Goal: Transaction & Acquisition: Purchase product/service

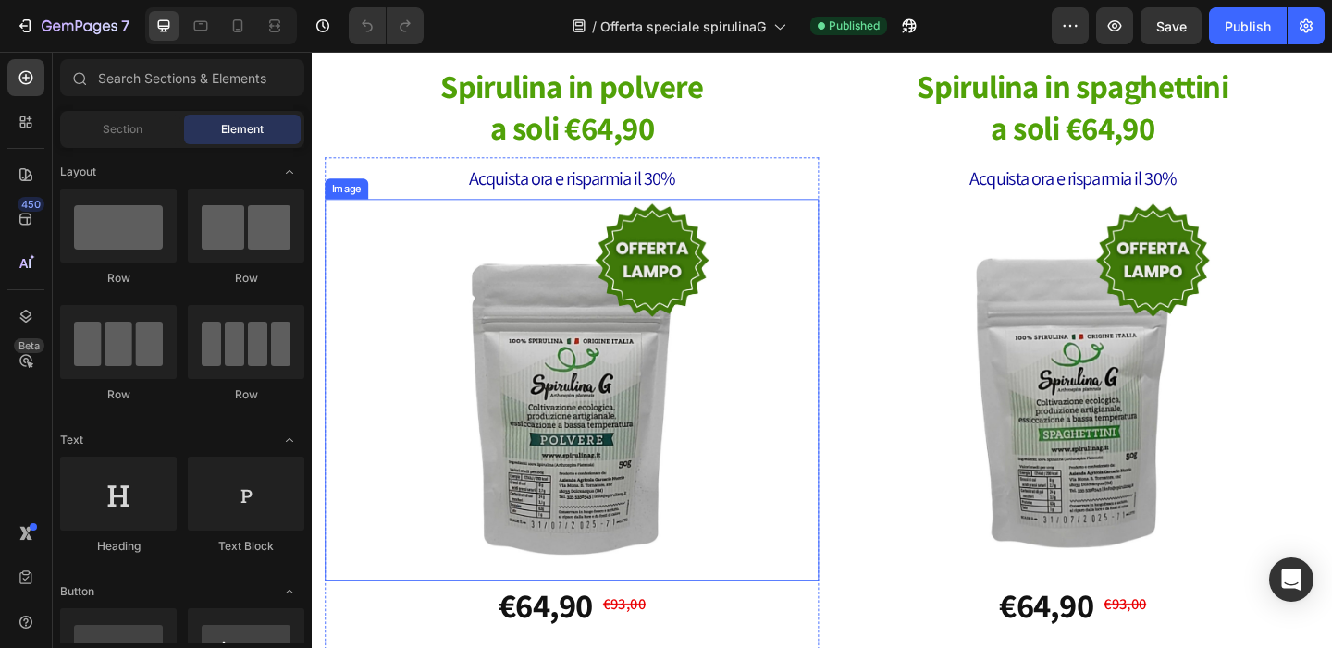
scroll to position [904, 0]
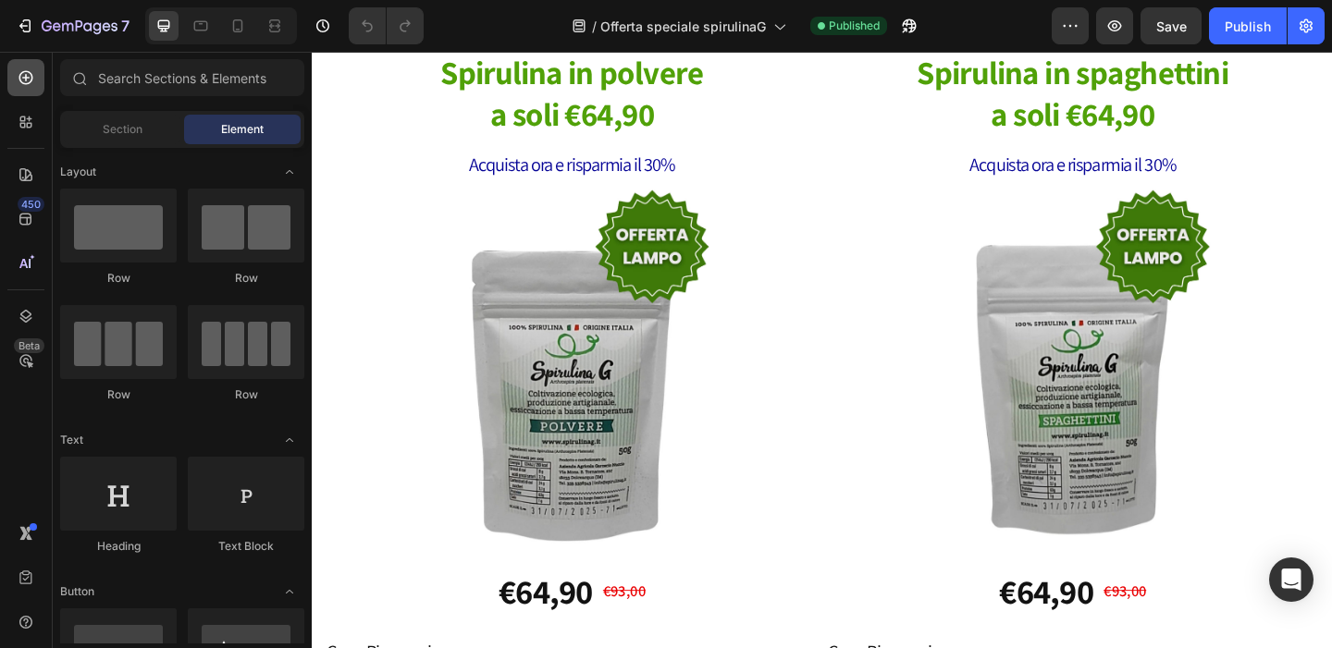
click at [27, 76] on icon at bounding box center [26, 77] width 18 height 18
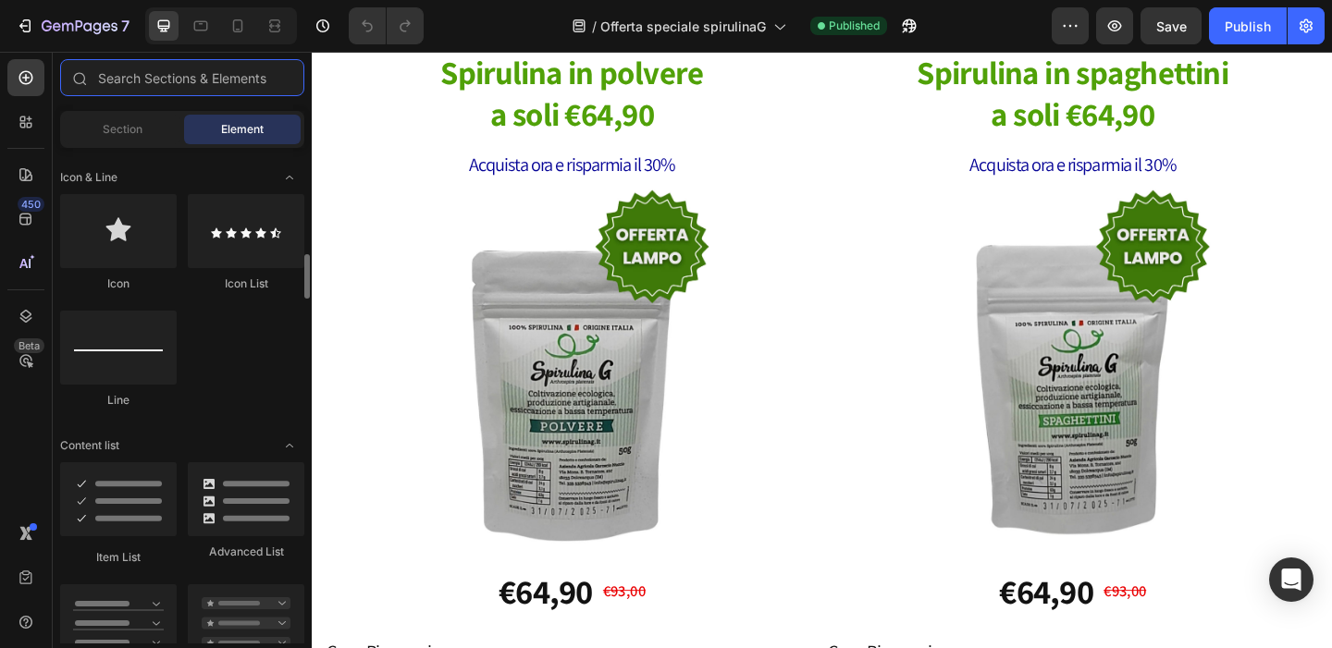
scroll to position [627, 0]
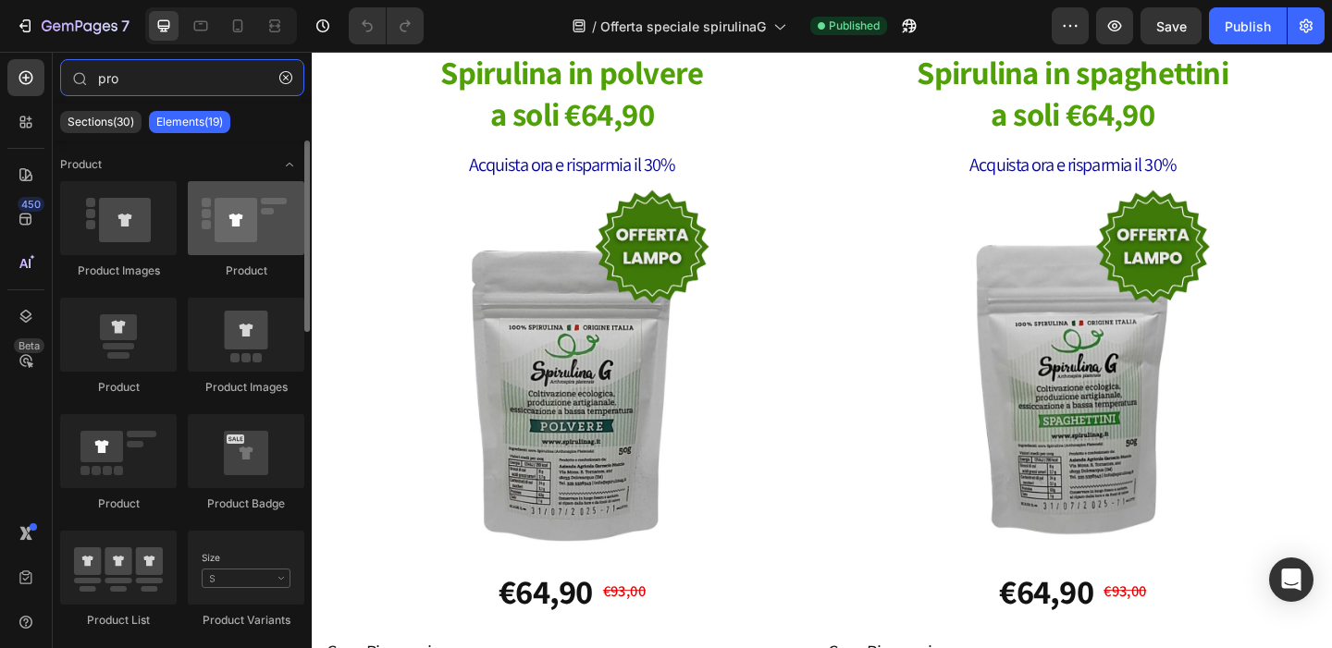
type input "pro"
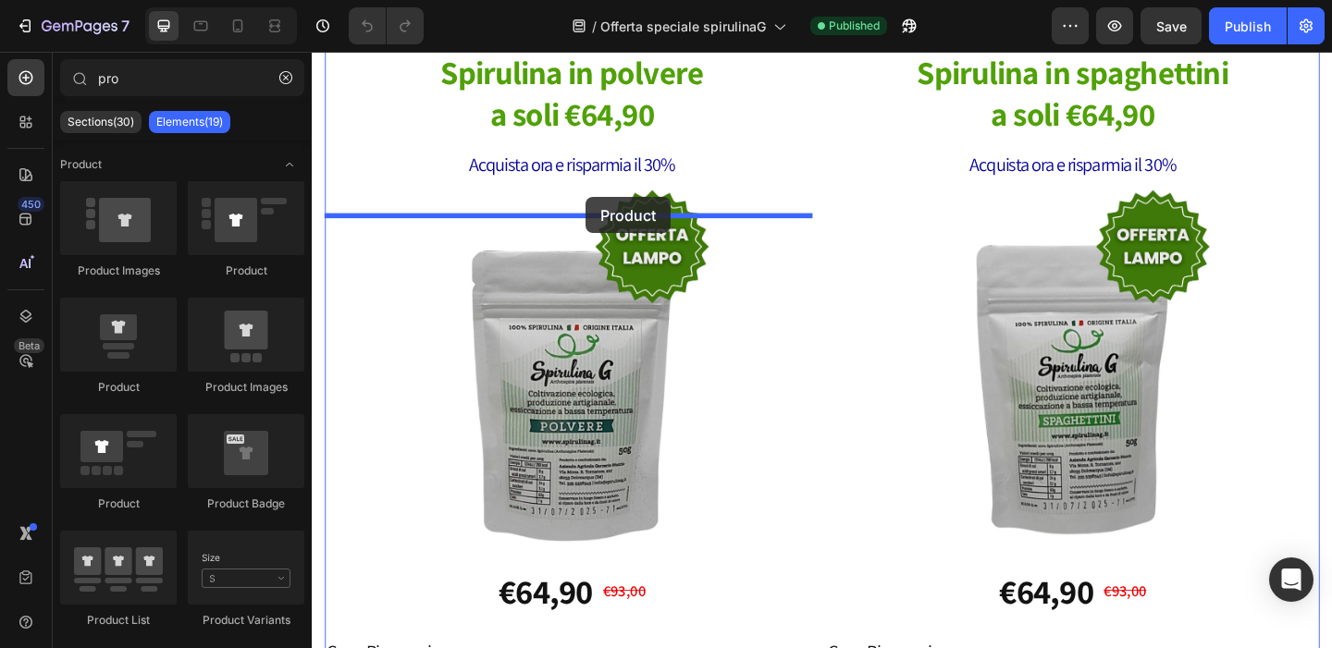
drag, startPoint x: 547, startPoint y: 281, endPoint x: 609, endPoint y: 210, distance: 95.0
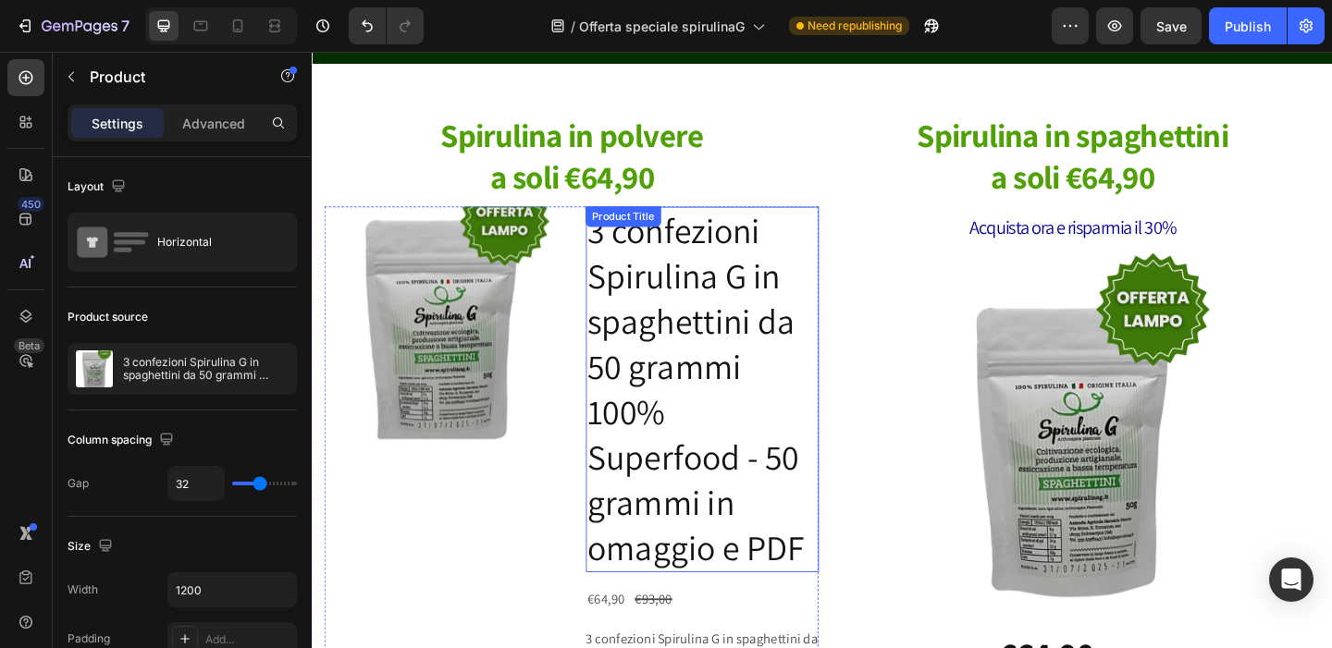
scroll to position [903, 0]
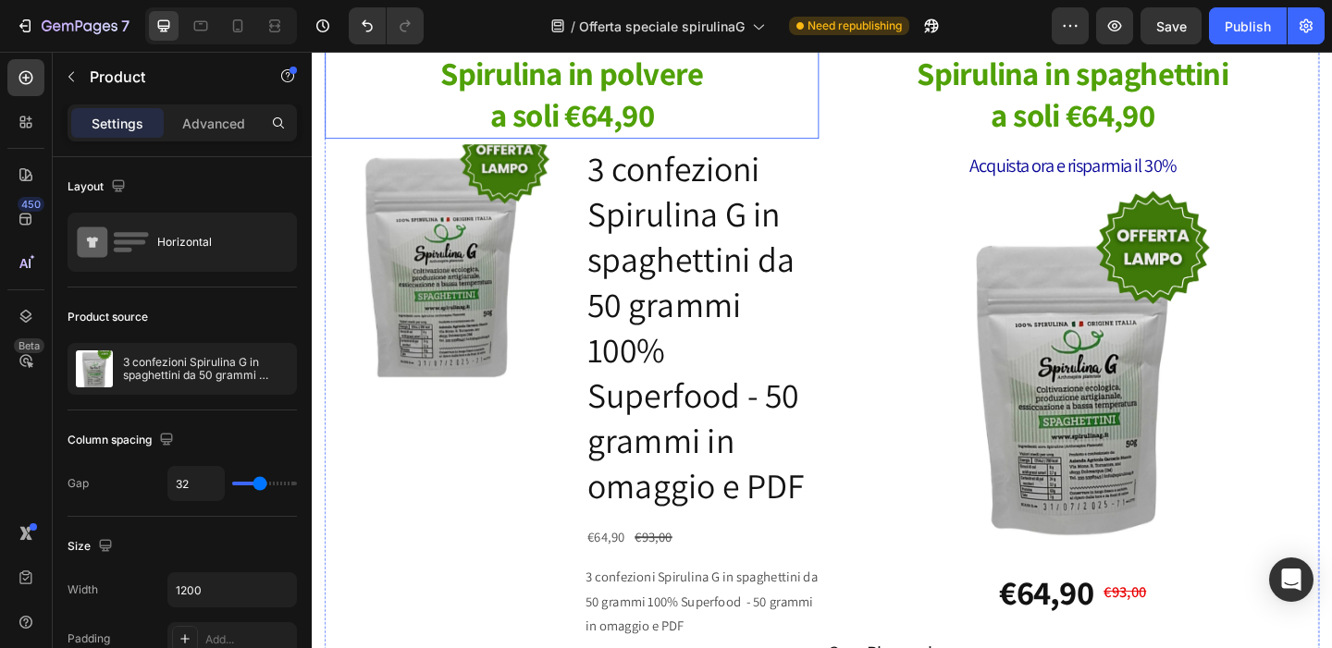
click at [645, 143] on strong "a soli €64,90" at bounding box center [594, 120] width 178 height 46
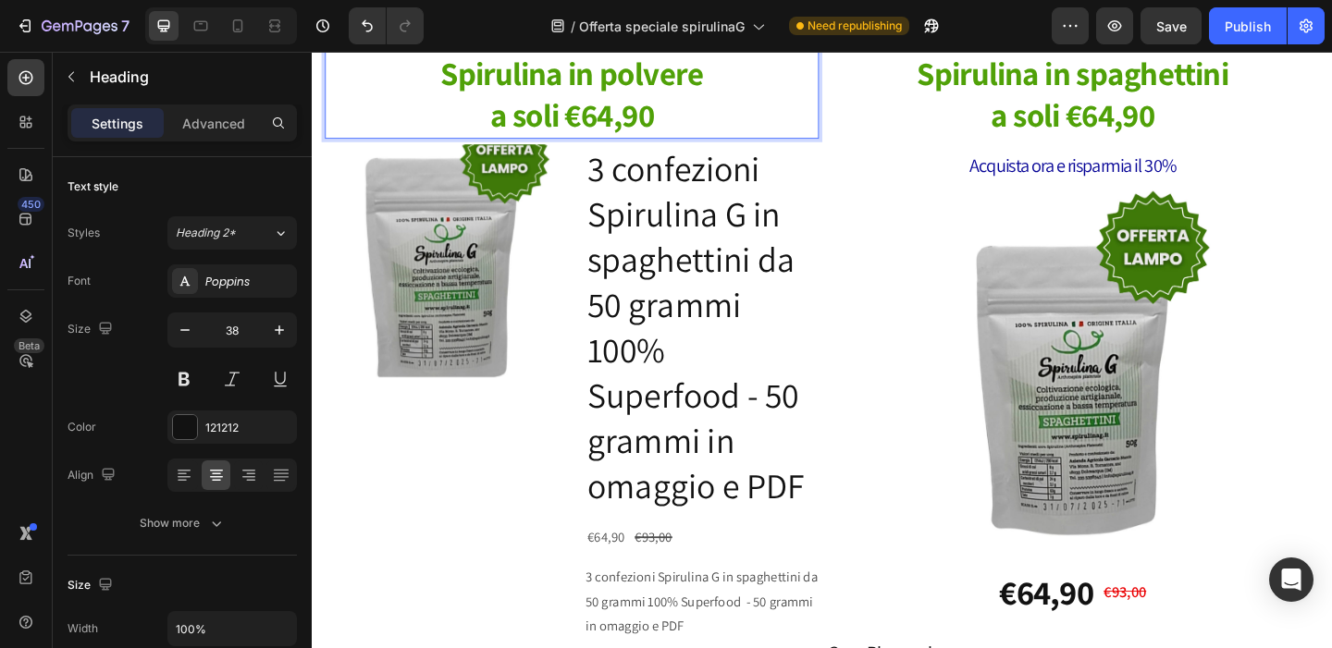
click at [617, 143] on strong "a soli €64,90" at bounding box center [594, 120] width 178 height 46
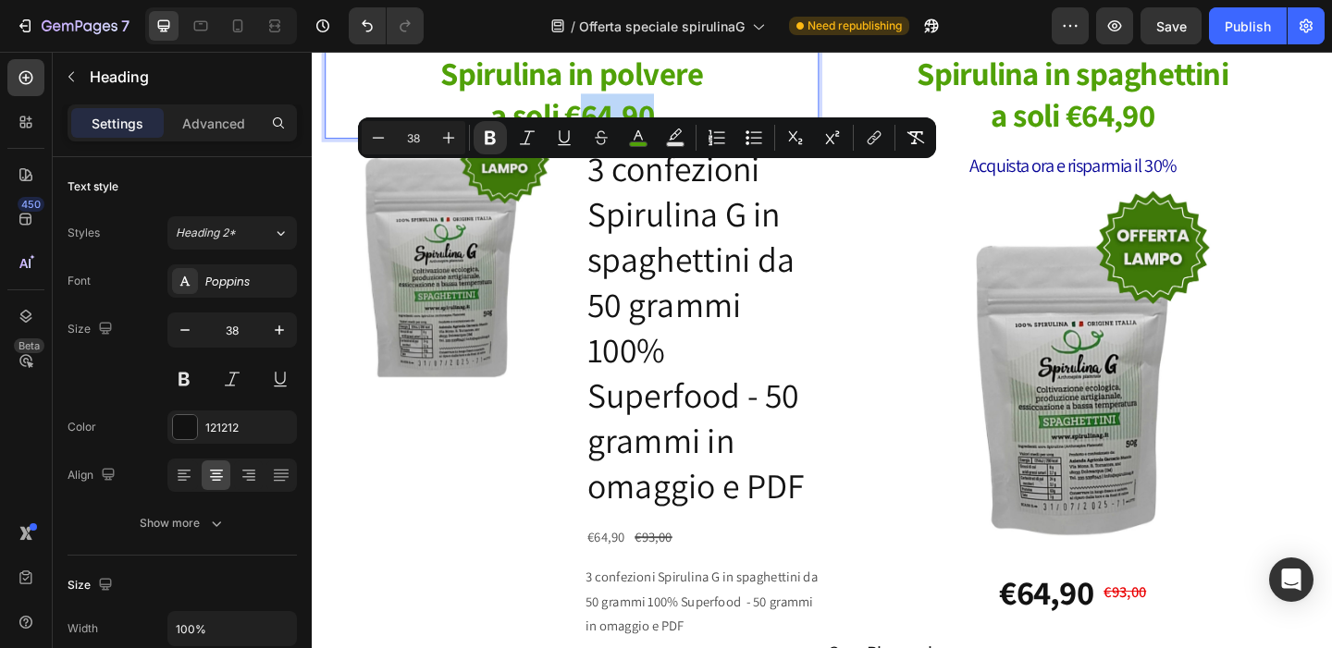
drag, startPoint x: 608, startPoint y: 202, endPoint x: 691, endPoint y: 200, distance: 83.2
click at [683, 143] on strong "a soli €64,90" at bounding box center [594, 120] width 178 height 46
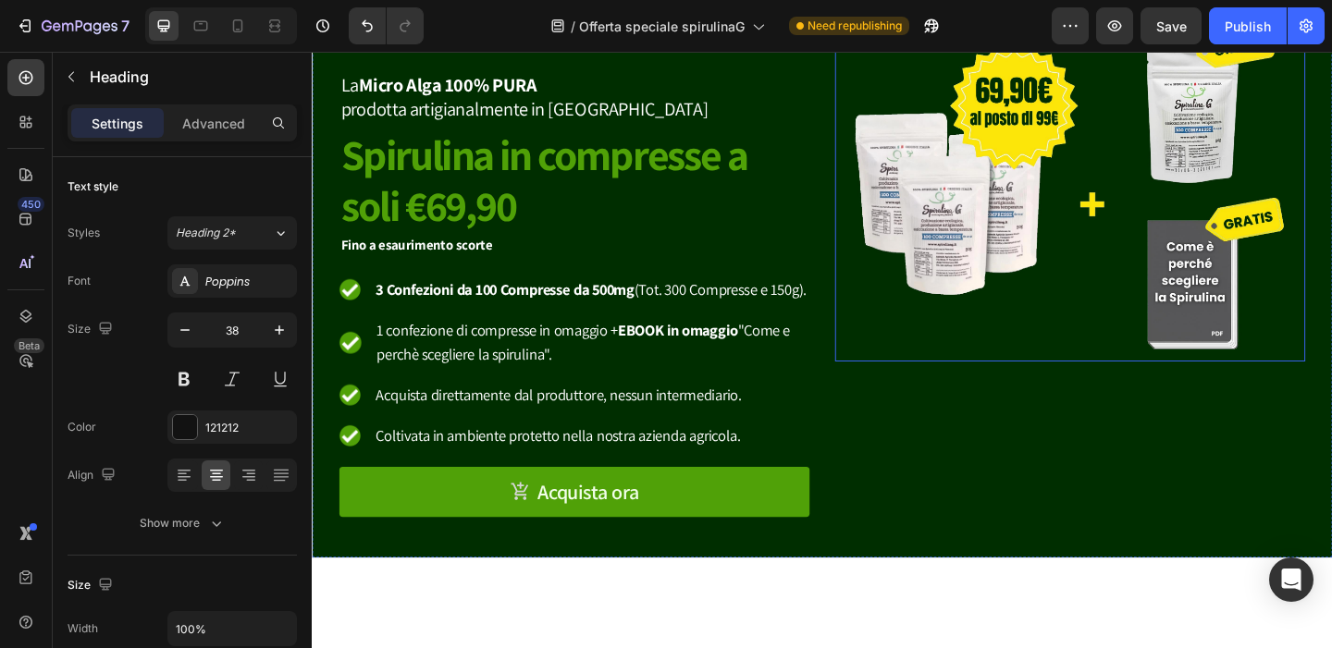
type input "16"
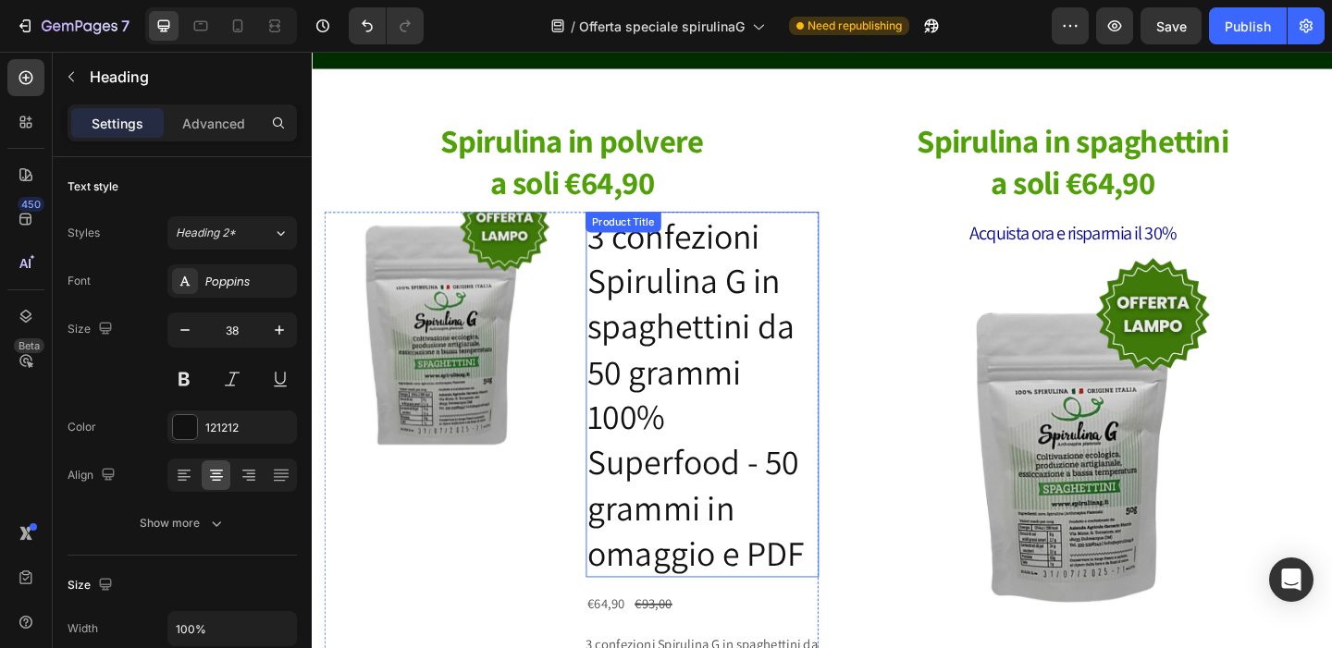
scroll to position [881, 0]
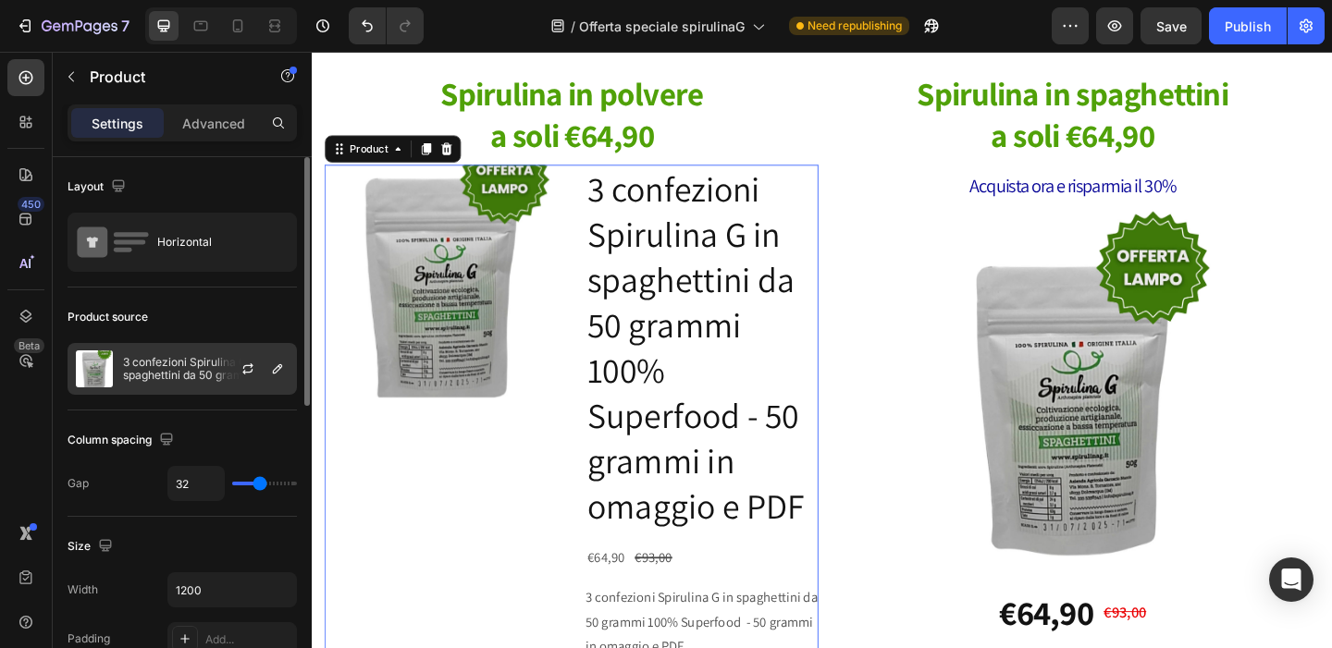
click at [181, 370] on p "3 confezioni Spirulina G in spaghettini da 50 grammi 100% Superfood - 50 grammi…" at bounding box center [206, 369] width 166 height 26
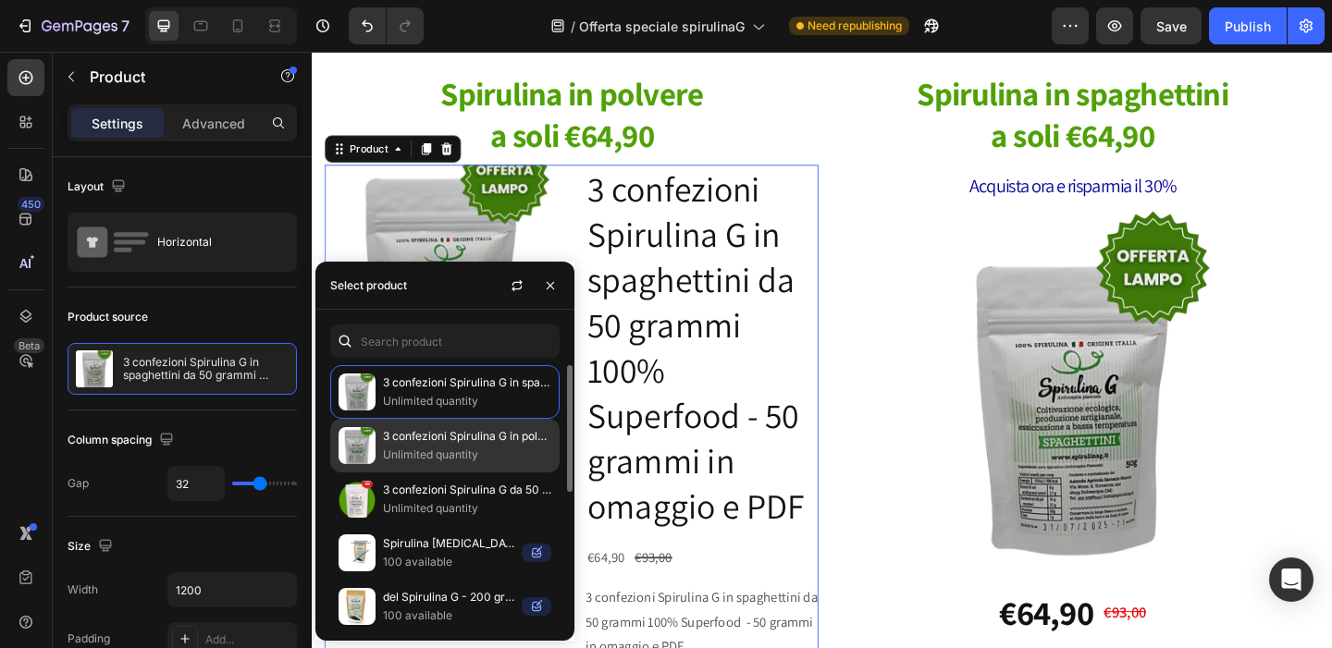
click at [448, 452] on p "Unlimited quantity" at bounding box center [467, 455] width 168 height 18
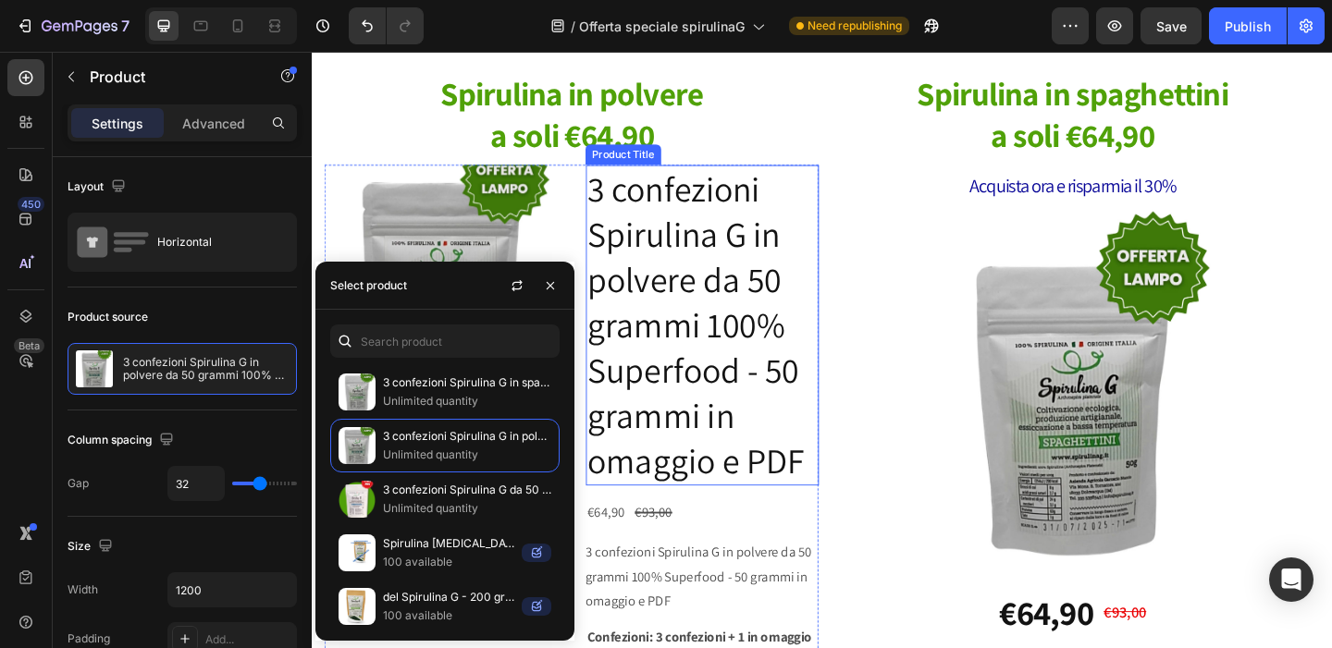
click at [684, 368] on h2 "3 confezioni Spirulina G in polvere da 50 grammi 100% Superfood - 50 grammi in …" at bounding box center [736, 349] width 254 height 349
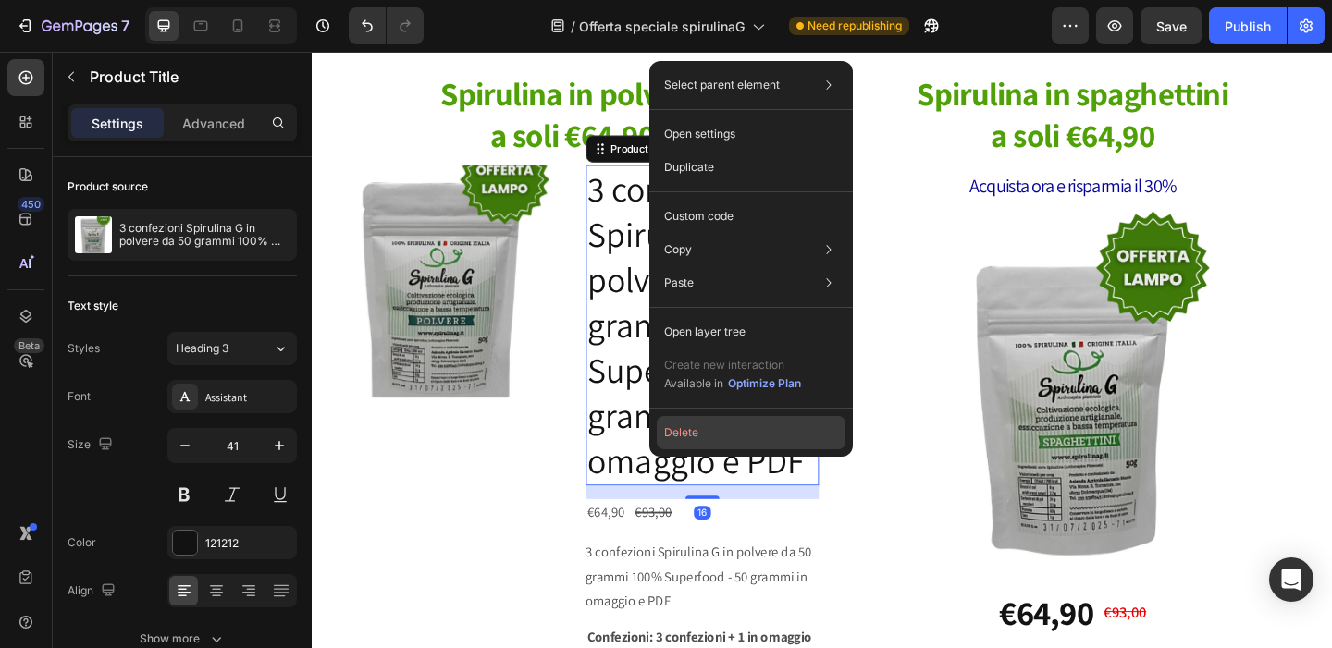
click at [716, 429] on button "Delete" at bounding box center [751, 432] width 189 height 33
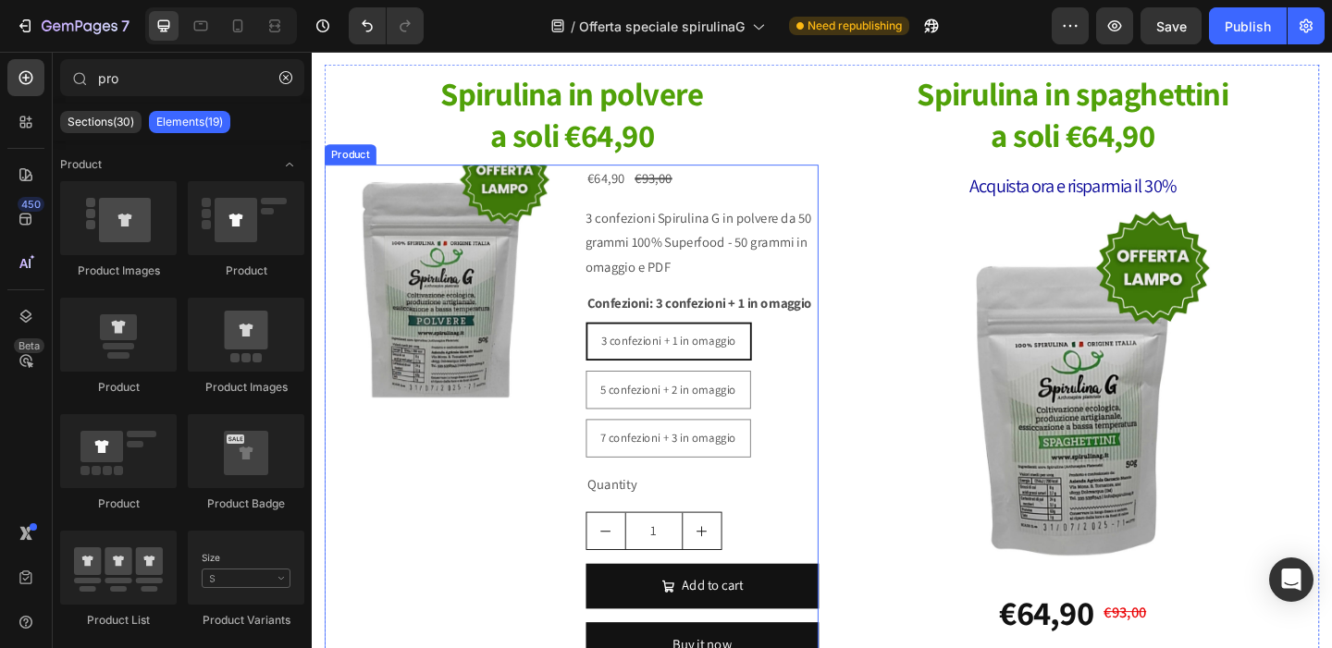
click at [582, 289] on div "Product Images €64,90 Product Price Product Price €93,00 Product Price Product …" at bounding box center [594, 455] width 537 height 561
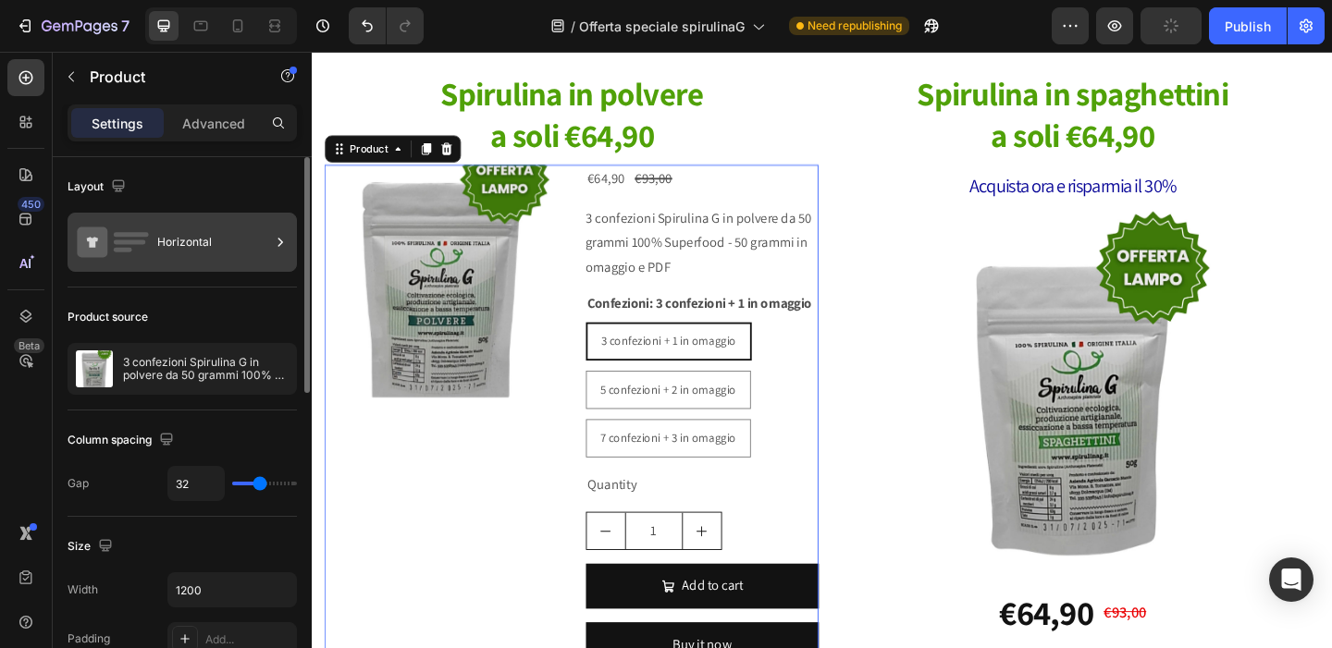
click at [158, 250] on div "Horizontal" at bounding box center [213, 242] width 113 height 43
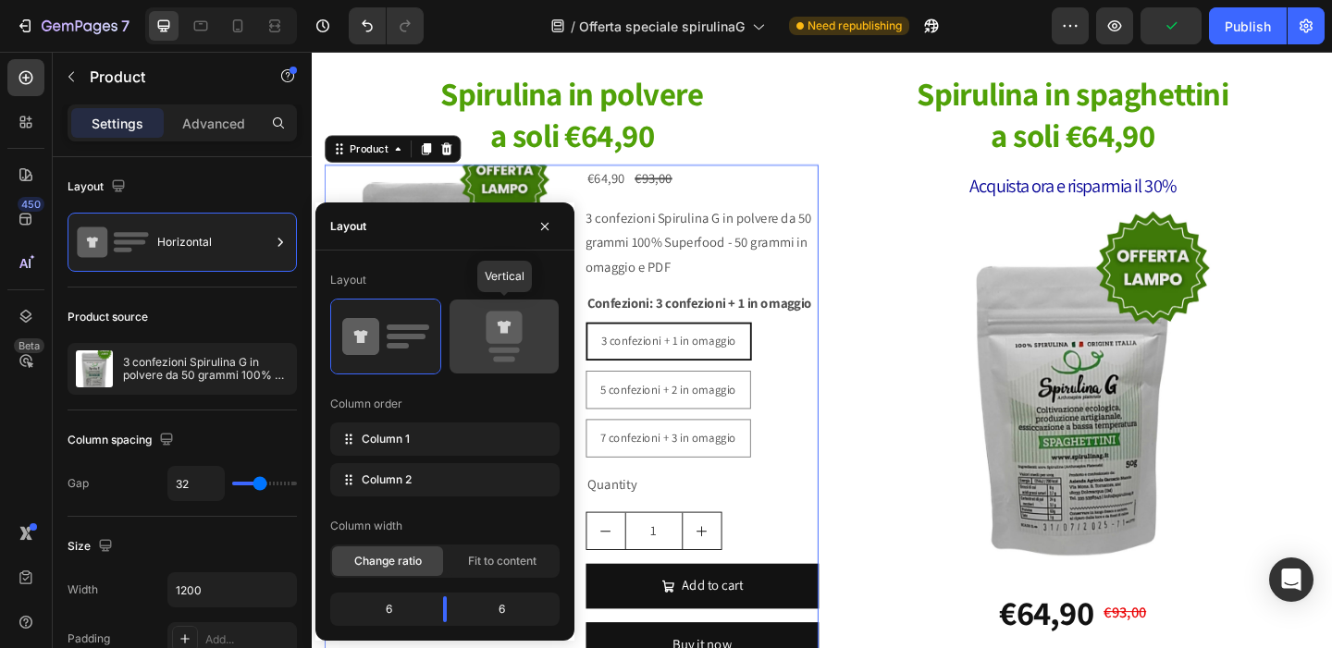
click at [481, 326] on icon at bounding box center [504, 337] width 87 height 52
type input "16"
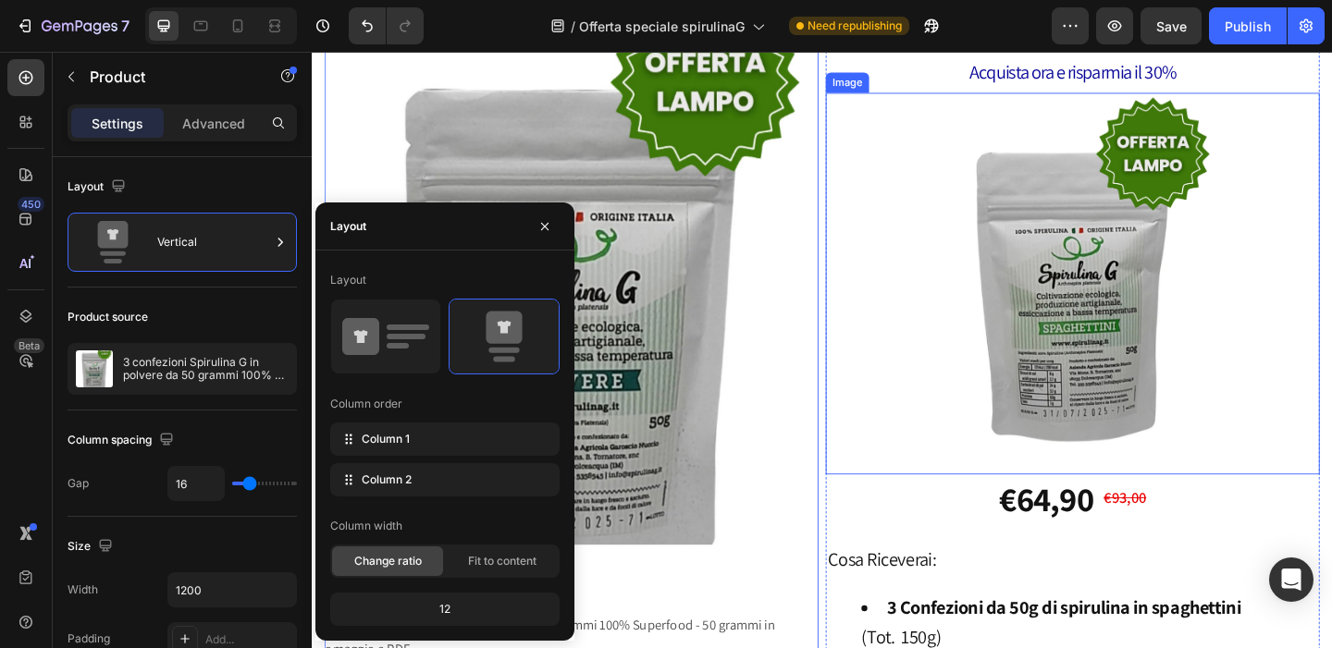
scroll to position [1040, 0]
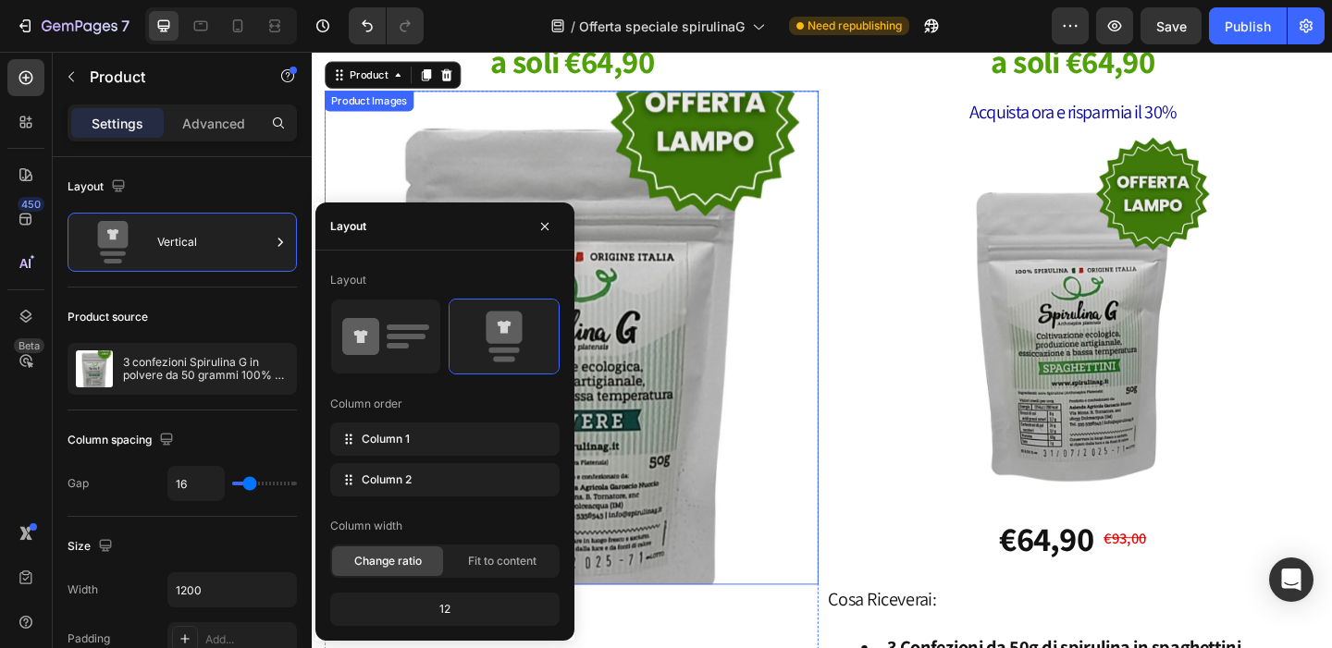
click at [682, 350] on img at bounding box center [594, 362] width 537 height 537
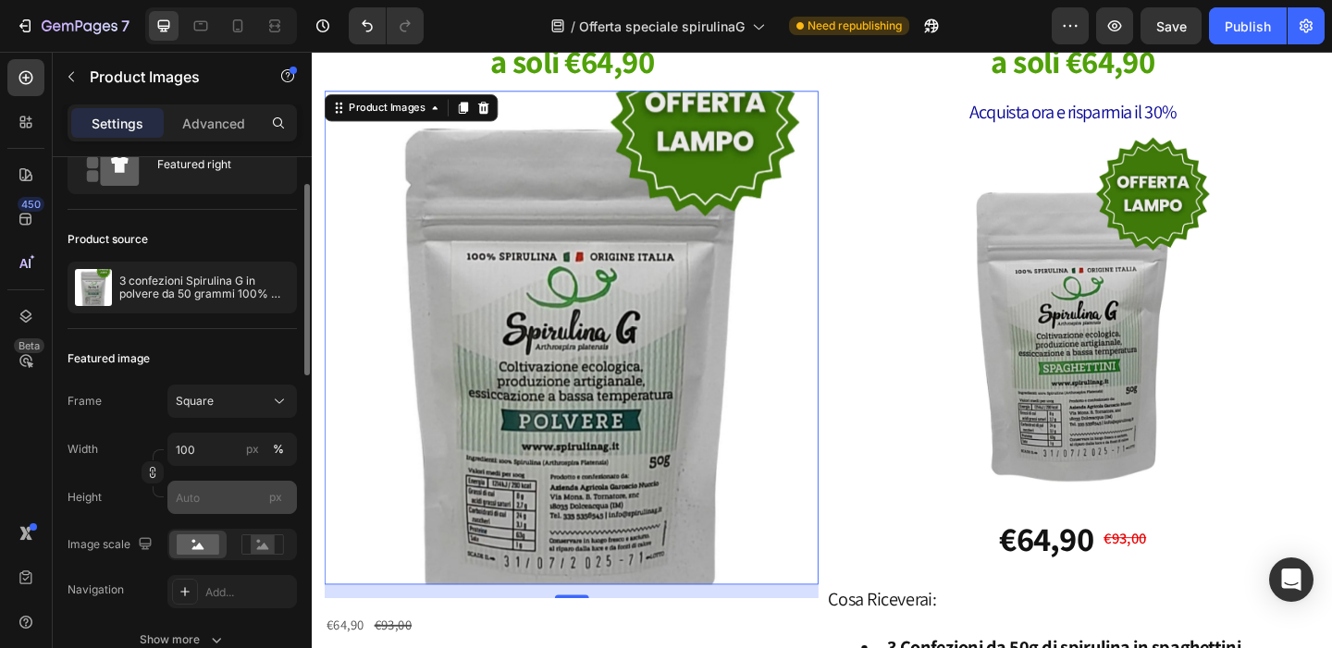
scroll to position [117, 0]
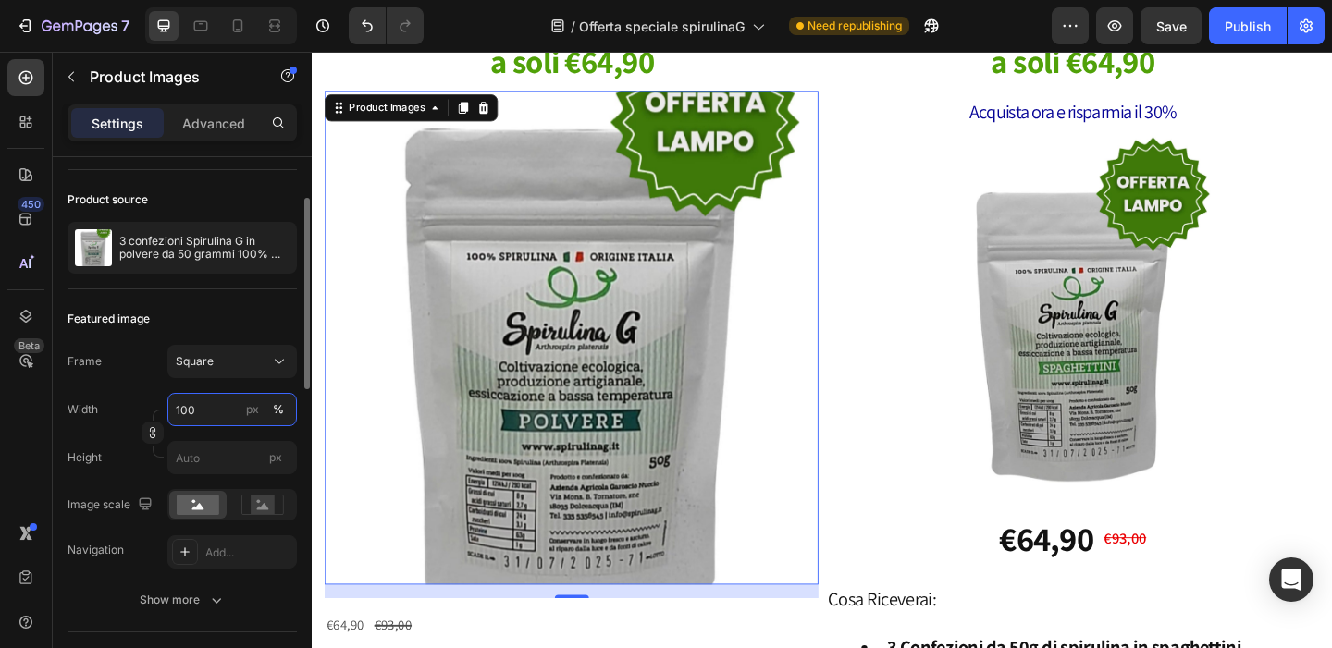
click at [215, 408] on input "100" at bounding box center [231, 409] width 129 height 33
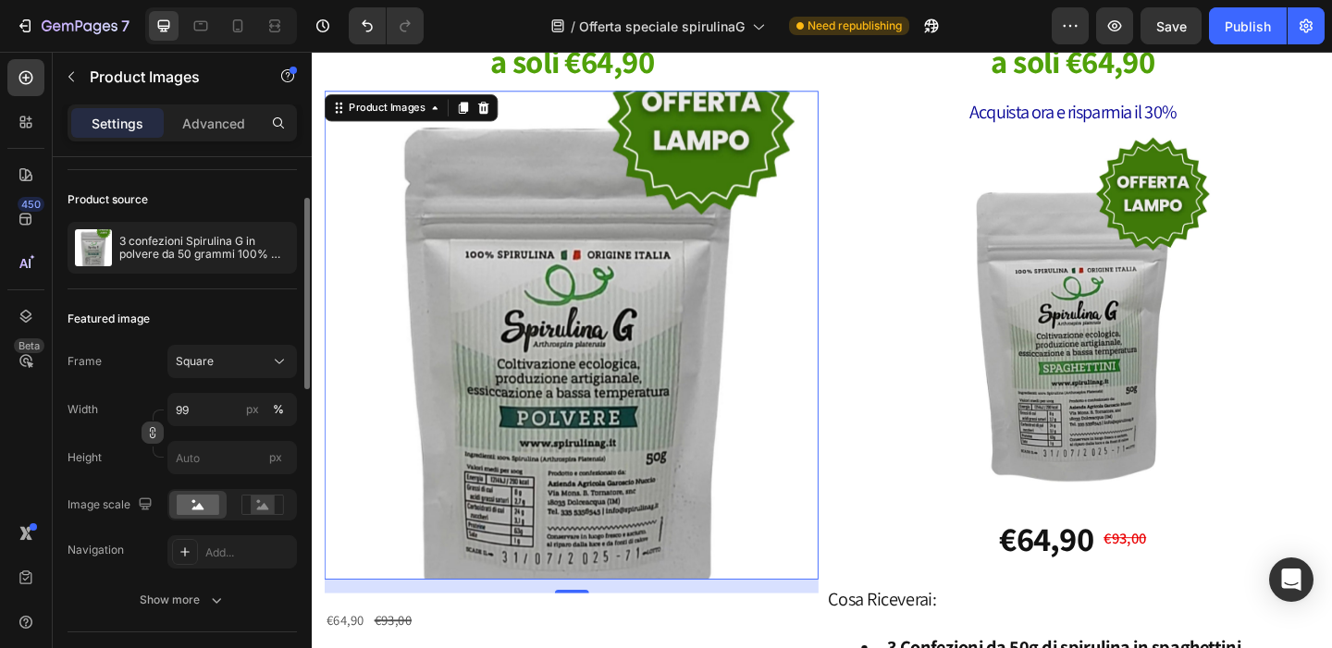
click at [157, 436] on icon "button" at bounding box center [152, 432] width 13 height 13
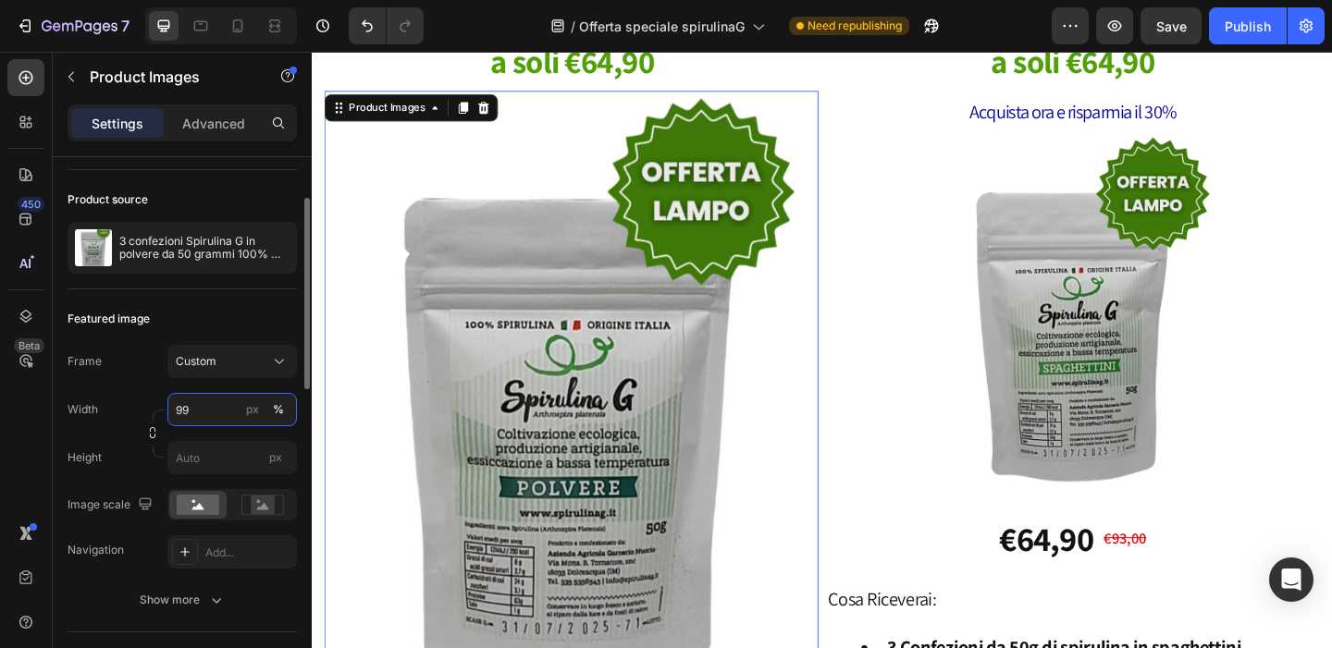
drag, startPoint x: 201, startPoint y: 403, endPoint x: 170, endPoint y: 407, distance: 30.7
click at [170, 407] on input "99" at bounding box center [231, 409] width 129 height 33
click at [178, 412] on input "99" at bounding box center [231, 409] width 129 height 33
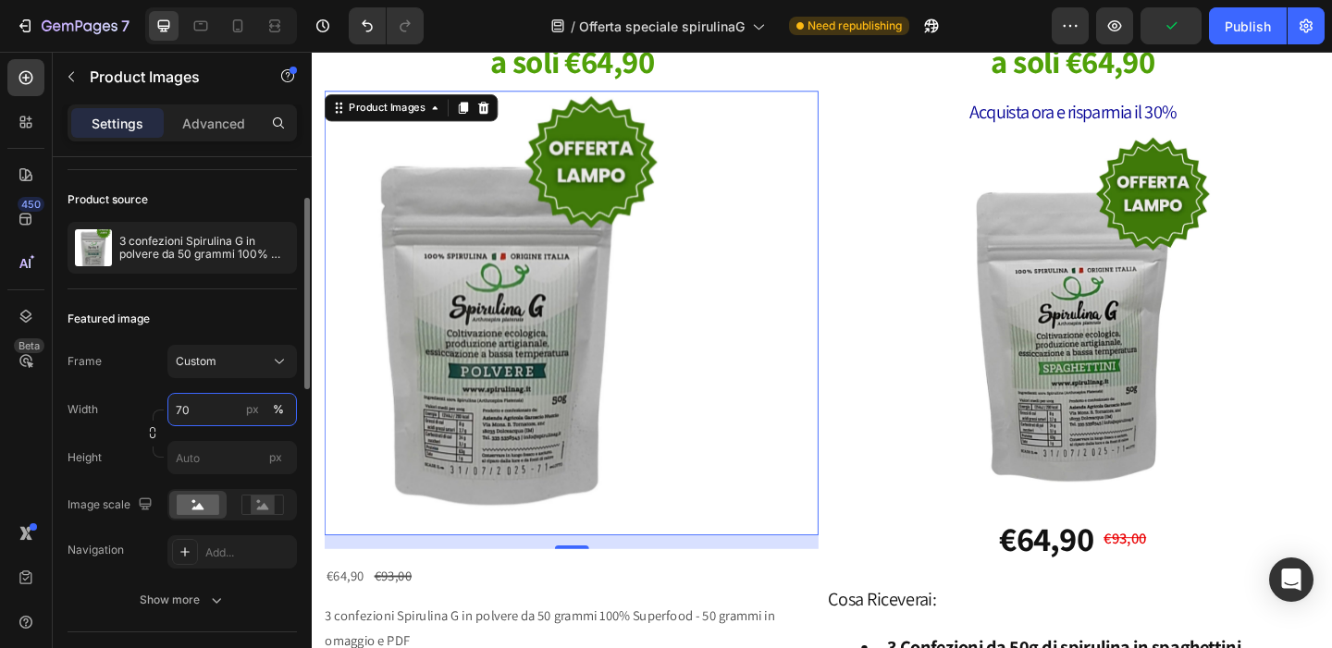
type input "69"
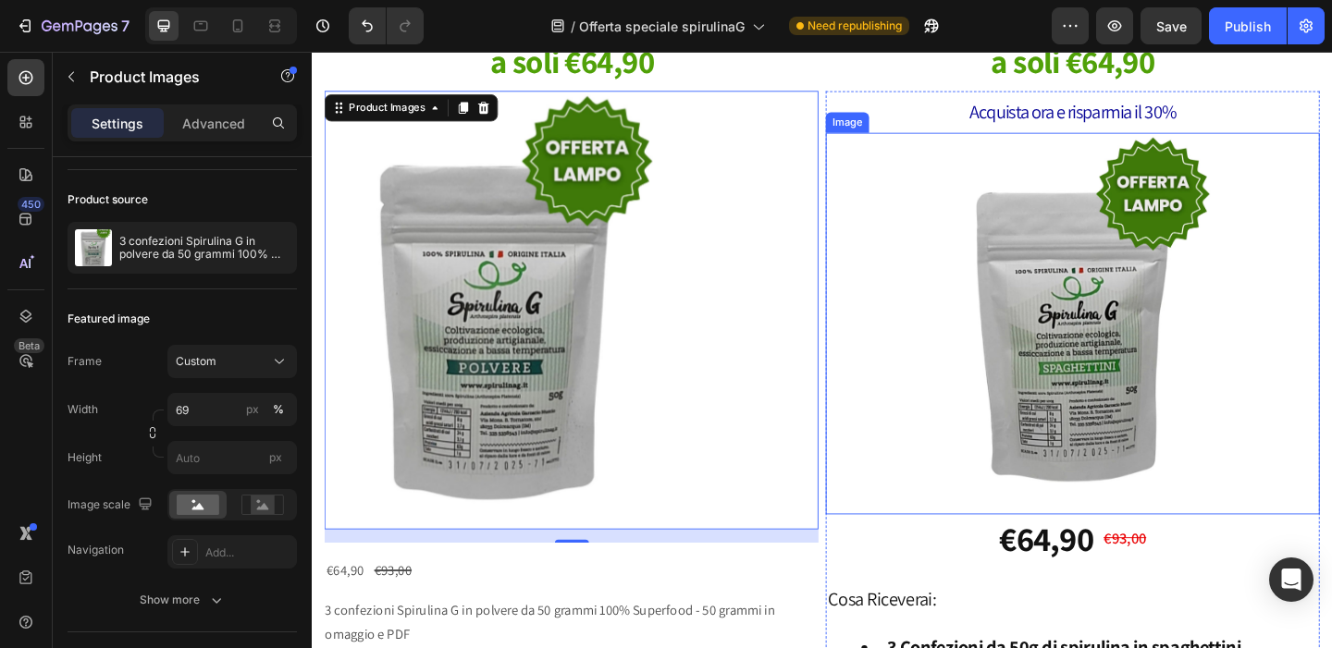
click at [1036, 301] on img at bounding box center [1138, 347] width 323 height 415
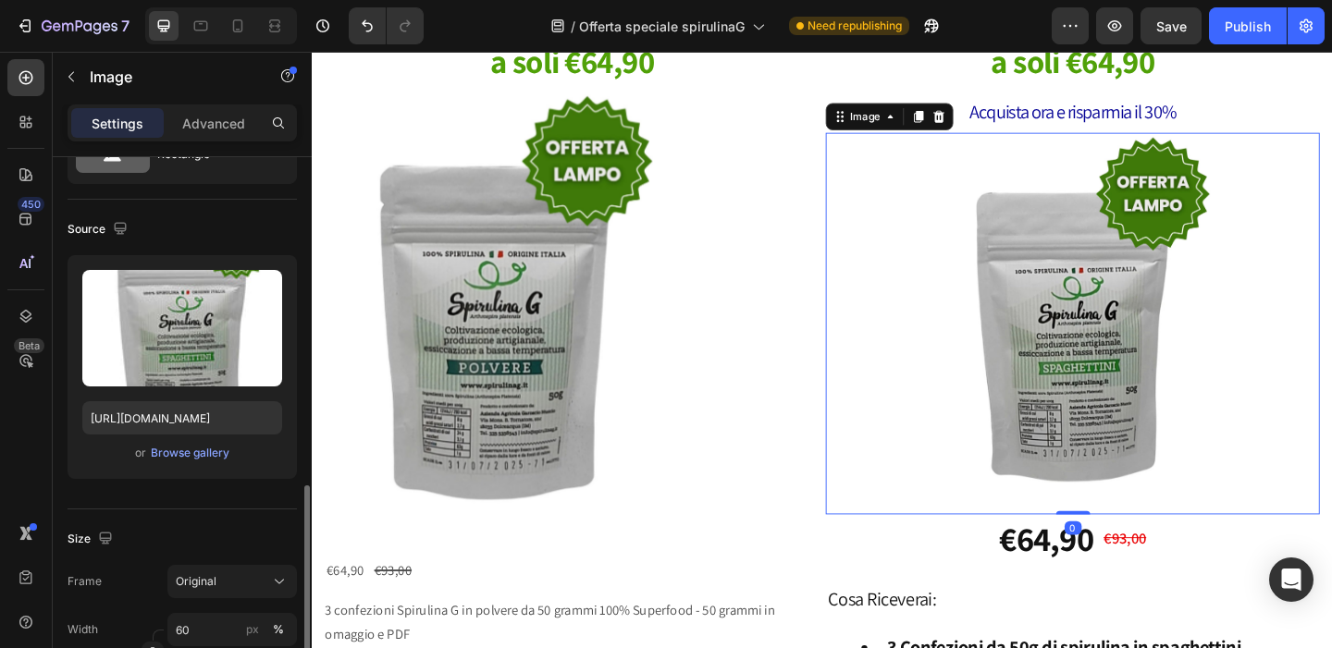
scroll to position [300, 0]
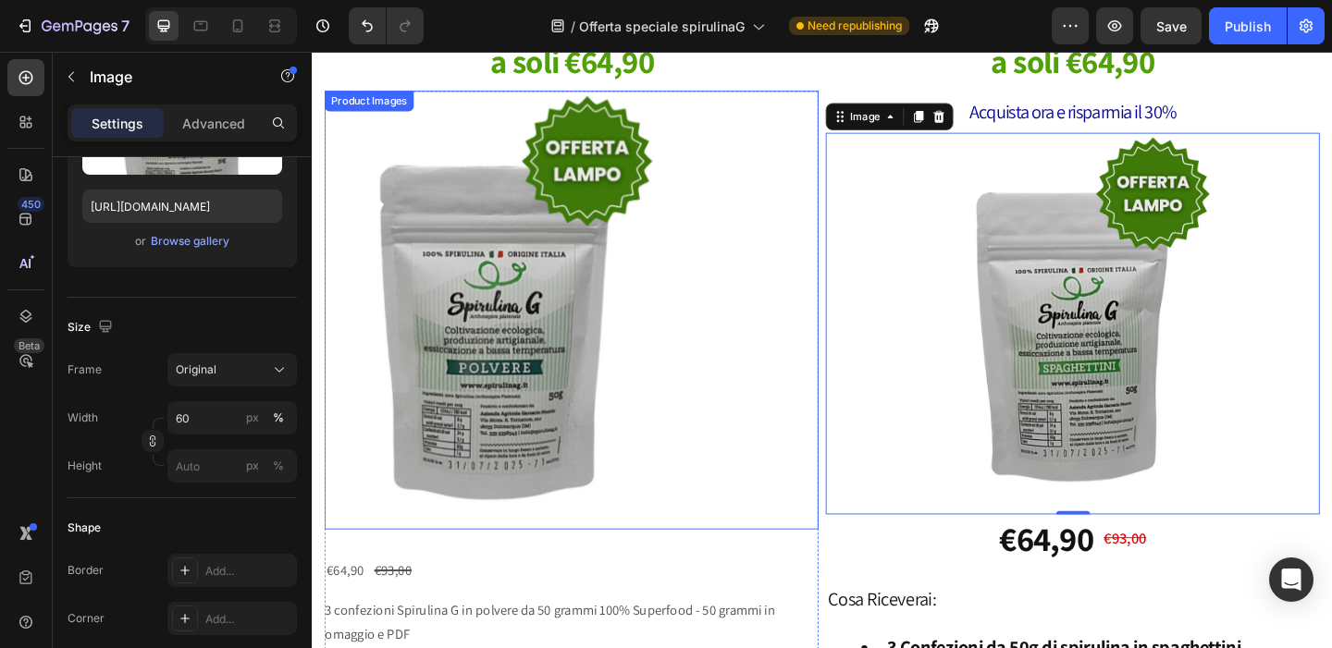
click at [632, 401] on img at bounding box center [511, 332] width 371 height 477
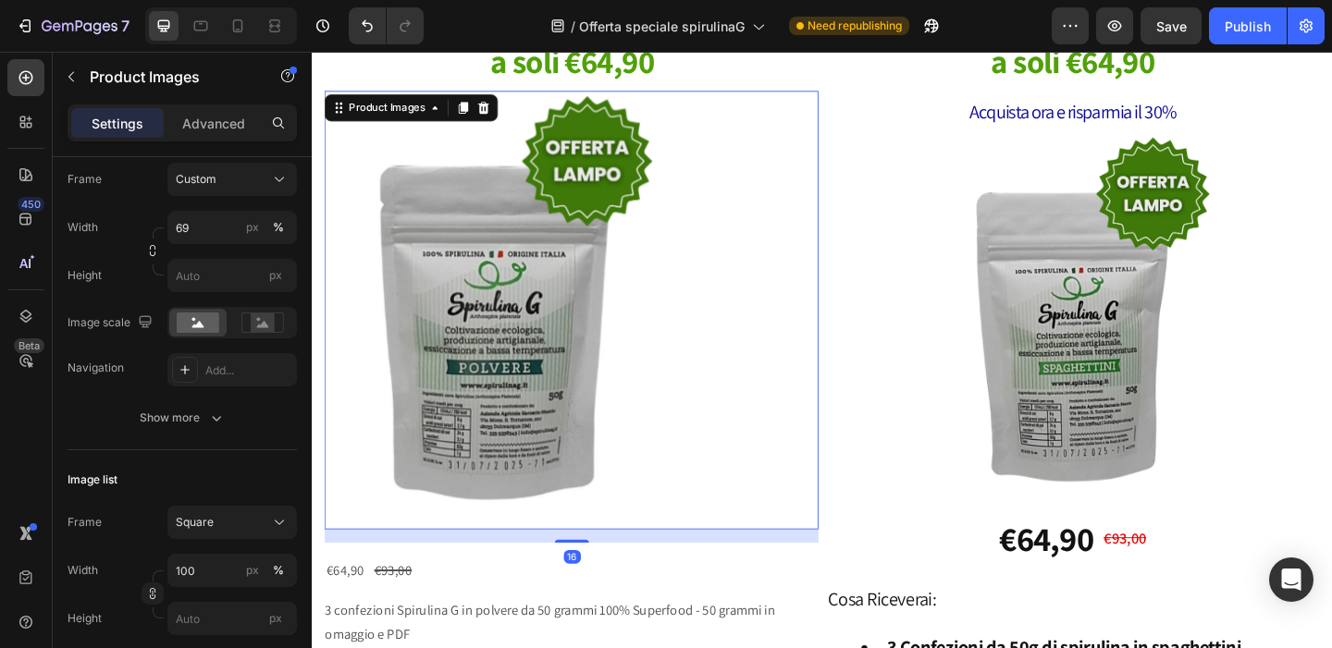
scroll to position [0, 0]
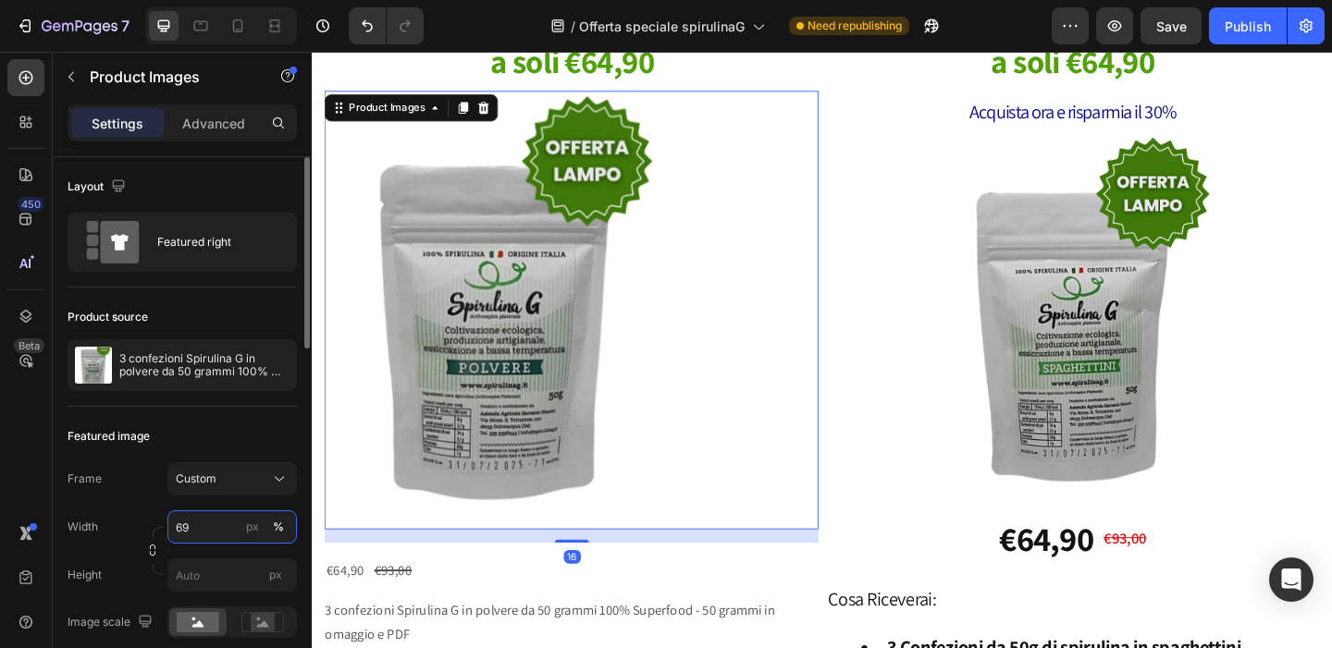
drag, startPoint x: 190, startPoint y: 529, endPoint x: 169, endPoint y: 529, distance: 21.3
click at [169, 529] on input "69" at bounding box center [231, 526] width 129 height 33
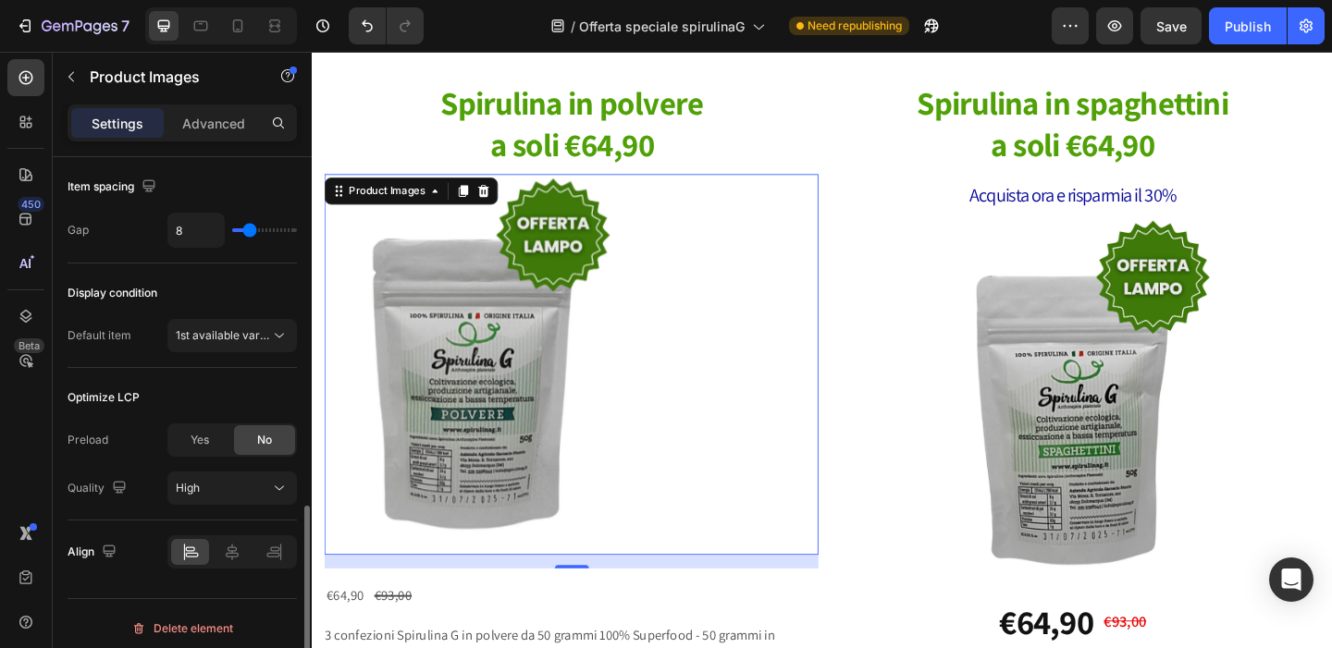
scroll to position [995, 0]
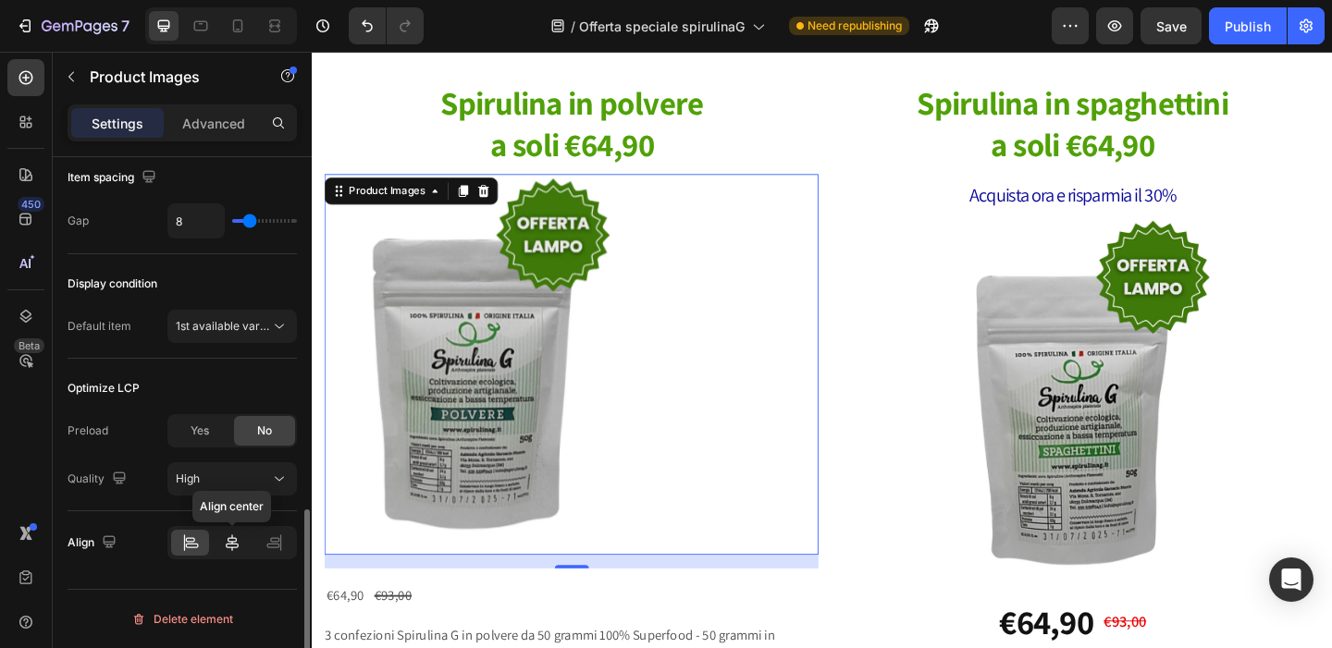
type input "60"
click at [236, 530] on div at bounding box center [232, 543] width 38 height 26
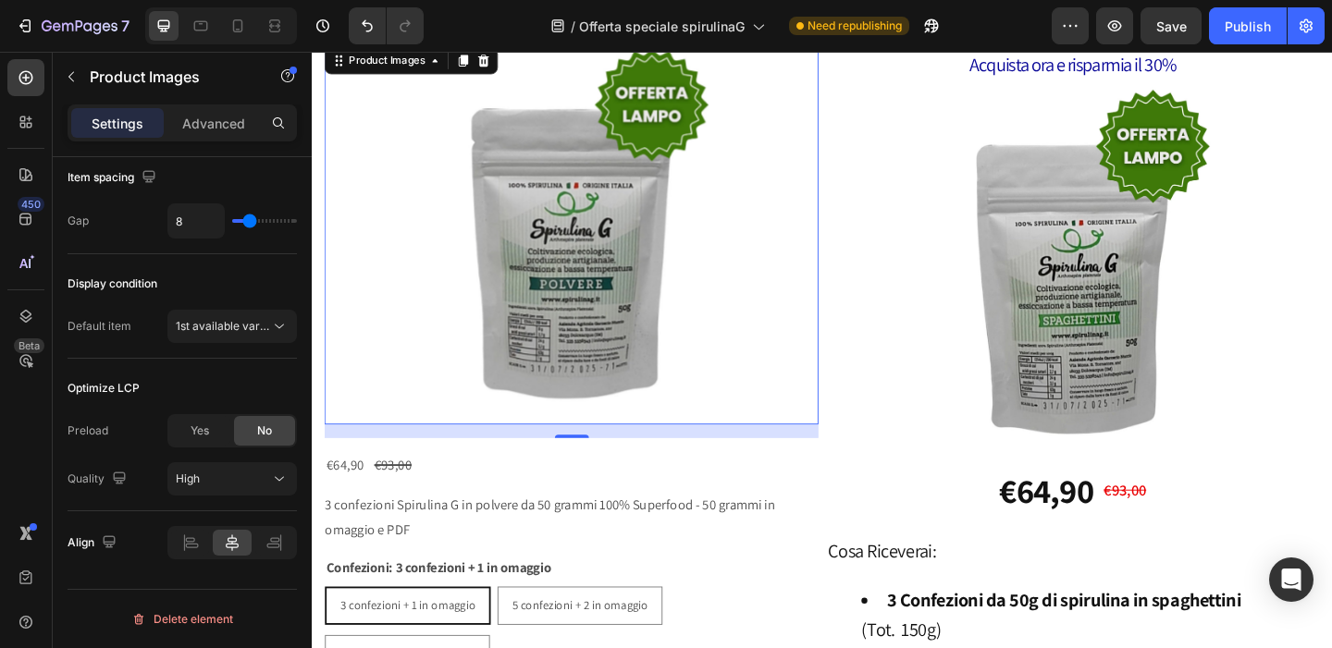
scroll to position [1307, 0]
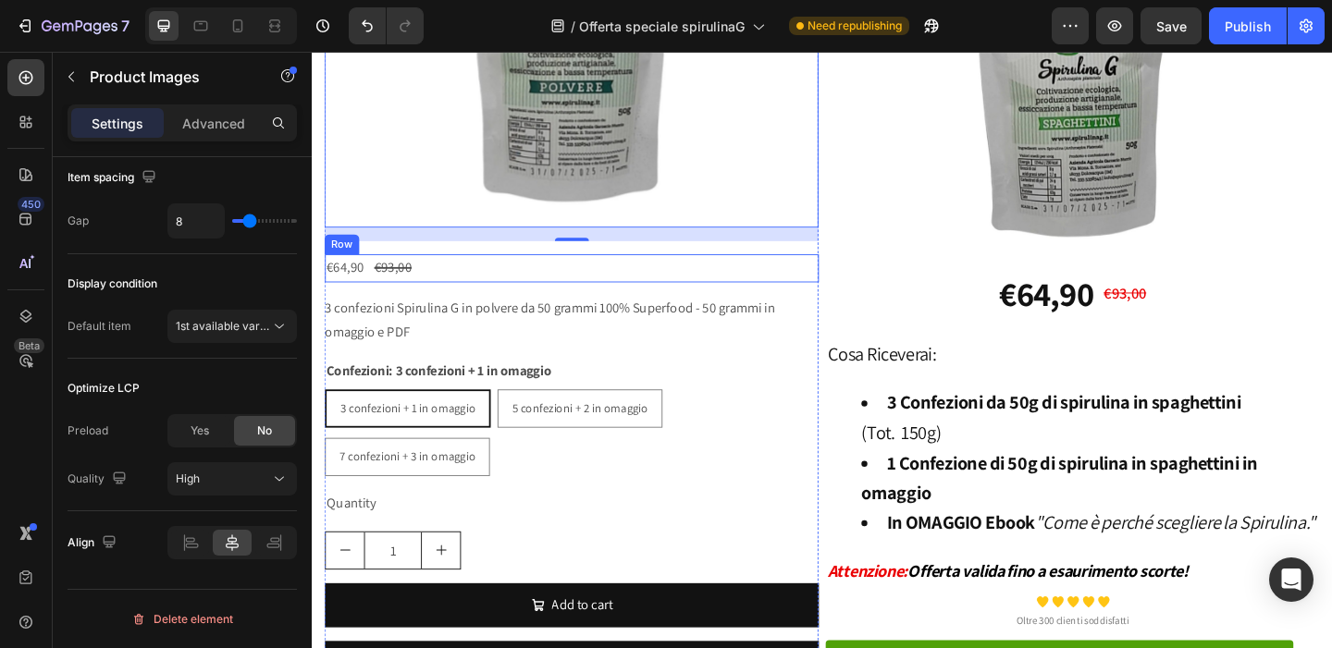
click at [666, 285] on div "€64,90 Product Price Product Price €93,00 Product Price Product Price Row" at bounding box center [594, 287] width 537 height 31
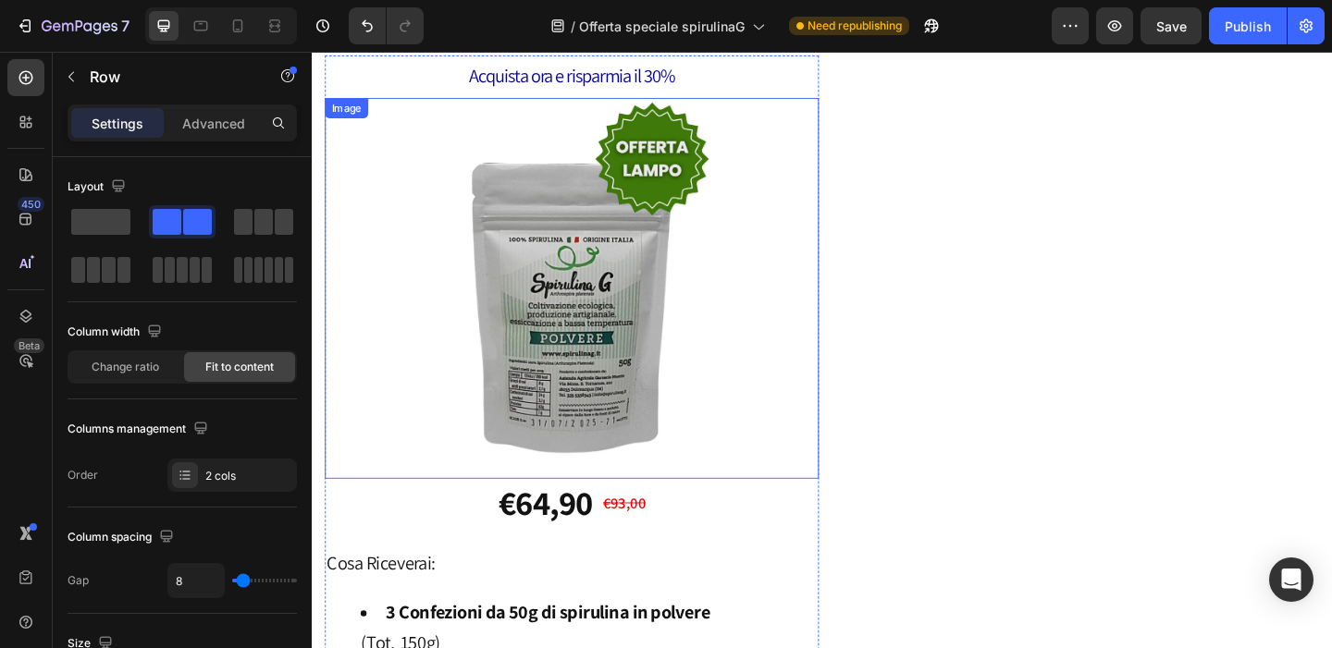
scroll to position [2366, 0]
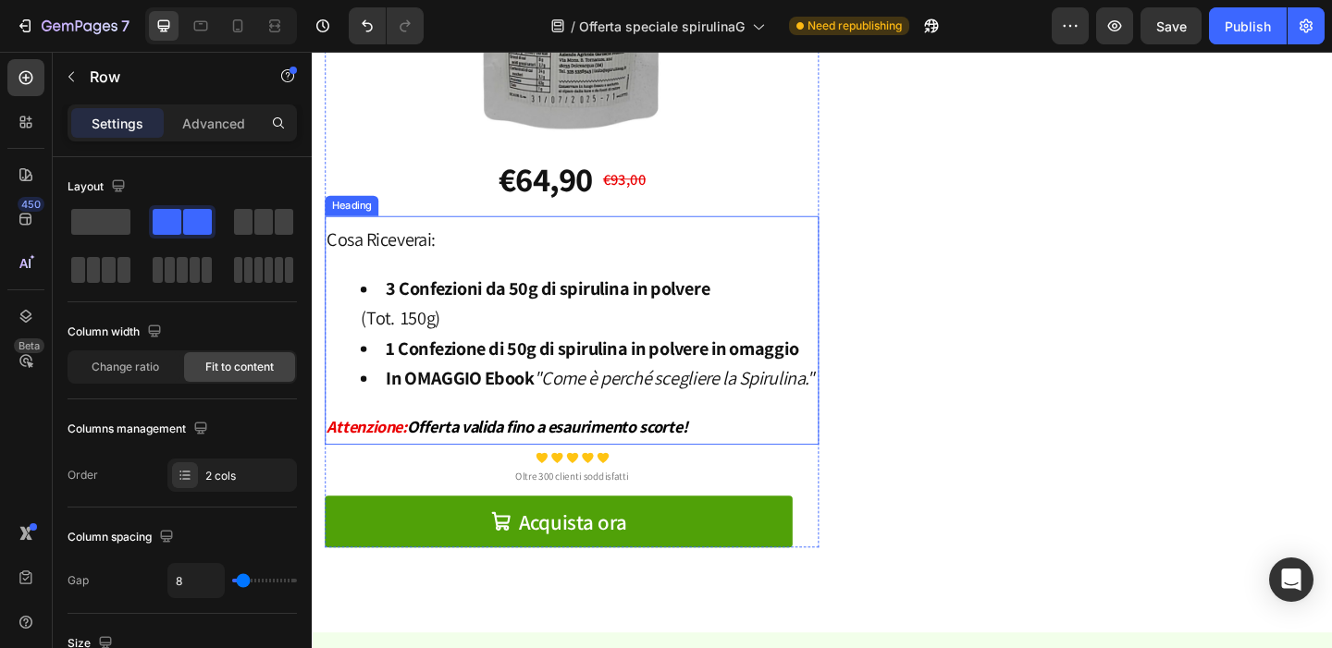
click at [702, 268] on h2 "Cosa Riceverai: 3 Confezioni da 50g di spirulina in polvere (Tot. 150g) 1 Confe…" at bounding box center [594, 358] width 537 height 240
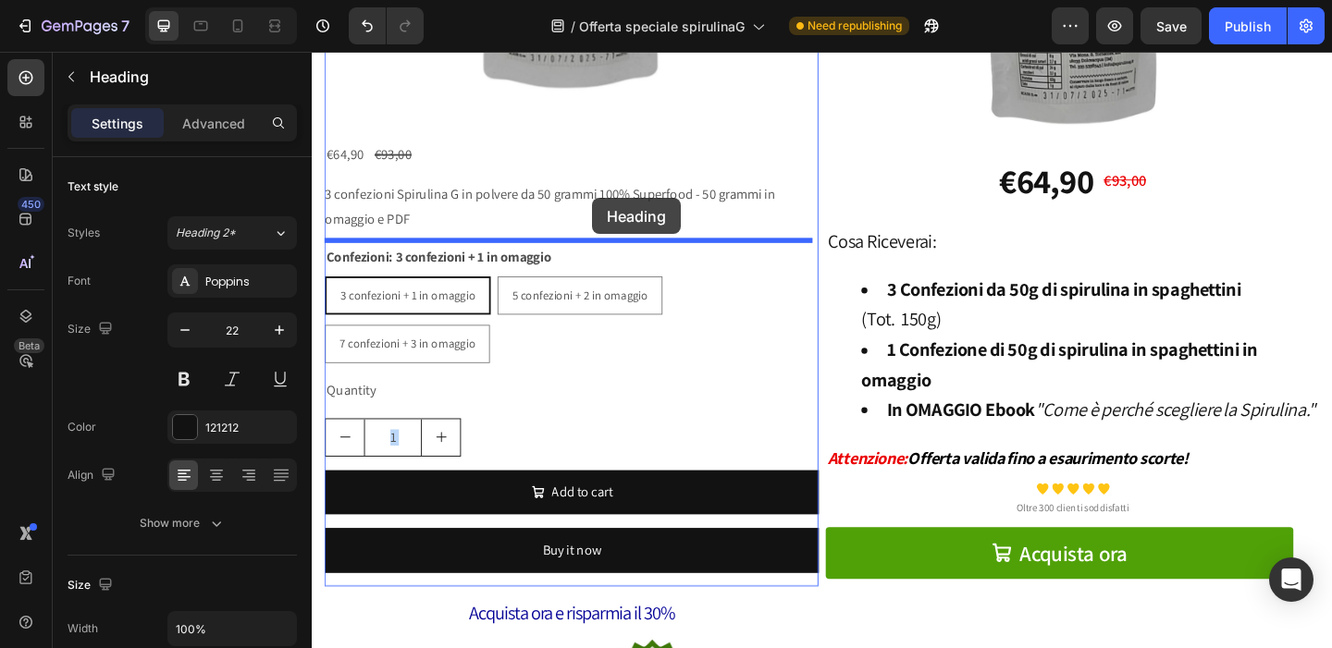
scroll to position [1387, 0]
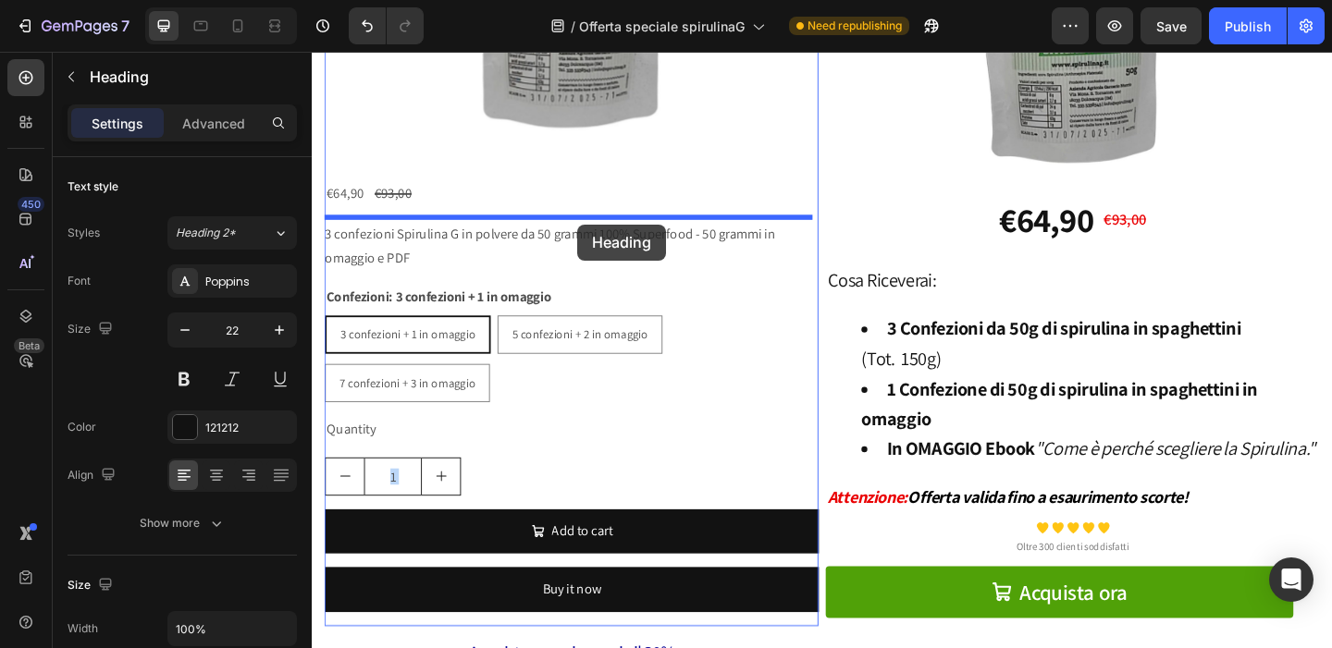
drag, startPoint x: 653, startPoint y: 257, endPoint x: 600, endPoint y: 240, distance: 55.6
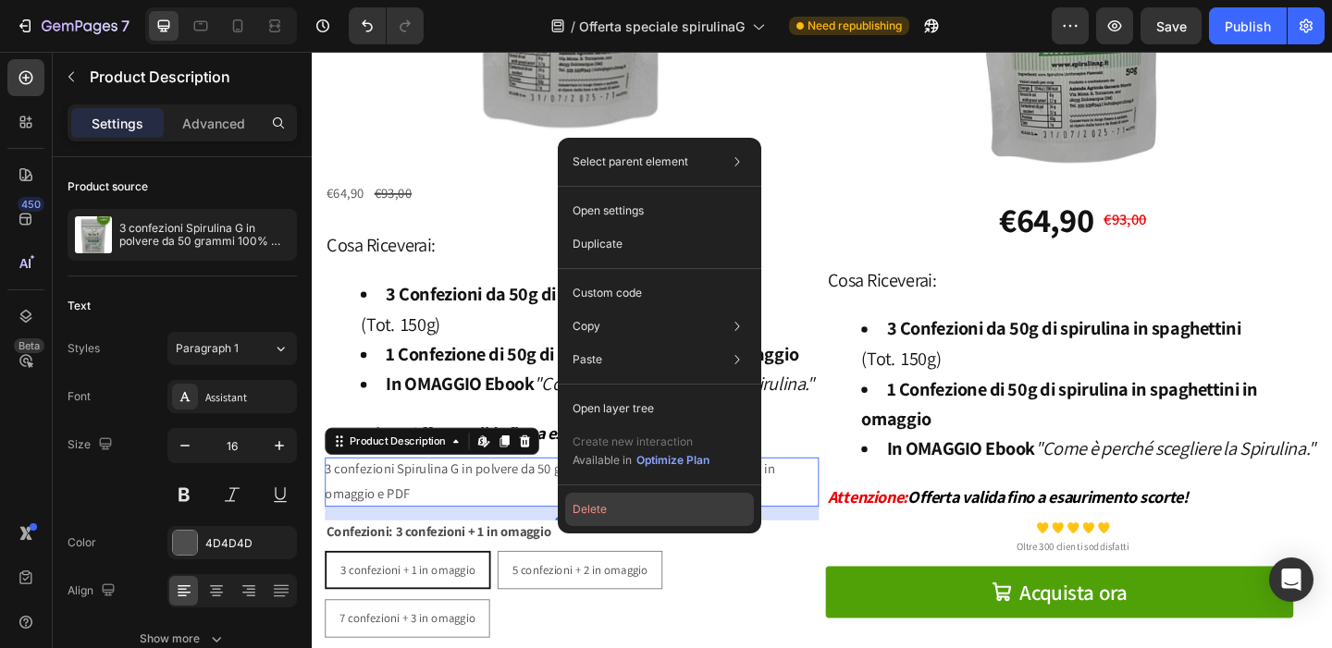
click at [634, 500] on button "Delete" at bounding box center [659, 509] width 189 height 33
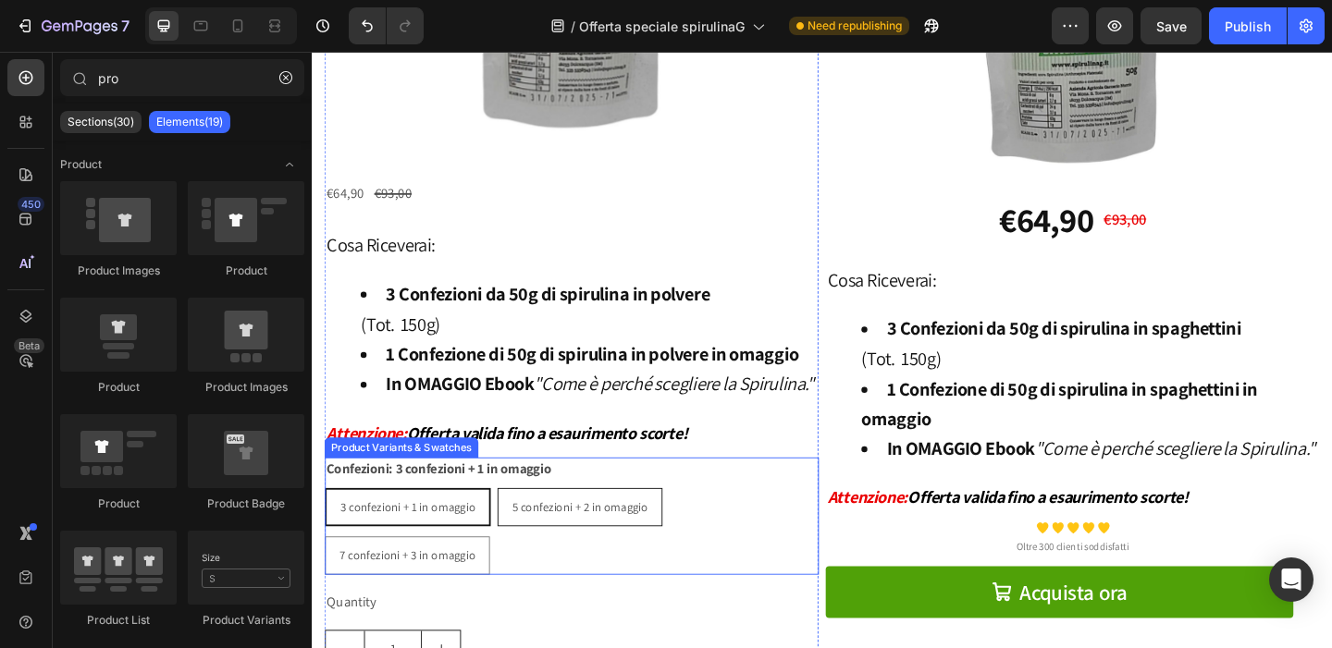
click at [629, 555] on span "5 confezioni + 2 in omaggio" at bounding box center [603, 546] width 148 height 17
click at [513, 526] on input "5 confezioni + 2 in omaggio 5 confezioni + 2 in omaggio 5 confezioni + 2 in oma…" at bounding box center [512, 525] width 1 height 1
radio input "true"
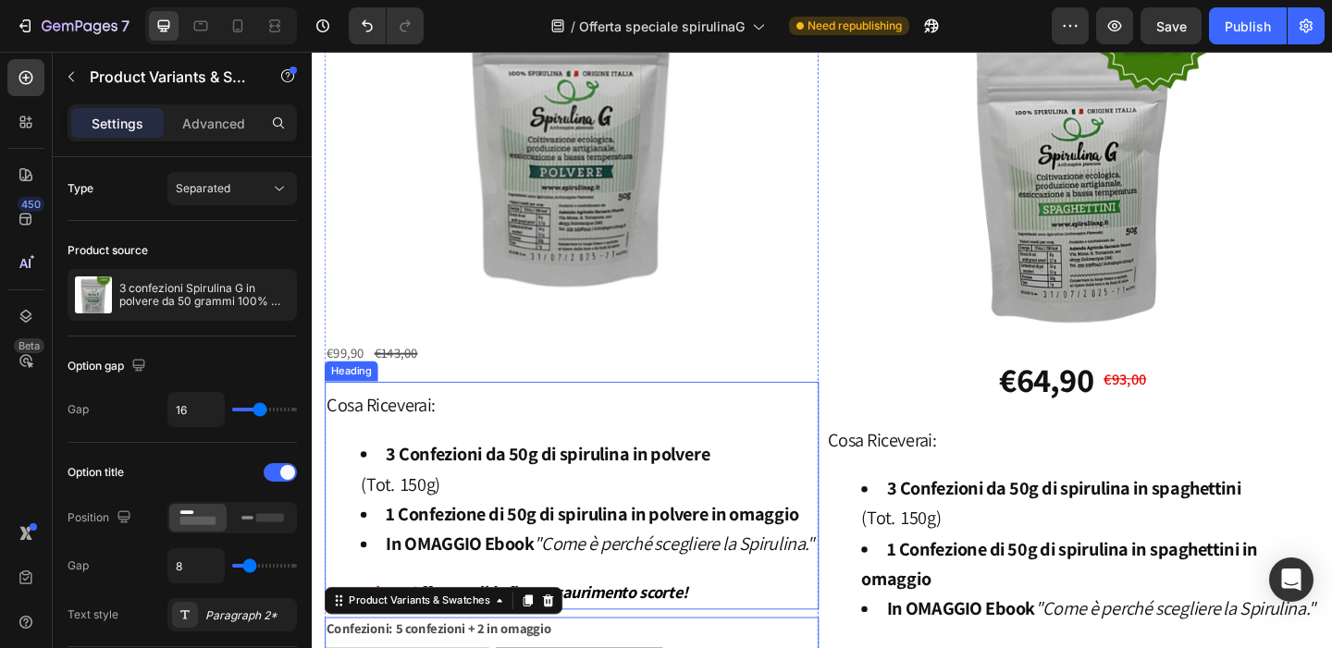
scroll to position [1298, 0]
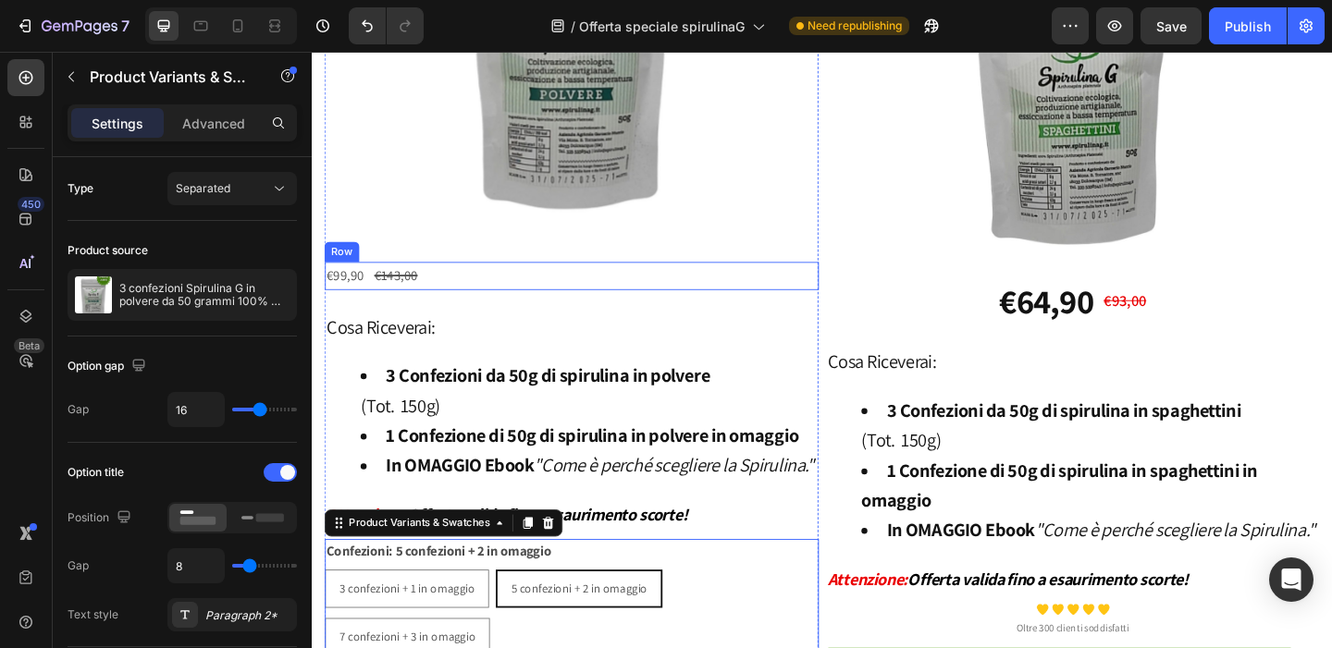
click at [543, 289] on div "€99,90 Product Price Product Price €143,00 Product Price Product Price Row" at bounding box center [594, 295] width 537 height 31
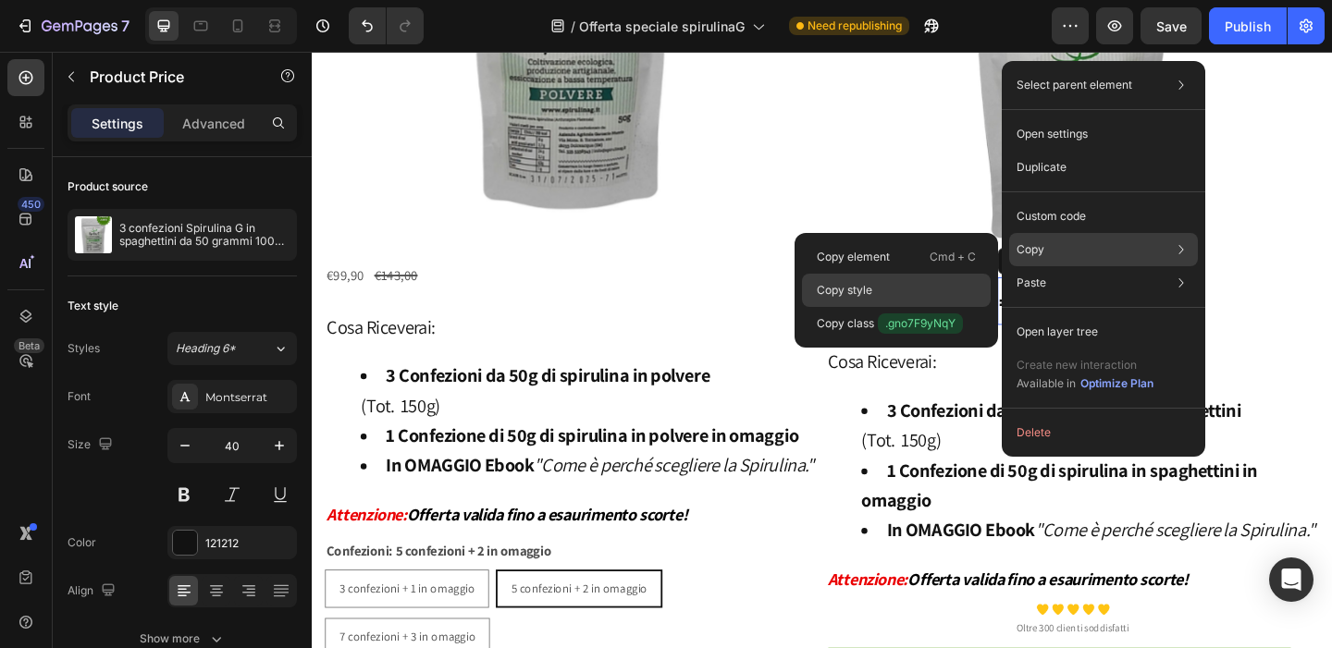
click at [870, 288] on p "Copy style" at bounding box center [844, 290] width 55 height 17
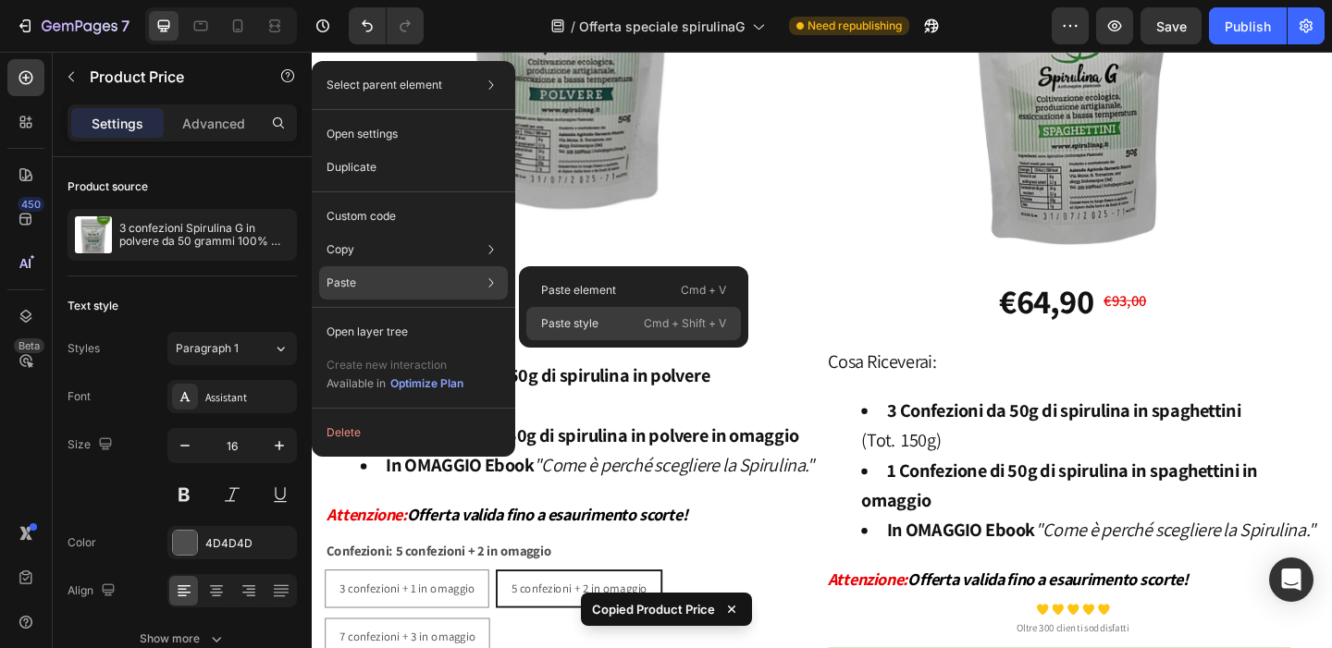
drag, startPoint x: 590, startPoint y: 320, endPoint x: 302, endPoint y: 292, distance: 288.9
click at [590, 320] on p "Paste style" at bounding box center [569, 323] width 57 height 17
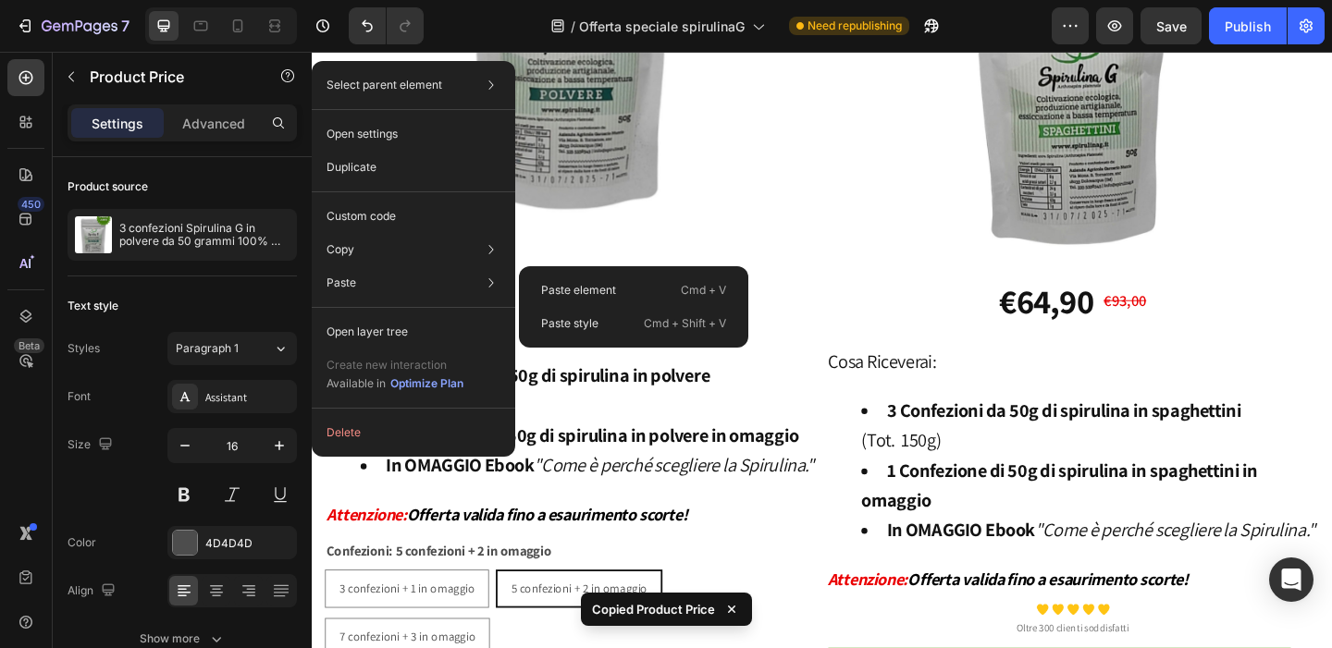
type input "40"
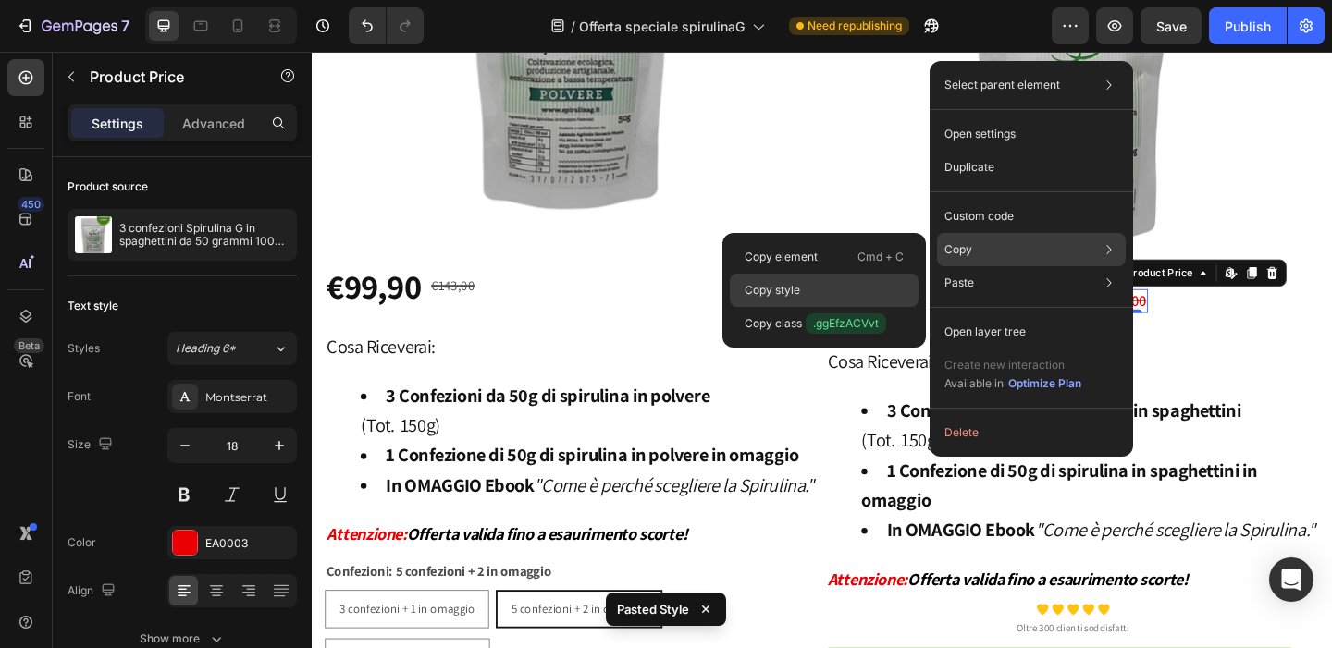
drag, startPoint x: 805, startPoint y: 286, endPoint x: 289, endPoint y: 260, distance: 515.7
click at [805, 286] on div "Copy style" at bounding box center [824, 290] width 189 height 33
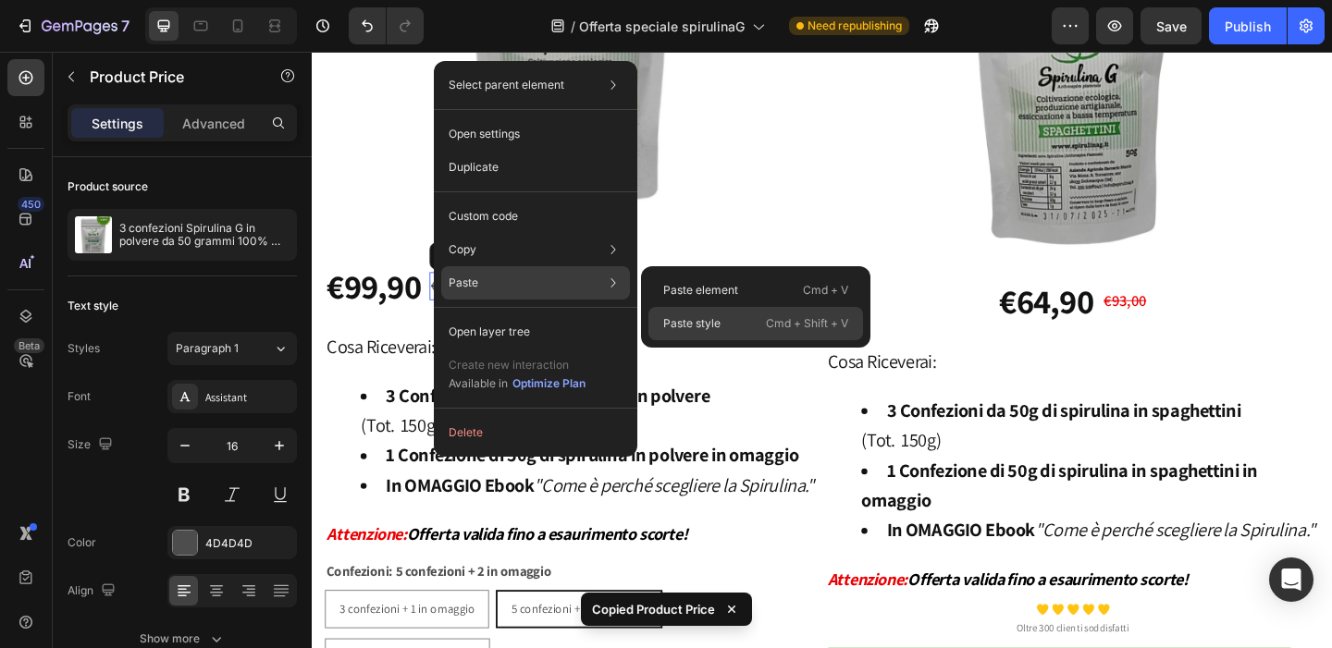
click at [719, 322] on p "Paste style" at bounding box center [691, 323] width 57 height 17
type input "18"
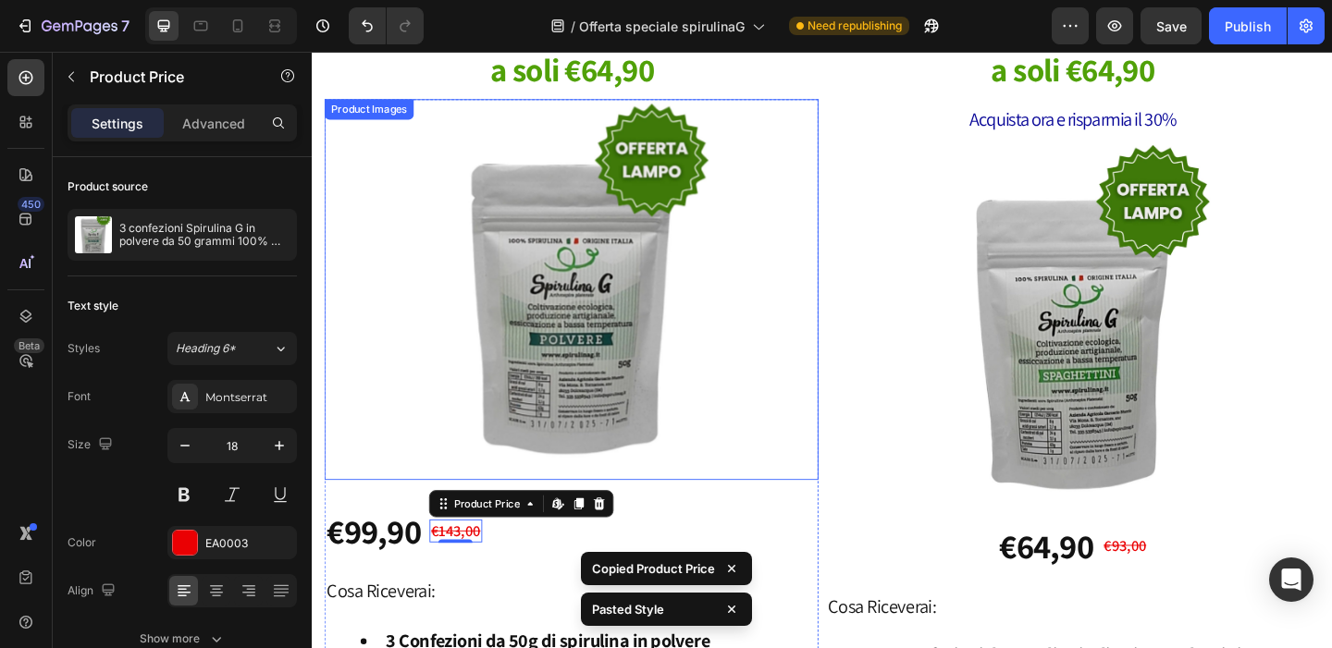
scroll to position [1181, 0]
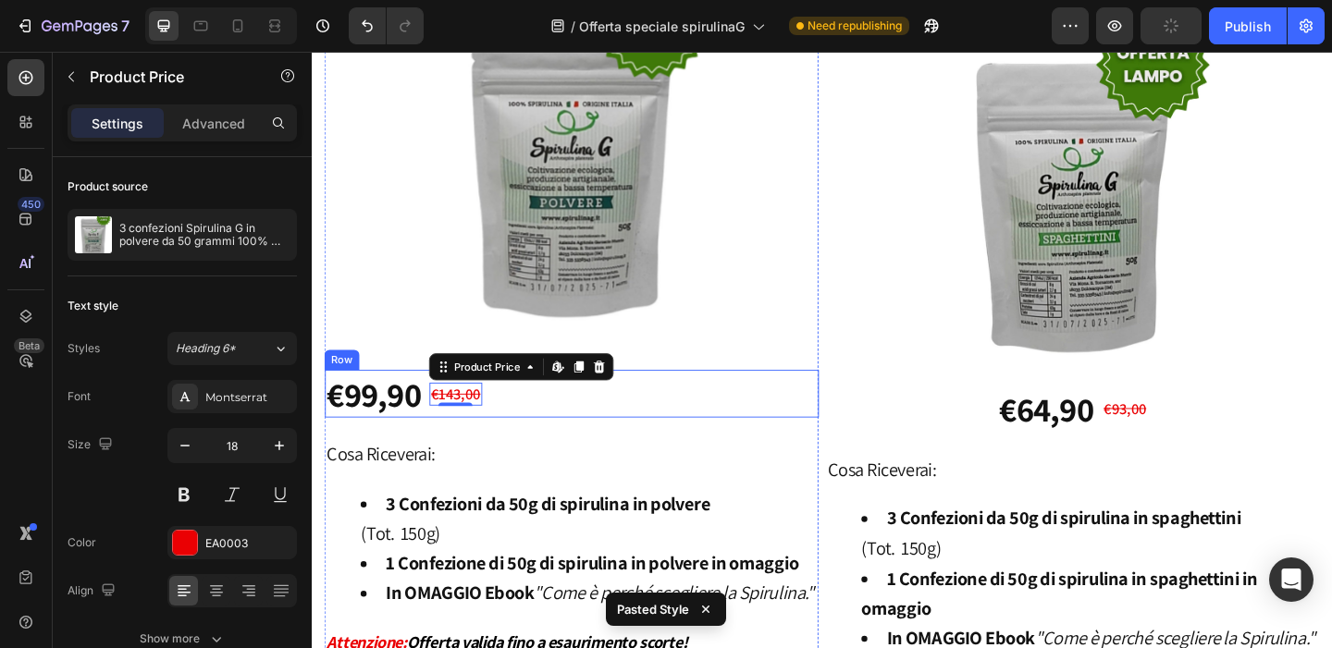
click at [653, 425] on div "€99,90 Product Price Product Price €143,00 Product Price Edit content in Shopif…" at bounding box center [594, 424] width 537 height 52
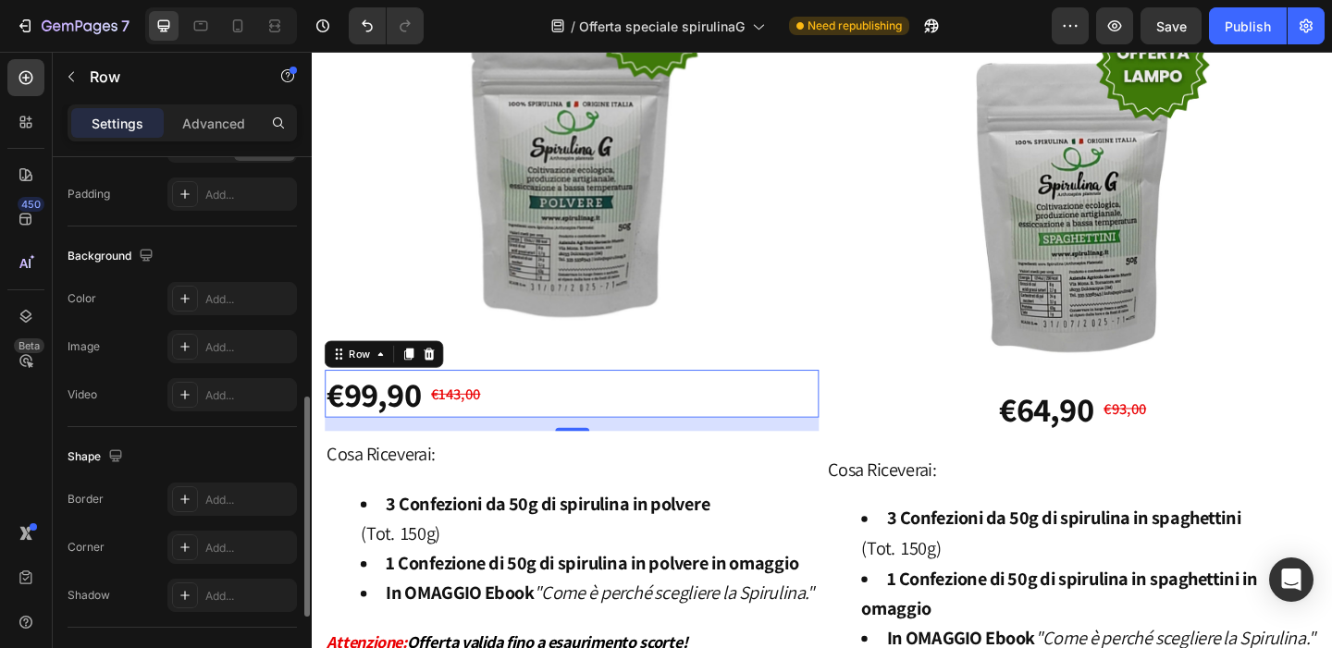
scroll to position [795, 0]
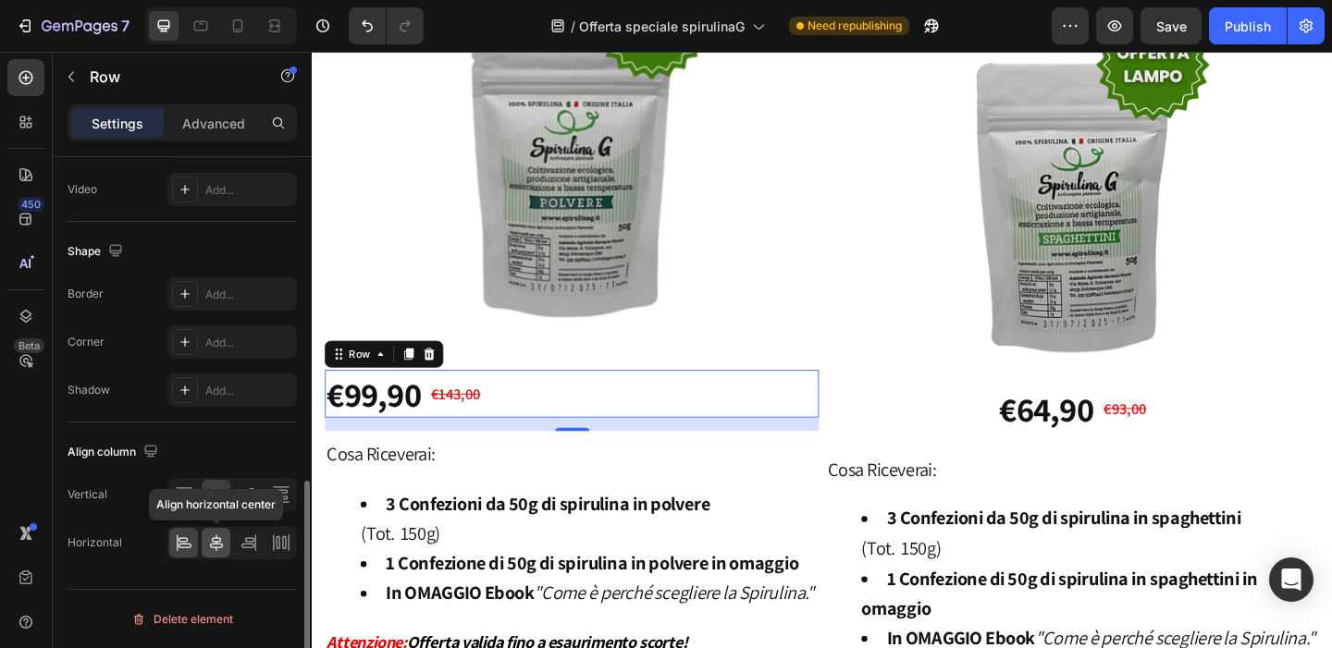
click at [213, 540] on icon at bounding box center [216, 543] width 18 height 18
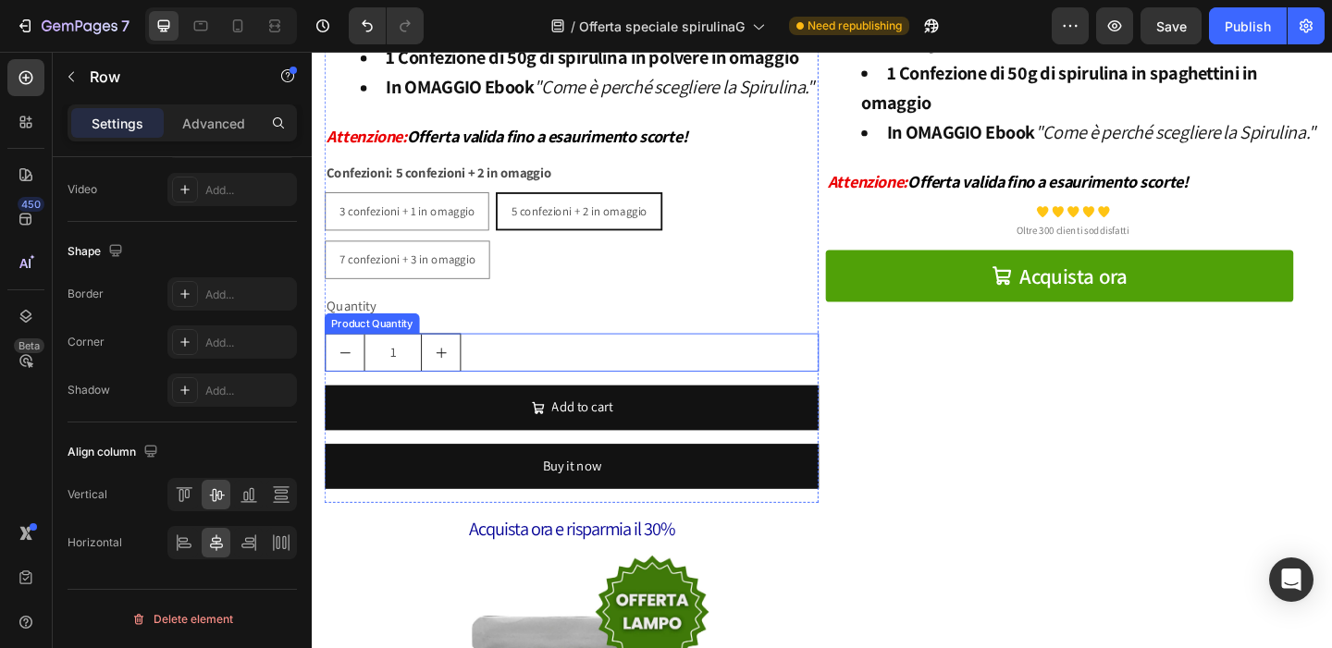
scroll to position [1738, 0]
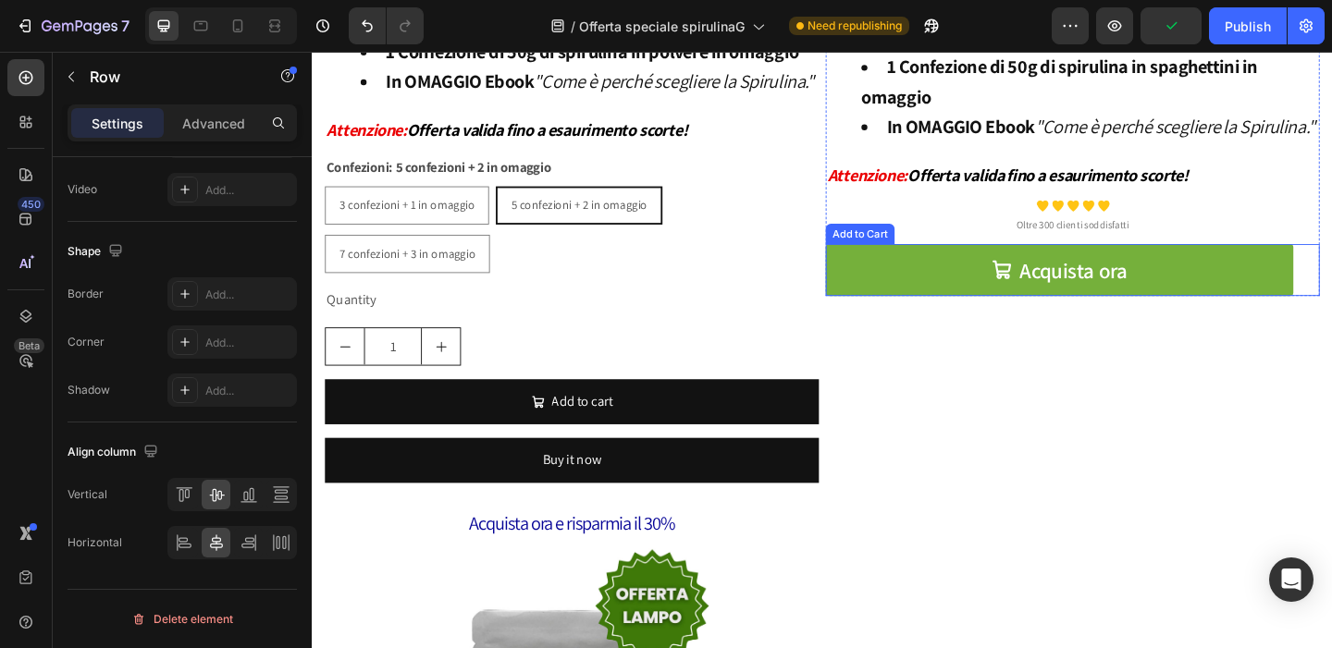
click at [979, 314] on button "Acquista ora" at bounding box center [1124, 289] width 509 height 56
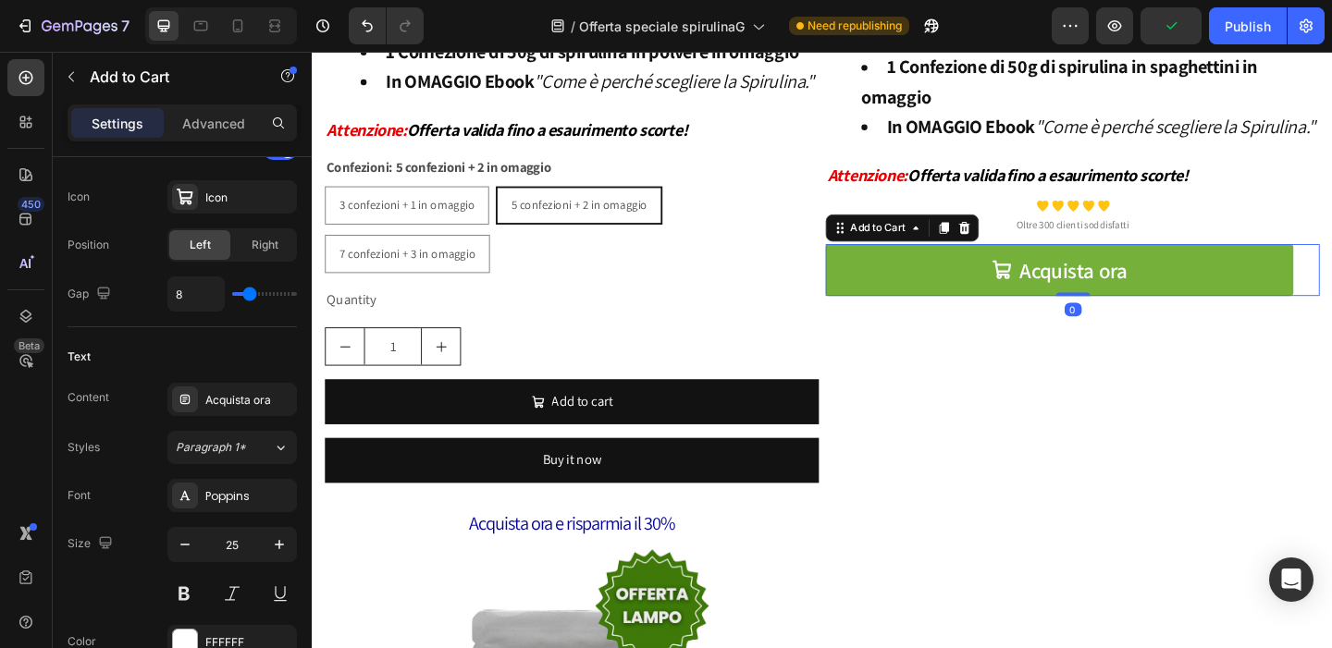
scroll to position [0, 0]
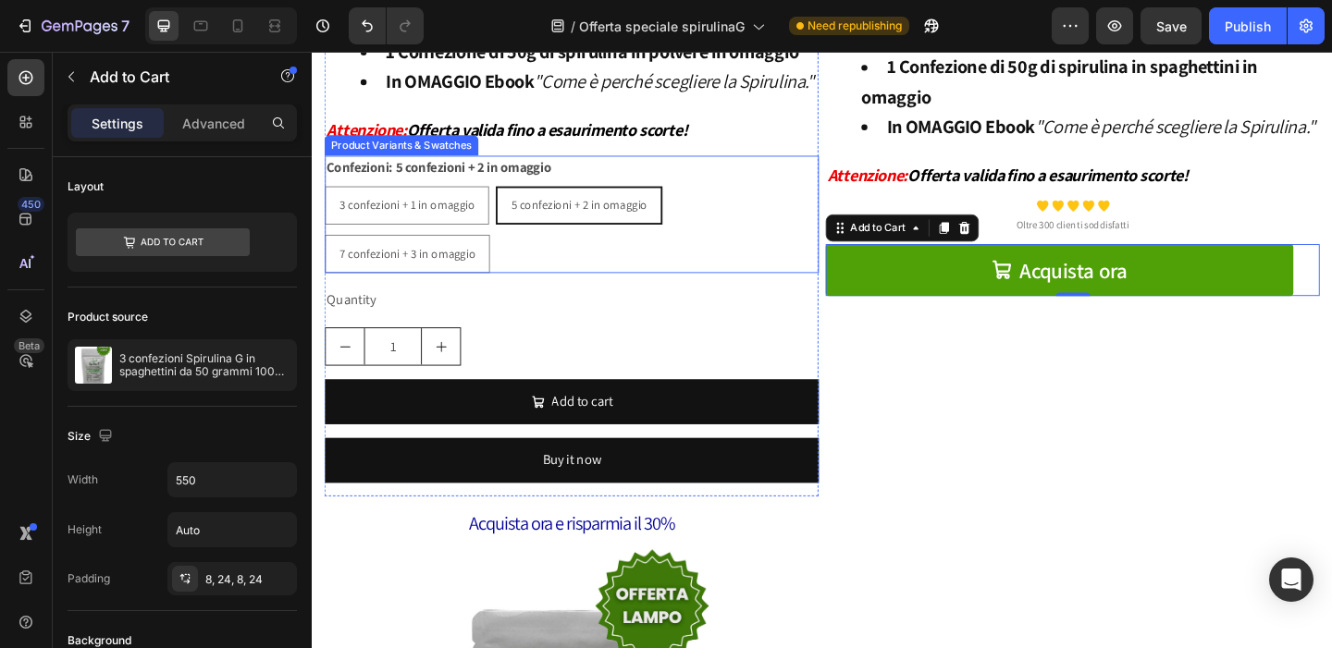
click at [738, 273] on div "3 confezioni + 1 in omaggio 3 confezioni + 1 in omaggio 3 confezioni + 1 in oma…" at bounding box center [594, 245] width 537 height 94
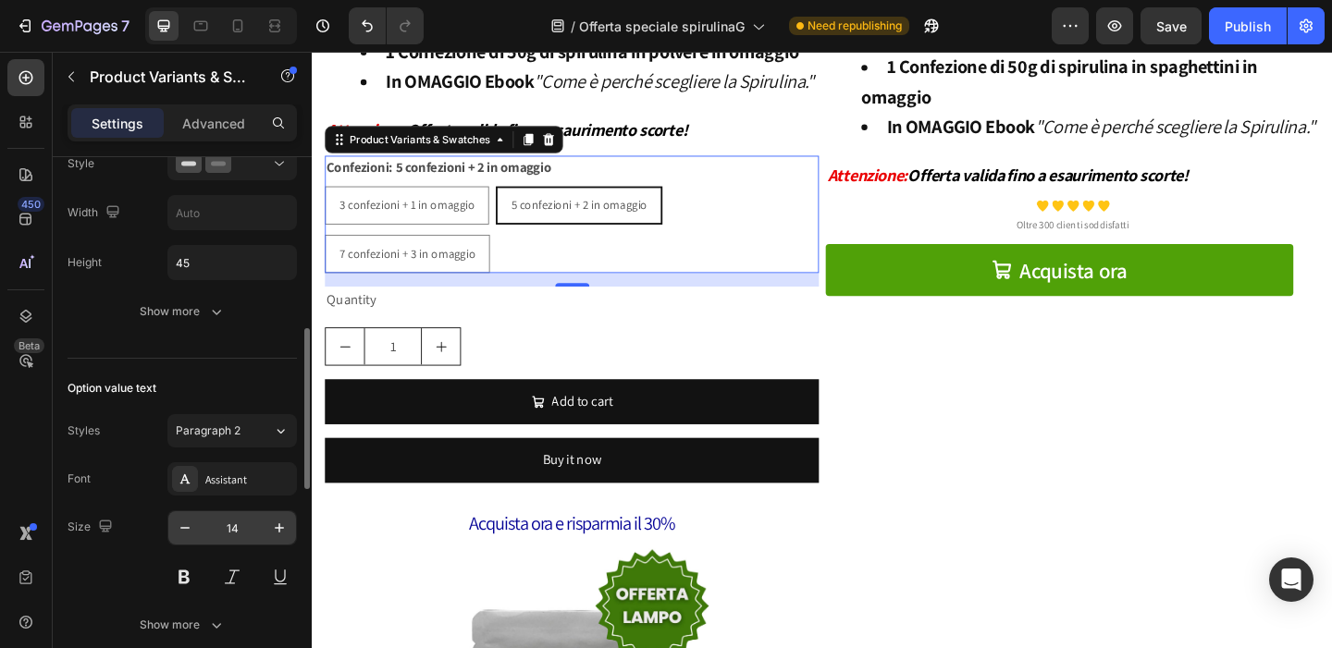
scroll to position [658, 0]
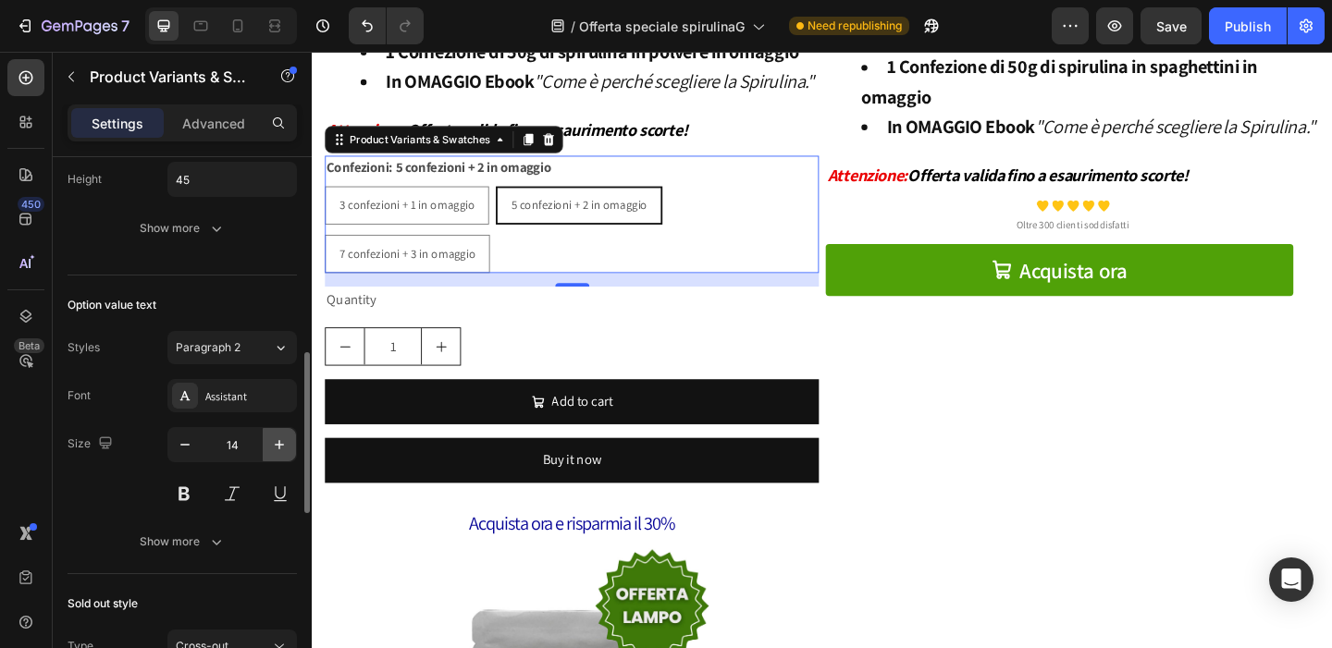
click at [279, 442] on icon "button" at bounding box center [279, 444] width 9 height 9
click at [189, 495] on button at bounding box center [183, 493] width 33 height 33
click at [278, 445] on icon "button" at bounding box center [279, 444] width 9 height 9
type input "16"
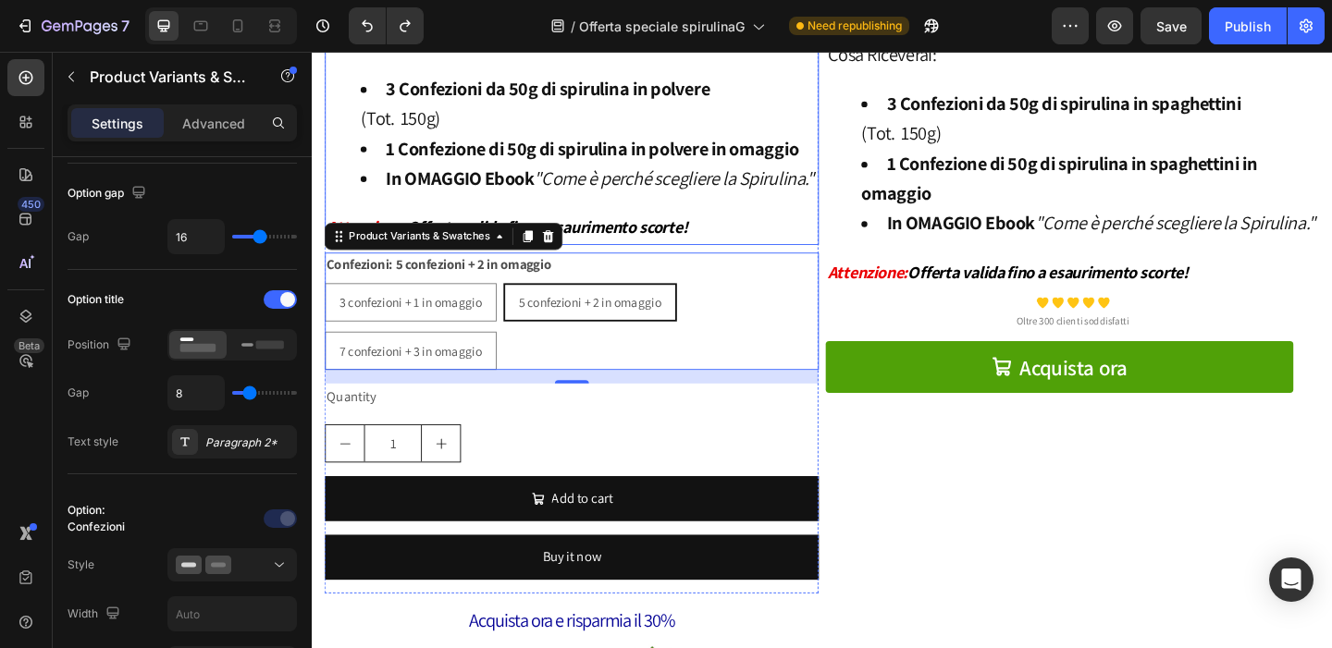
scroll to position [1755, 0]
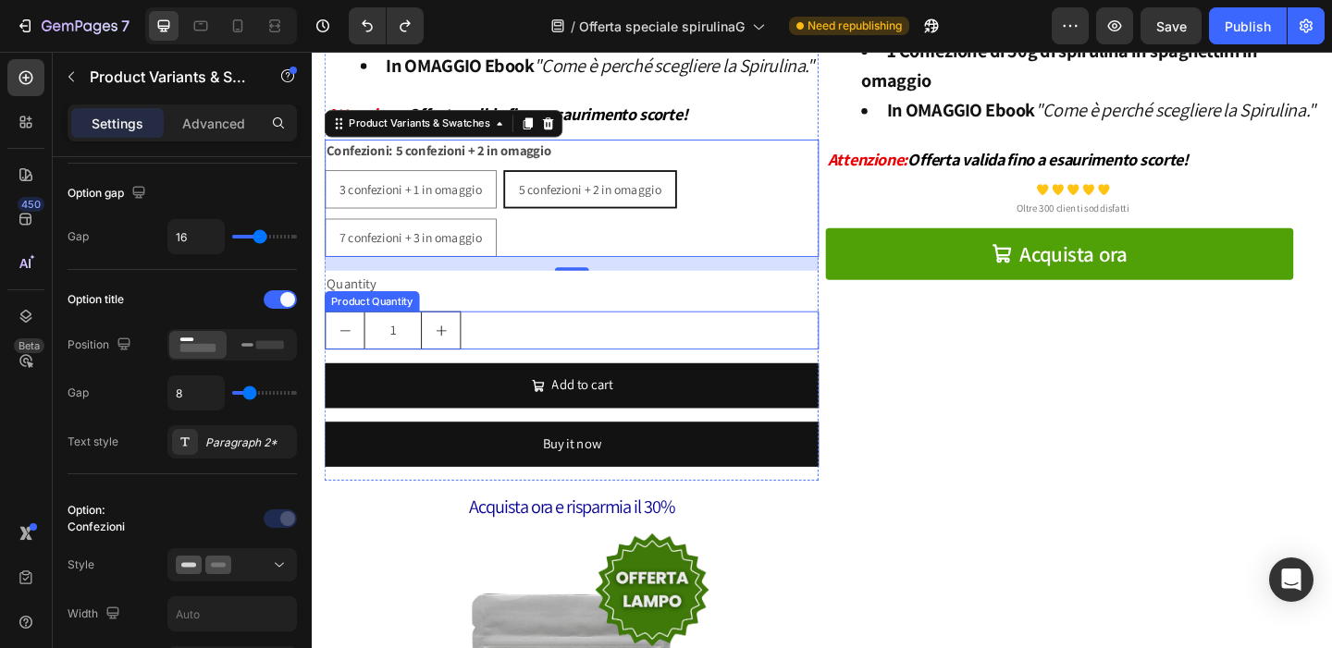
type input "14"
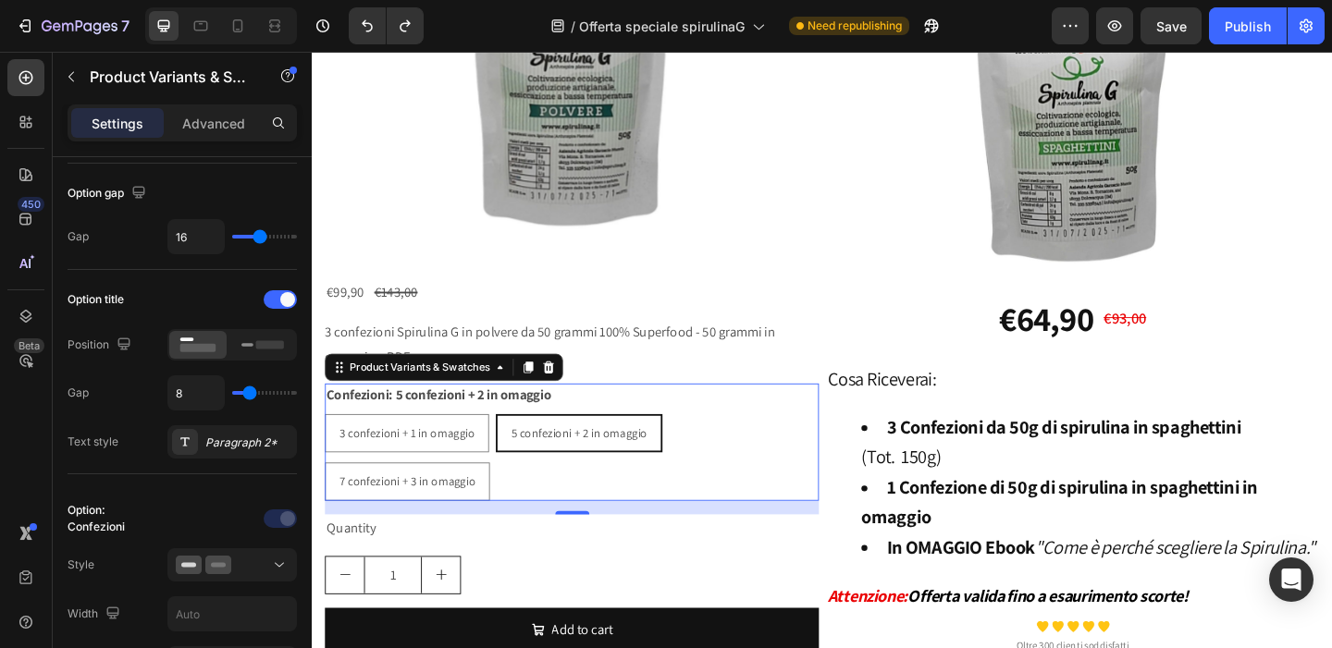
scroll to position [1298, 0]
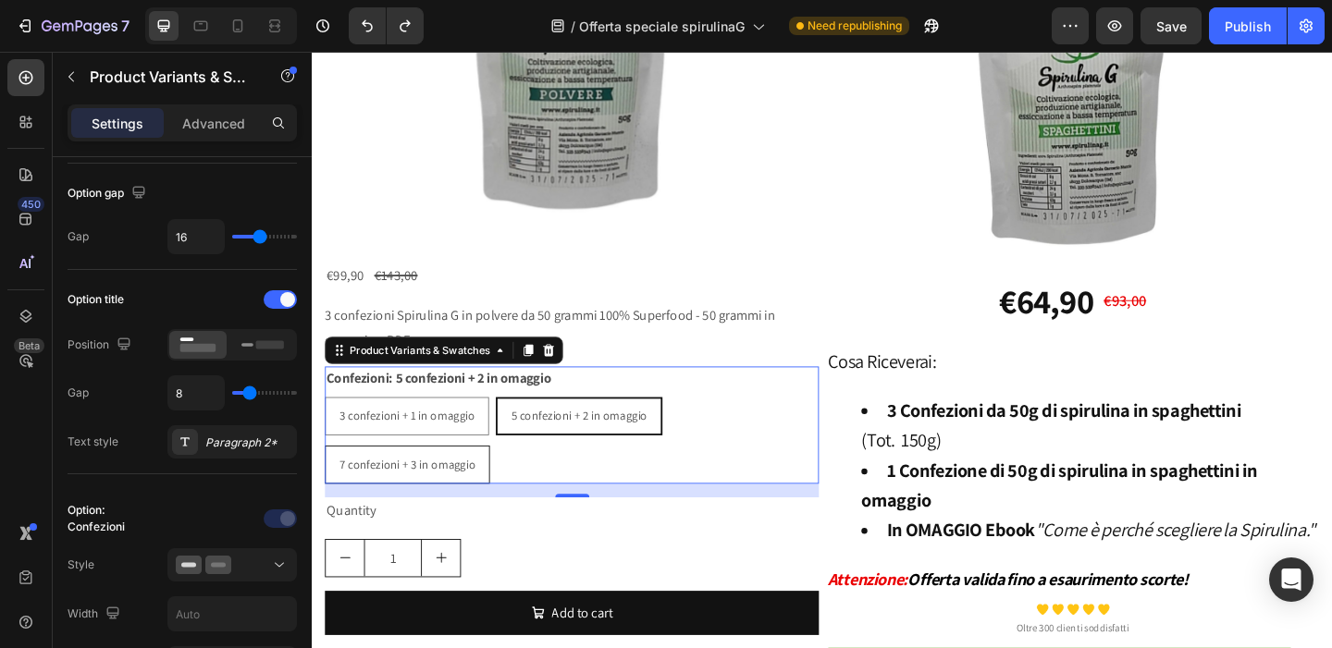
click at [381, 492] on span "7 confezioni + 3 in omaggio" at bounding box center [415, 500] width 148 height 17
click at [326, 480] on input "7 confezioni + 3 in omaggio 7 confezioni + 3 in omaggio 7 confezioni + 3 in oma…" at bounding box center [325, 479] width 1 height 1
radio input "true"
click at [340, 440] on div "3 confezioni + 1 in omaggio" at bounding box center [414, 448] width 177 height 38
click at [326, 427] on input "3 confezioni + 1 in omaggio 3 confezioni + 1 in omaggio 3 confezioni + 1 in oma…" at bounding box center [325, 426] width 1 height 1
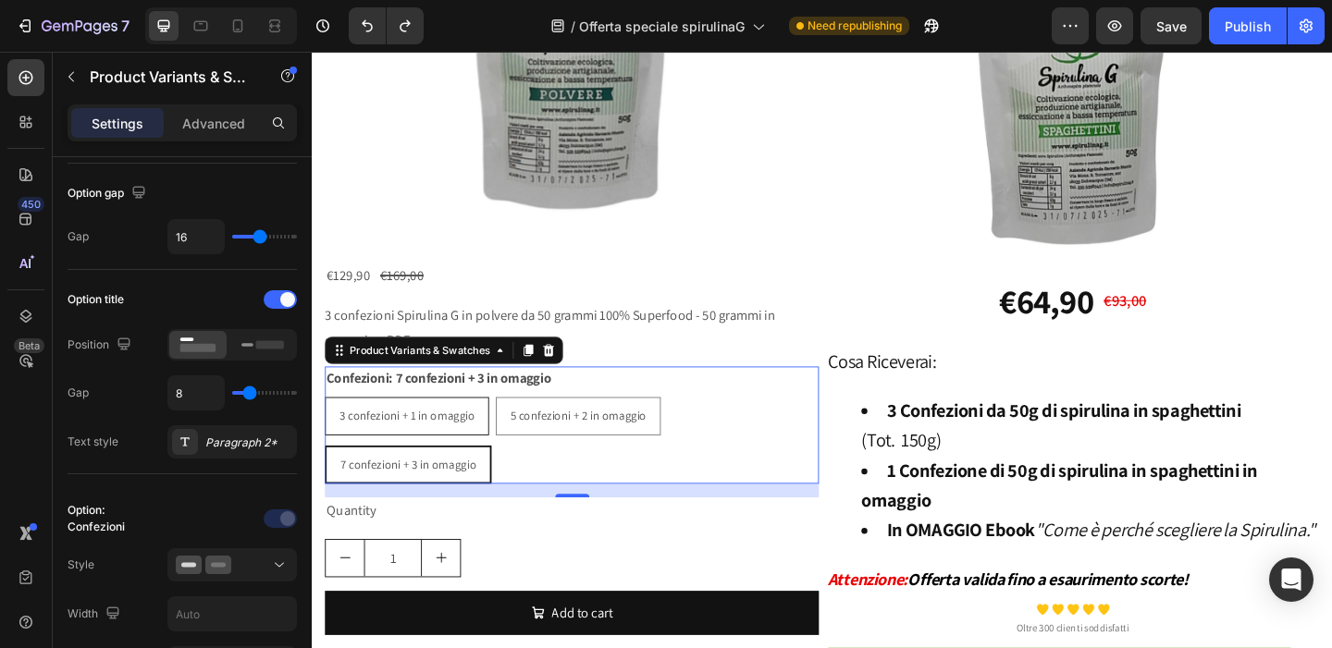
radio input "true"
click at [600, 451] on div "5 confezioni + 2 in omaggio" at bounding box center [603, 448] width 178 height 38
click at [513, 427] on input "5 confezioni + 2 in omaggio 5 confezioni + 2 in omaggio 5 confezioni + 2 in oma…" at bounding box center [512, 426] width 1 height 1
radio input "true"
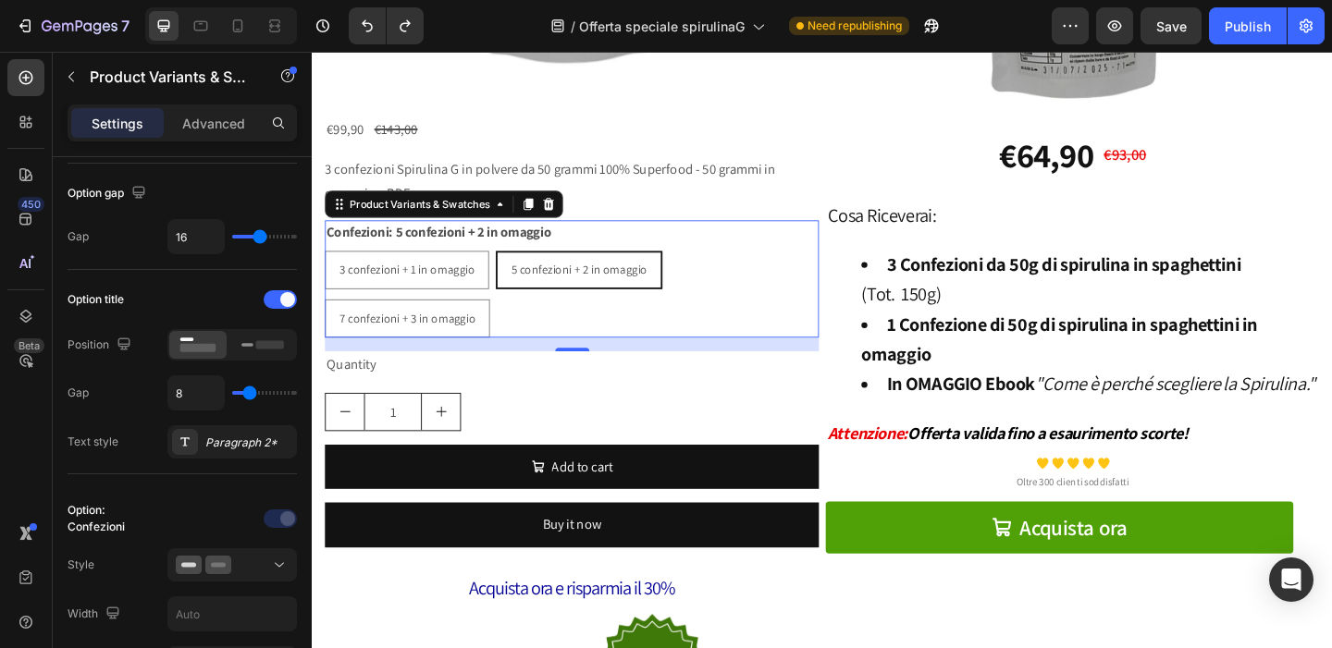
scroll to position [1456, 0]
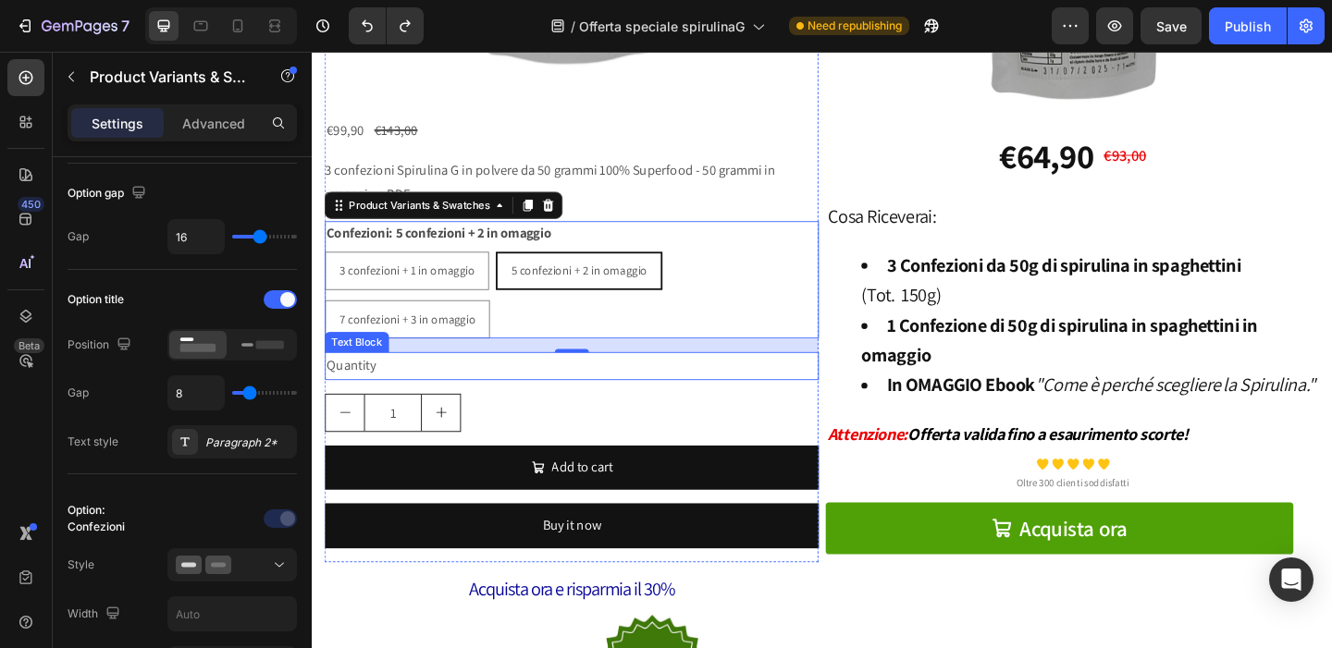
click at [449, 388] on div "Quantity" at bounding box center [594, 393] width 537 height 31
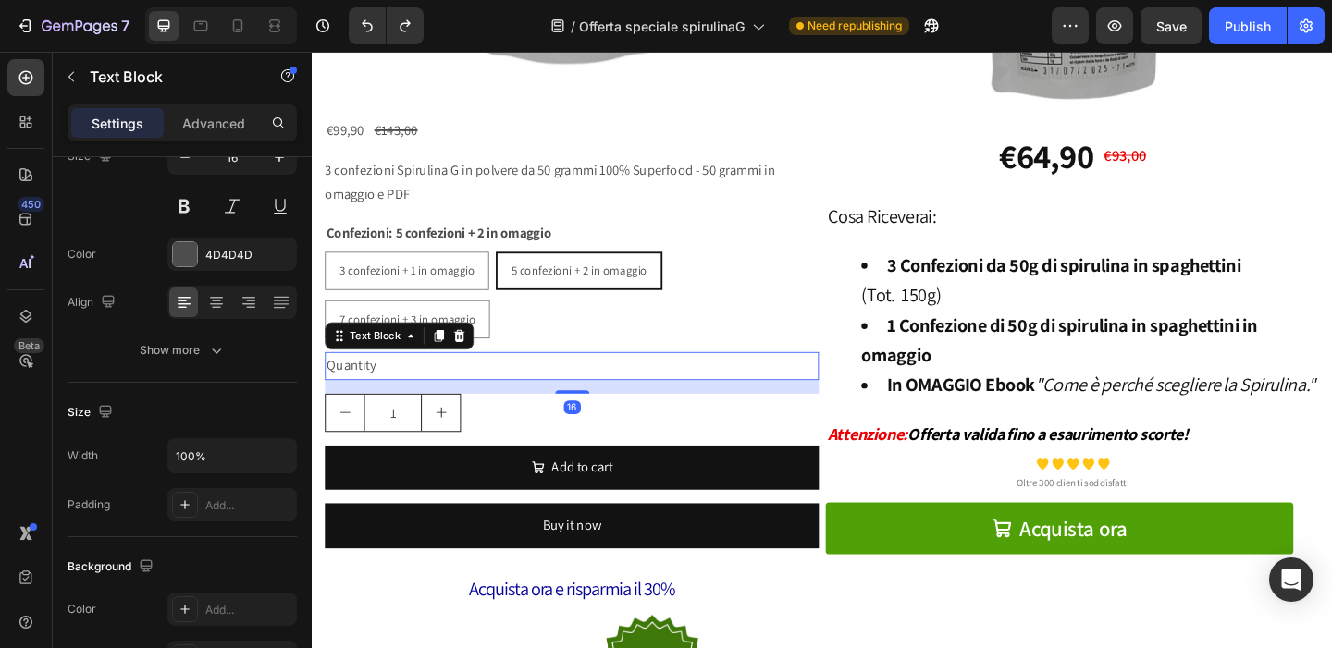
scroll to position [0, 0]
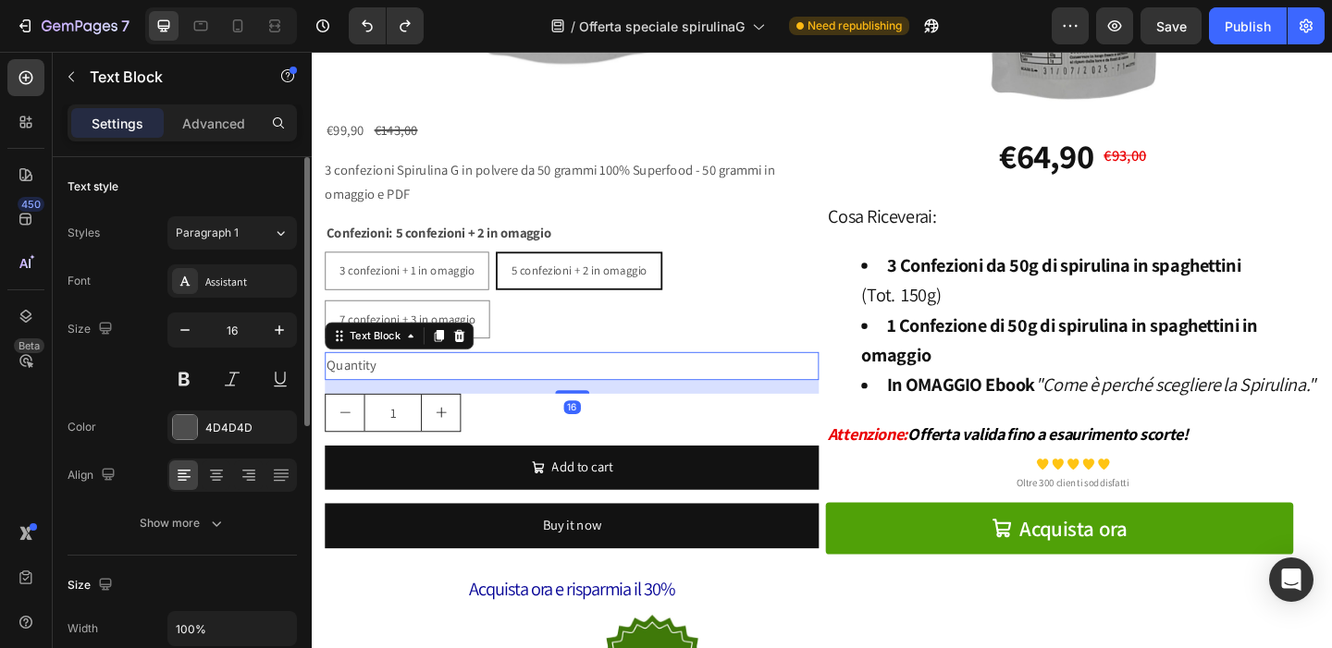
click at [360, 391] on div "Quantity" at bounding box center [594, 393] width 537 height 31
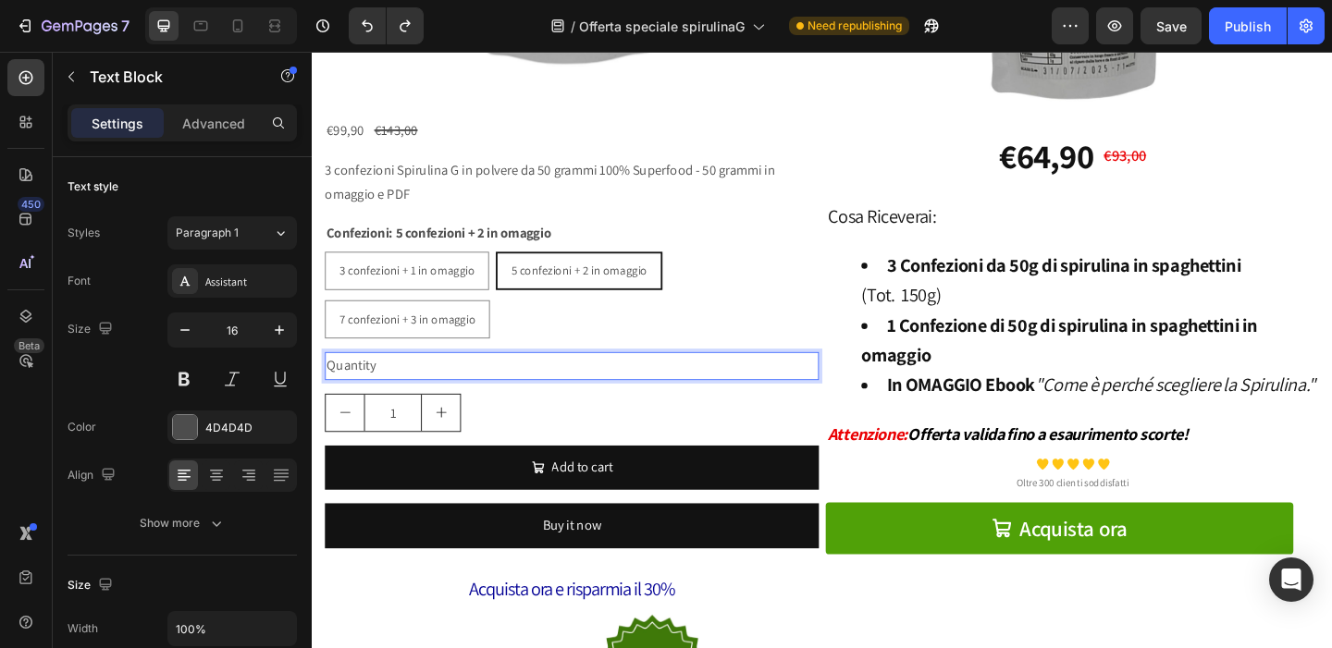
click at [378, 389] on p "Quantity" at bounding box center [594, 393] width 534 height 27
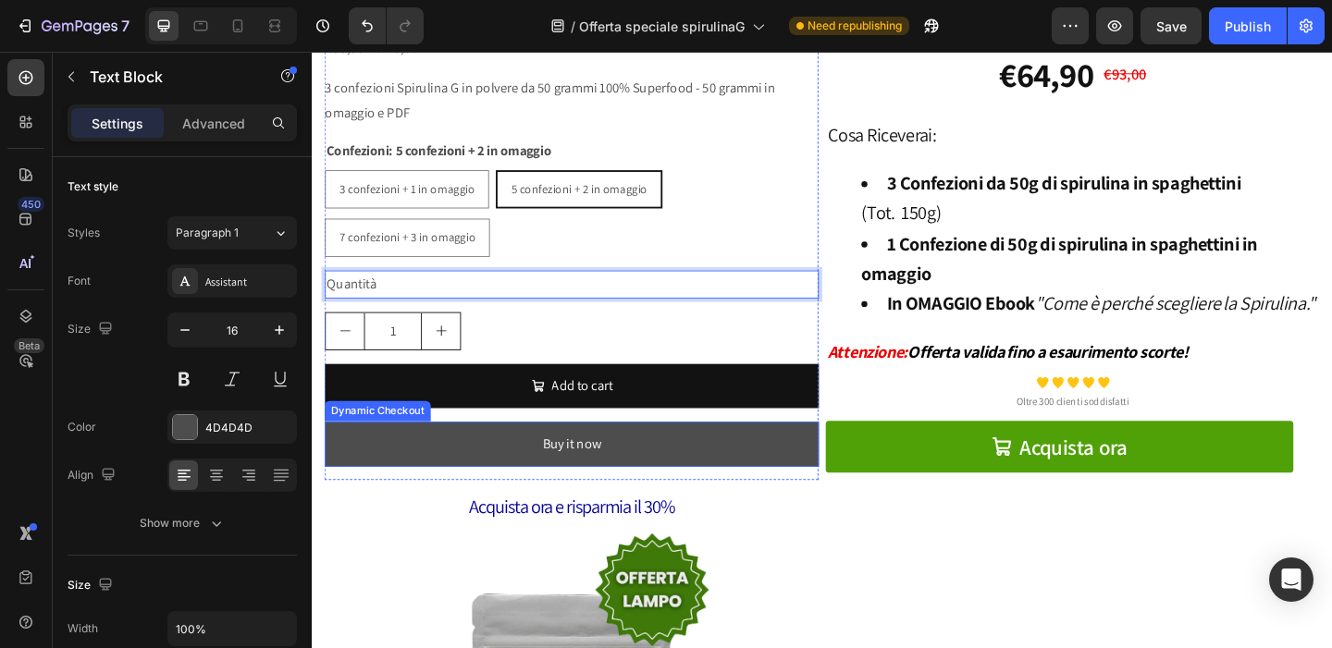
scroll to position [1555, 0]
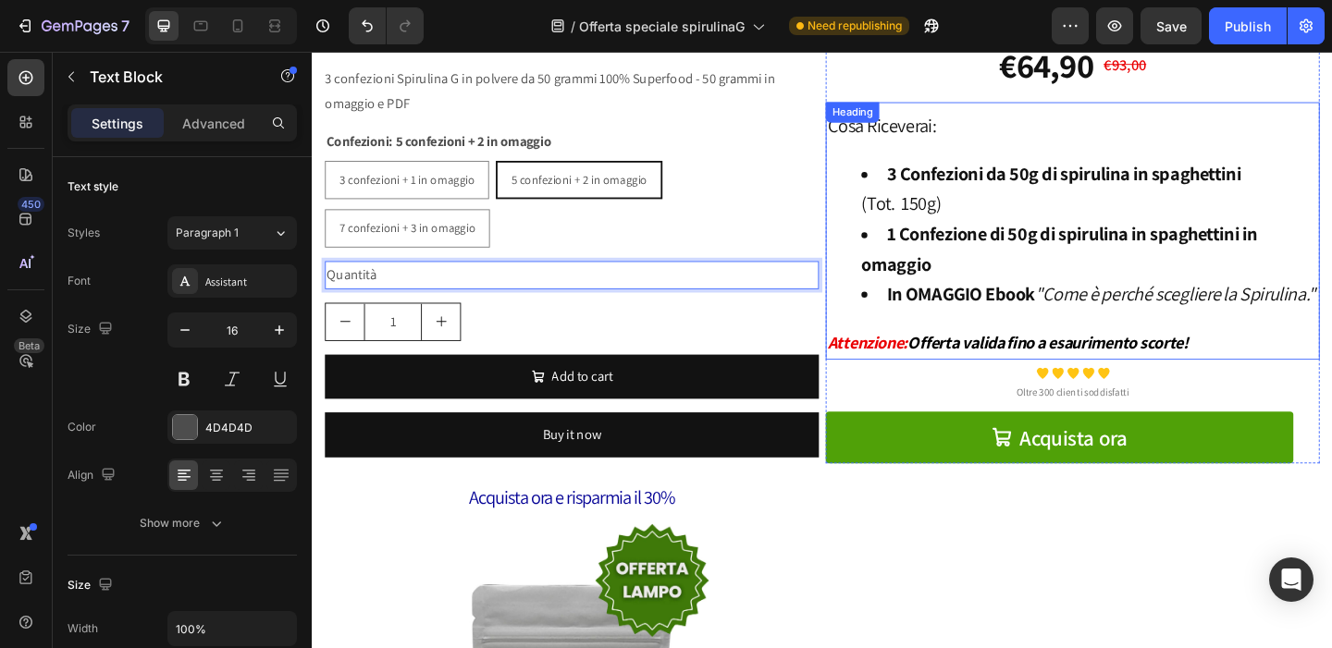
click at [922, 380] on strong "Attenzione:" at bounding box center [916, 368] width 88 height 24
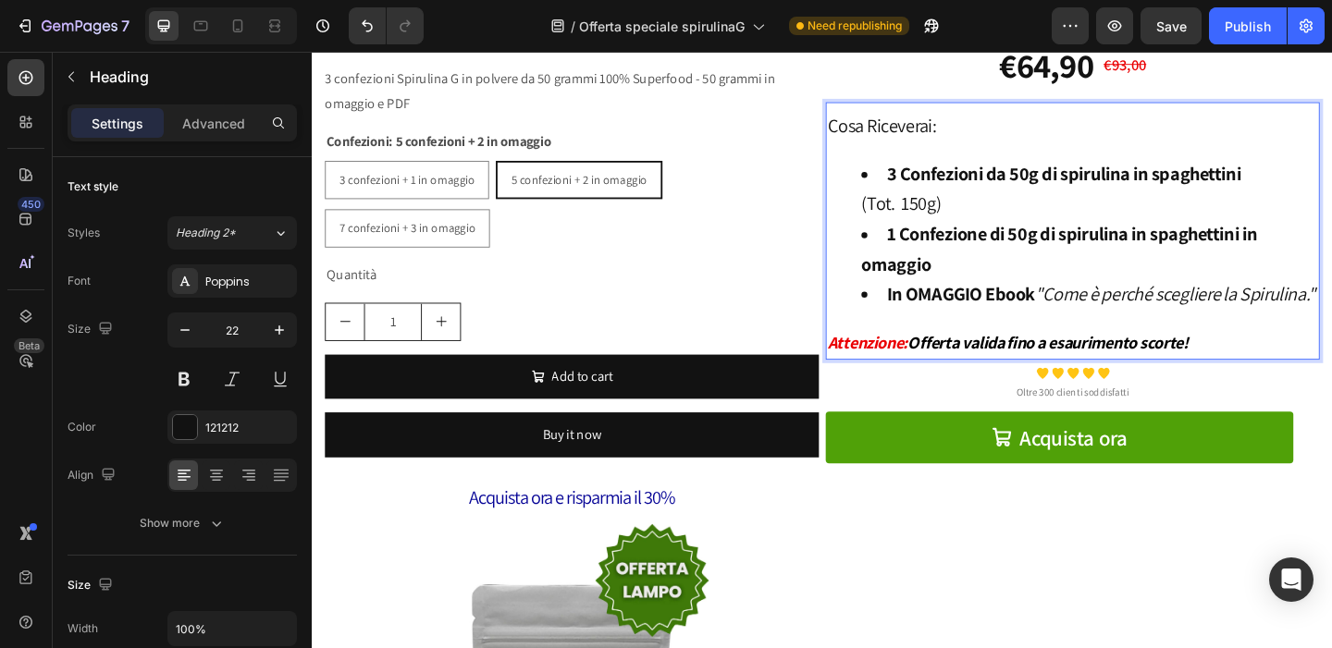
click at [943, 380] on strong "Attenzione:" at bounding box center [916, 368] width 88 height 24
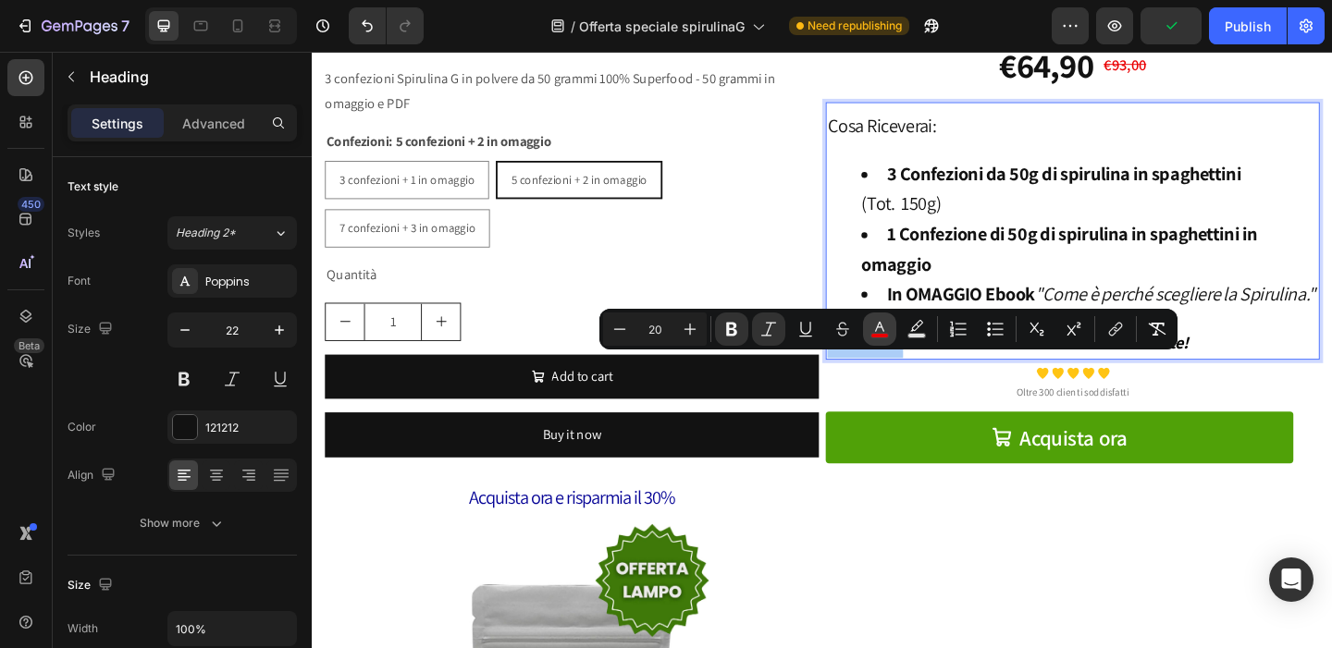
click at [879, 328] on icon "Editor contextual toolbar" at bounding box center [879, 329] width 18 height 18
type input "EA0003"
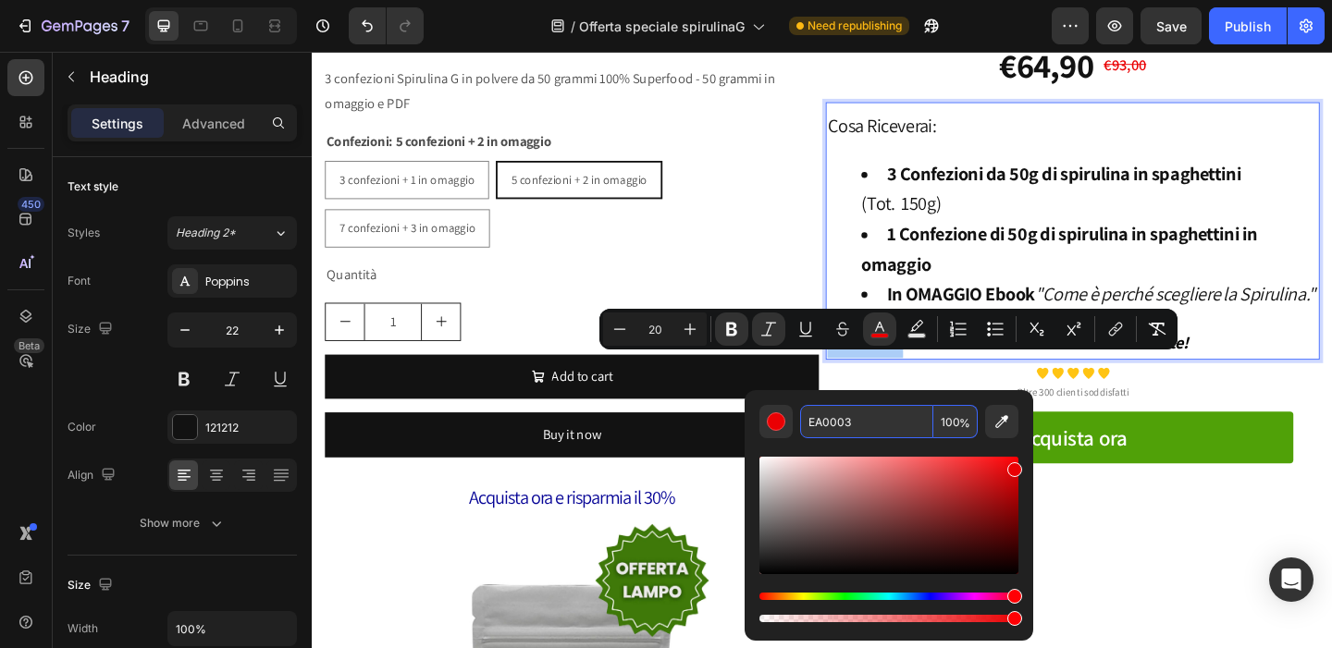
click at [871, 419] on input "EA0003" at bounding box center [866, 421] width 133 height 33
copy strong "Attenzione"
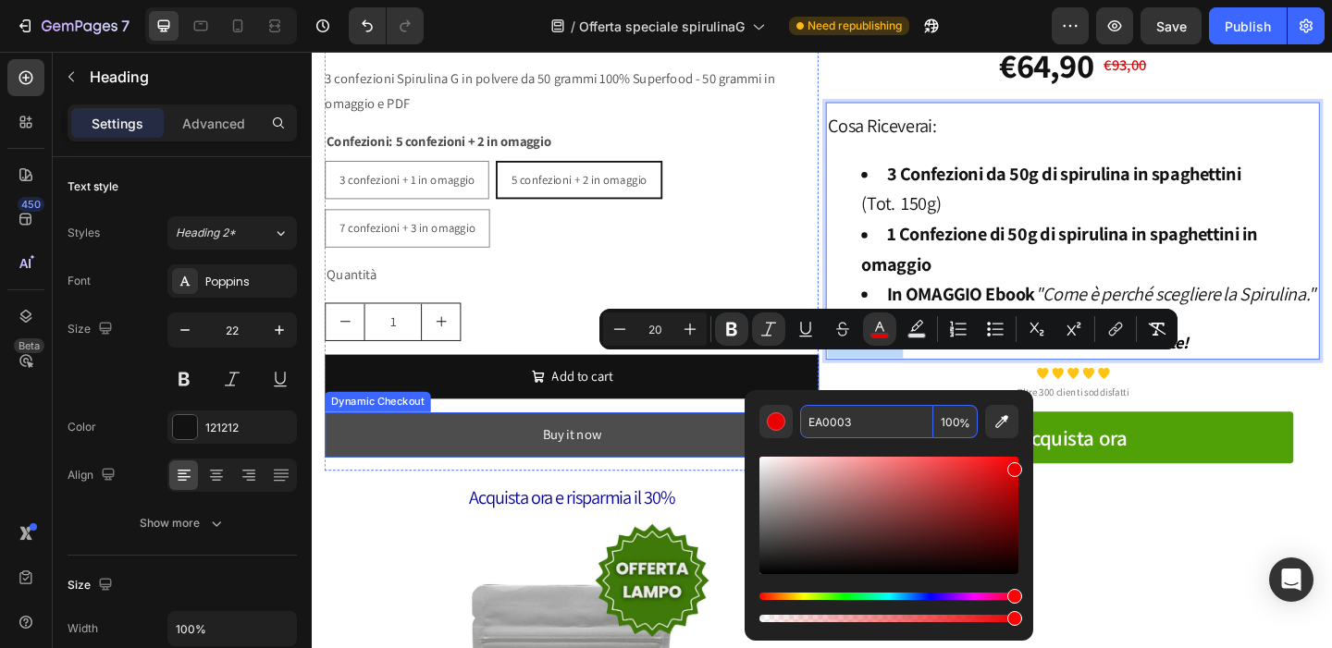
click at [523, 469] on button "Buy it now" at bounding box center [594, 468] width 537 height 49
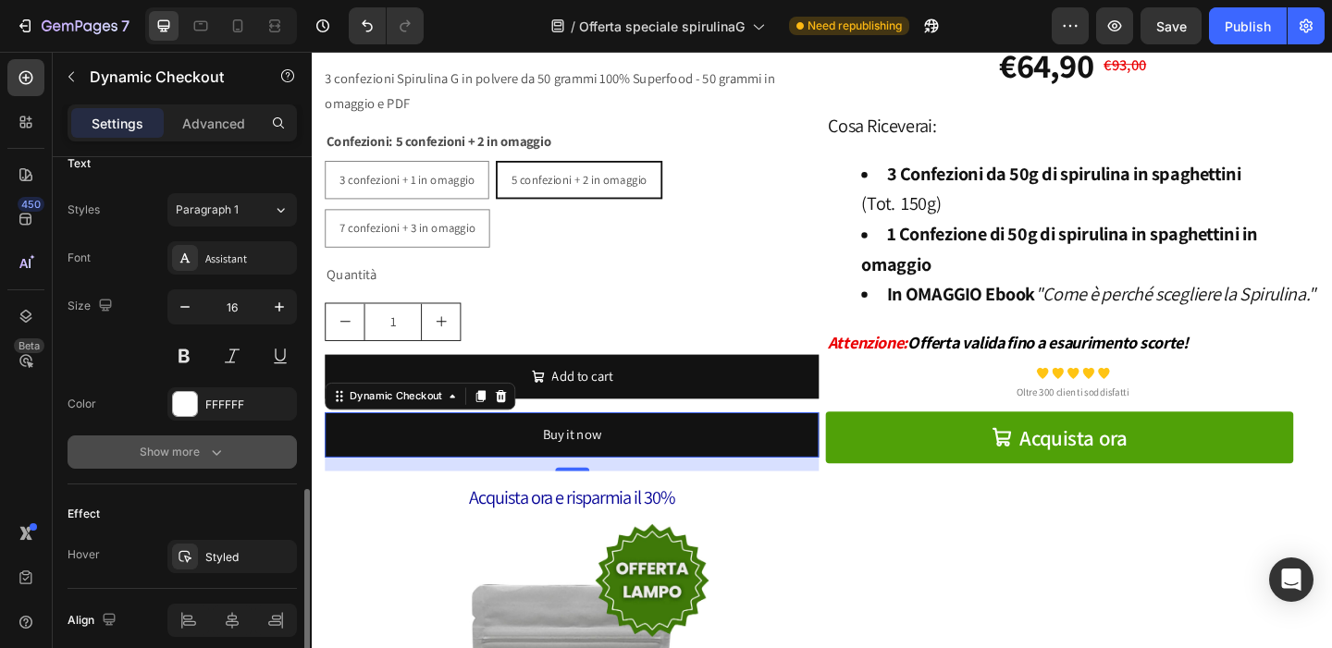
scroll to position [858, 0]
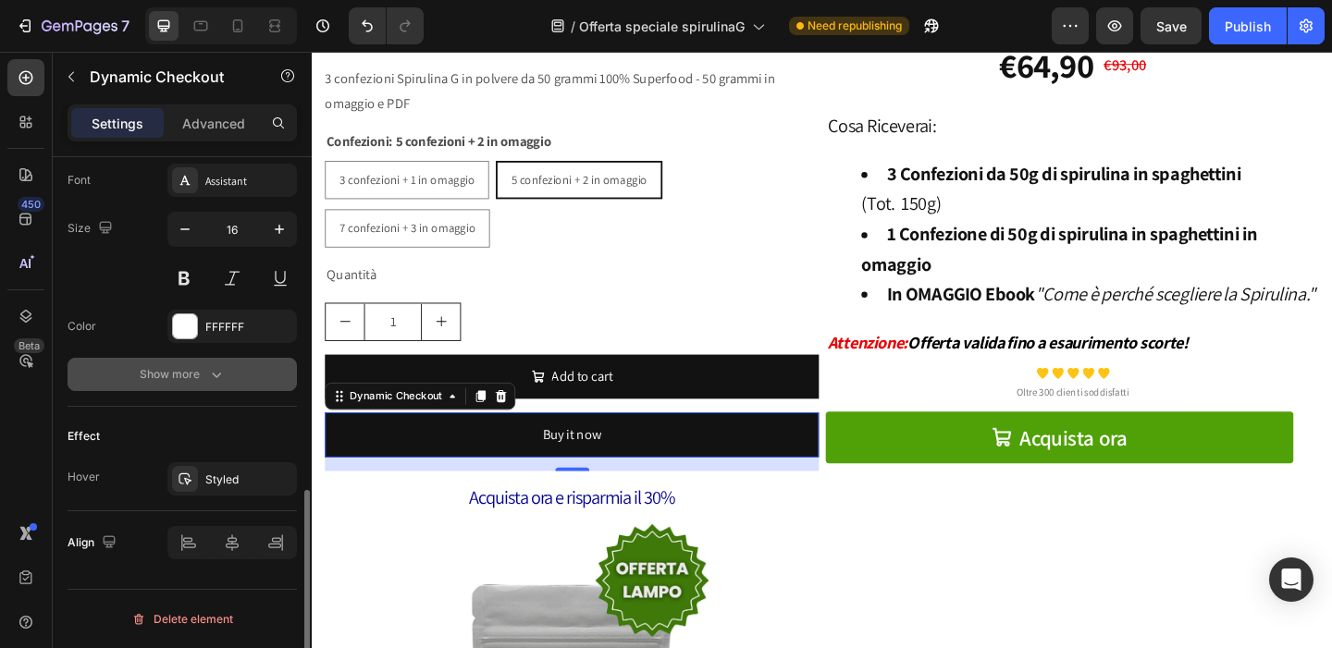
click at [215, 371] on icon "button" at bounding box center [216, 374] width 18 height 18
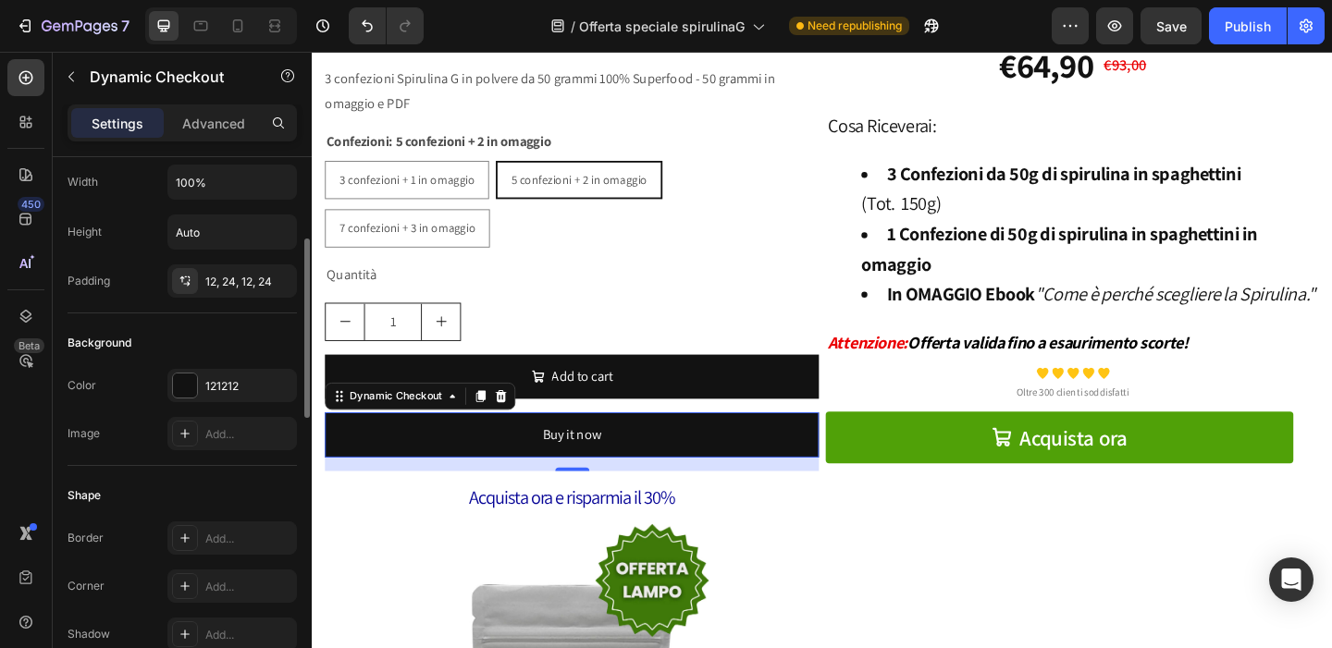
scroll to position [154, 0]
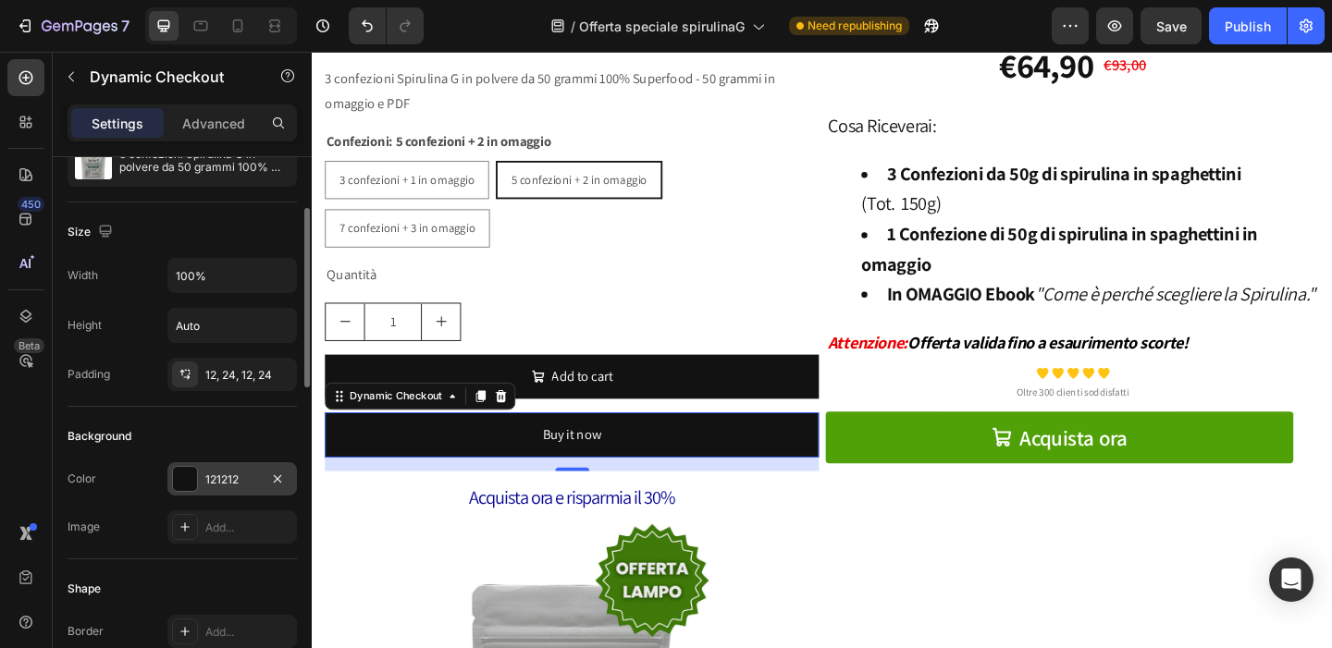
click at [188, 473] on div at bounding box center [185, 479] width 24 height 24
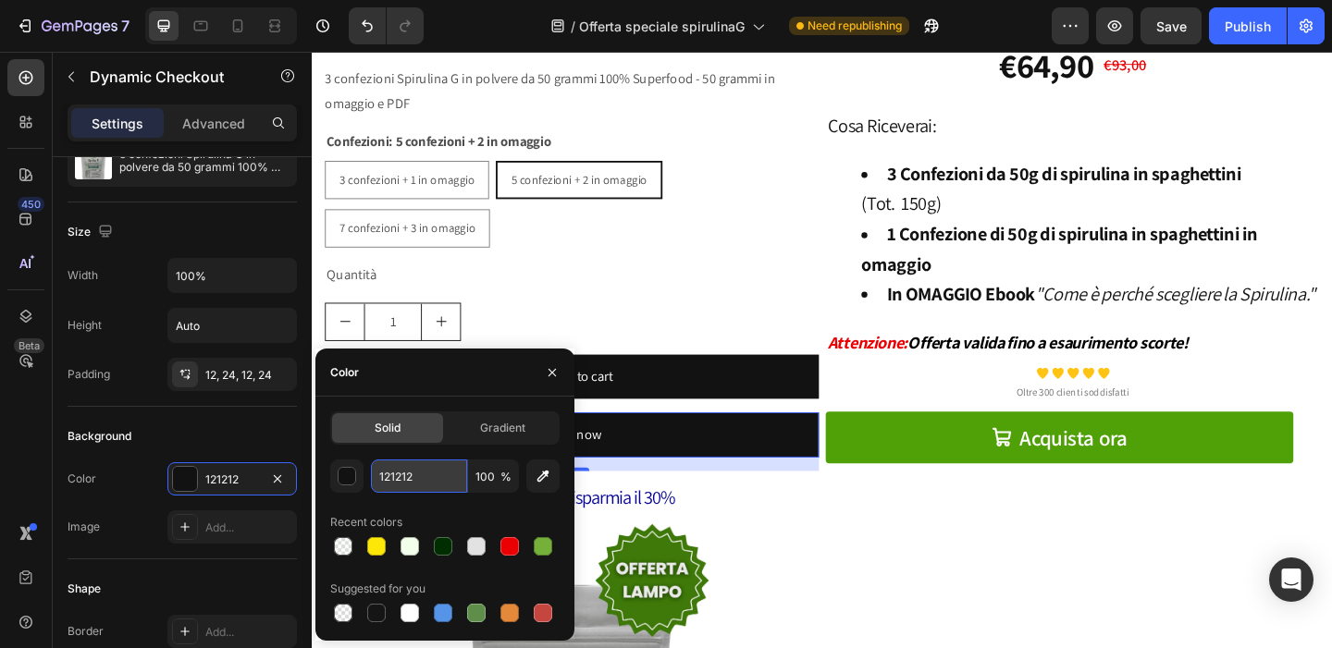
click at [431, 473] on input "121212" at bounding box center [419, 476] width 96 height 33
paste input "EA0003"
type input "EA0003"
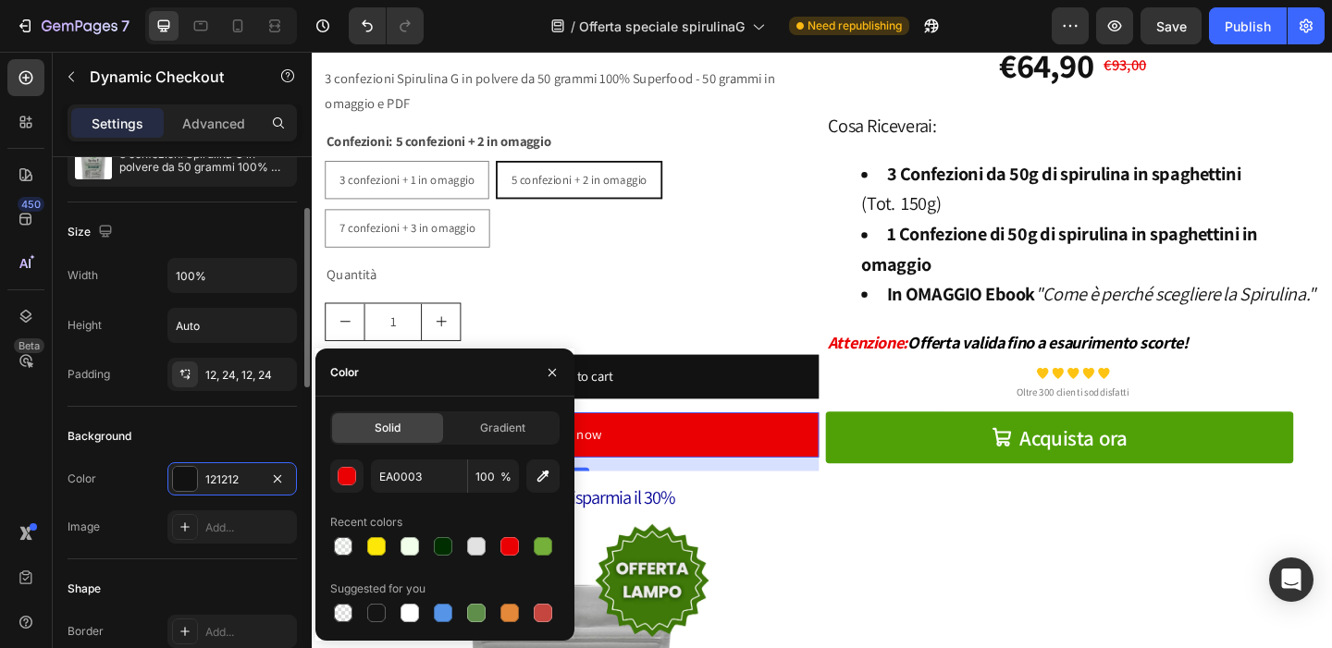
click at [212, 429] on div "Background" at bounding box center [182, 437] width 229 height 30
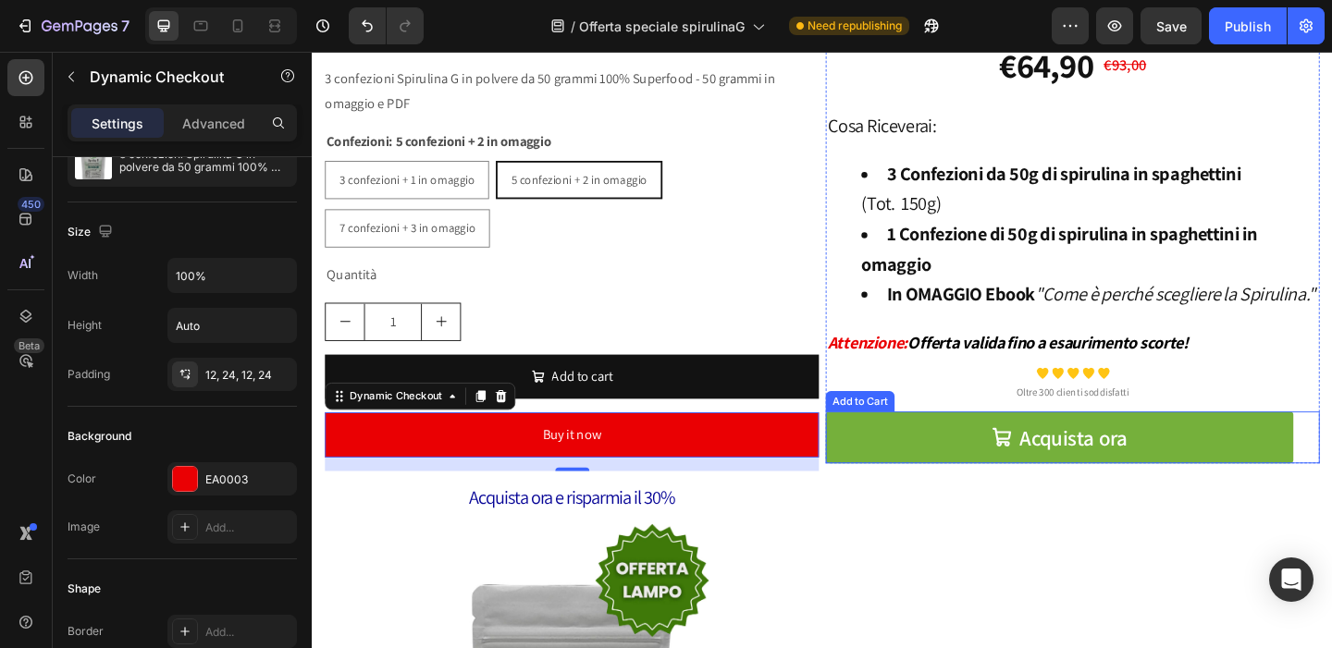
click at [945, 499] on button "Acquista ora" at bounding box center [1124, 471] width 509 height 56
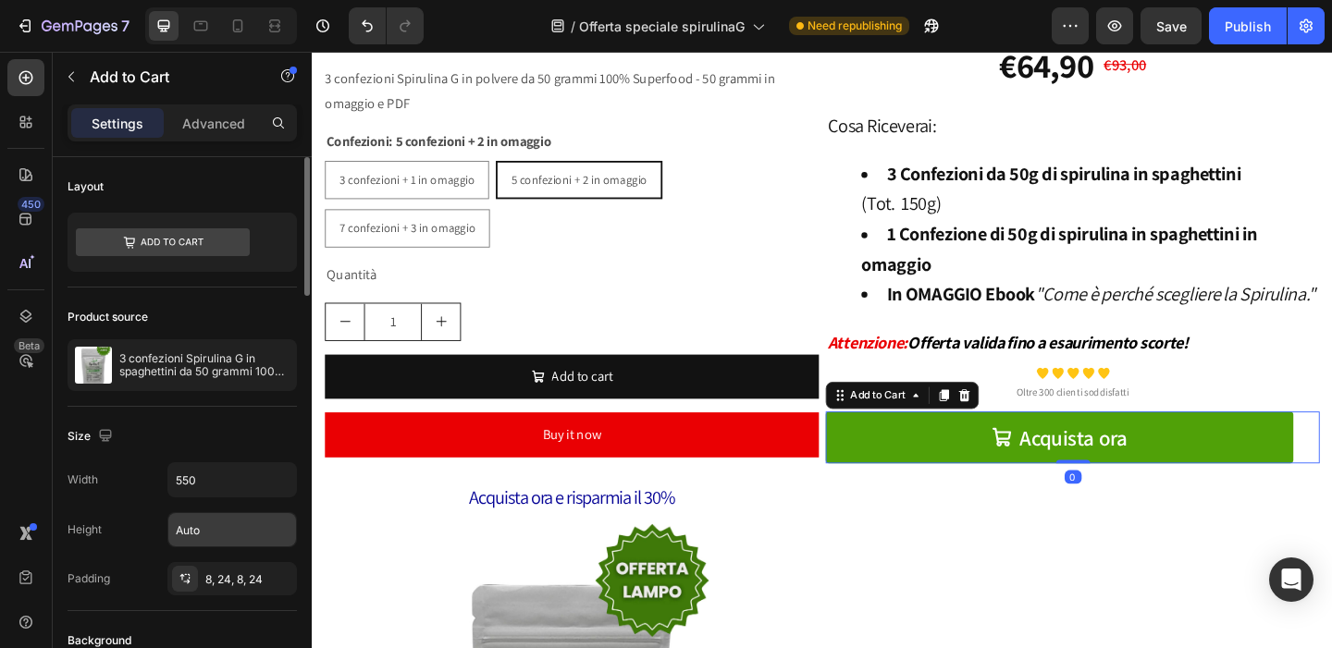
scroll to position [216, 0]
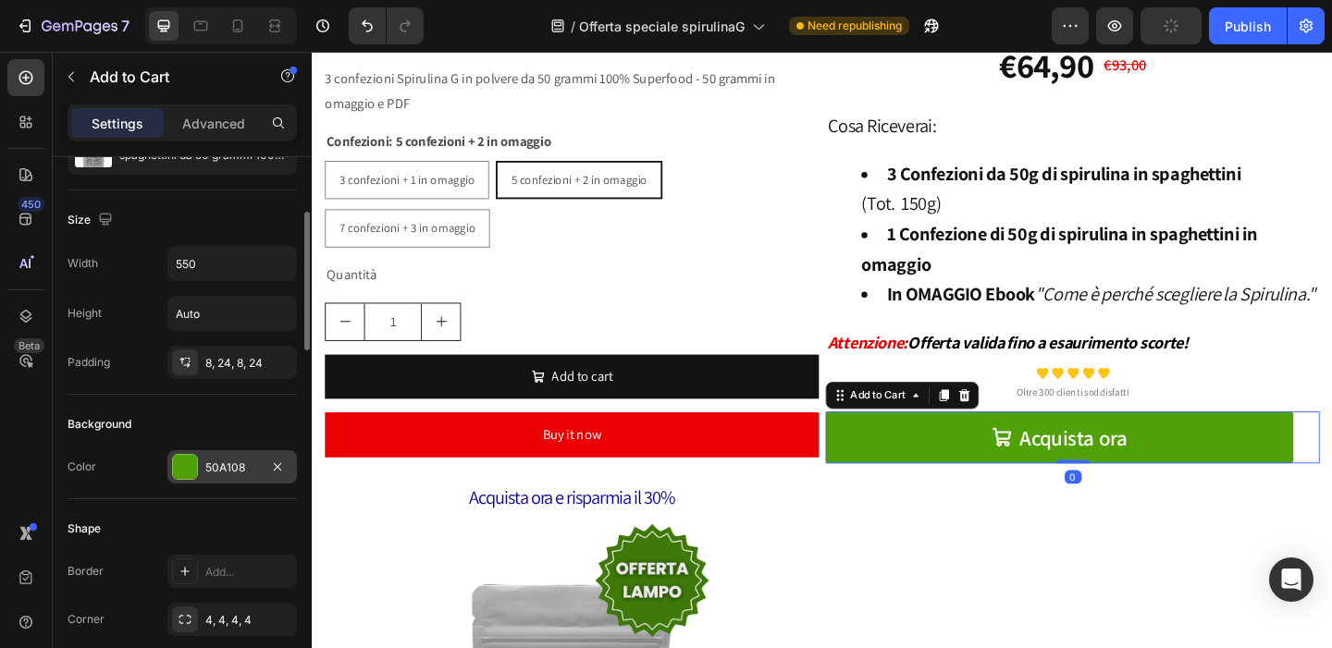
click at [183, 465] on div at bounding box center [185, 467] width 24 height 24
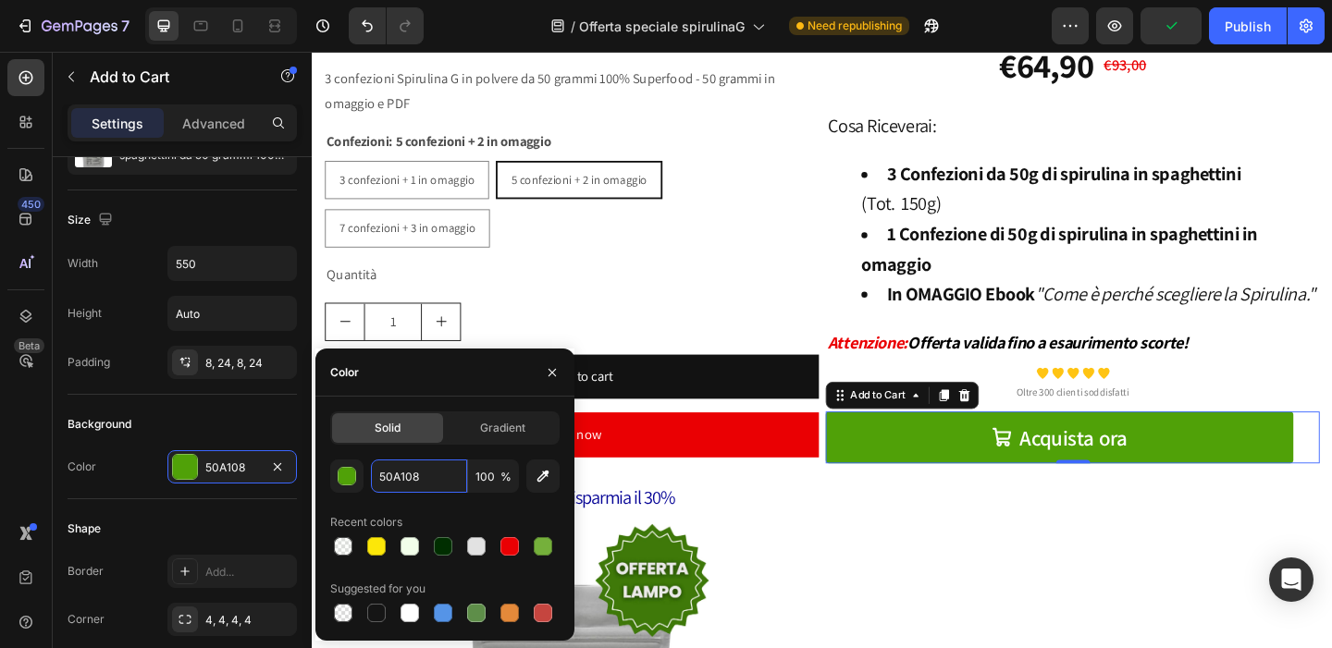
drag, startPoint x: 426, startPoint y: 477, endPoint x: 319, endPoint y: 483, distance: 107.4
click at [319, 483] on div "Solid Gradient 50A108 100 % Recent colors Suggested for you" at bounding box center [444, 519] width 259 height 215
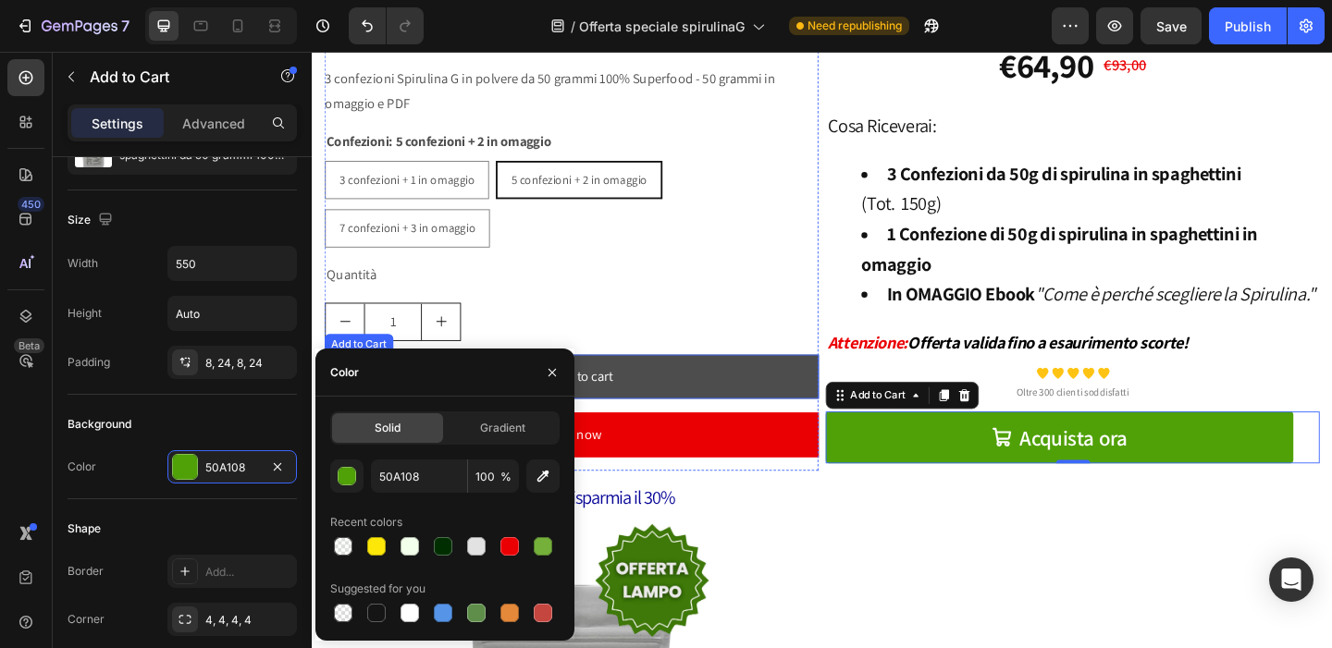
click at [726, 412] on button "Add to cart" at bounding box center [594, 405] width 537 height 49
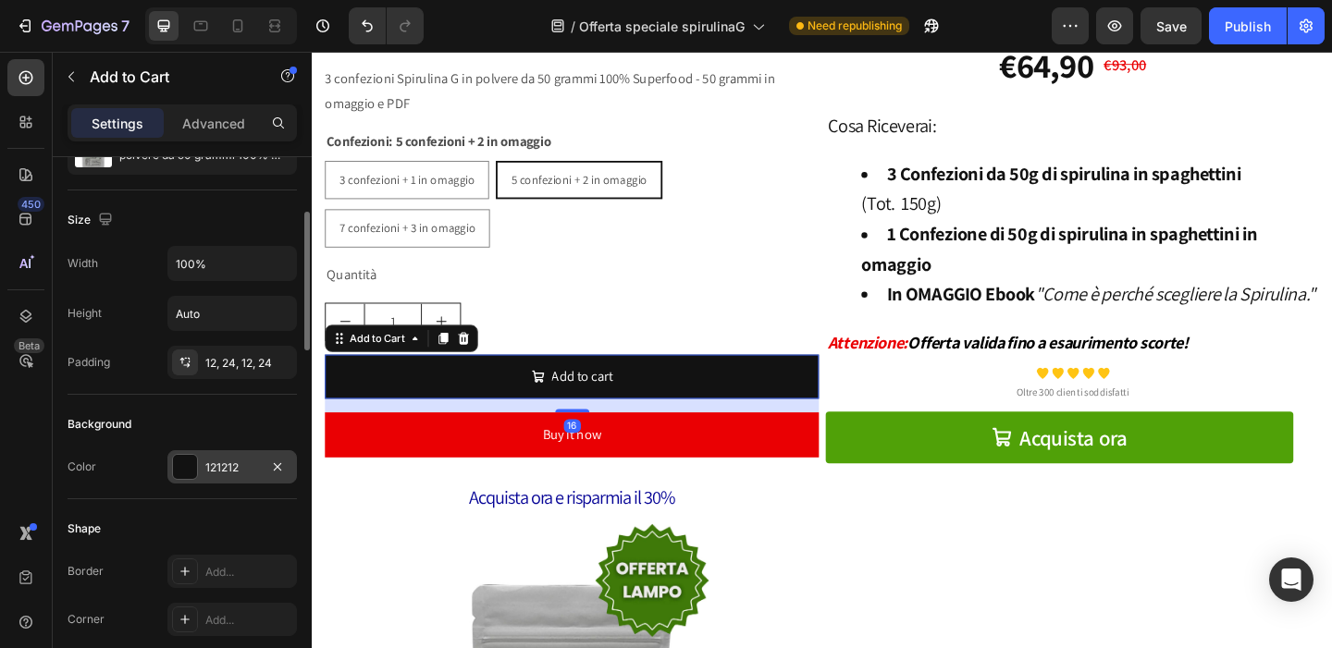
click at [184, 470] on div at bounding box center [185, 467] width 24 height 24
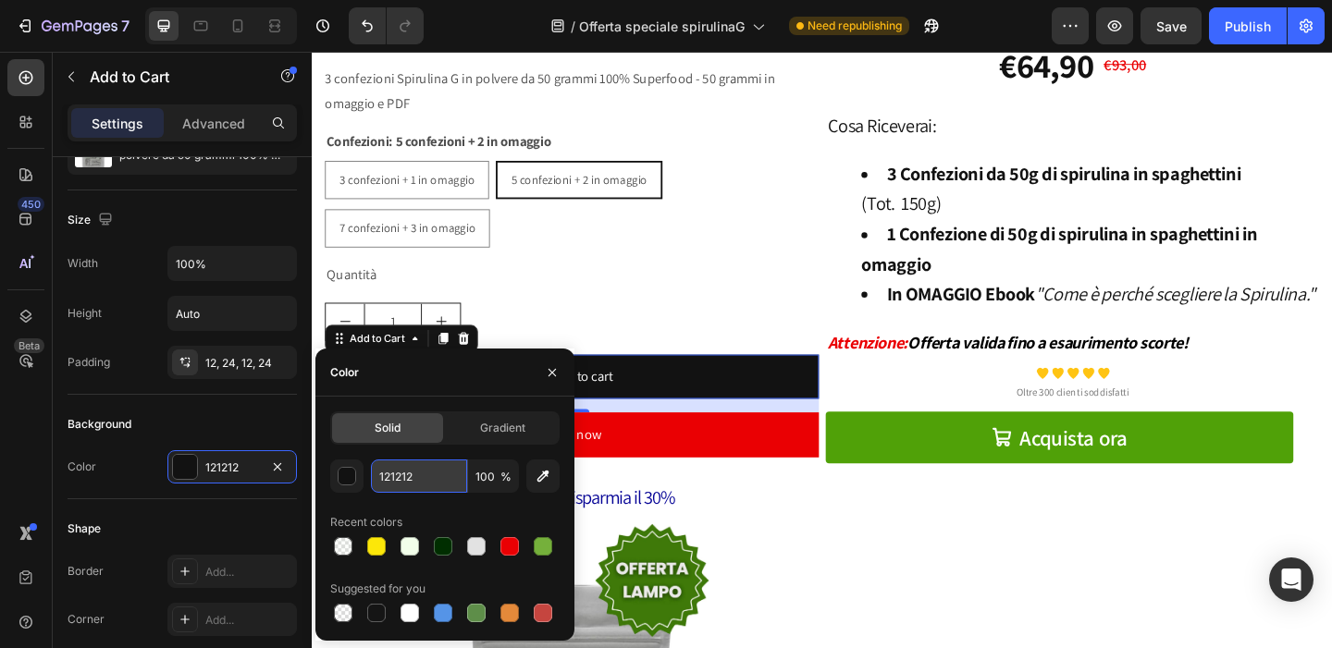
click at [410, 480] on input "121212" at bounding box center [419, 476] width 96 height 33
paste input "50A108"
type input "50A108"
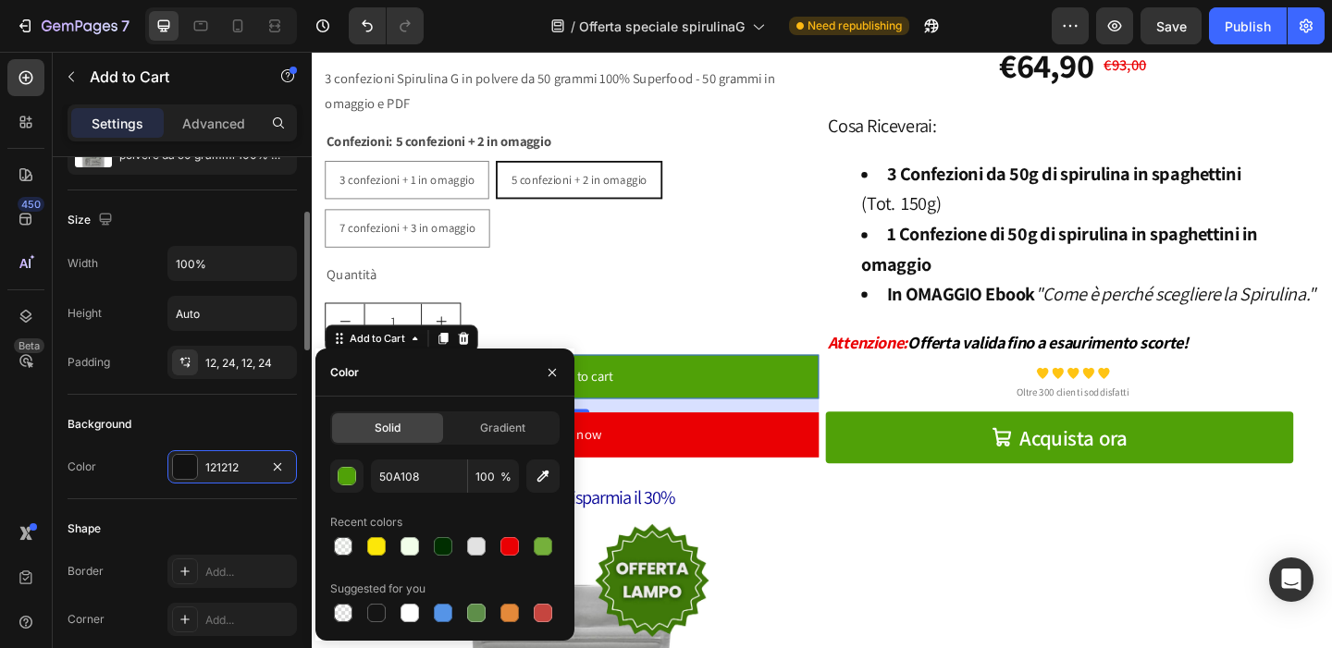
click at [149, 482] on div "Color 121212" at bounding box center [182, 466] width 229 height 33
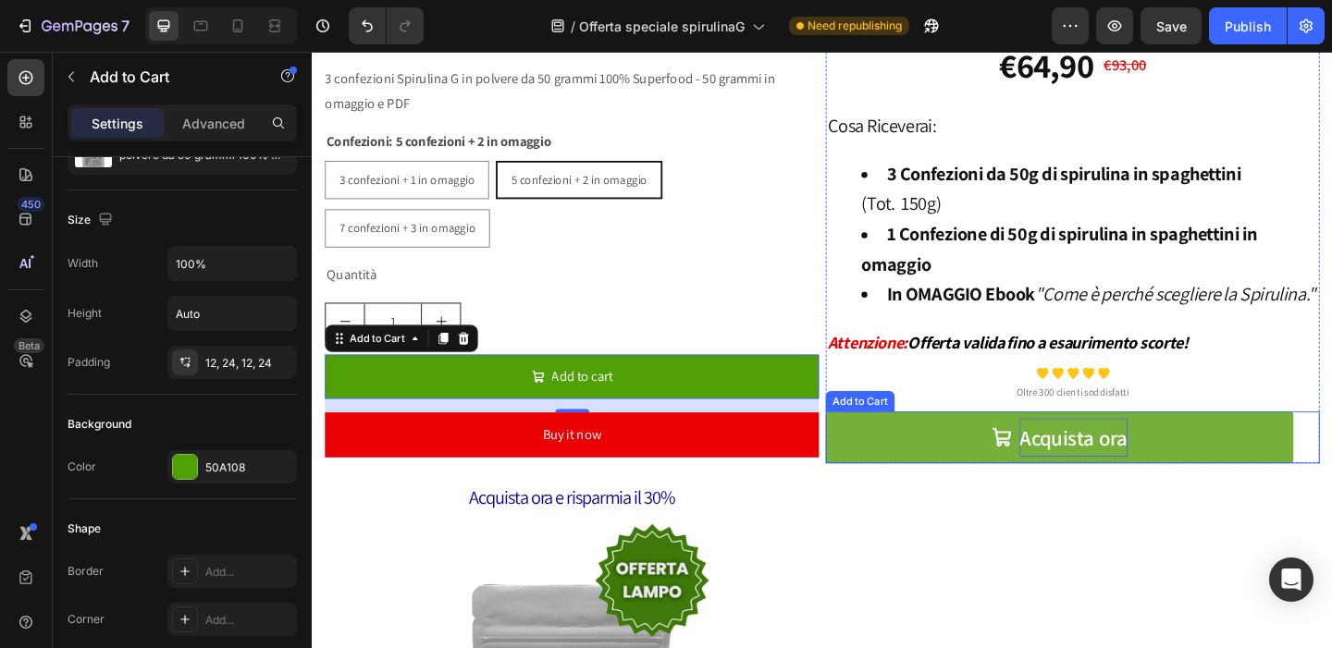
click at [1082, 487] on div "Acquista ora" at bounding box center [1140, 471] width 118 height 42
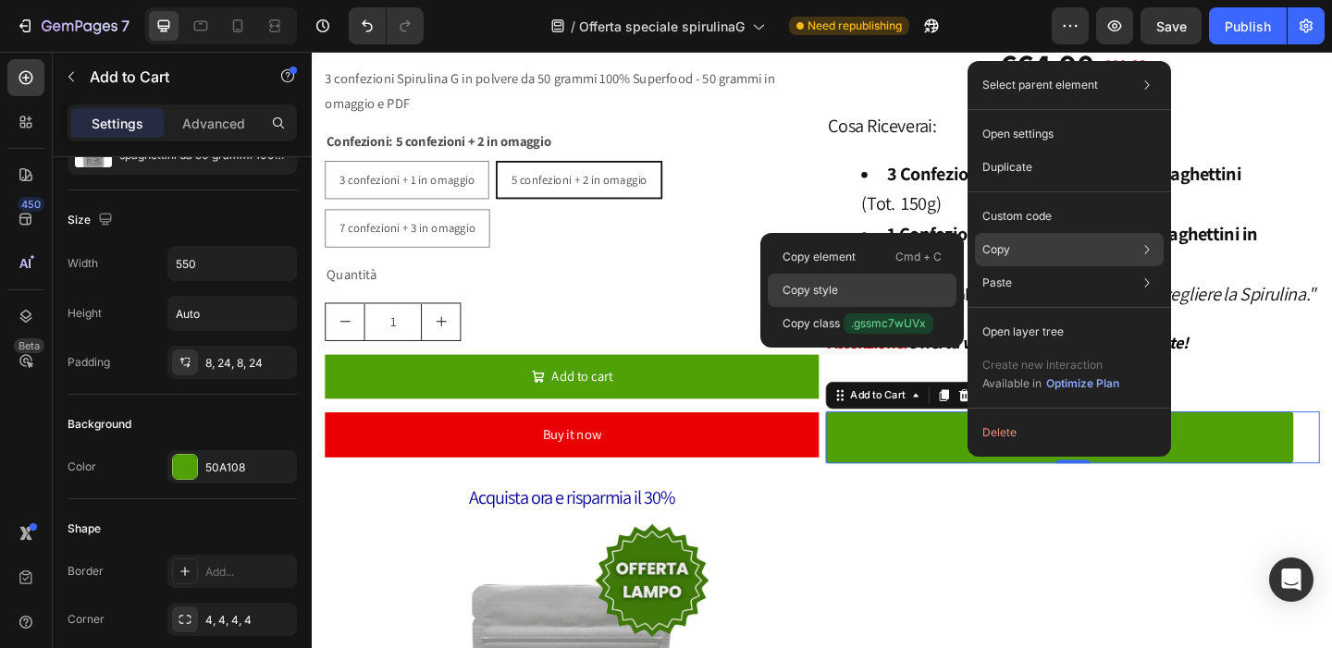
click at [812, 291] on p "Copy style" at bounding box center [809, 290] width 55 height 17
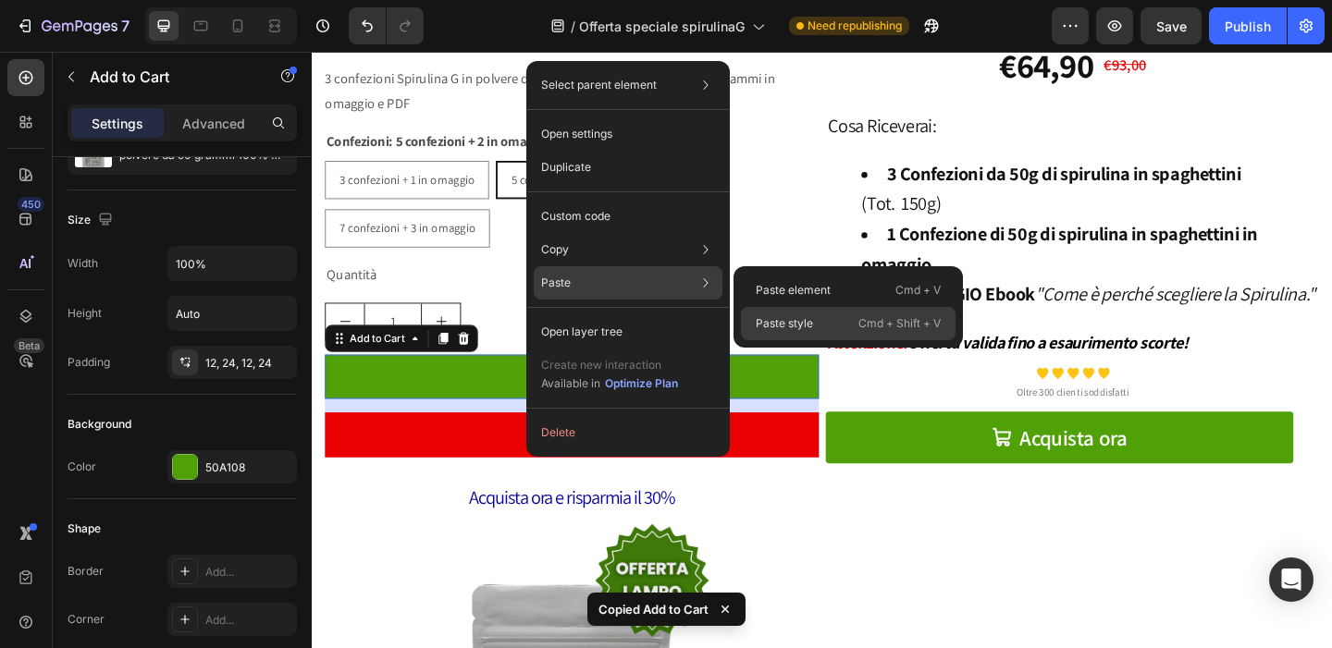
click at [773, 324] on p "Paste style" at bounding box center [784, 323] width 57 height 17
type input "550"
type input "25"
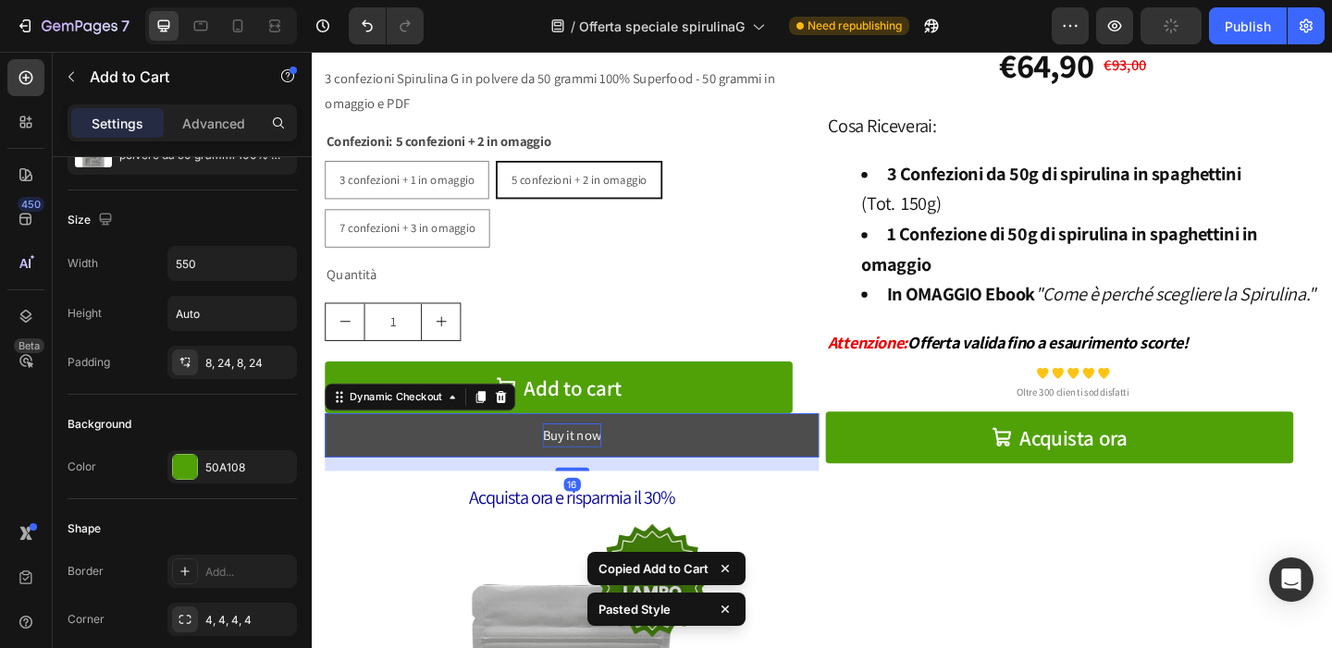
scroll to position [0, 0]
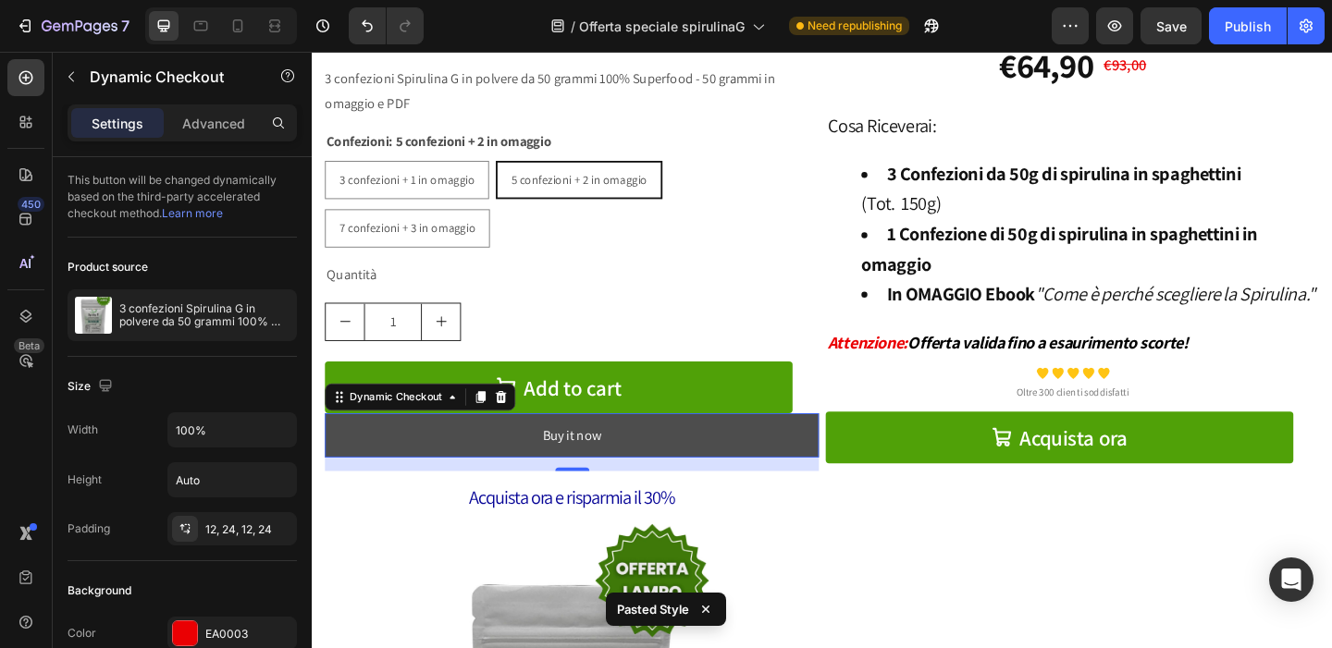
click at [472, 466] on button "Buy it now" at bounding box center [594, 469] width 537 height 49
click at [598, 464] on div "Buy it now" at bounding box center [594, 469] width 64 height 27
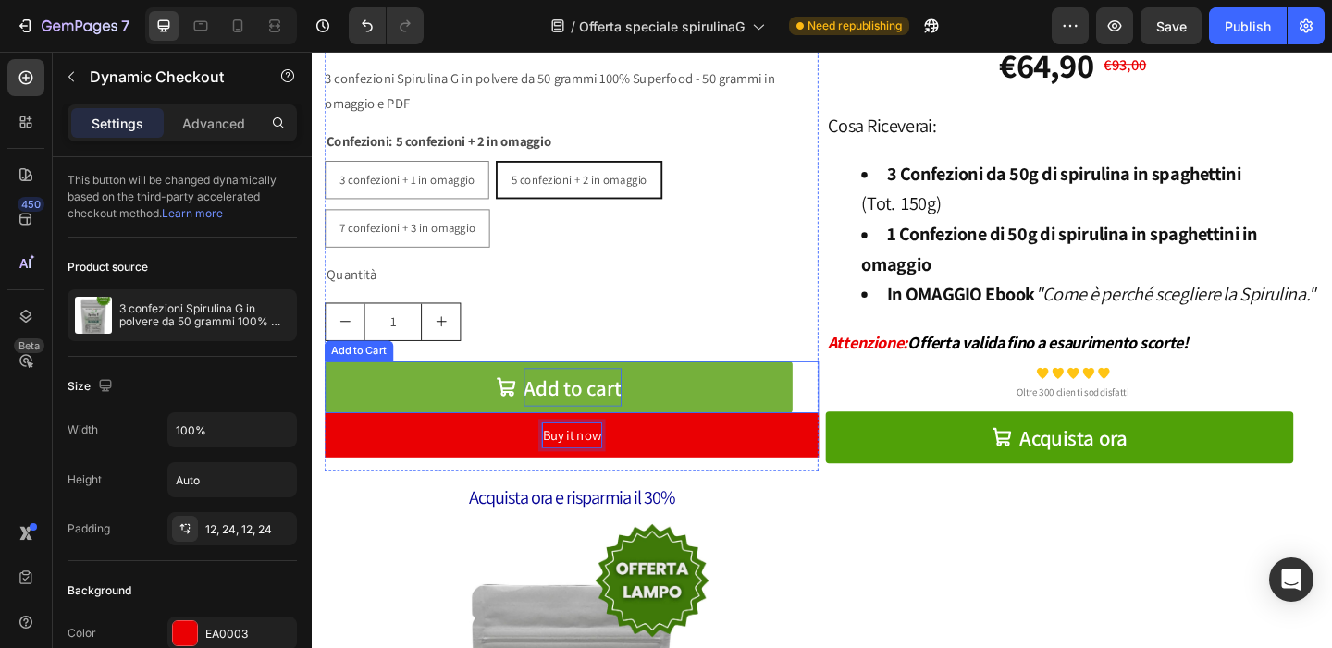
click at [626, 403] on div "Add to cart" at bounding box center [595, 417] width 106 height 42
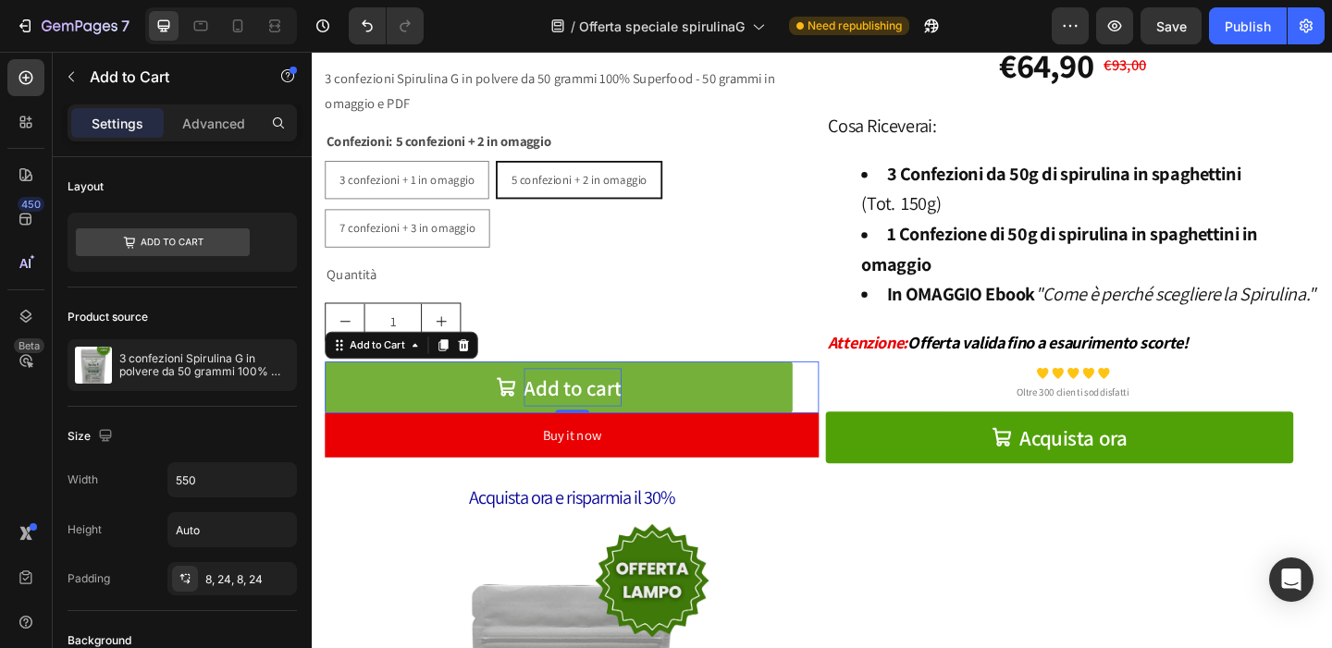
click at [633, 409] on div "Add to cart" at bounding box center [595, 417] width 106 height 42
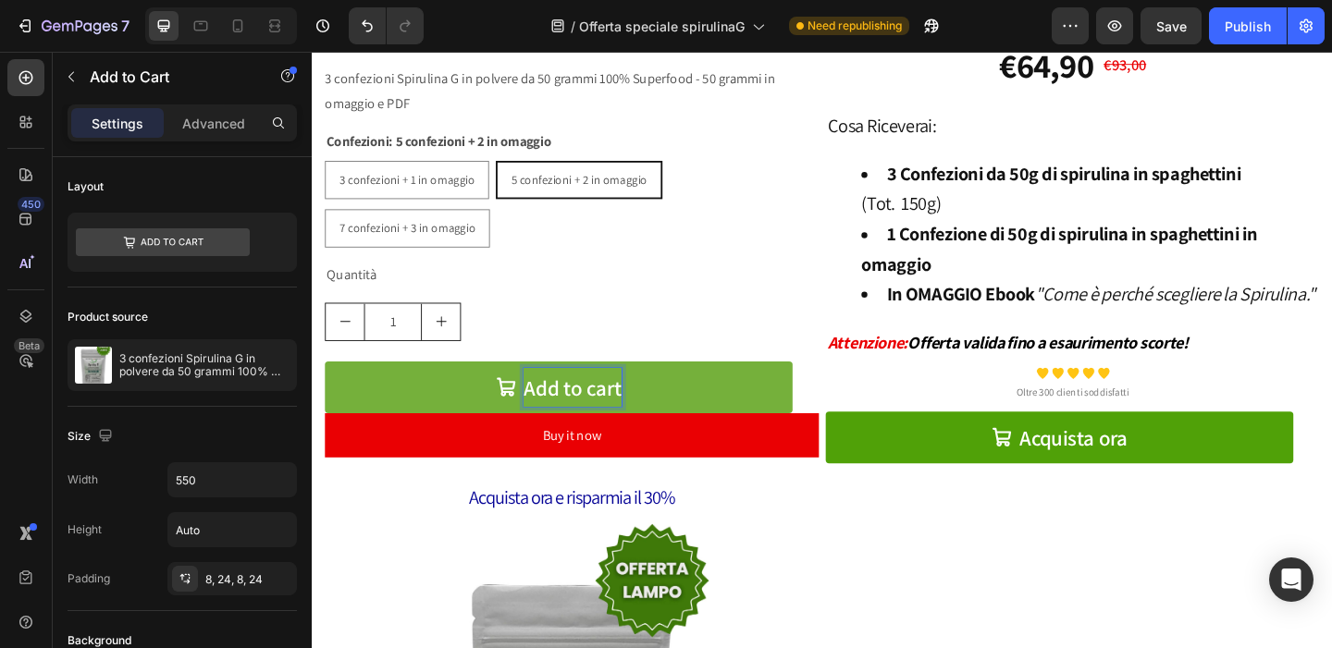
click at [605, 412] on p "Add to cart" at bounding box center [595, 417] width 106 height 42
click at [326, 388] on button "Aggiungi" at bounding box center [580, 416] width 509 height 56
click at [326, 388] on button "Aggiungi al" at bounding box center [580, 416] width 509 height 56
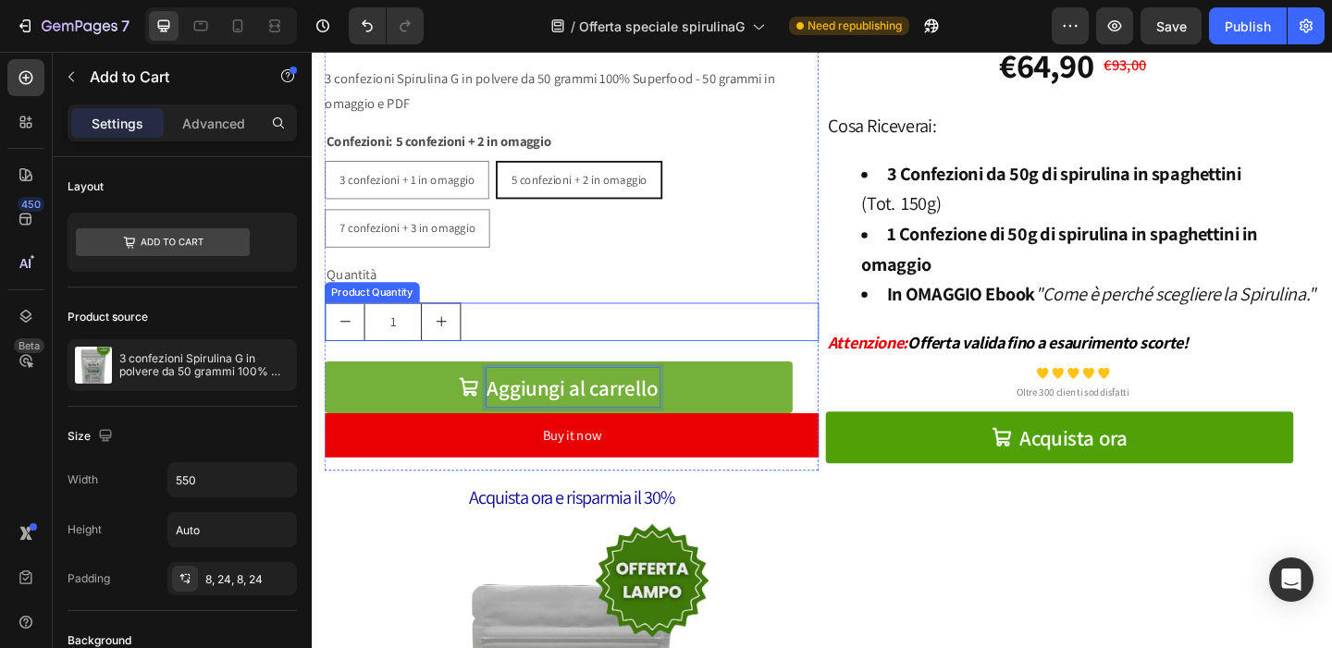
click at [734, 325] on div "1" at bounding box center [594, 346] width 537 height 42
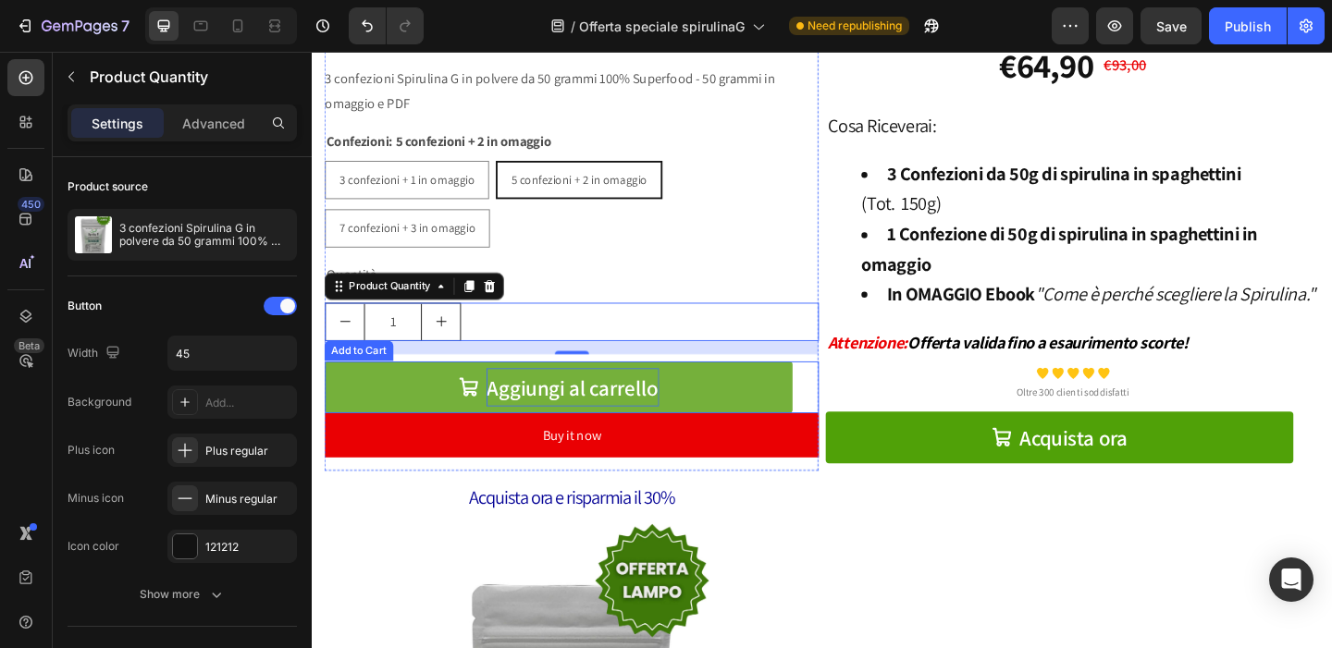
click at [838, 395] on div "Aggiungi al carrello Add to Cart" at bounding box center [594, 416] width 537 height 56
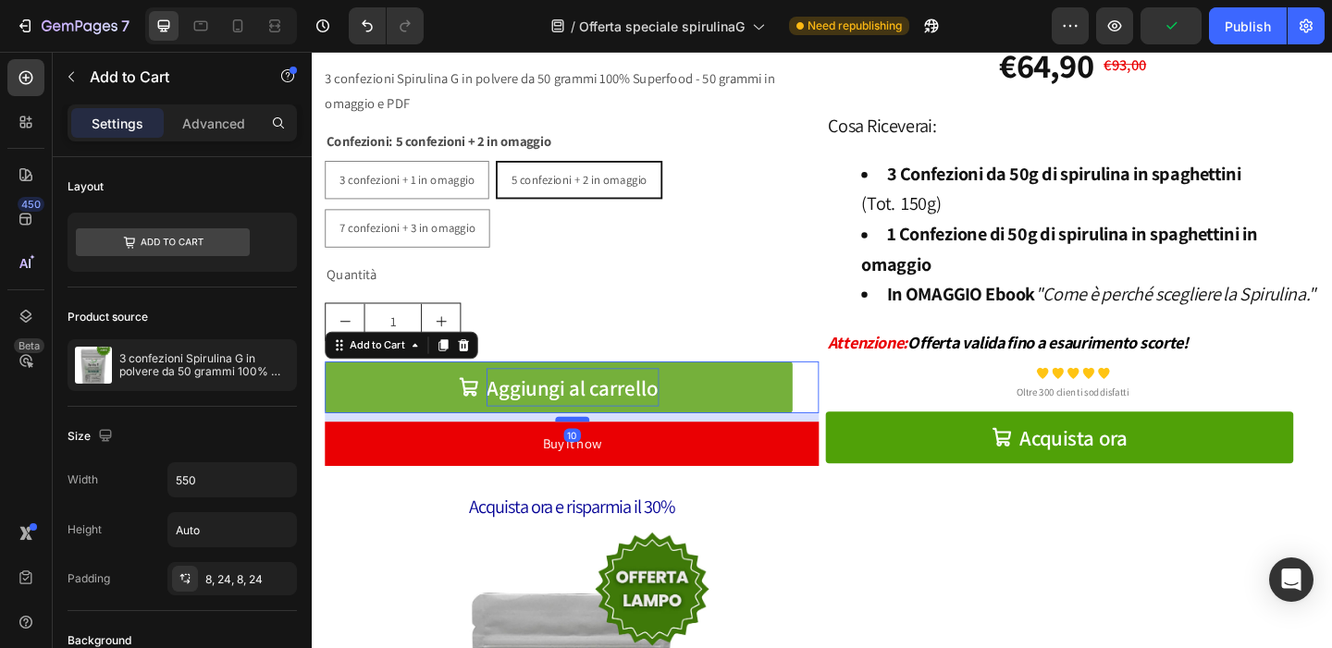
drag, startPoint x: 584, startPoint y: 436, endPoint x: 589, endPoint y: 446, distance: 10.3
click at [589, 449] on div at bounding box center [594, 452] width 37 height 6
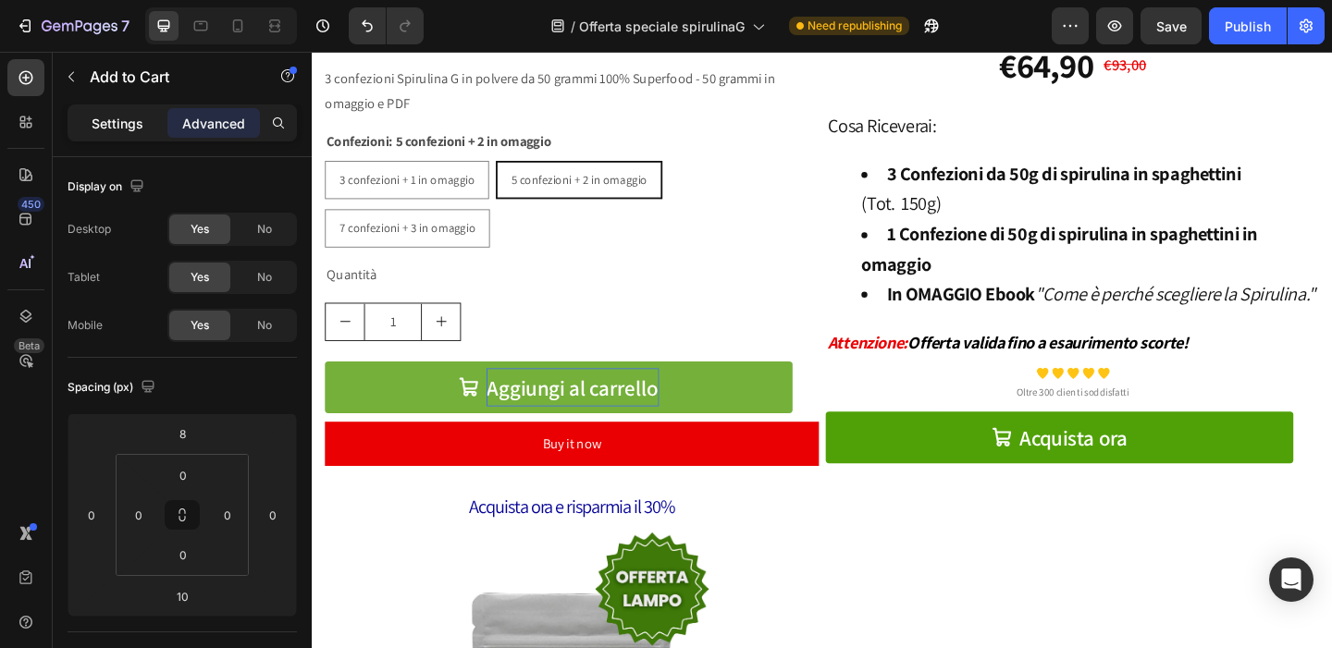
click at [137, 120] on p "Settings" at bounding box center [118, 123] width 52 height 19
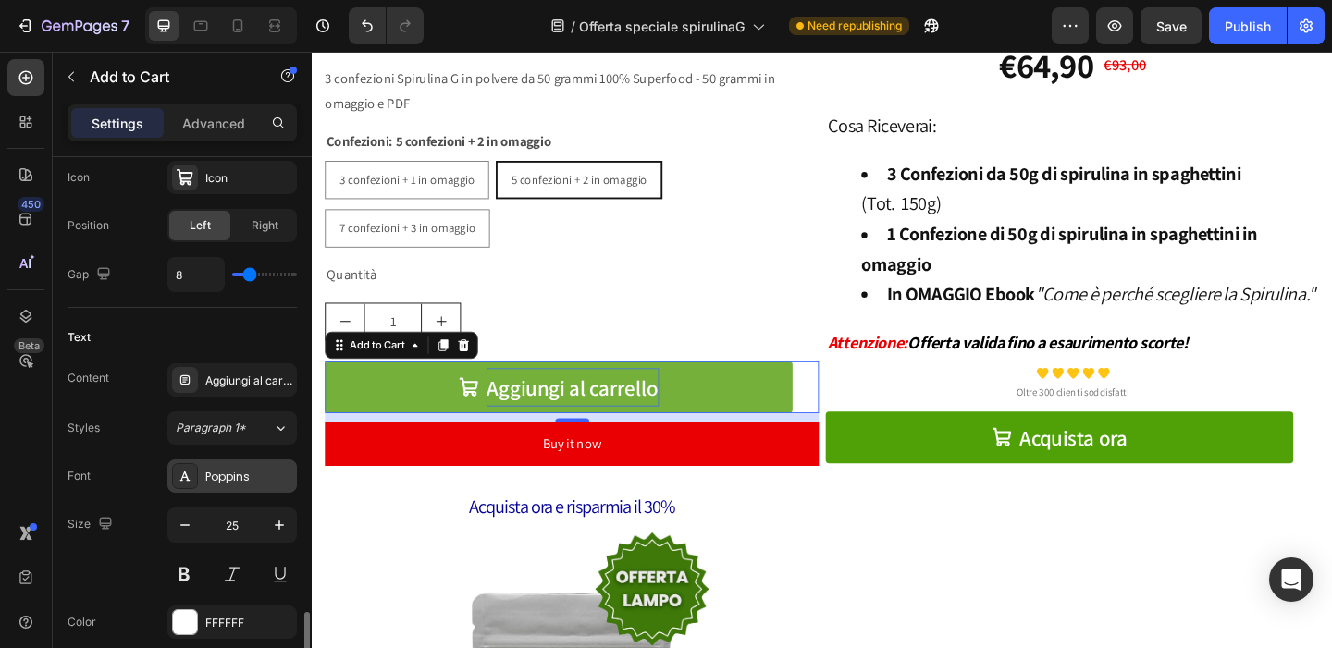
scroll to position [1012, 0]
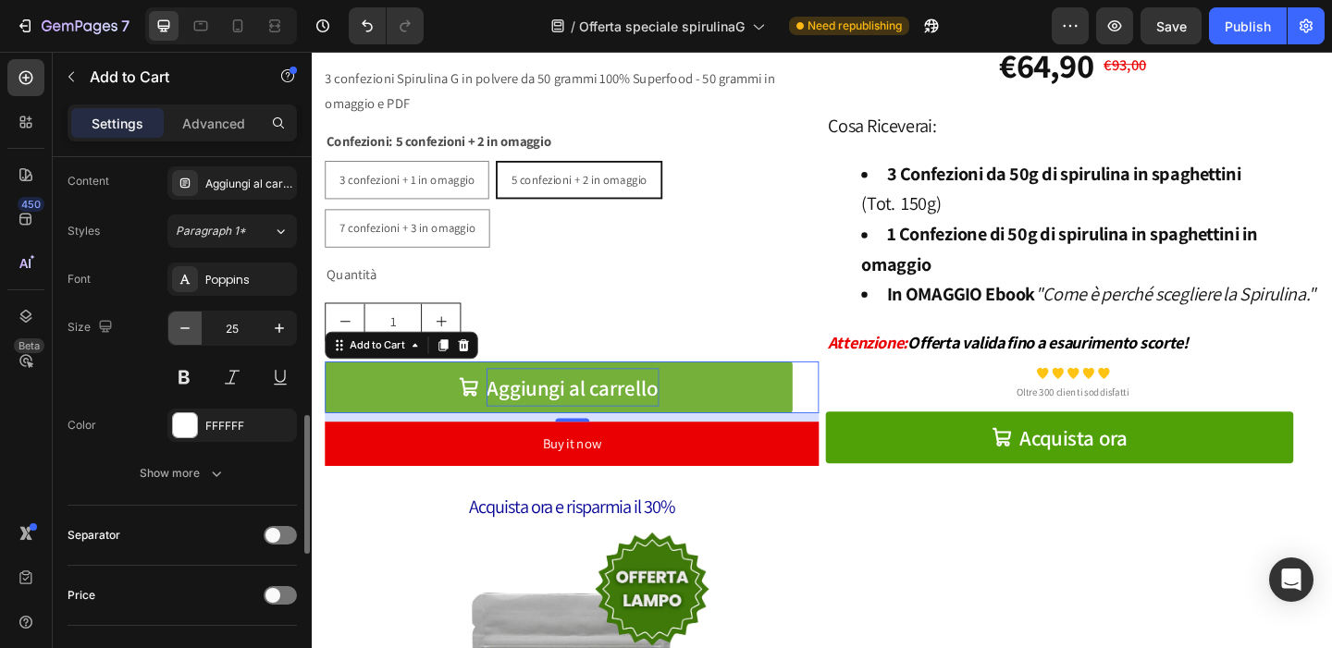
click at [179, 326] on icon "button" at bounding box center [185, 328] width 18 height 18
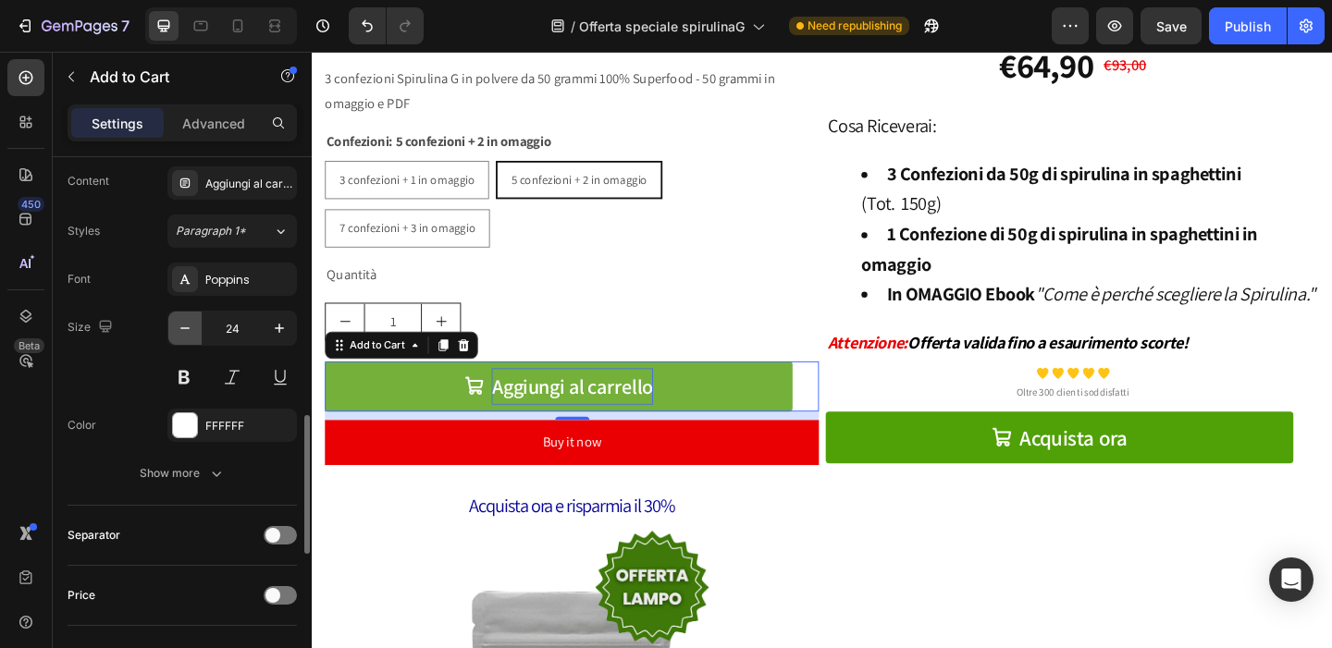
click at [179, 326] on icon "button" at bounding box center [185, 328] width 18 height 18
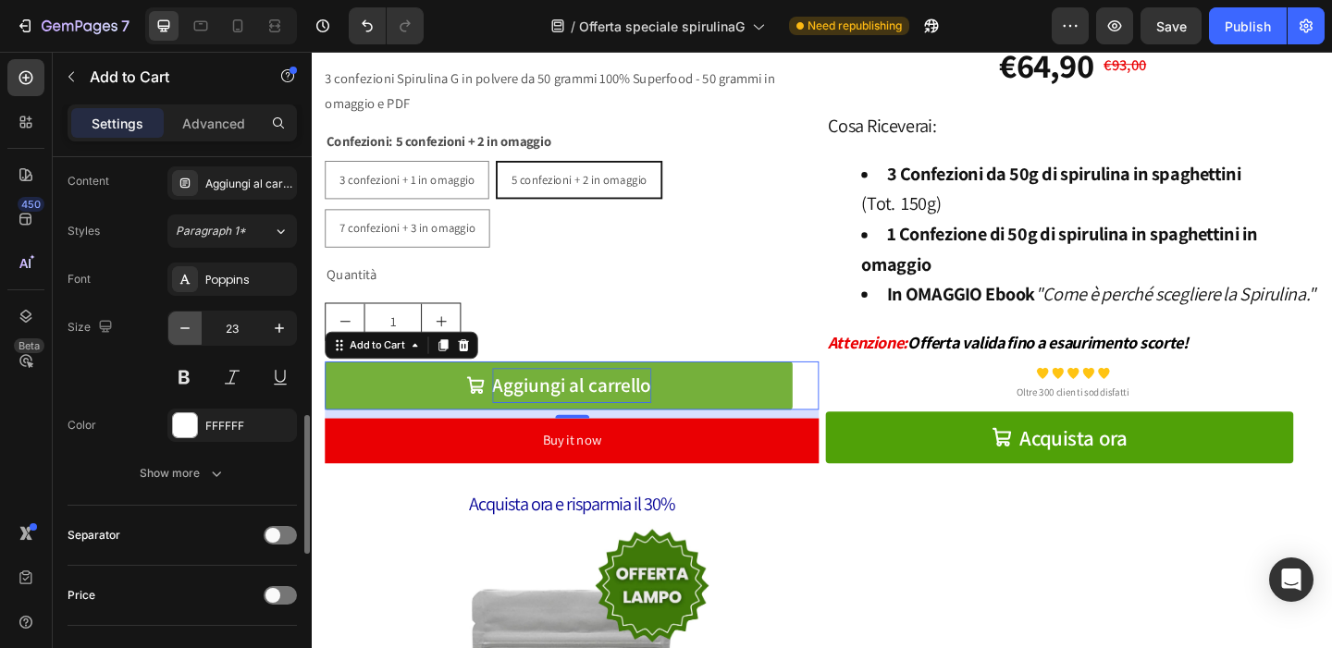
click at [188, 326] on icon "button" at bounding box center [185, 328] width 18 height 18
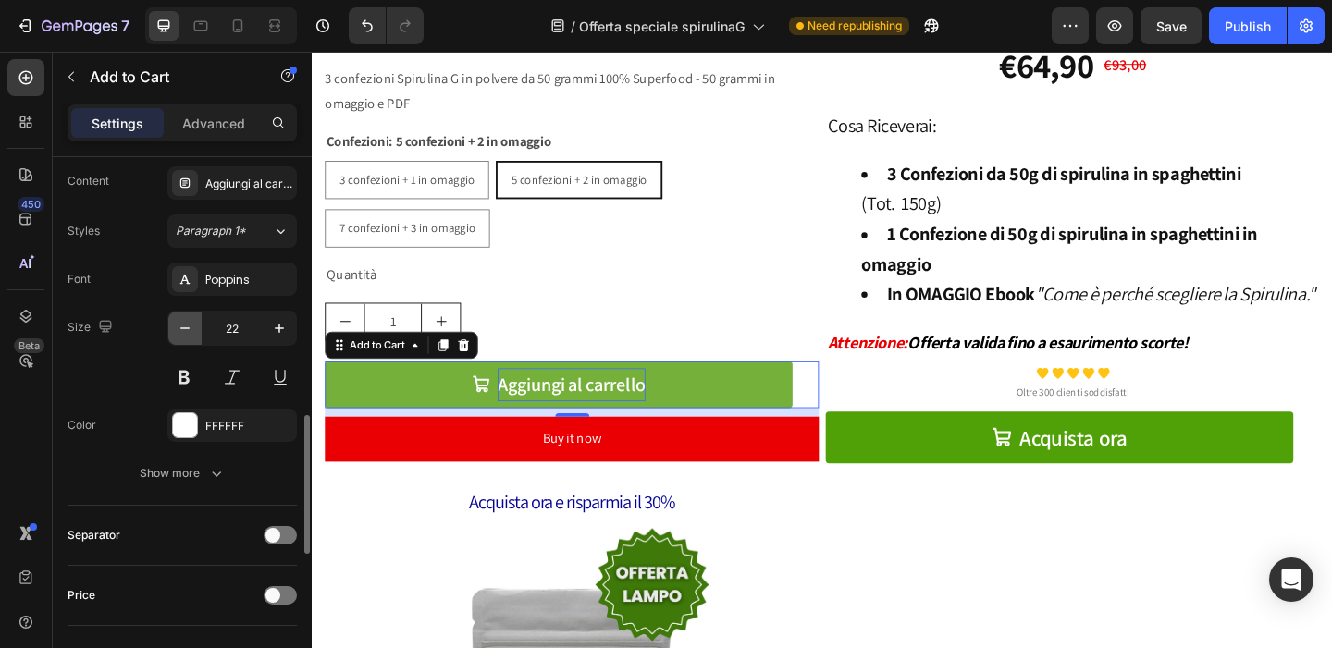
click at [188, 326] on icon "button" at bounding box center [185, 328] width 18 height 18
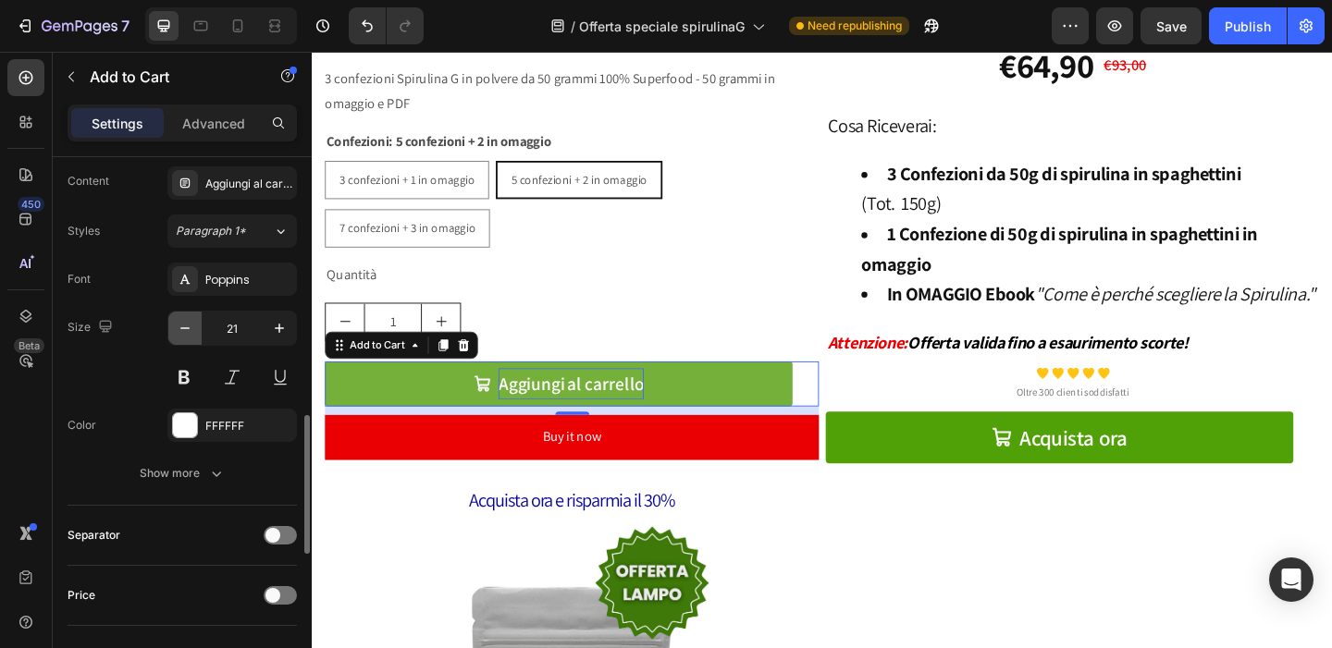
click at [188, 326] on icon "button" at bounding box center [185, 328] width 18 height 18
type input "20"
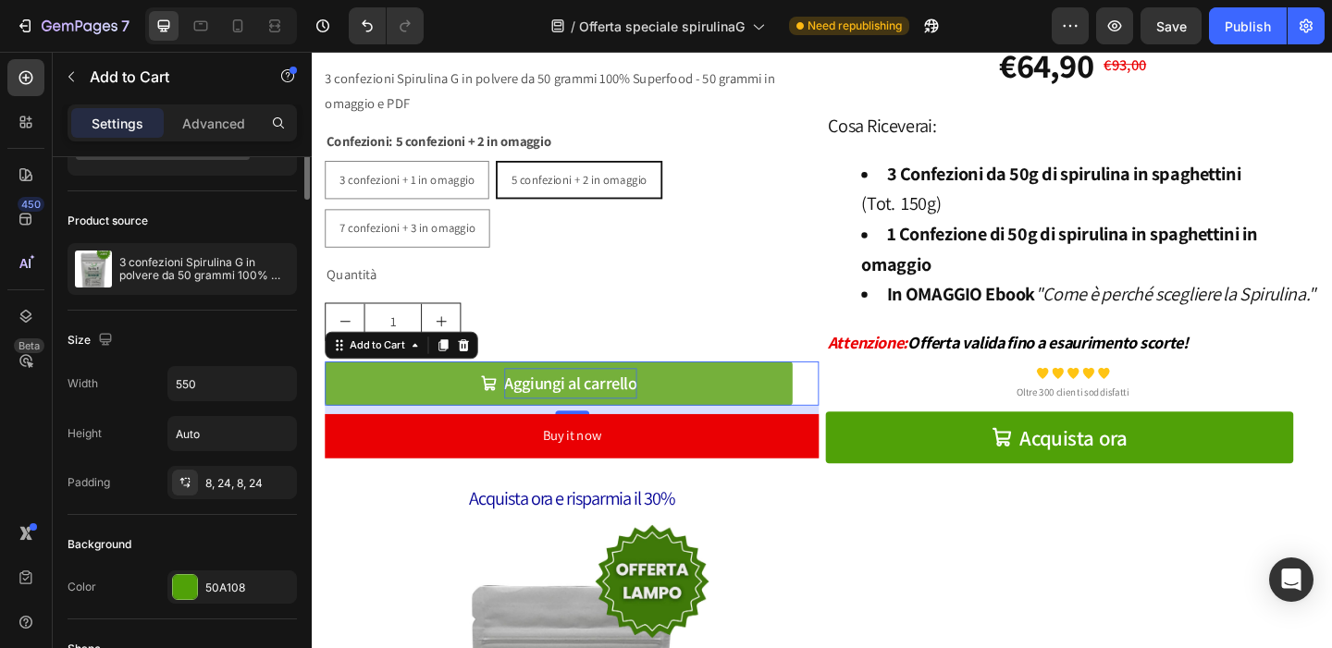
scroll to position [0, 0]
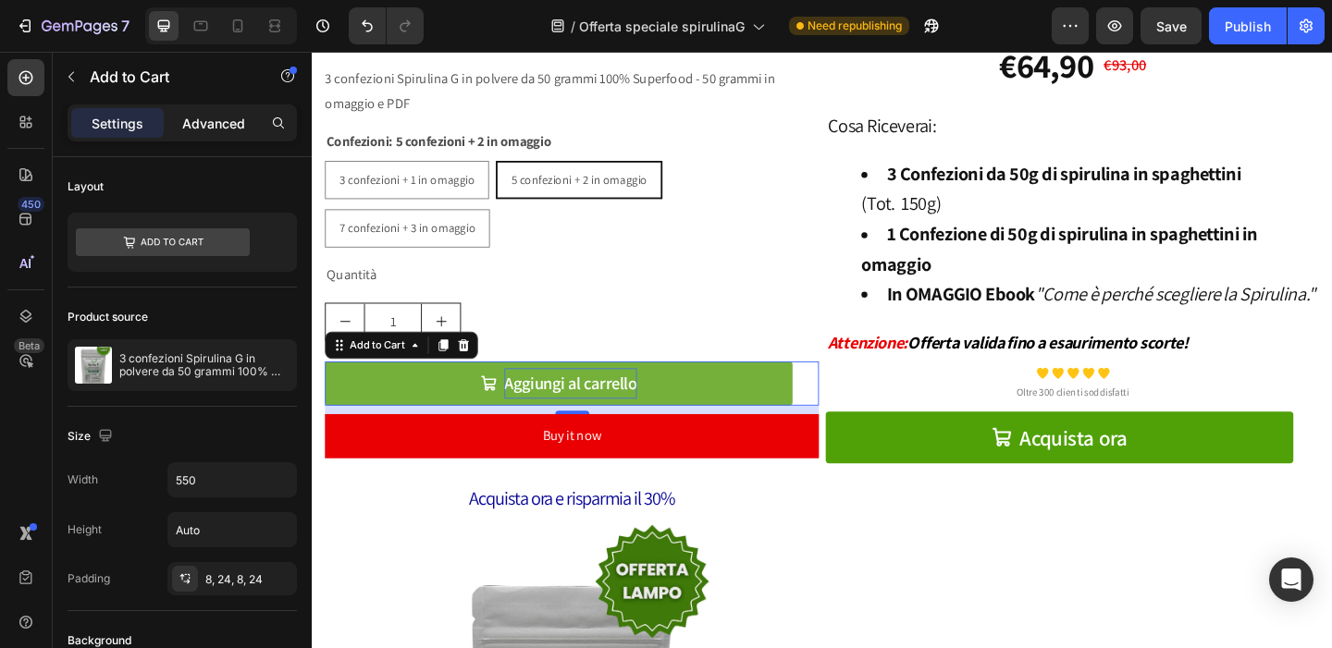
click at [221, 131] on p "Advanced" at bounding box center [213, 123] width 63 height 19
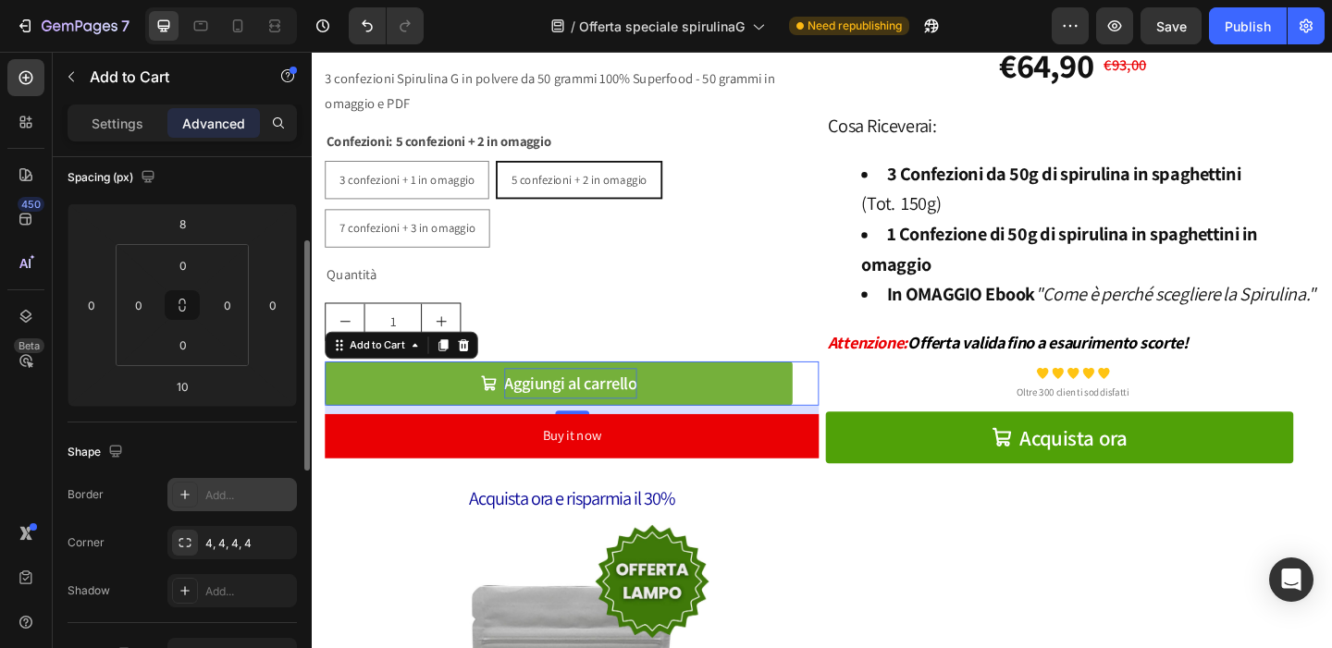
scroll to position [206, 0]
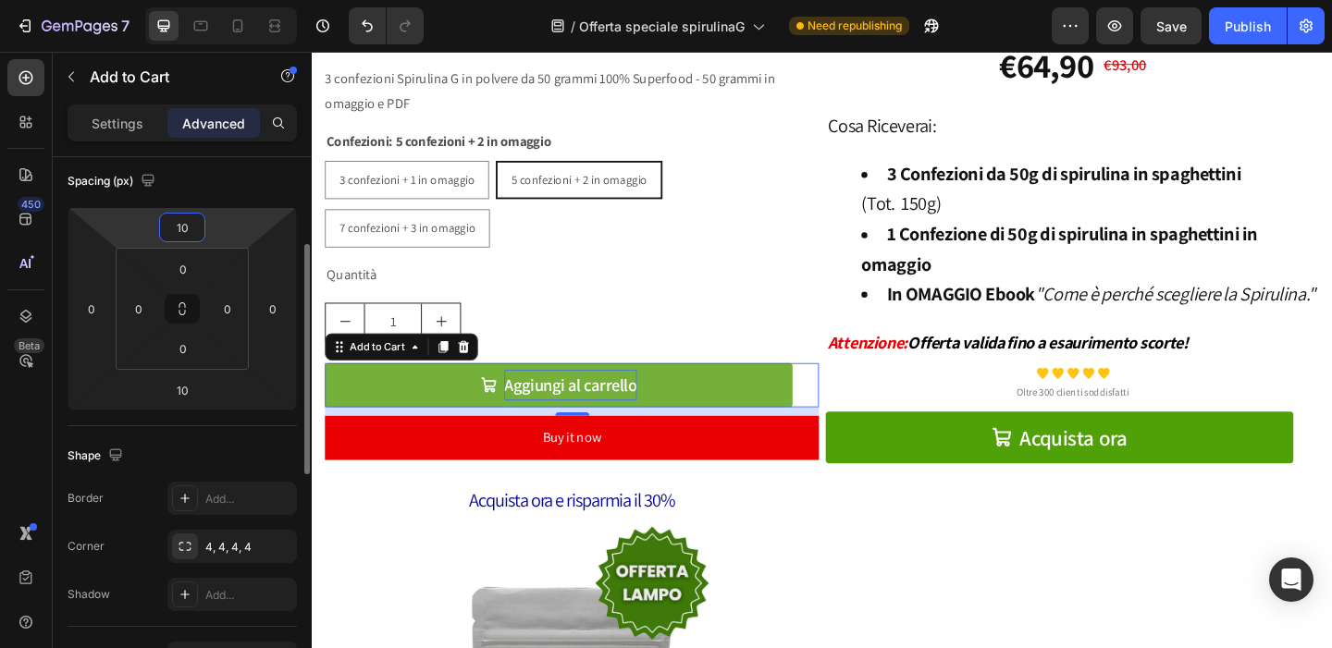
type input "1"
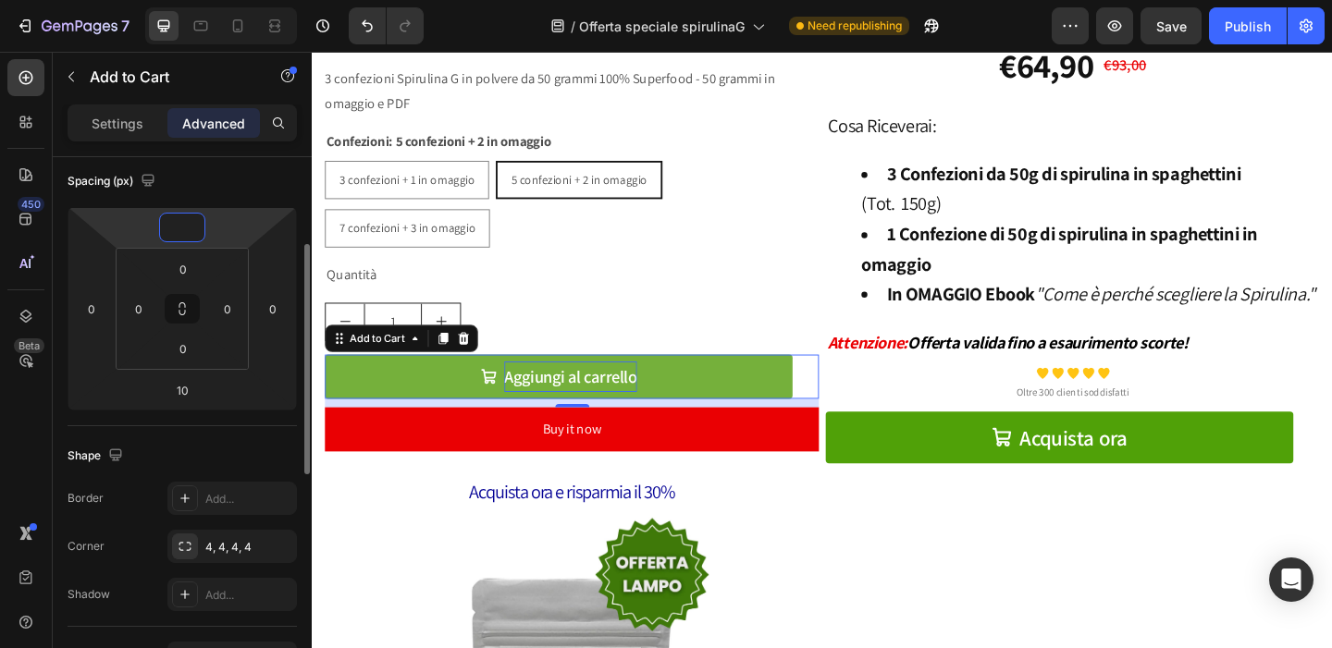
type input "8"
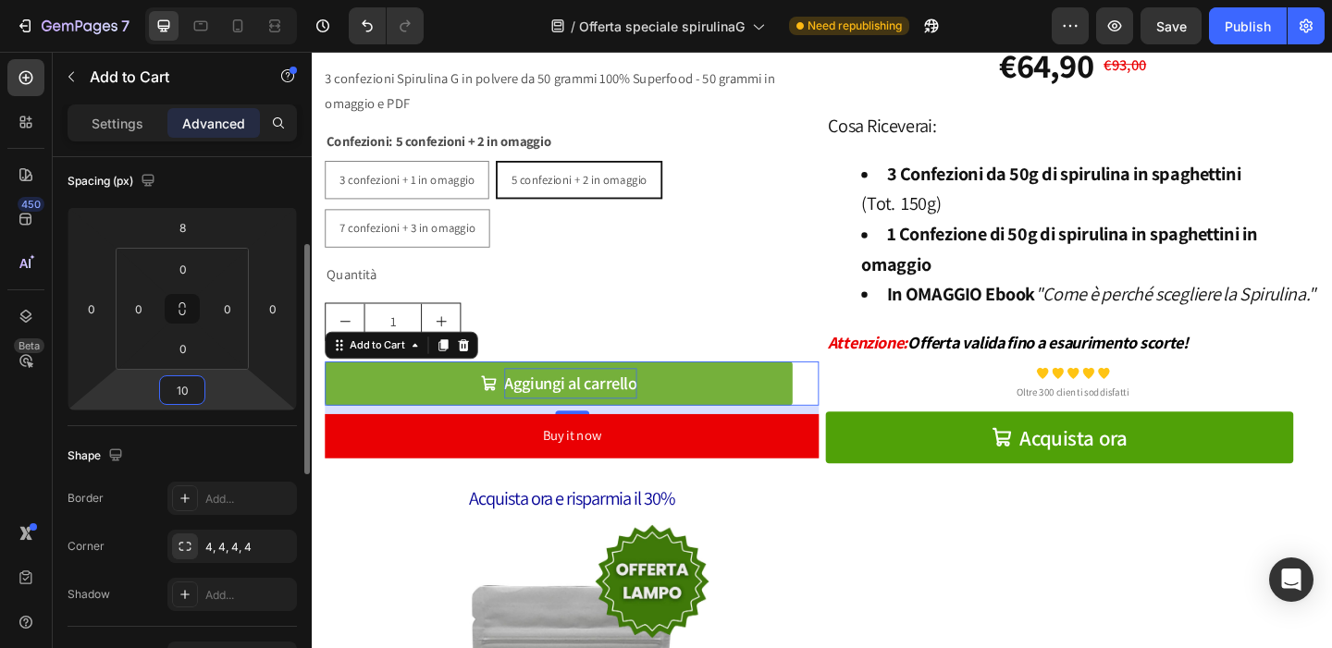
drag, startPoint x: 186, startPoint y: 392, endPoint x: 171, endPoint y: 397, distance: 15.5
click at [171, 397] on input "10" at bounding box center [182, 390] width 37 height 28
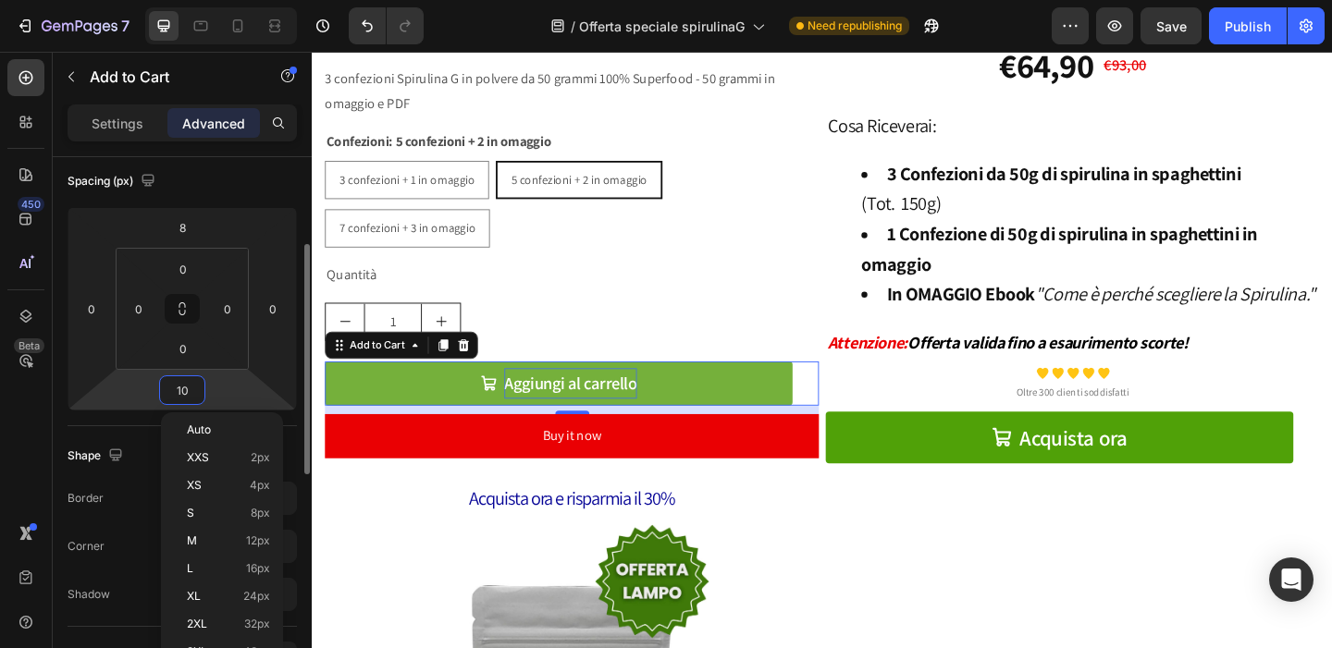
type input "1"
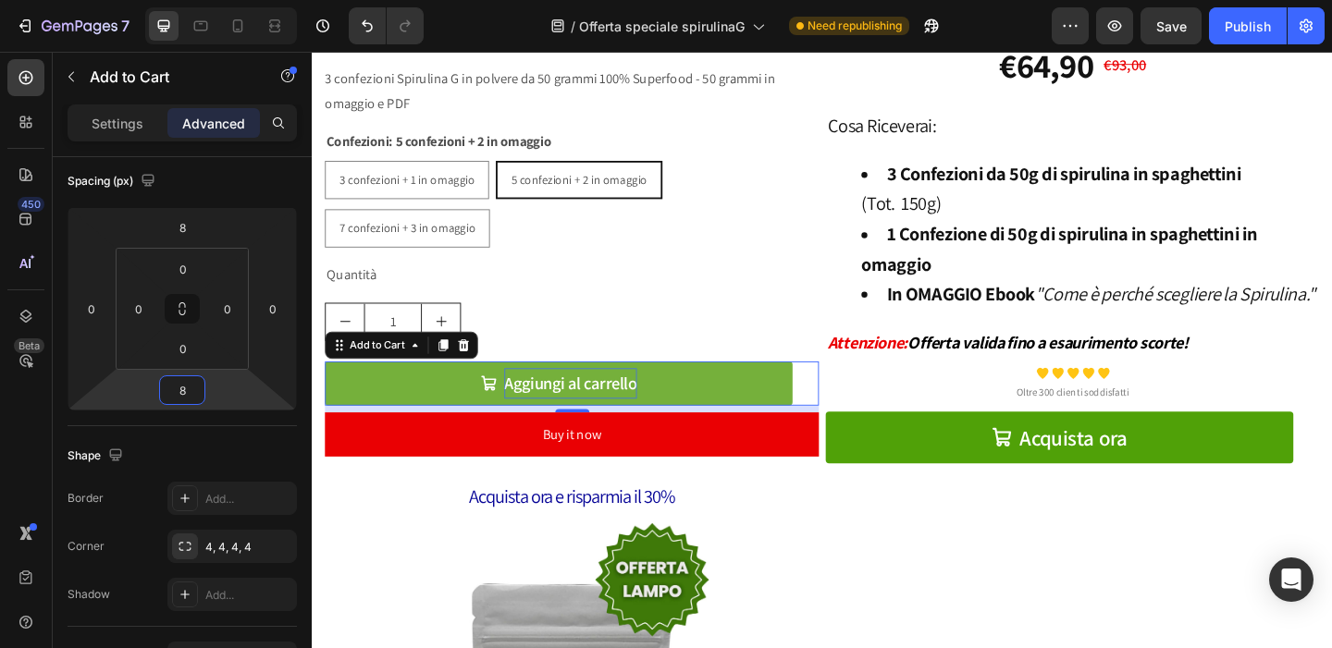
type input "8"
click at [849, 401] on div "Aggiungi al carrello Add to Cart 8" at bounding box center [594, 412] width 537 height 48
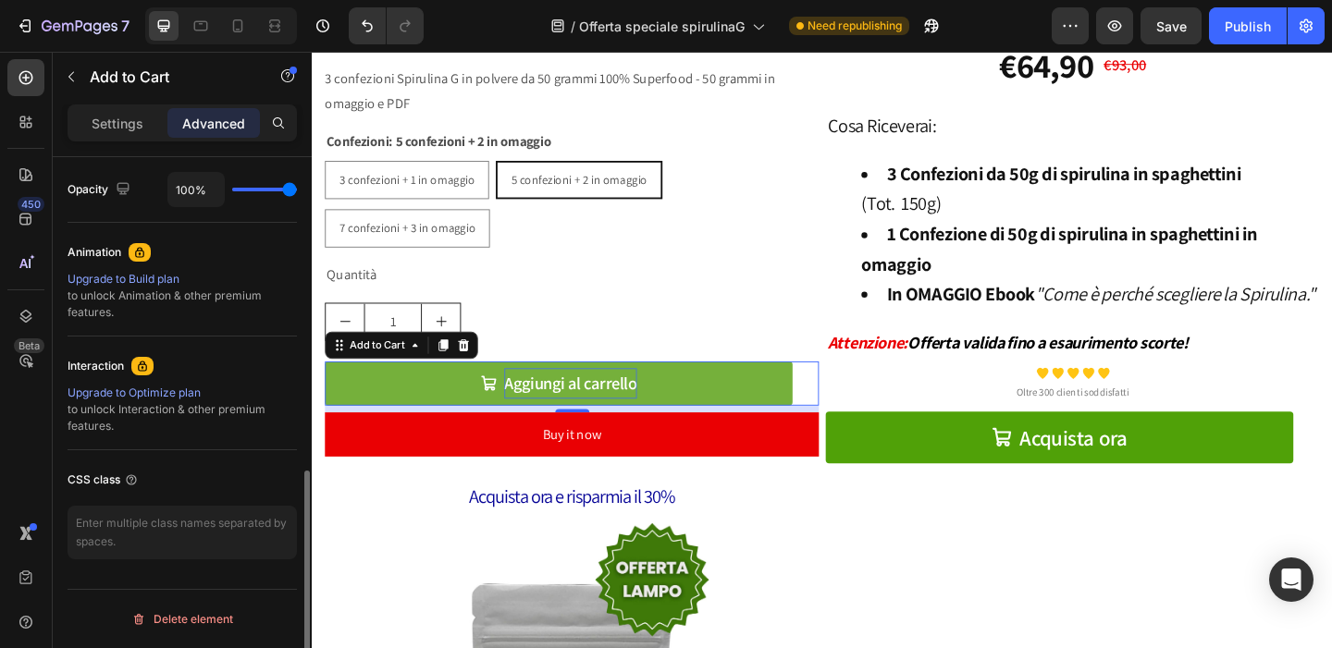
scroll to position [0, 0]
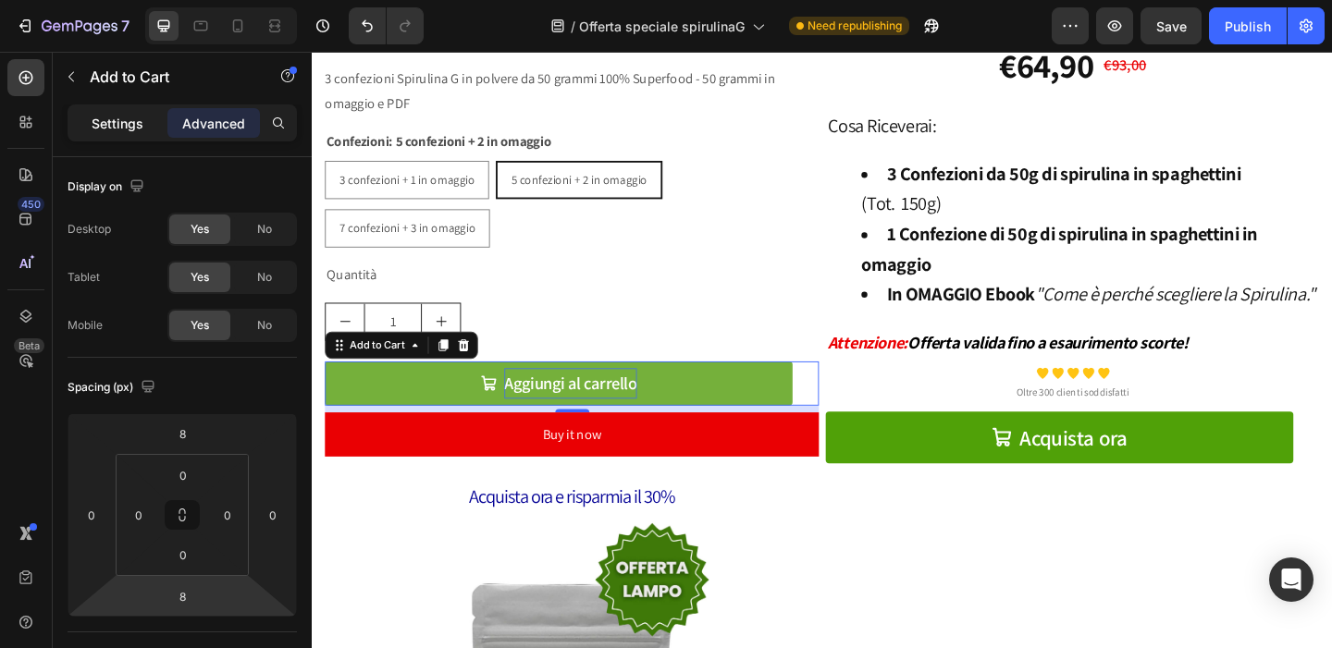
click at [132, 126] on p "Settings" at bounding box center [118, 123] width 52 height 19
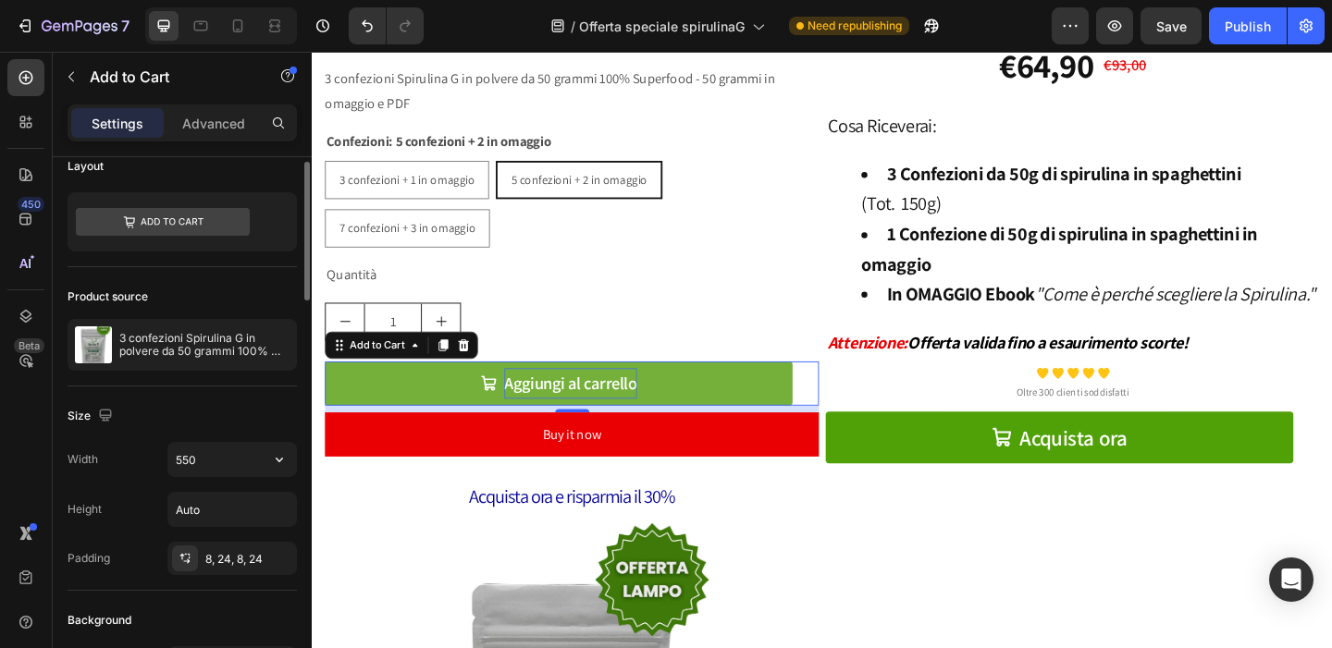
scroll to position [163, 0]
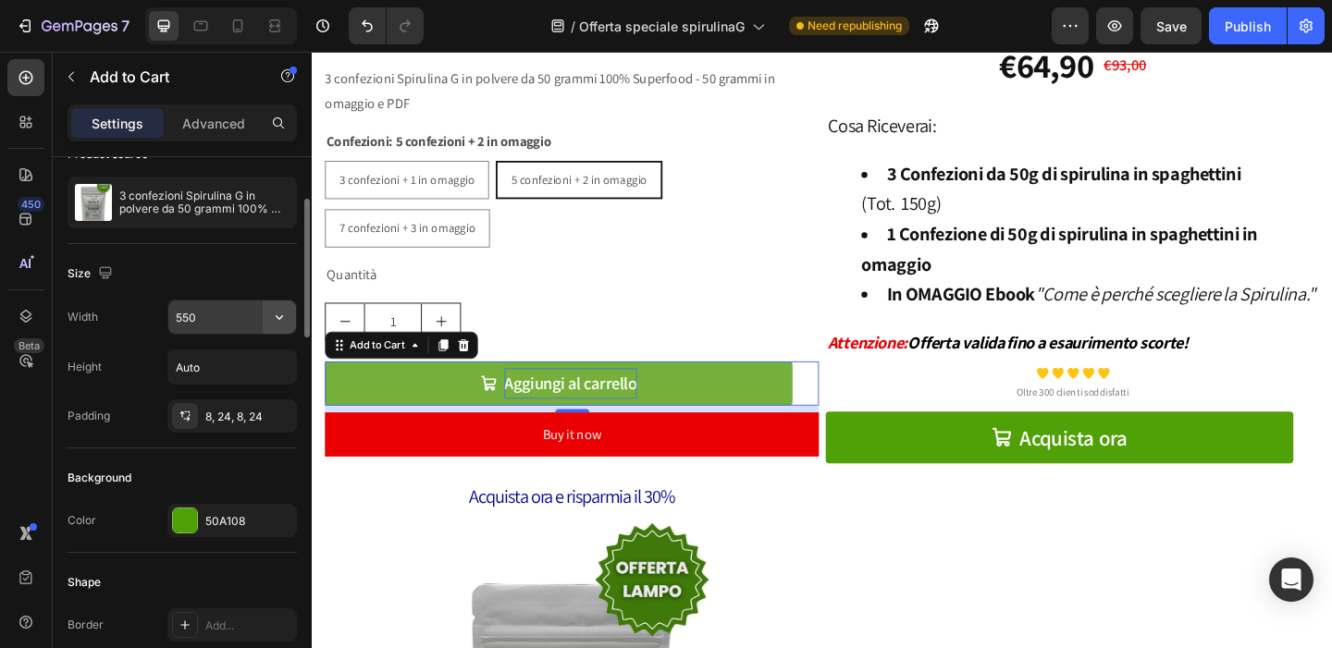
click at [277, 320] on icon "button" at bounding box center [279, 317] width 18 height 18
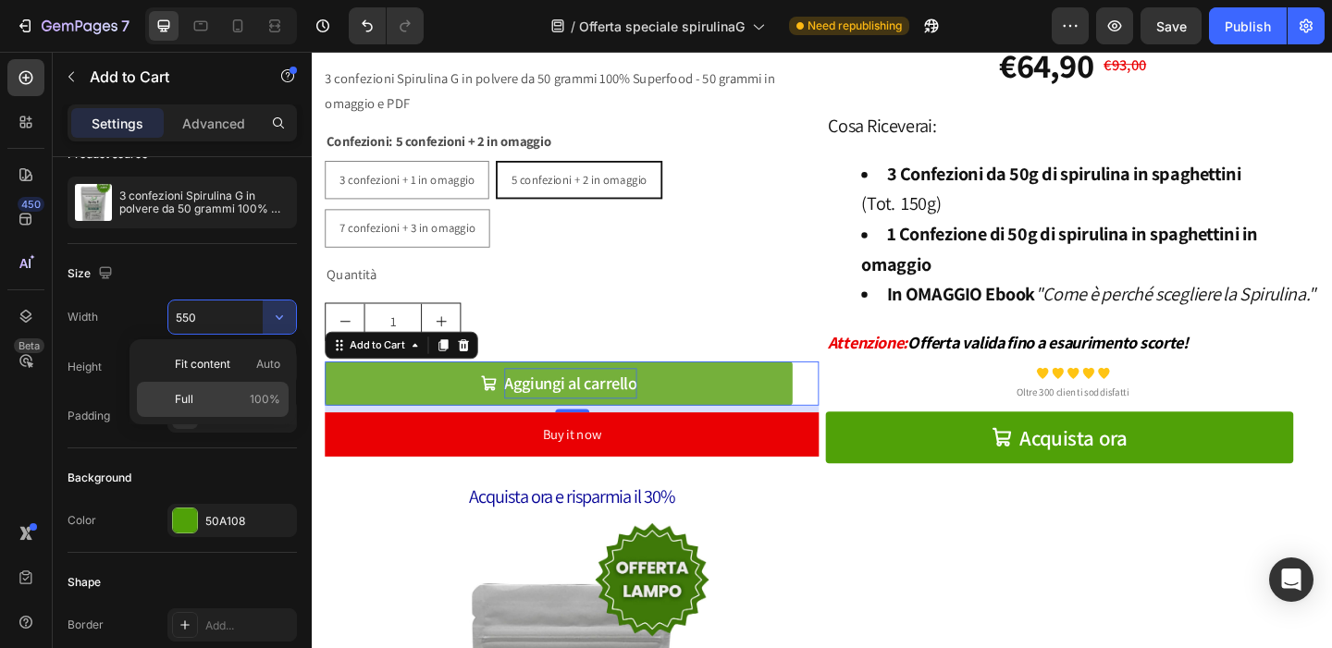
click at [228, 396] on p "Full 100%" at bounding box center [227, 399] width 105 height 17
type input "100%"
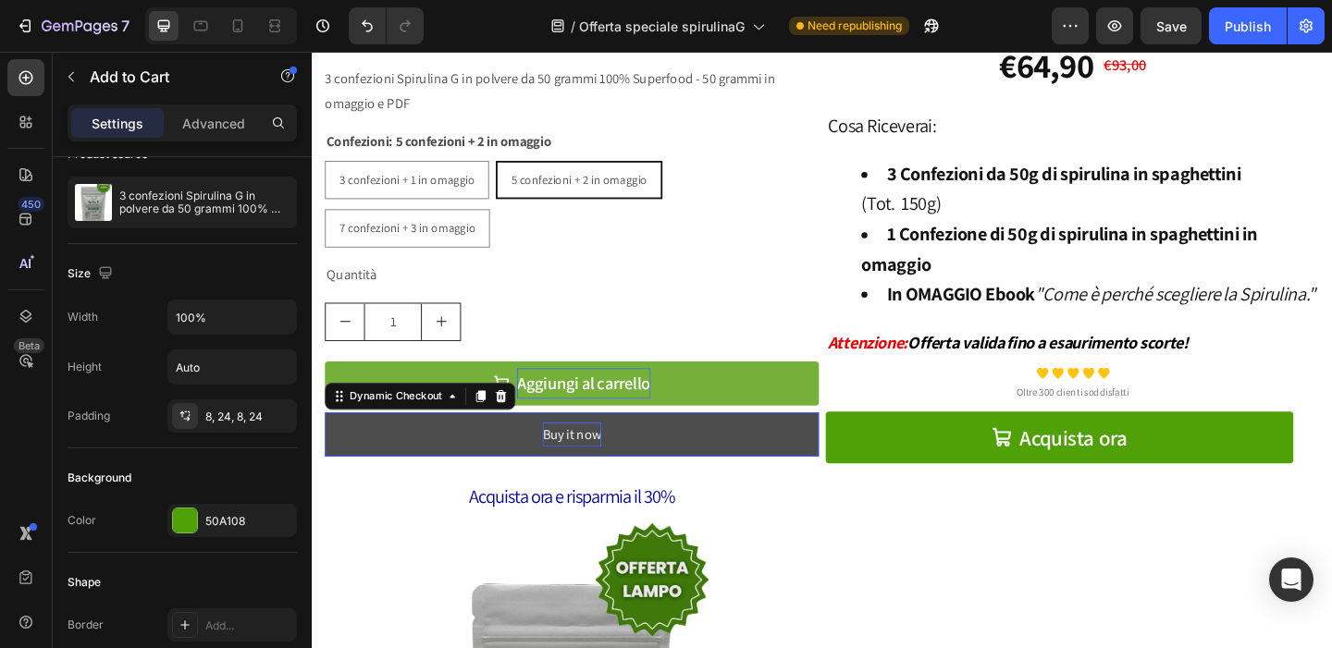
click at [598, 463] on p "Buy it now" at bounding box center [594, 468] width 64 height 27
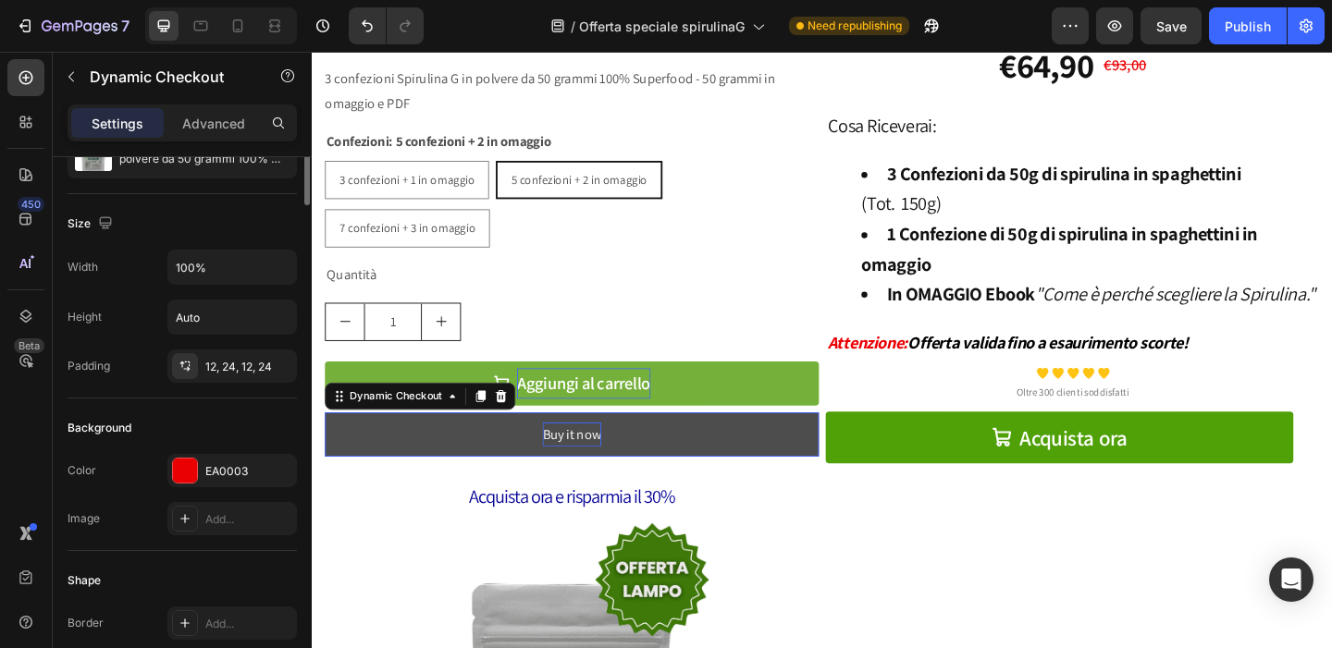
scroll to position [0, 0]
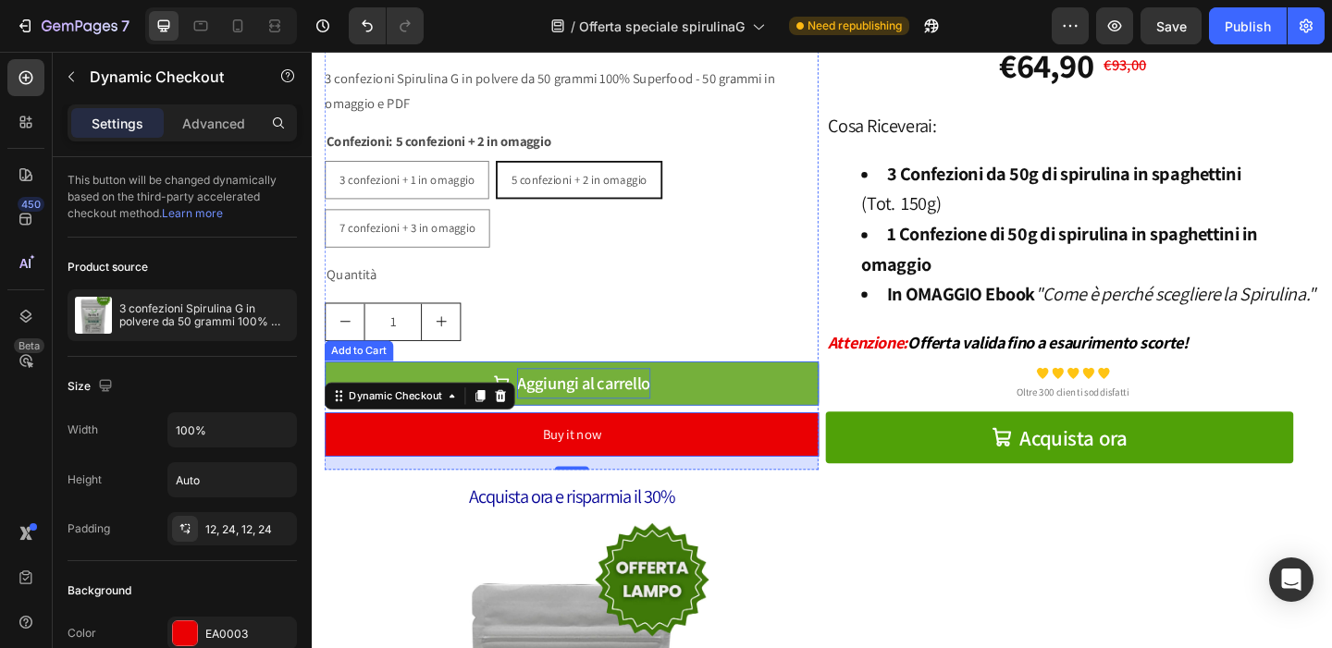
click at [571, 405] on p "Aggiungi al carrello" at bounding box center [607, 412] width 144 height 33
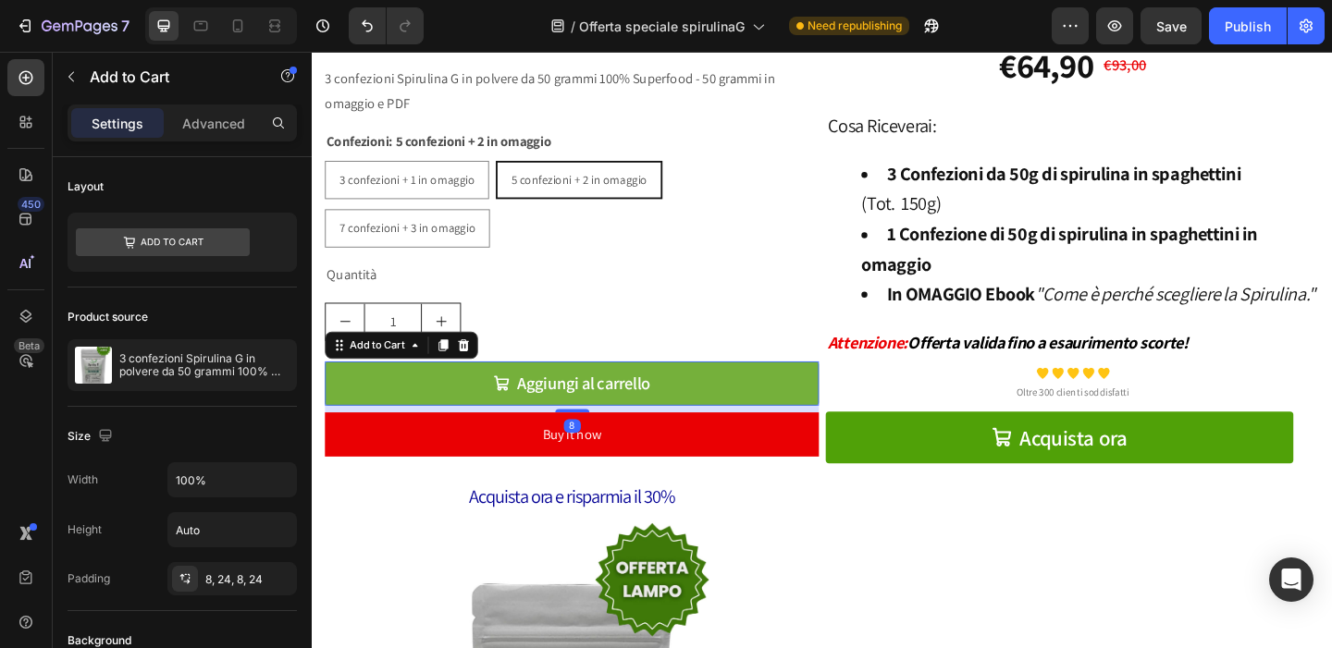
click at [509, 404] on icon "Aggiungi al carrello" at bounding box center [518, 412] width 18 height 18
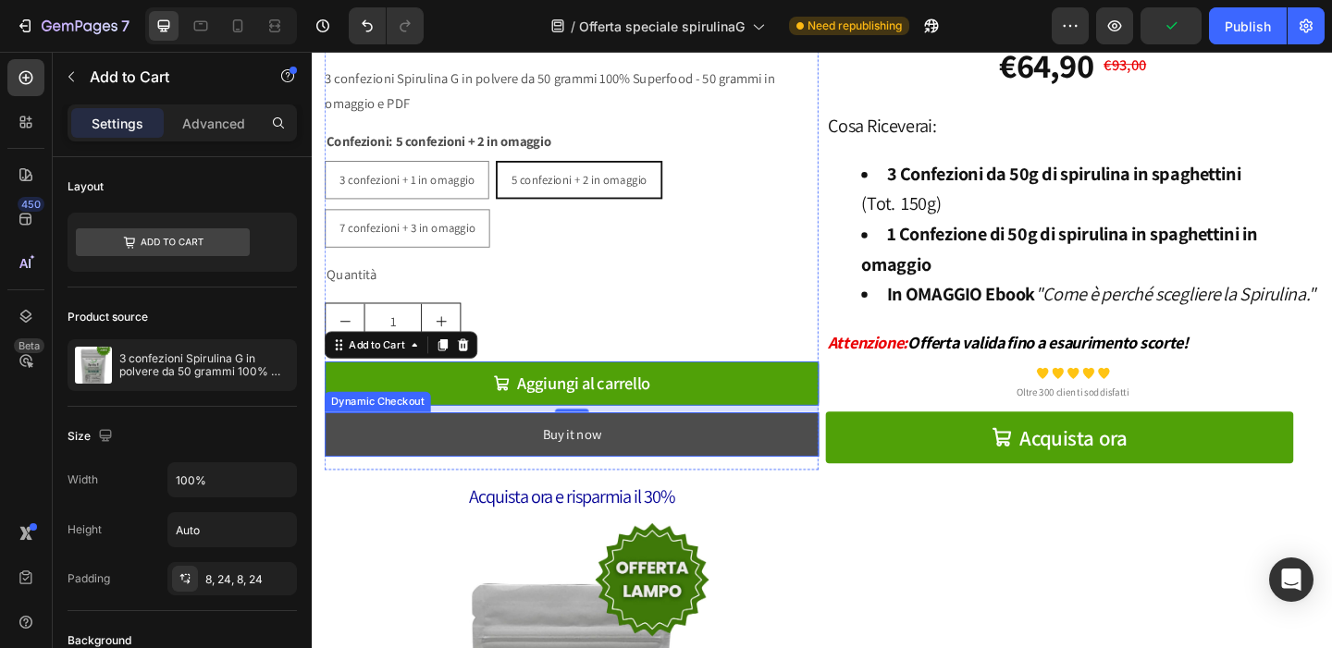
click at [529, 465] on button "Buy it now" at bounding box center [594, 468] width 537 height 49
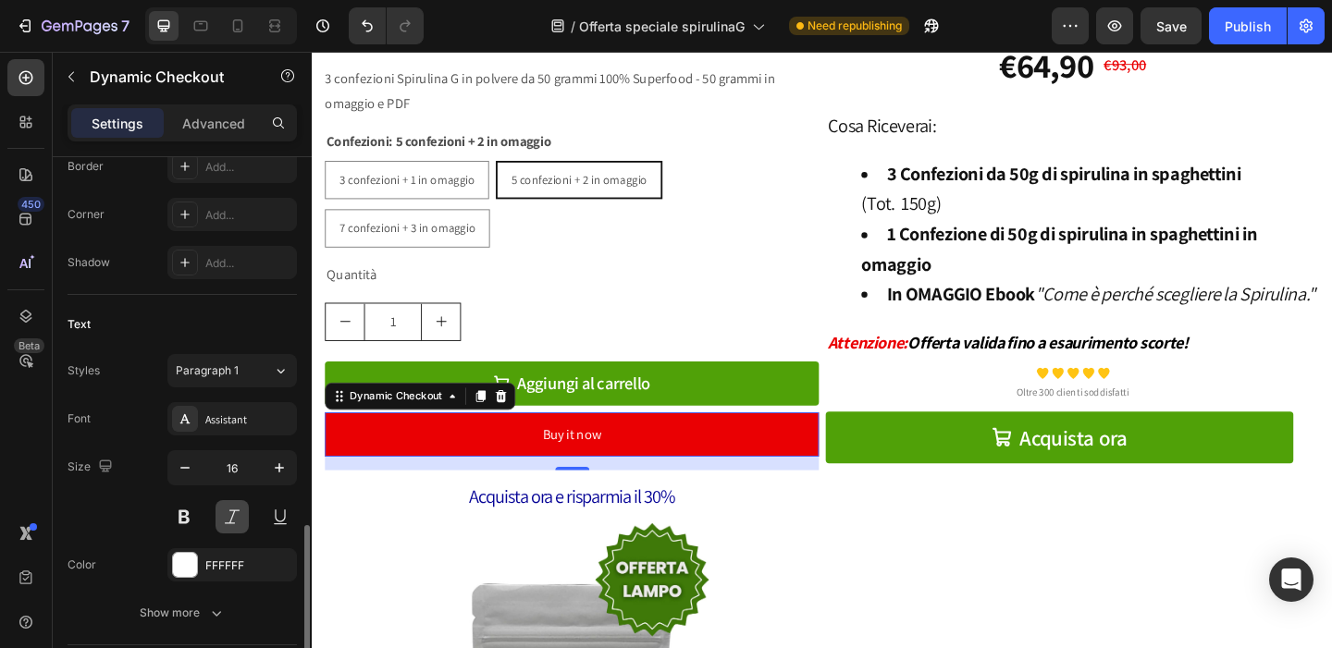
scroll to position [712, 0]
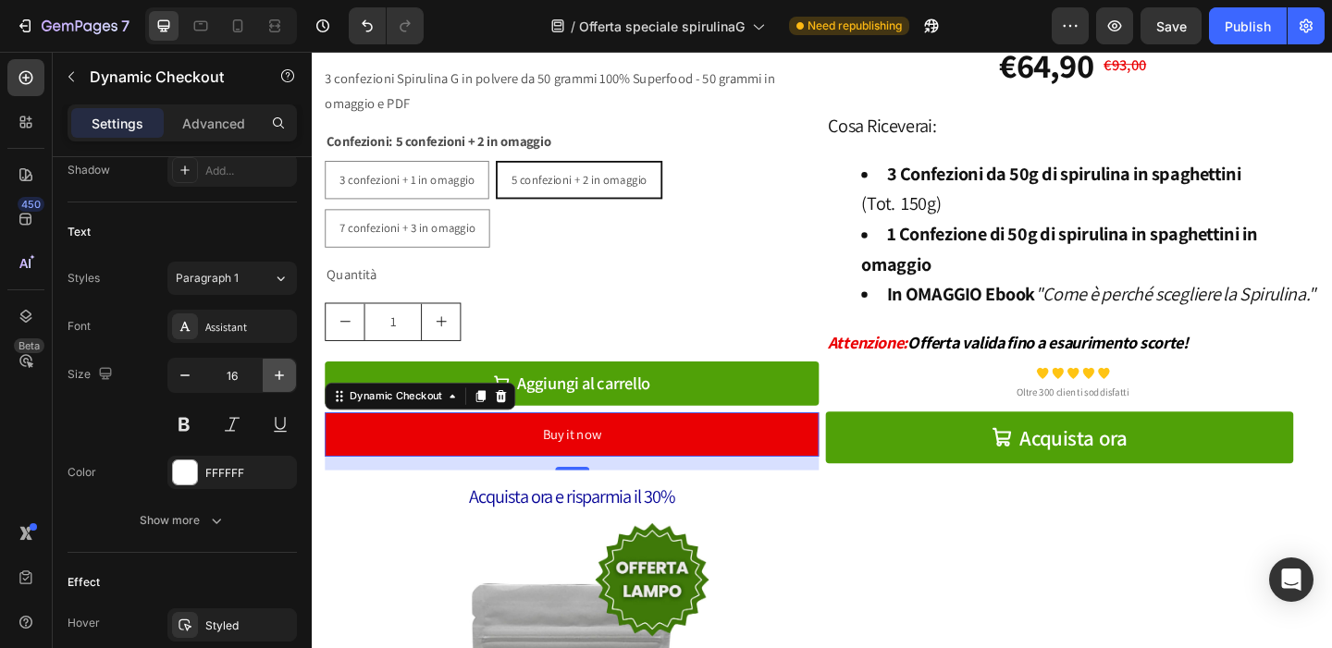
click at [277, 374] on icon "button" at bounding box center [279, 375] width 18 height 18
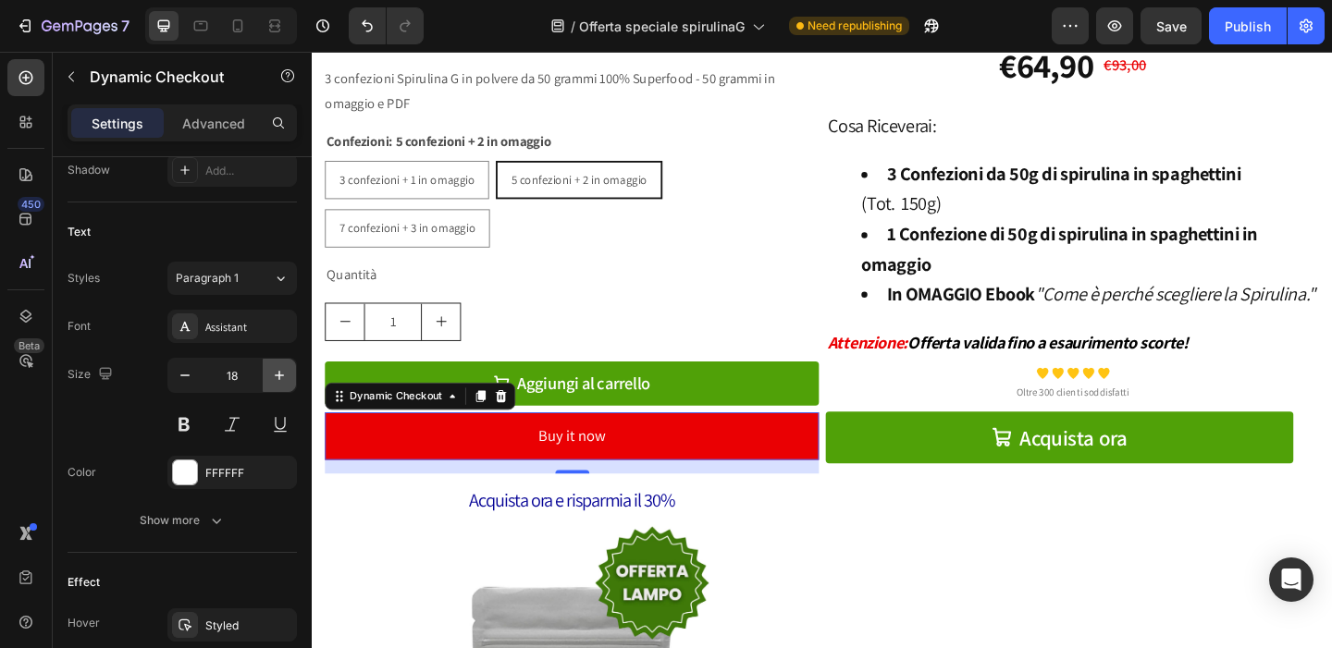
click at [277, 374] on icon "button" at bounding box center [279, 375] width 18 height 18
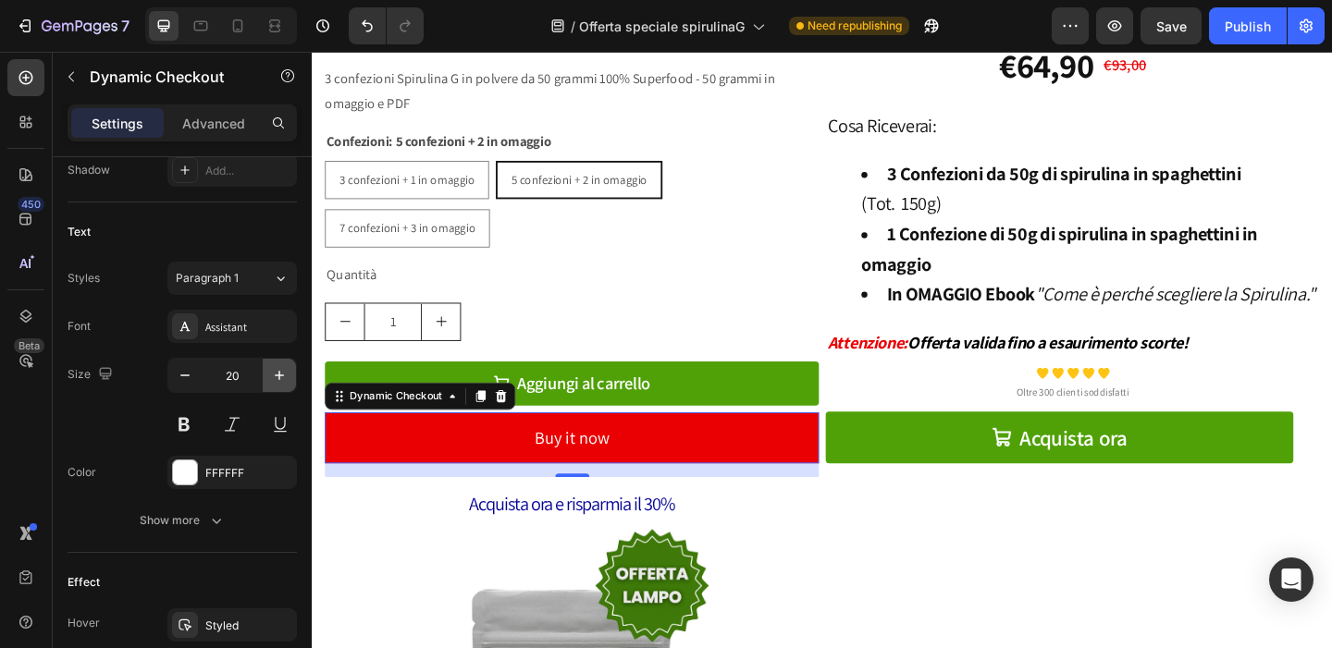
click at [277, 374] on icon "button" at bounding box center [279, 375] width 18 height 18
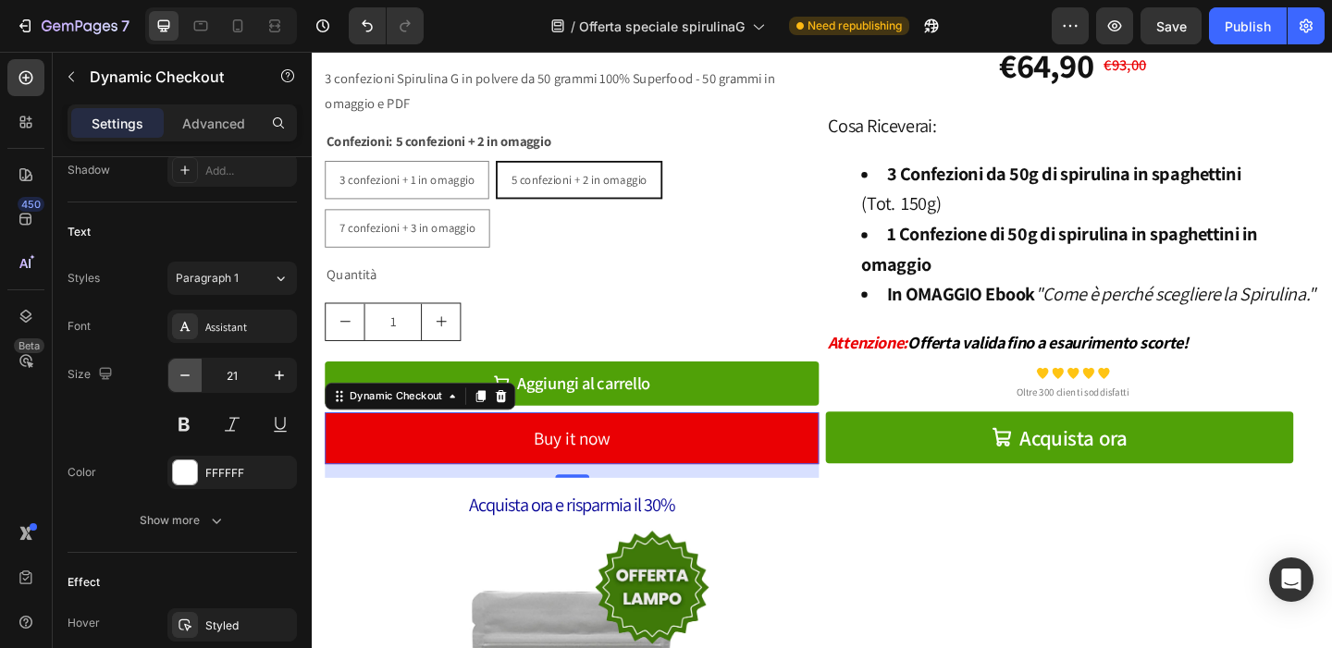
click at [176, 382] on icon "button" at bounding box center [185, 375] width 18 height 18
type input "20"
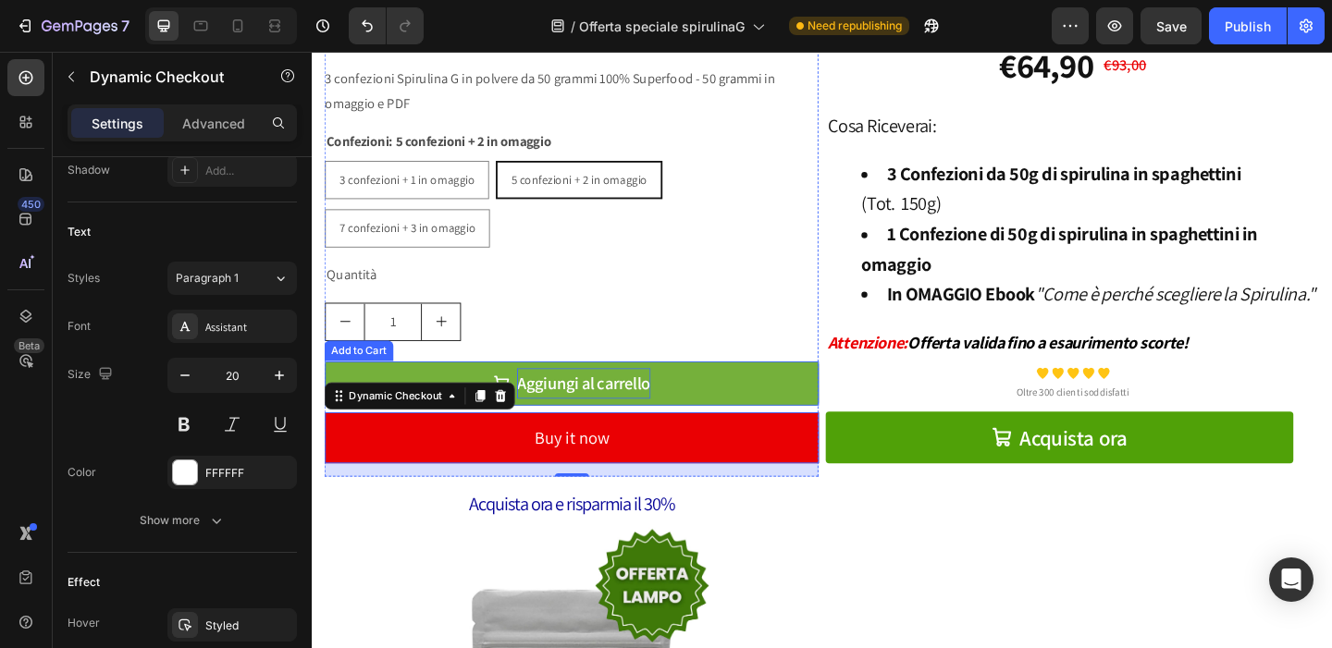
click at [679, 401] on p "Aggiungi al carrello" at bounding box center [607, 412] width 144 height 33
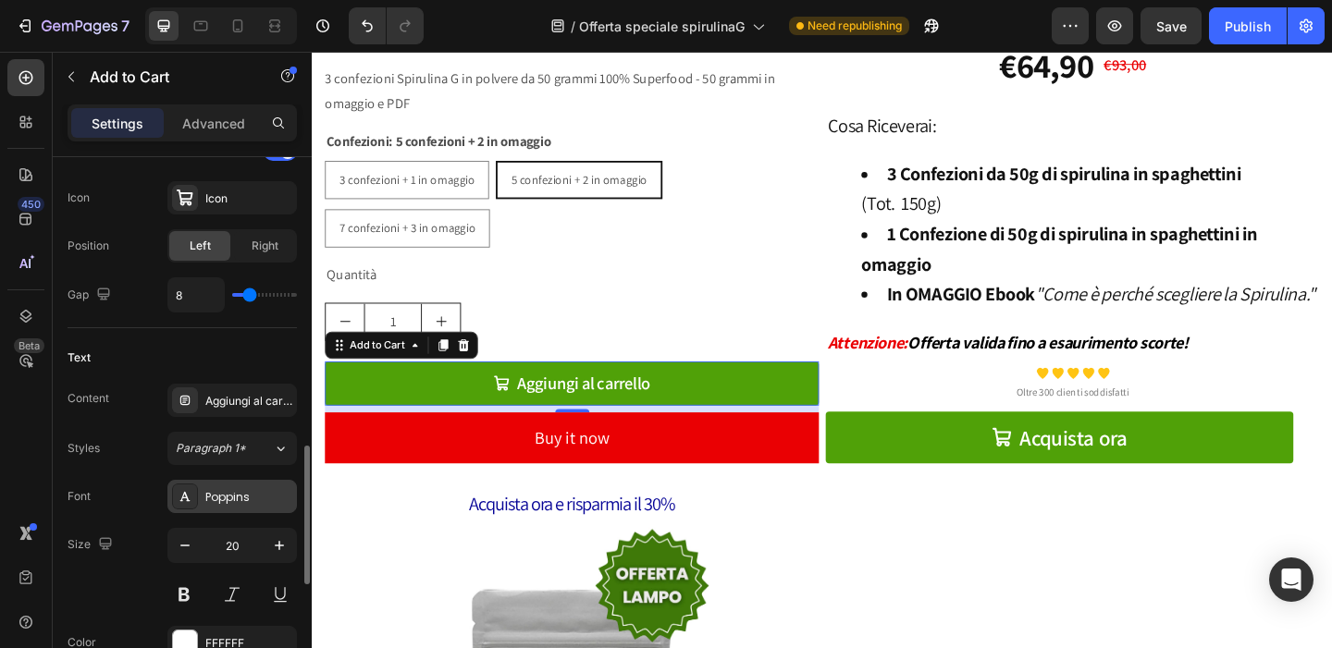
scroll to position [863, 0]
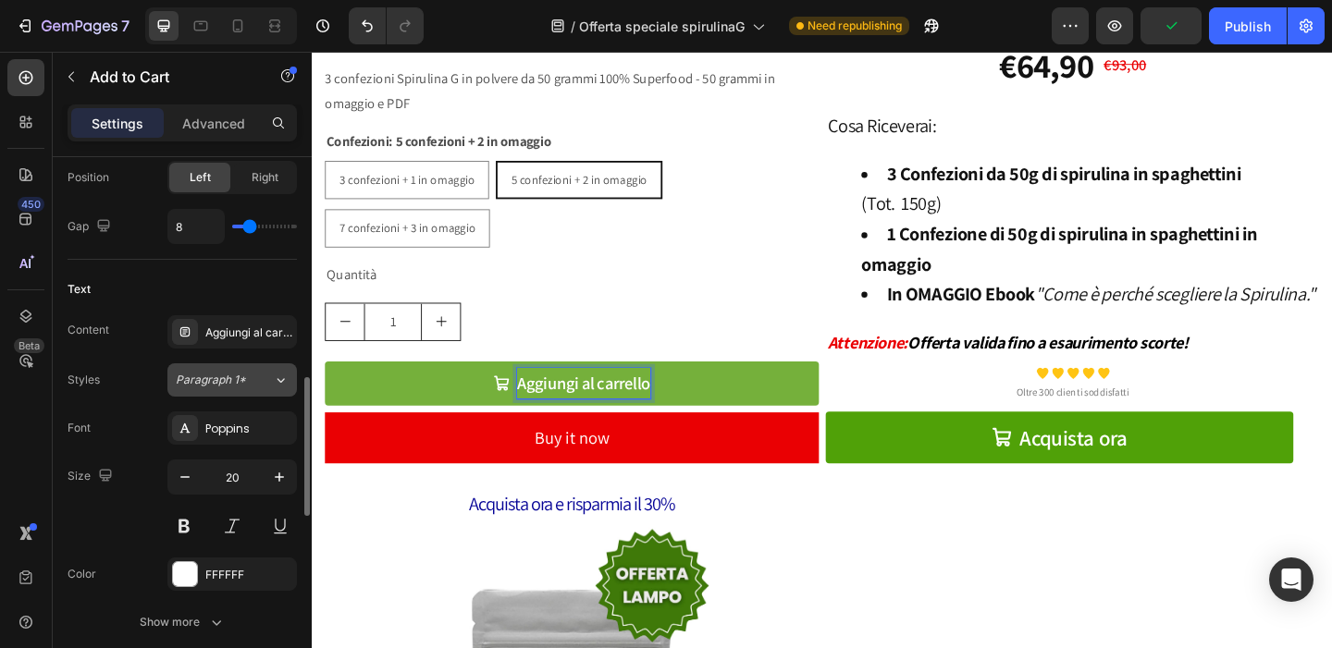
click at [256, 383] on div "Paragraph 1*" at bounding box center [224, 380] width 97 height 17
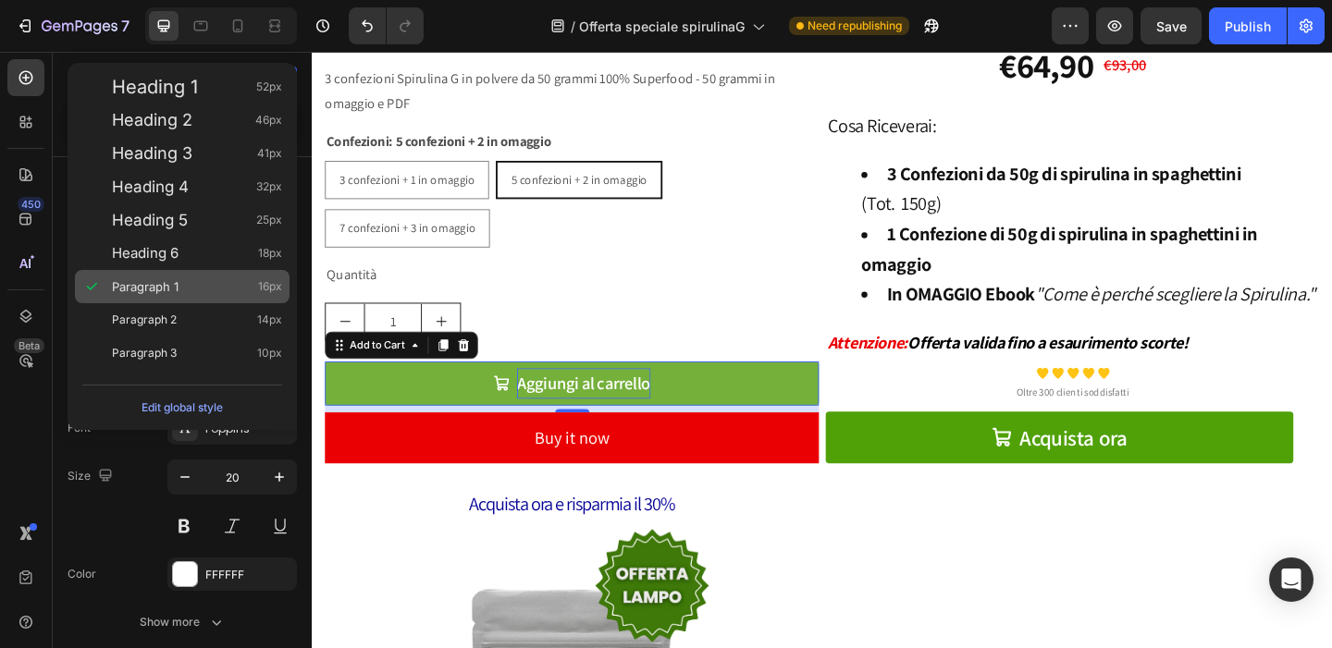
click at [196, 292] on div "Paragraph 1 16px" at bounding box center [197, 286] width 170 height 18
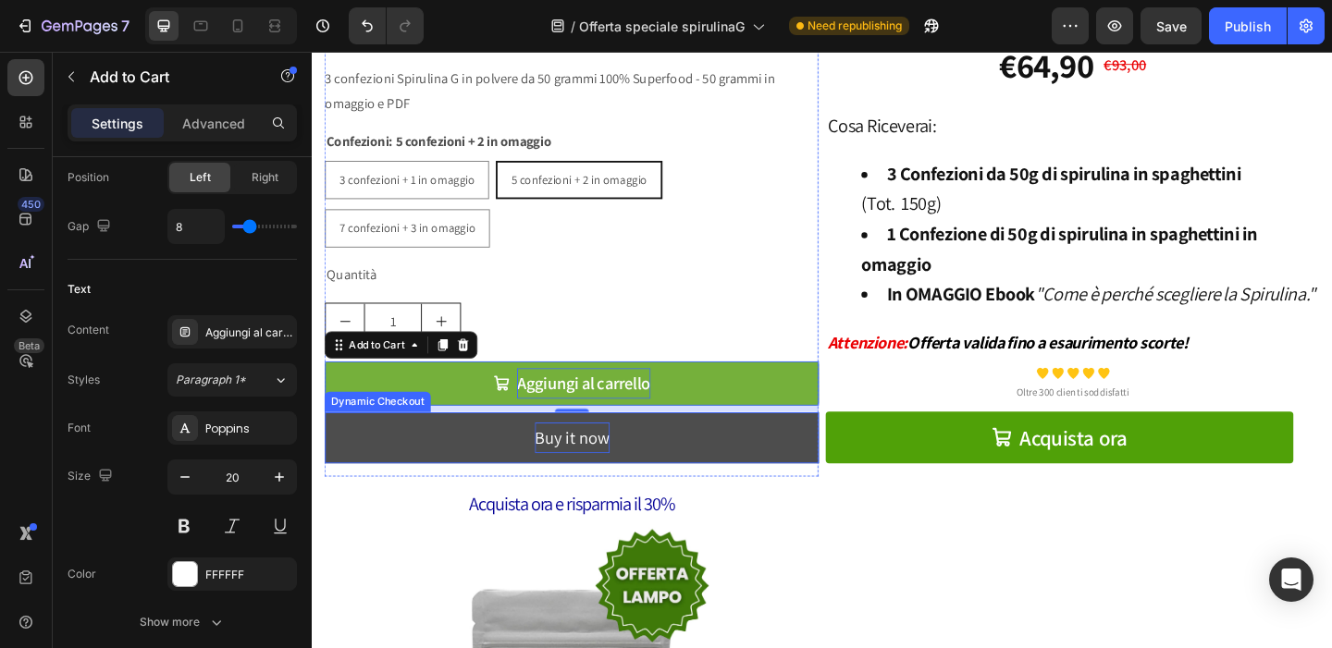
click at [591, 465] on p "Buy it now" at bounding box center [594, 471] width 81 height 33
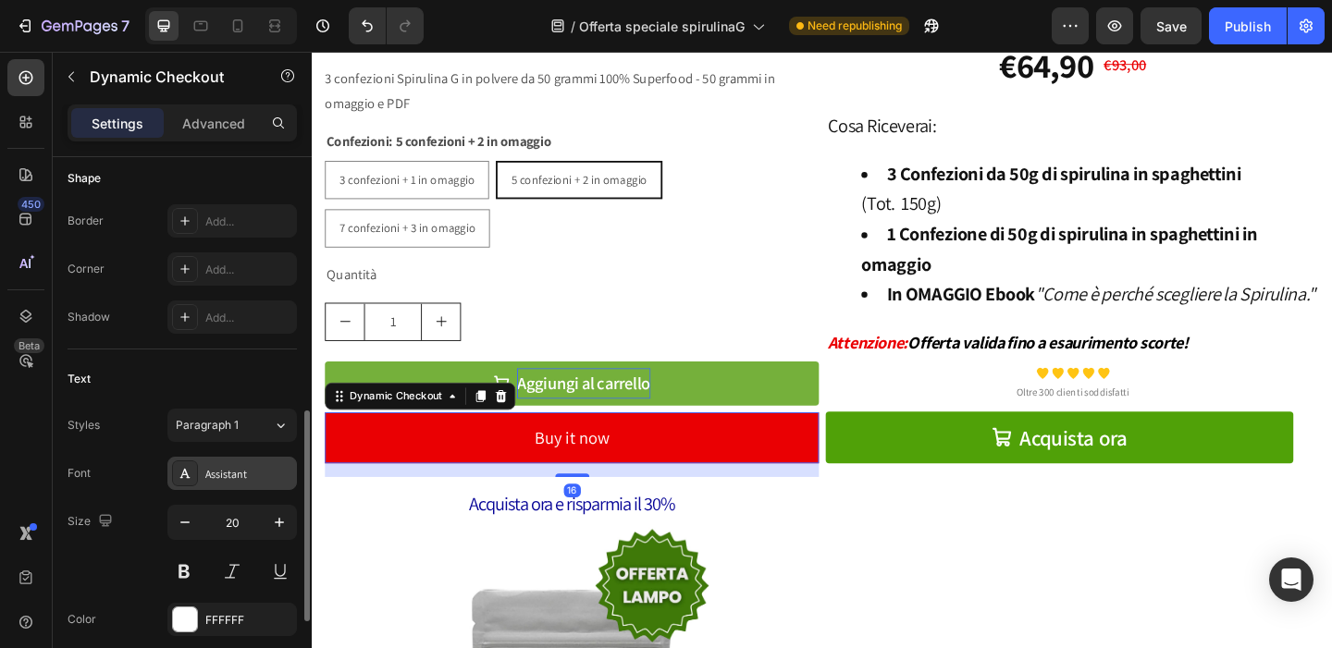
scroll to position [659, 0]
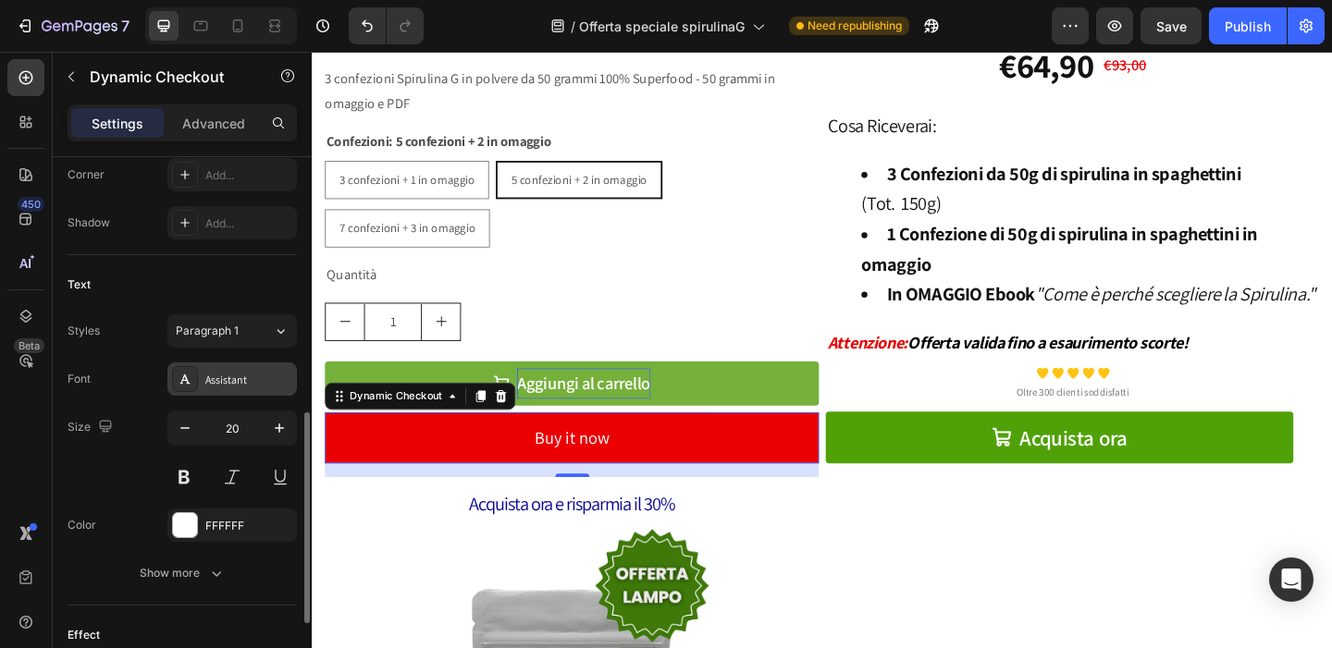
click at [251, 388] on div "Assistant" at bounding box center [231, 379] width 129 height 33
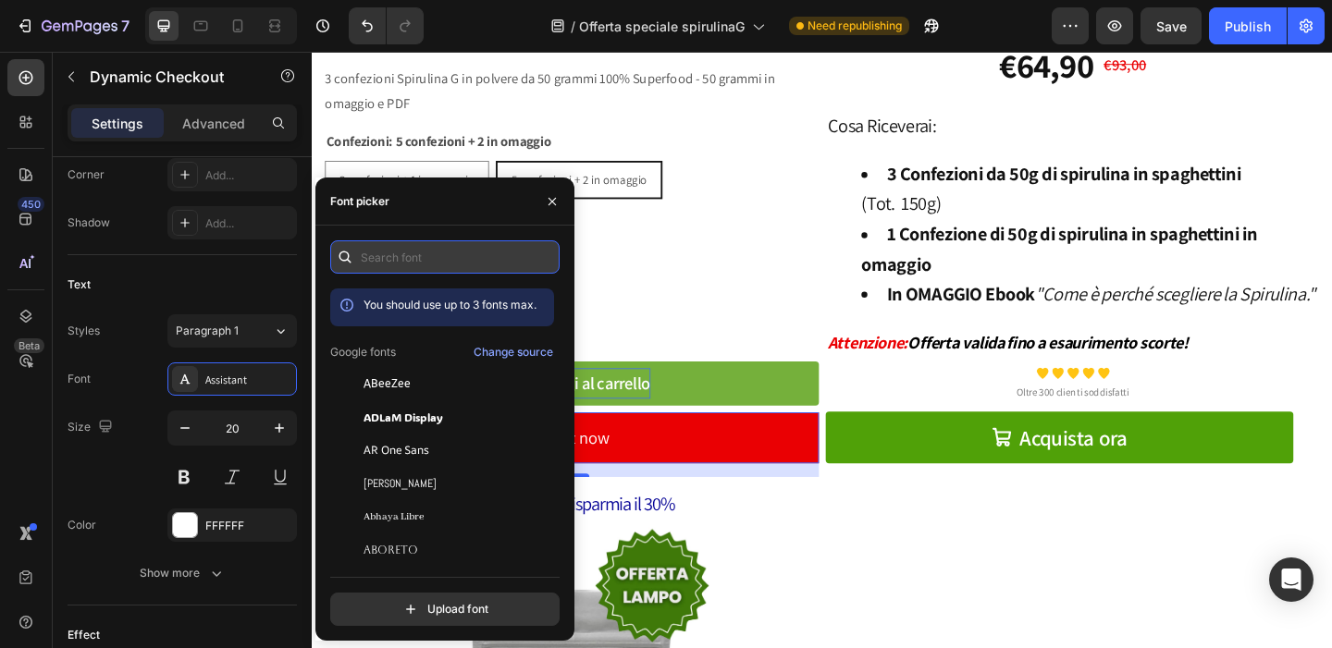
click at [396, 264] on input "text" at bounding box center [444, 256] width 229 height 33
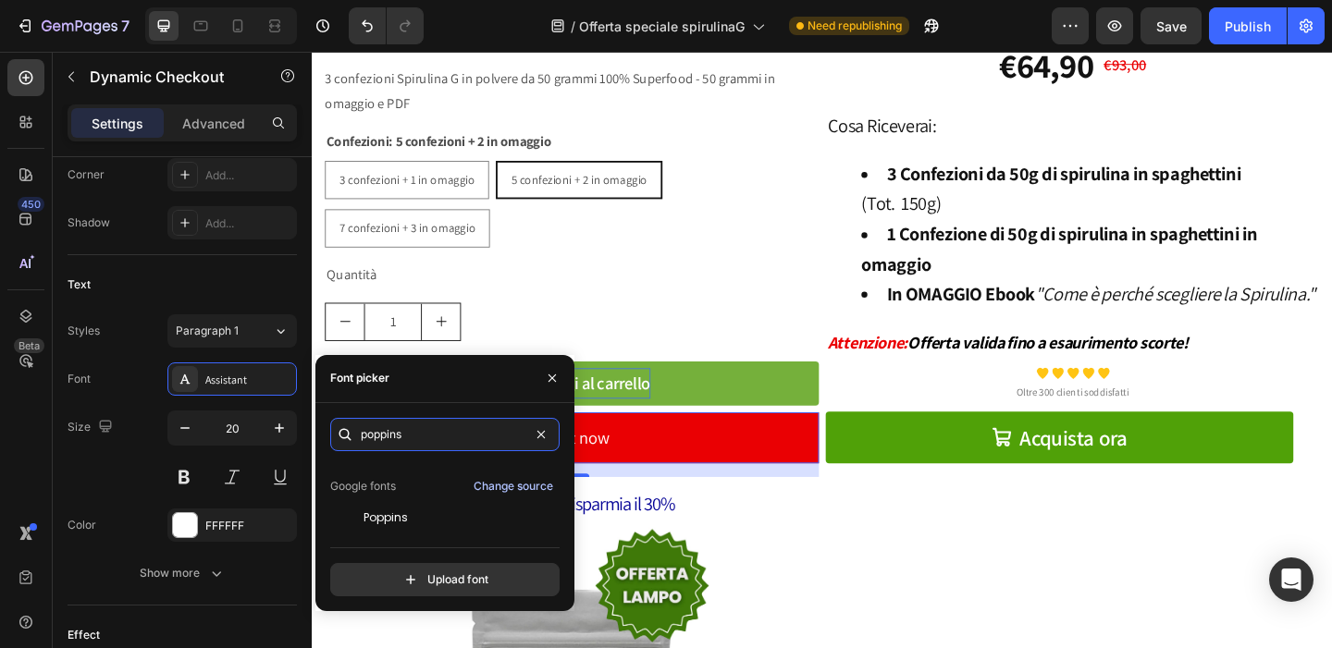
scroll to position [45, 0]
type input "poppins"
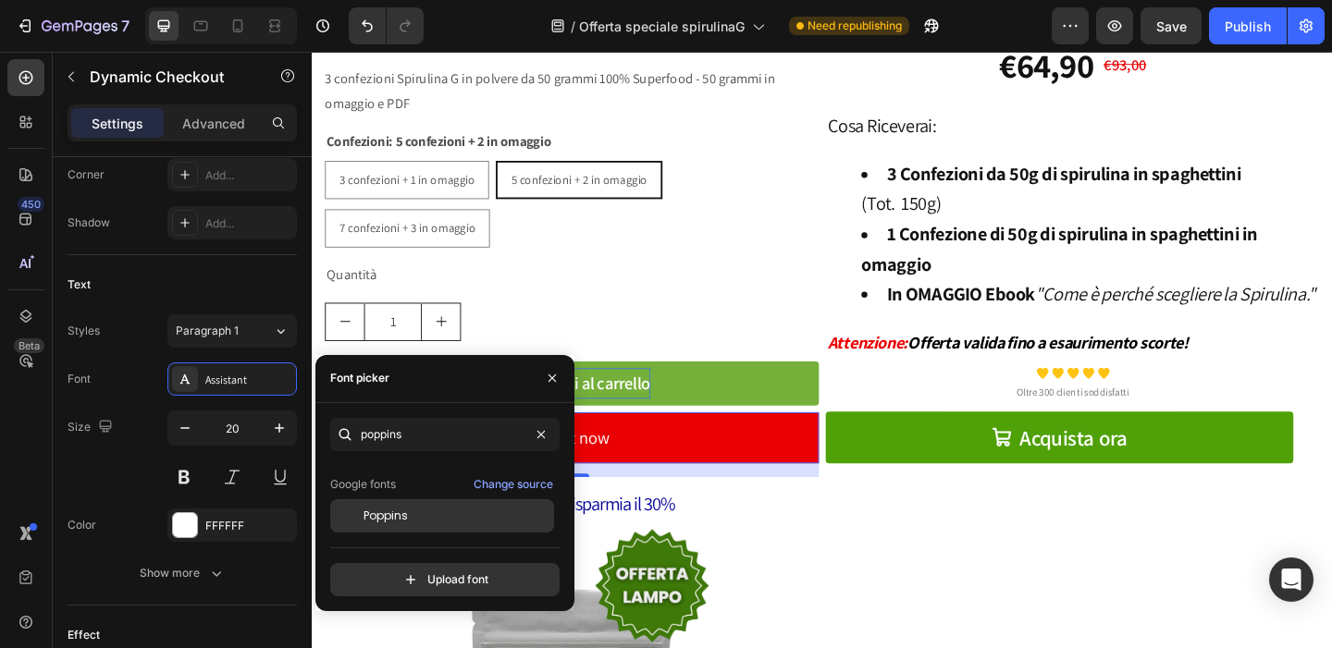
click at [449, 522] on div "Poppins" at bounding box center [456, 516] width 187 height 17
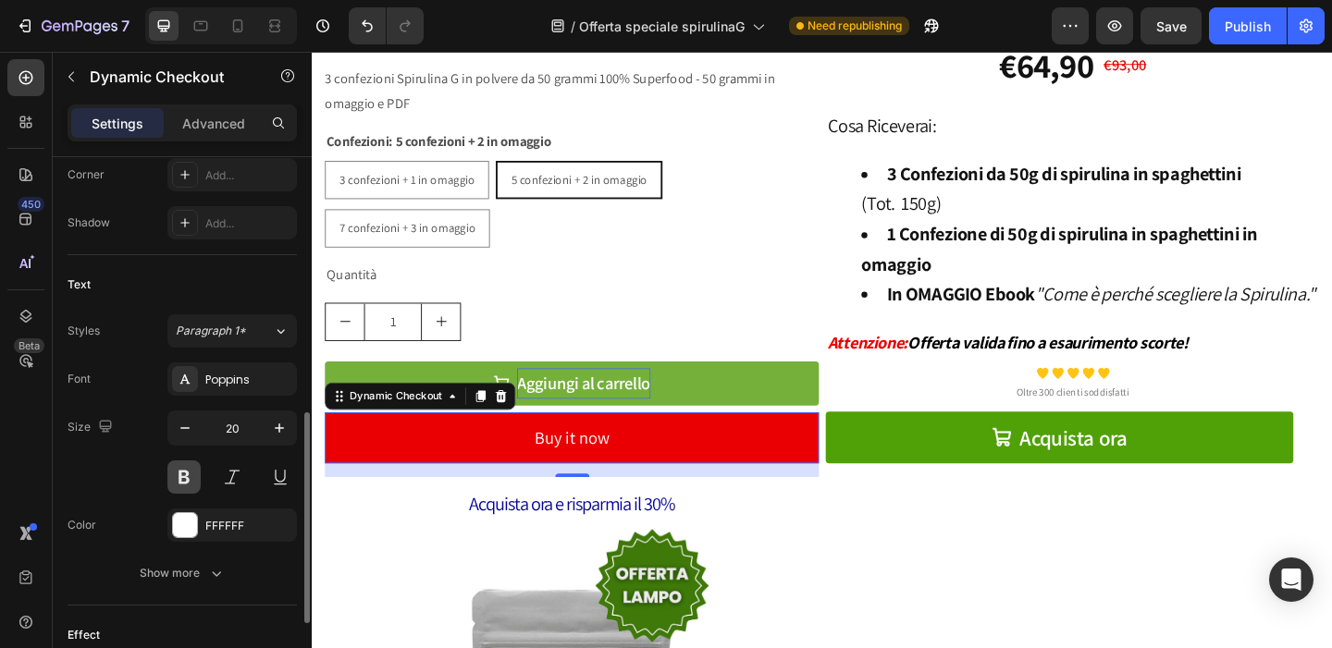
click at [187, 482] on button at bounding box center [183, 477] width 33 height 33
click at [126, 459] on div "Size 20" at bounding box center [182, 452] width 229 height 83
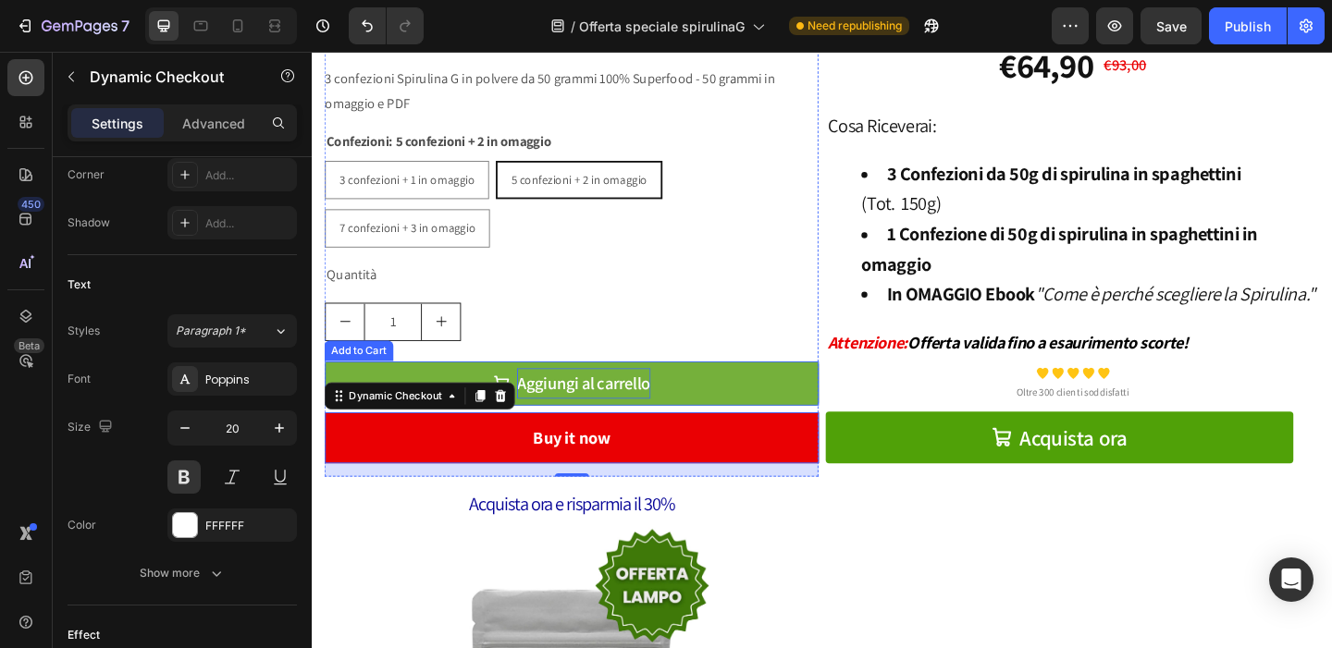
click at [767, 400] on button "Aggiungi al carrello" at bounding box center [594, 412] width 537 height 48
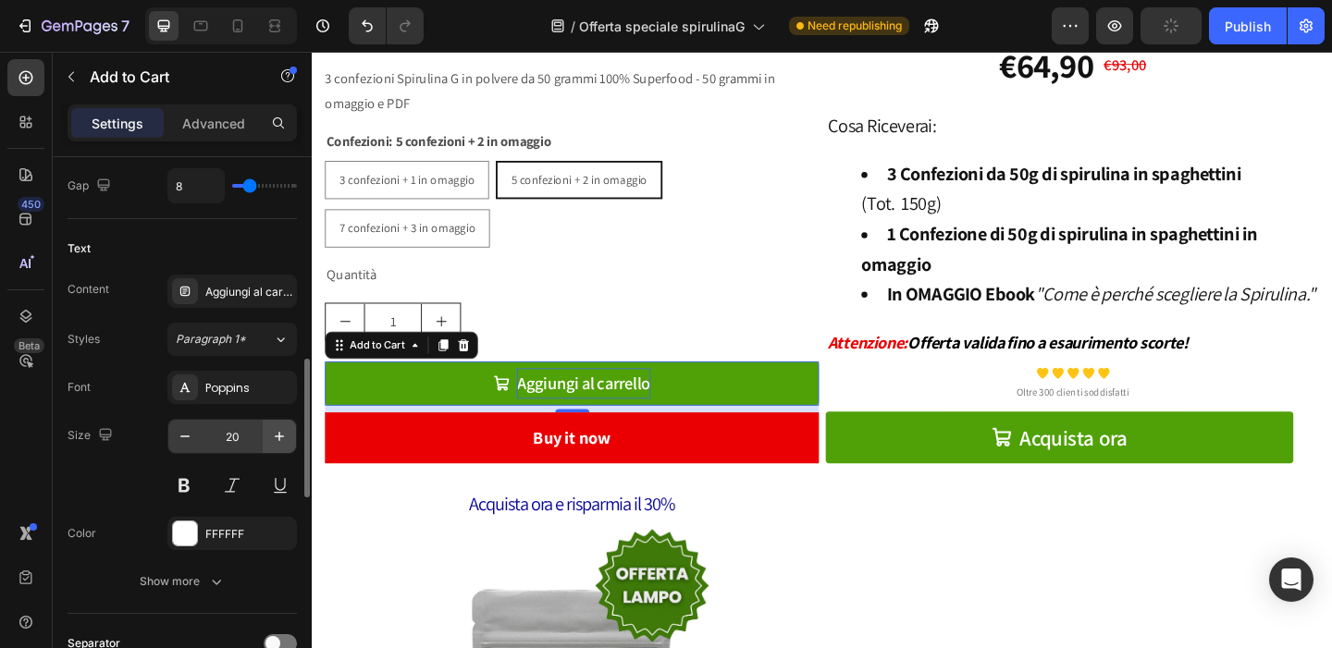
scroll to position [930, 0]
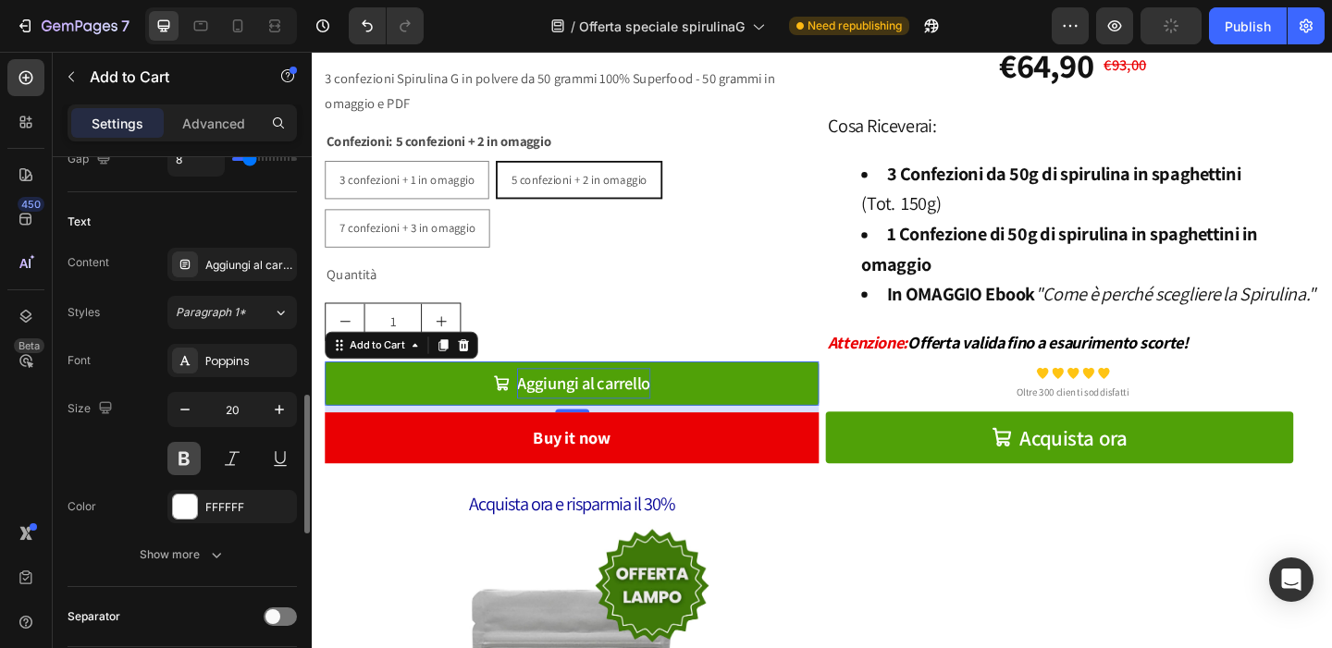
click at [180, 455] on button at bounding box center [183, 458] width 33 height 33
click at [181, 455] on button at bounding box center [183, 458] width 33 height 33
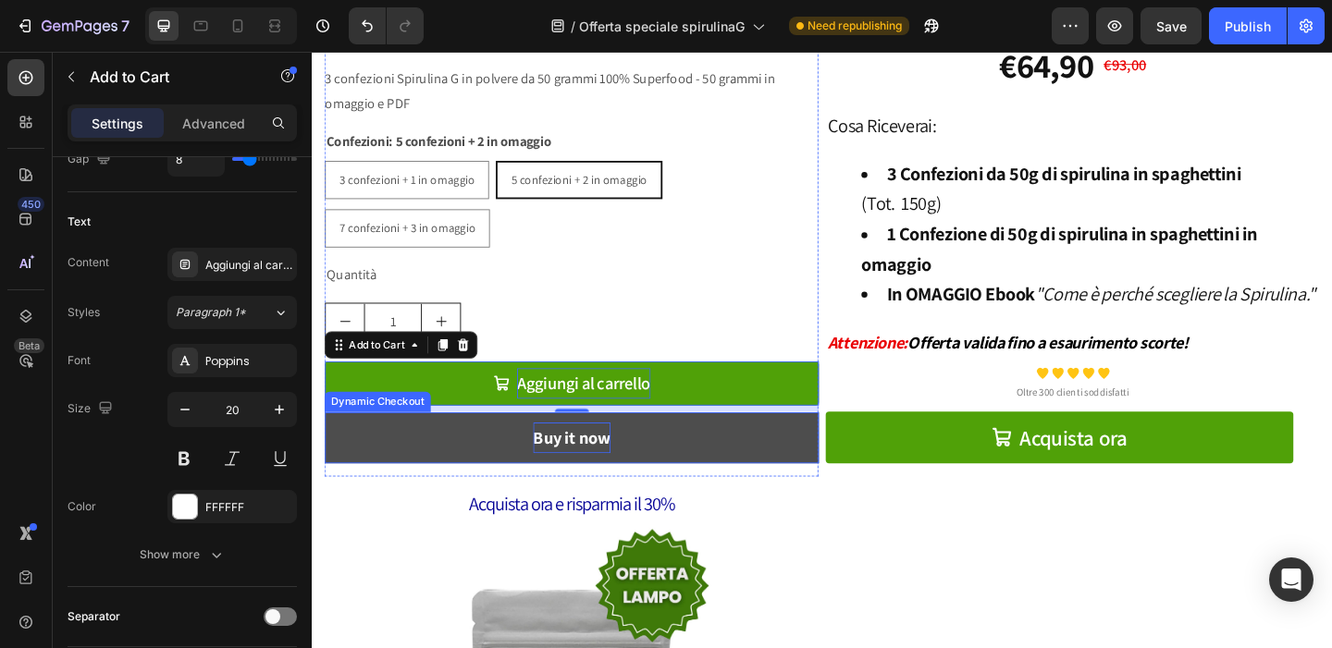
click at [626, 464] on p "Buy it now" at bounding box center [594, 471] width 84 height 33
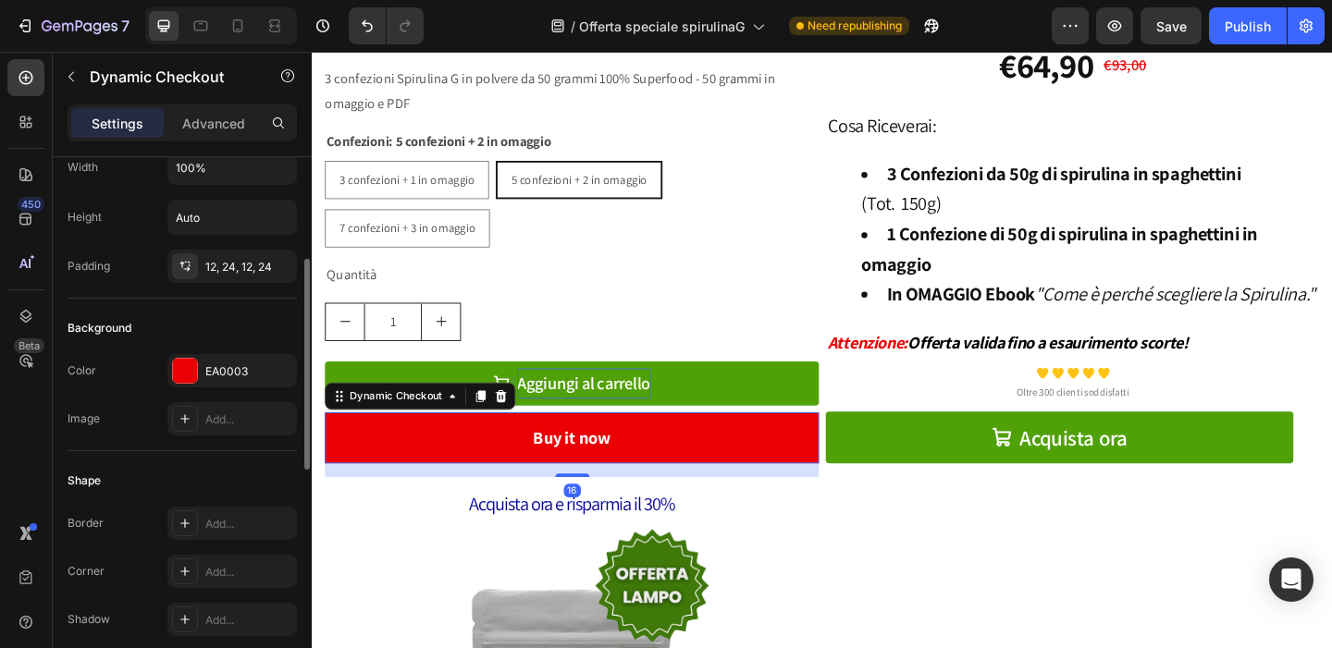
scroll to position [643, 0]
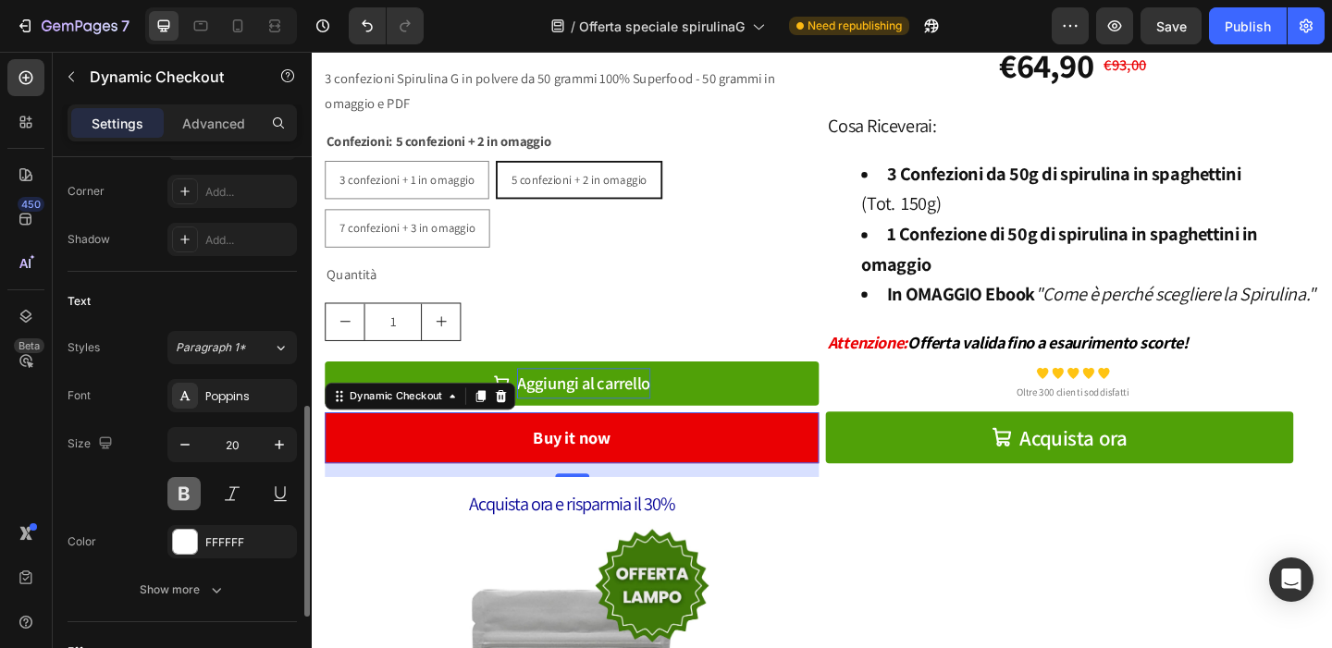
click at [185, 491] on button at bounding box center [183, 493] width 33 height 33
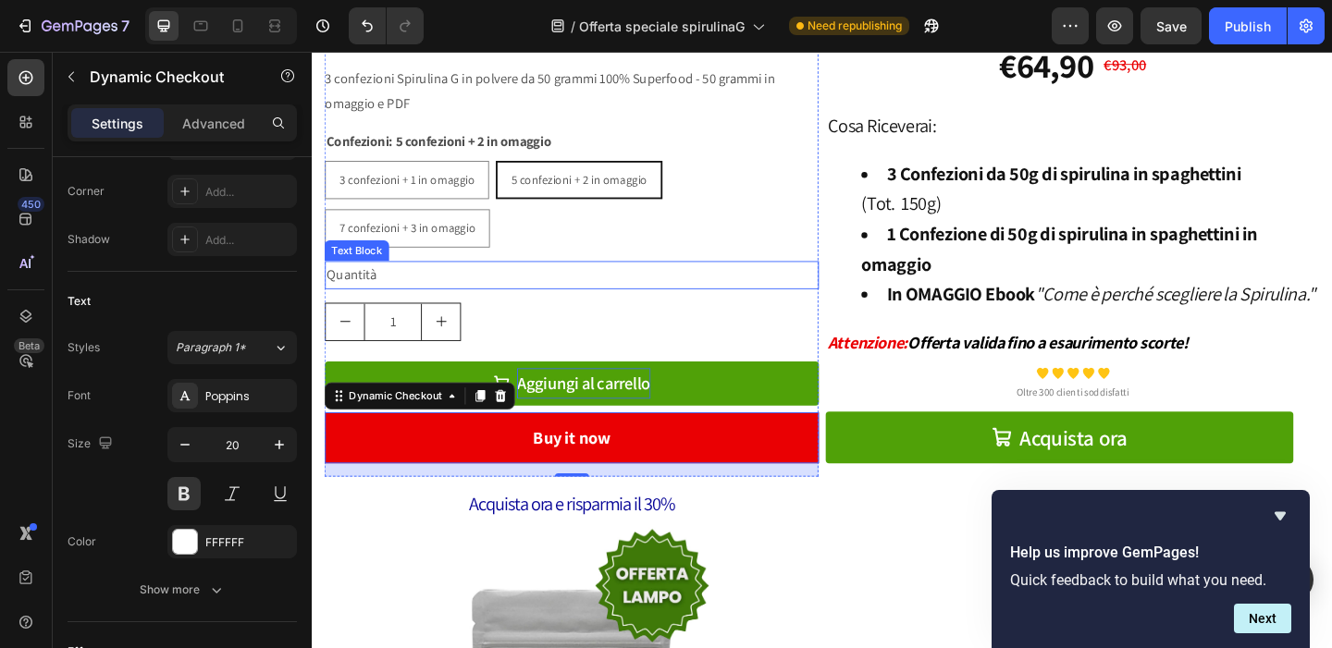
click at [549, 281] on p "Quantità" at bounding box center [594, 294] width 534 height 27
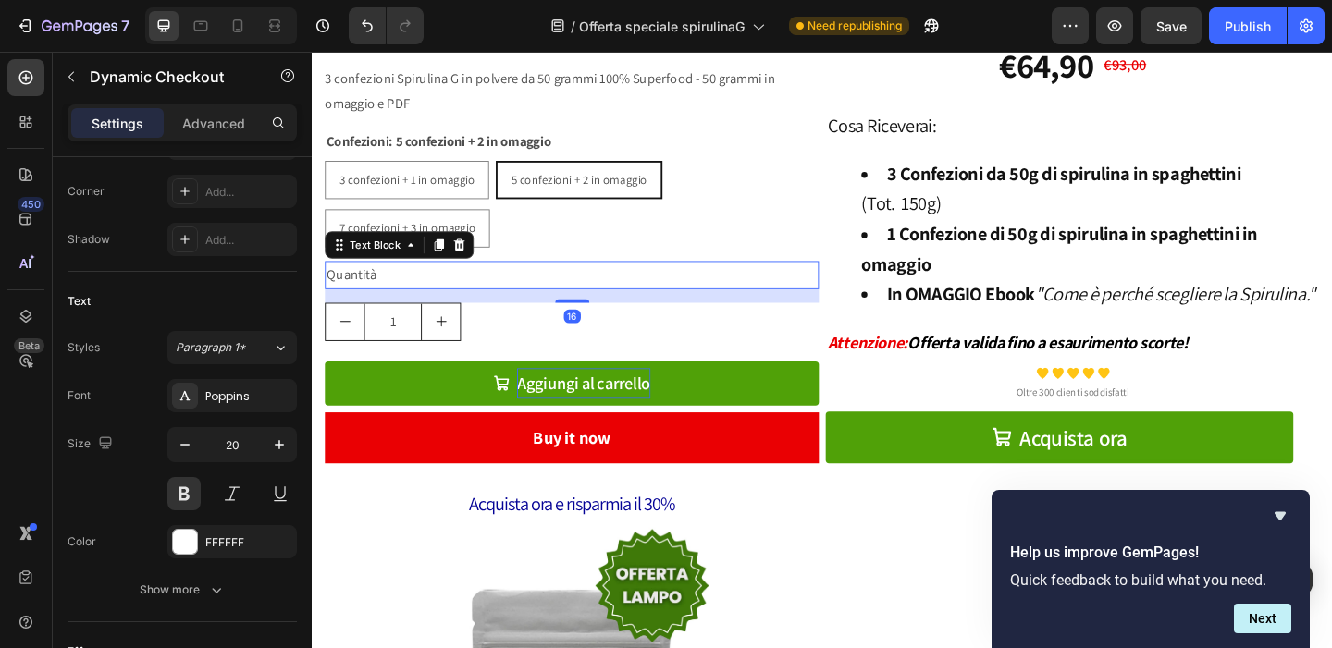
scroll to position [0, 0]
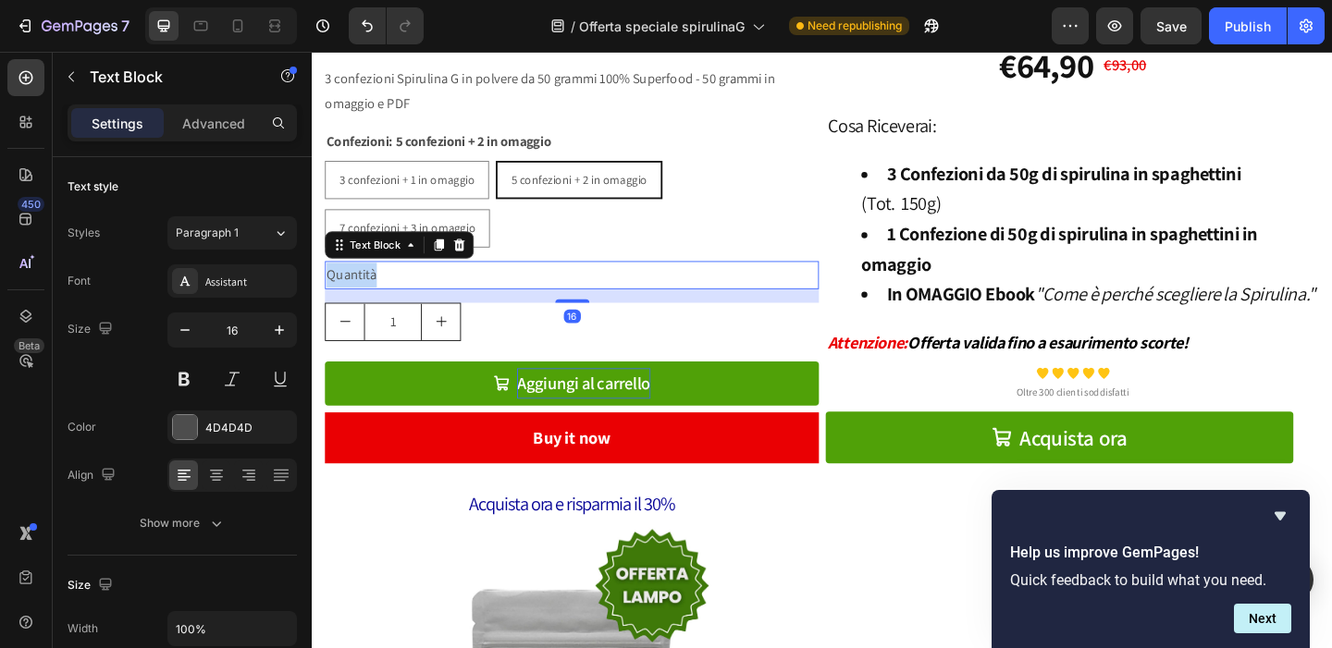
click at [365, 284] on p "Quantità" at bounding box center [594, 294] width 534 height 27
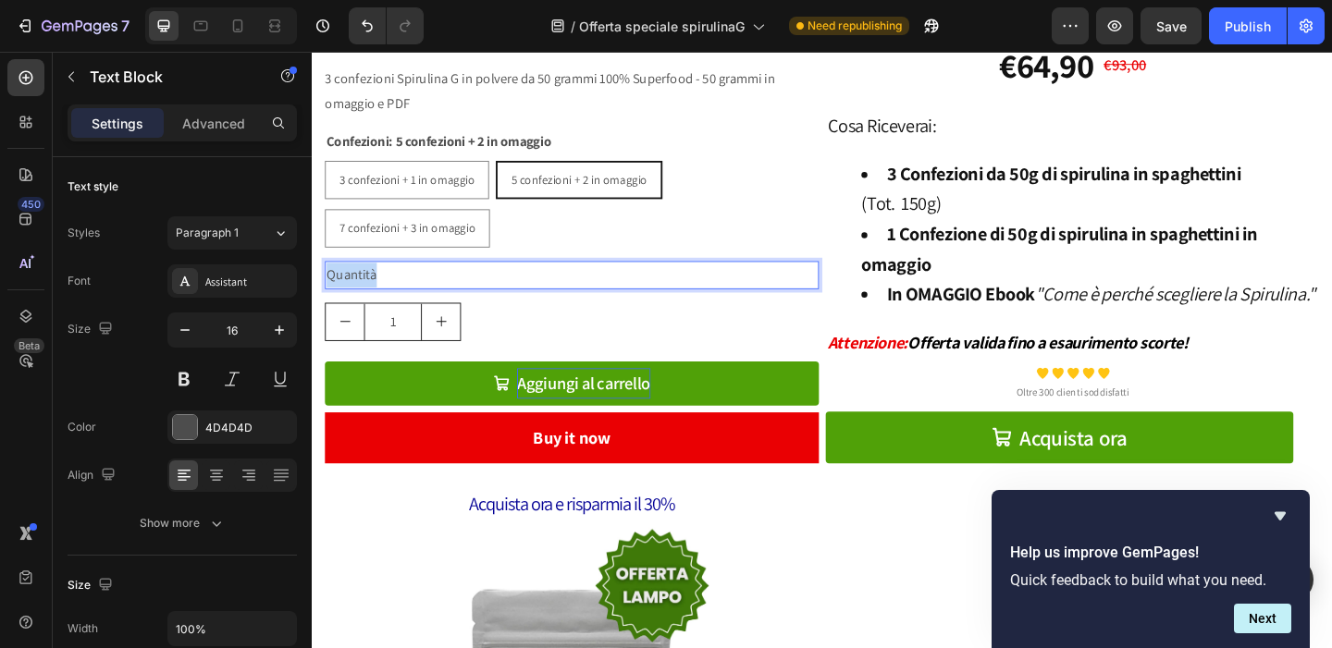
click at [365, 284] on p "Quantità" at bounding box center [594, 294] width 534 height 27
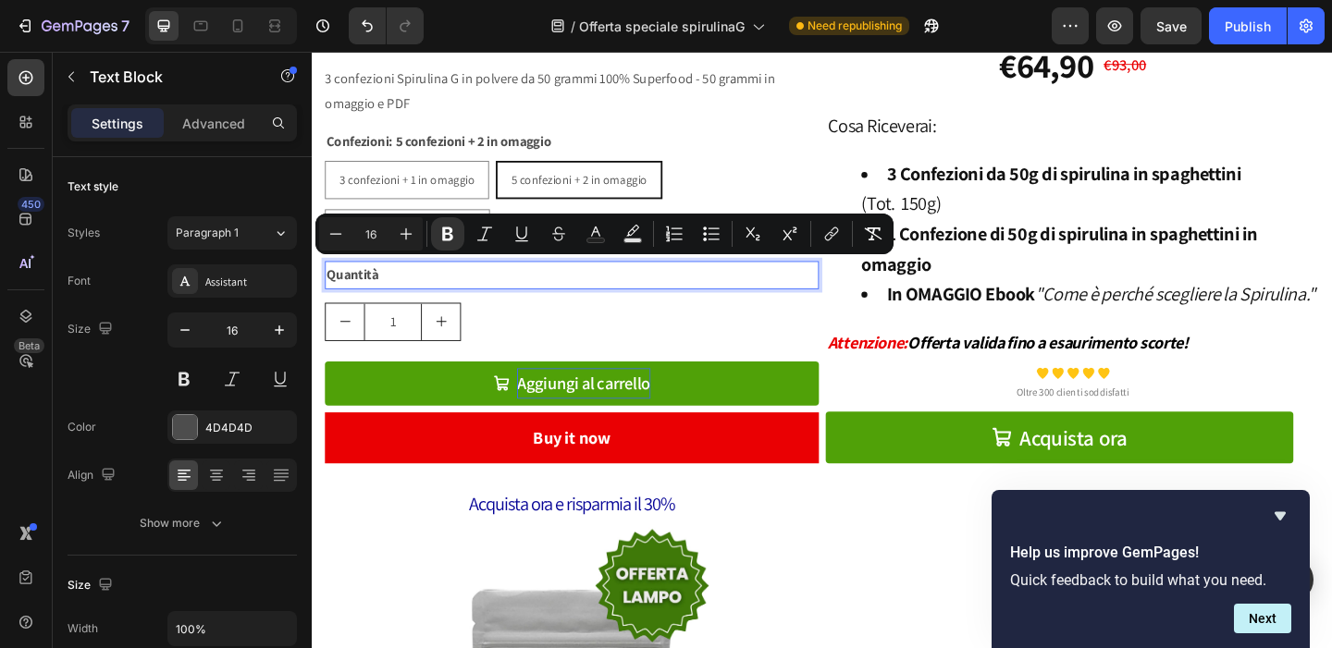
click at [369, 289] on strong "Quantità" at bounding box center [355, 293] width 56 height 19
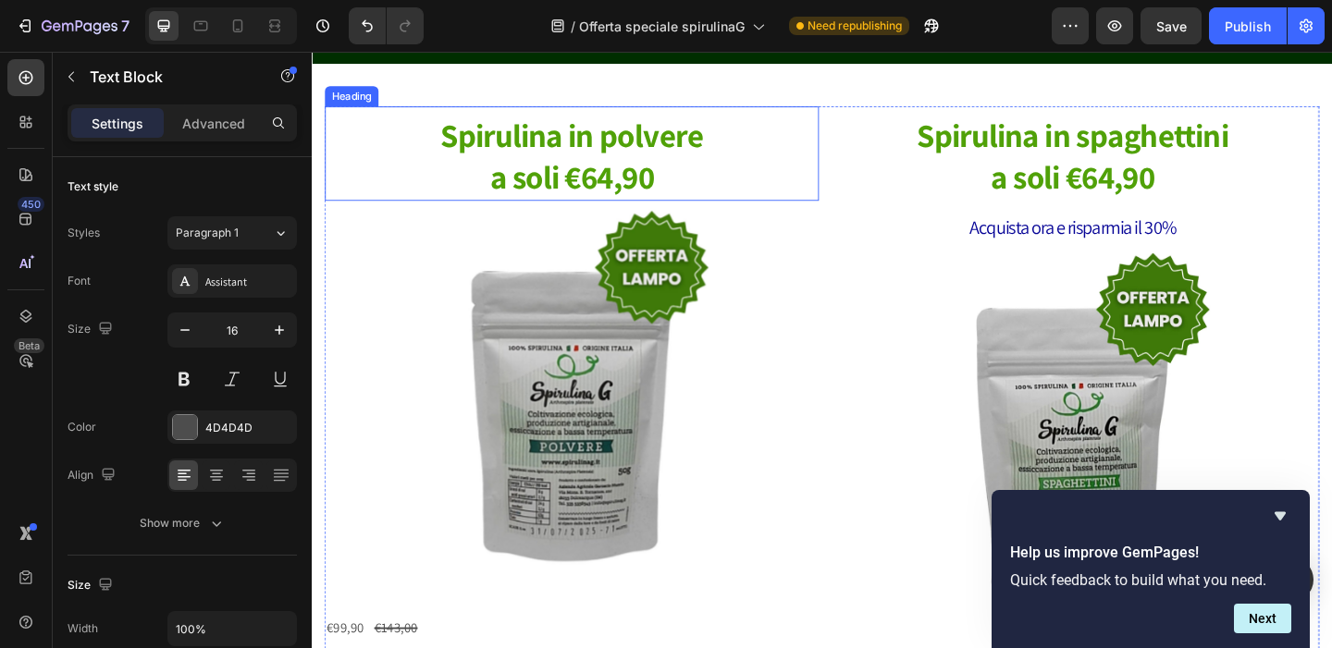
scroll to position [755, 0]
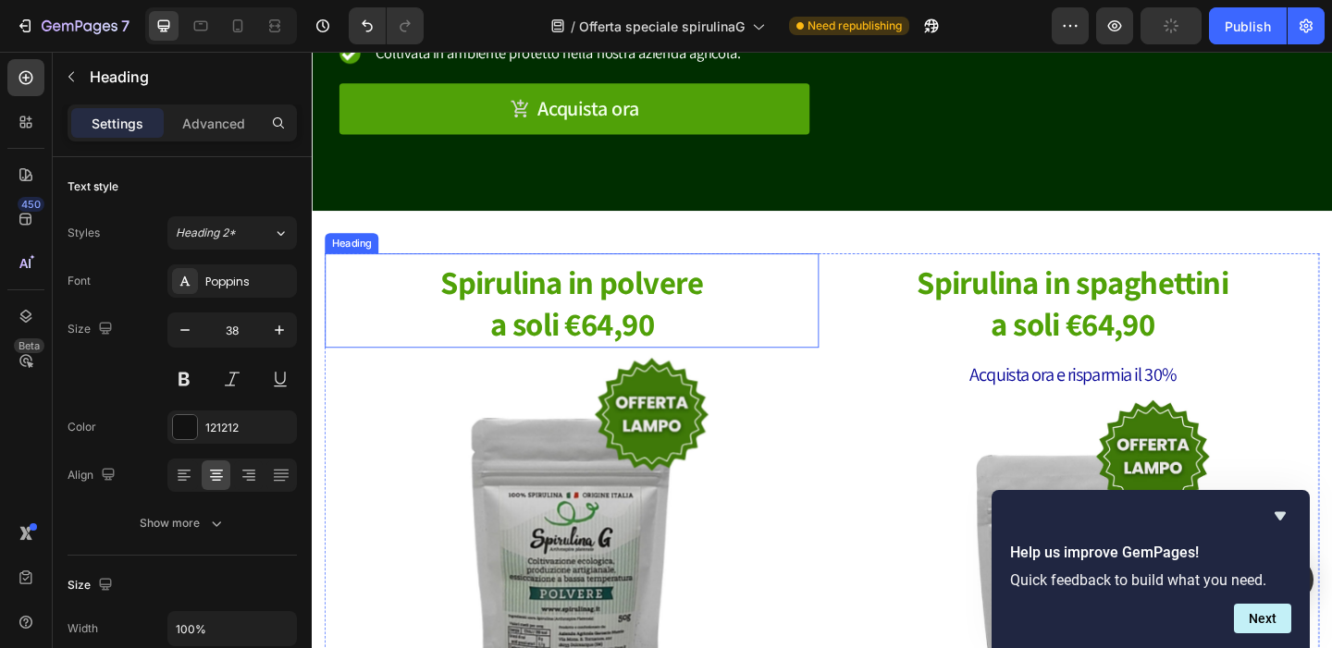
click at [705, 345] on h2 "Spirulina in polvere a soli €64,90" at bounding box center [594, 325] width 537 height 95
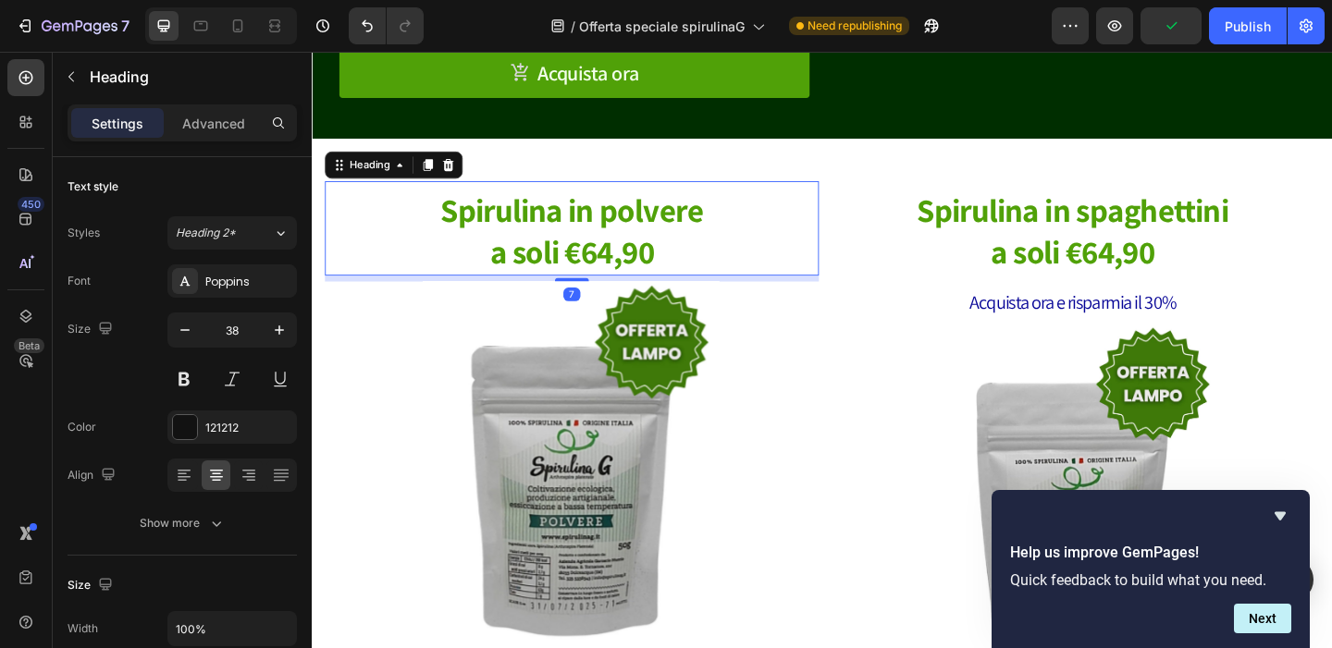
drag, startPoint x: 608, startPoint y: 339, endPoint x: 579, endPoint y: 340, distance: 28.7
drag, startPoint x: 485, startPoint y: 349, endPoint x: 521, endPoint y: 348, distance: 35.2
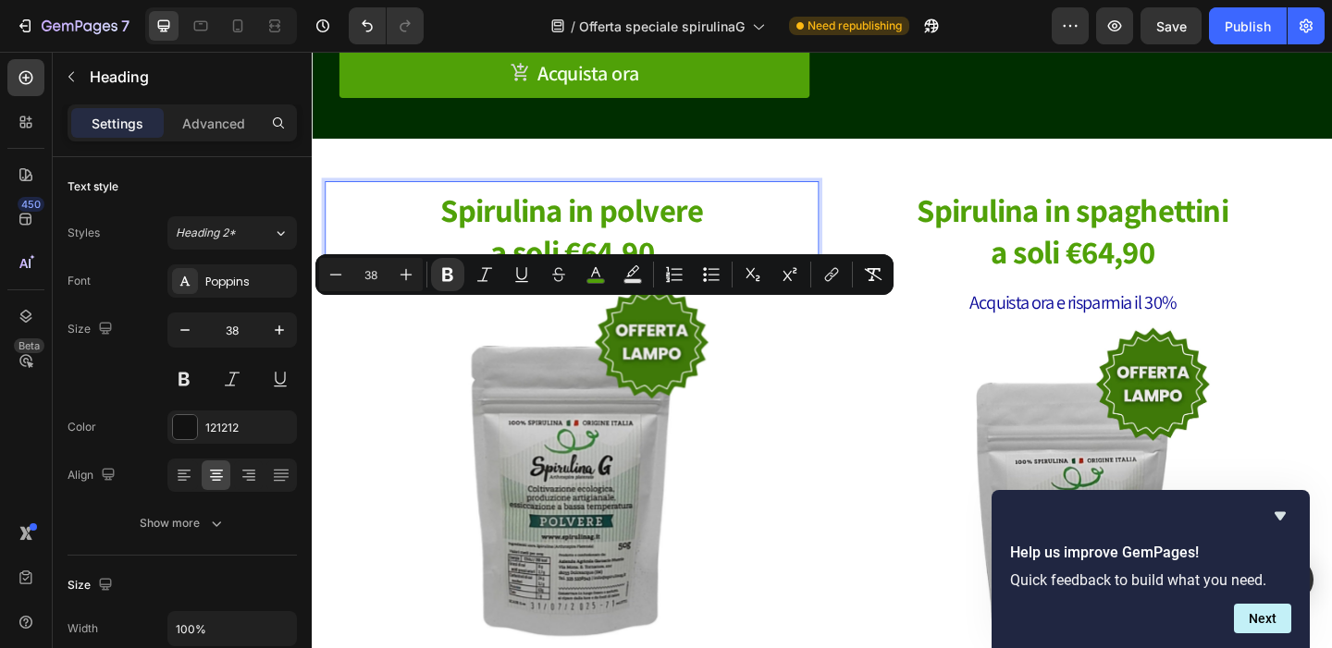
click at [517, 292] on strong "a soli €64,90" at bounding box center [594, 269] width 178 height 46
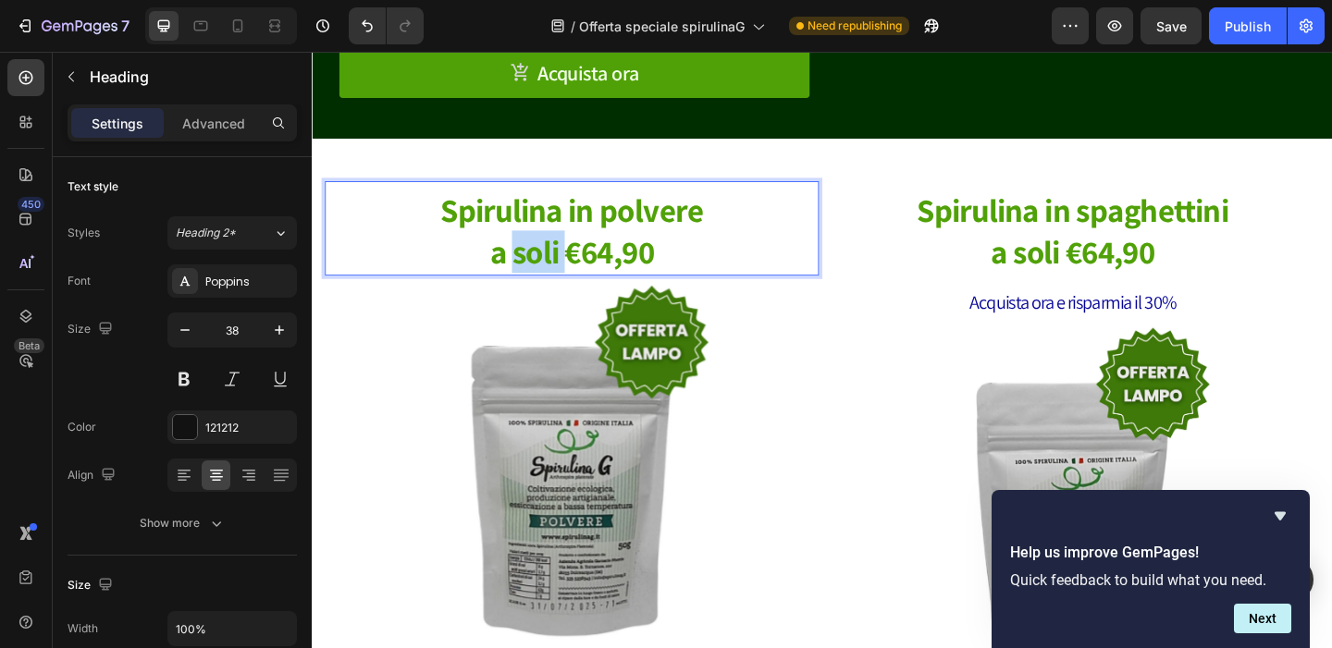
drag, startPoint x: 514, startPoint y: 349, endPoint x: 574, endPoint y: 349, distance: 60.1
click at [574, 292] on strong "a soli €64,90" at bounding box center [594, 269] width 178 height 46
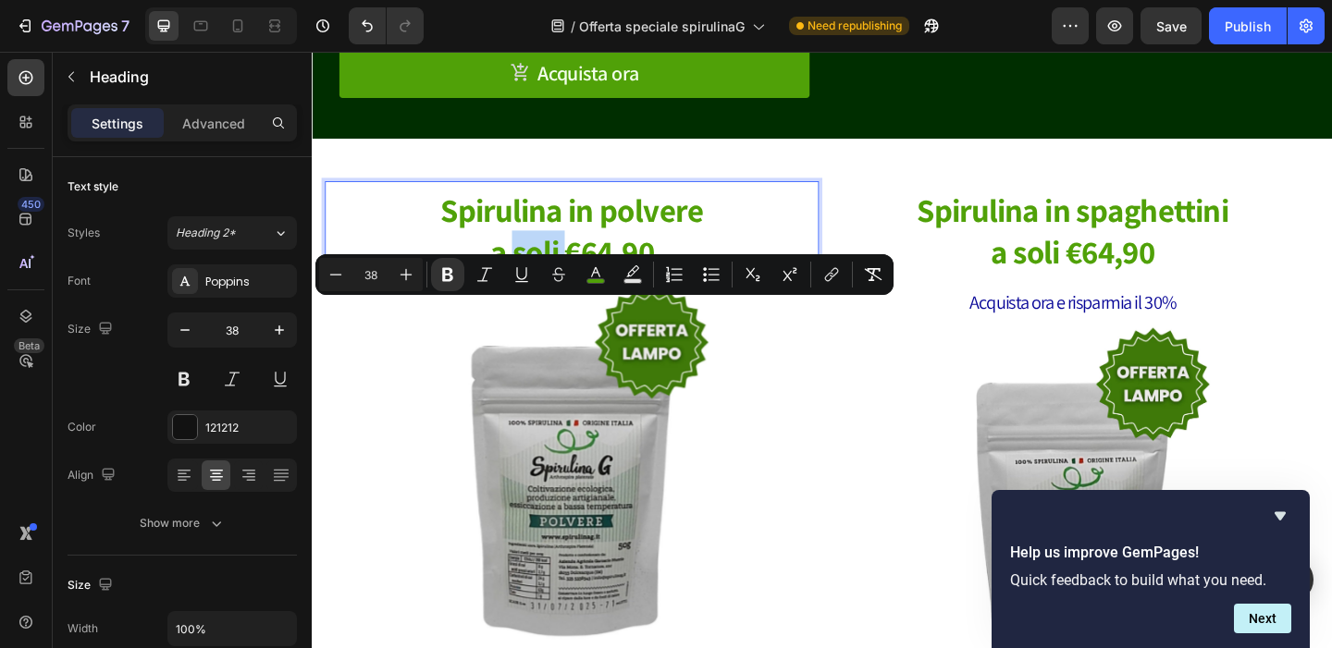
drag, startPoint x: 548, startPoint y: 352, endPoint x: 532, endPoint y: 351, distance: 16.7
click at [547, 292] on strong "a soli €64,90" at bounding box center [594, 269] width 178 height 46
click at [510, 292] on strong "a soli €64,90" at bounding box center [594, 269] width 178 height 46
drag, startPoint x: 513, startPoint y: 350, endPoint x: 570, endPoint y: 349, distance: 56.4
click at [570, 292] on strong "a soli €64,90" at bounding box center [594, 269] width 178 height 46
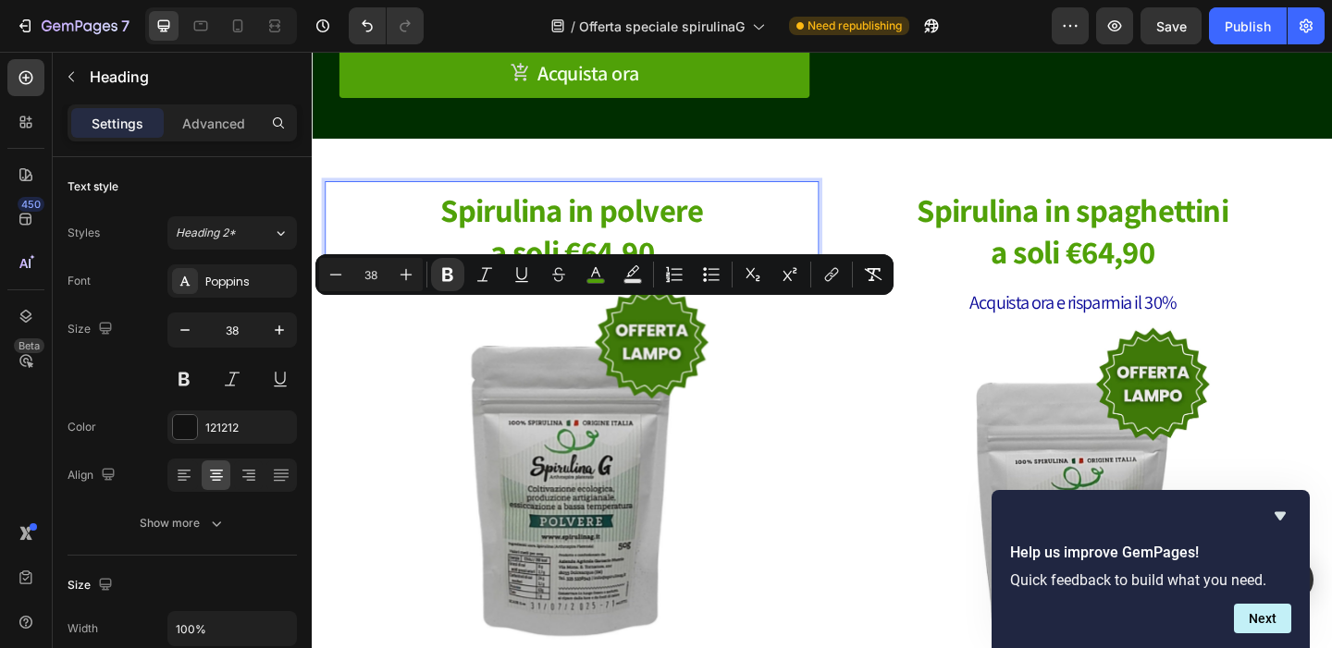
click at [652, 292] on strong "a soli €64,90" at bounding box center [594, 269] width 178 height 46
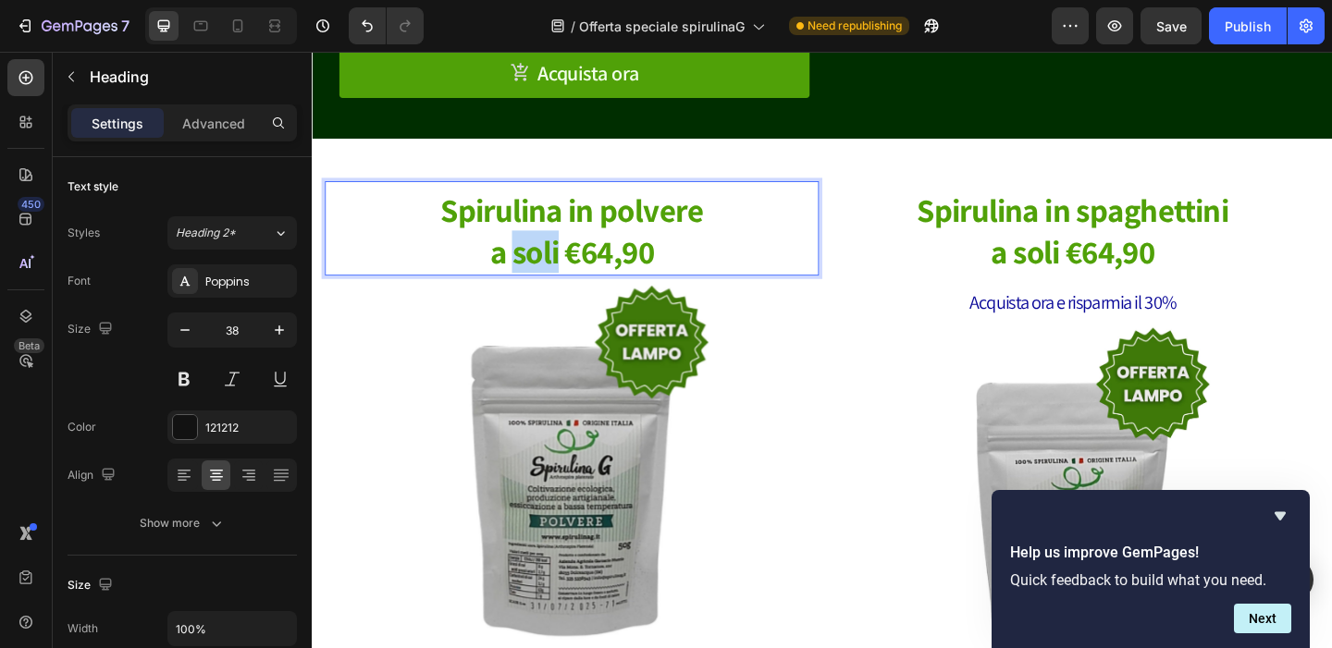
drag, startPoint x: 519, startPoint y: 348, endPoint x: 570, endPoint y: 343, distance: 51.1
click at [570, 292] on strong "a soli €64,90" at bounding box center [594, 269] width 178 height 46
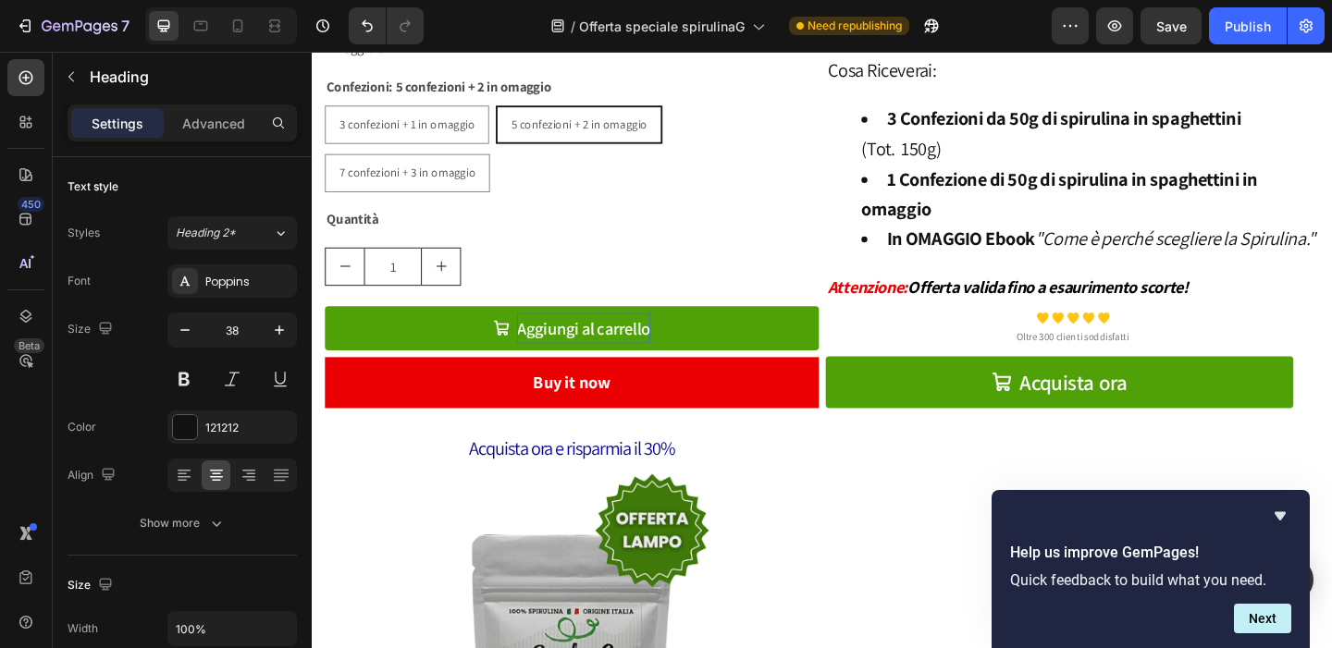
scroll to position [1628, 0]
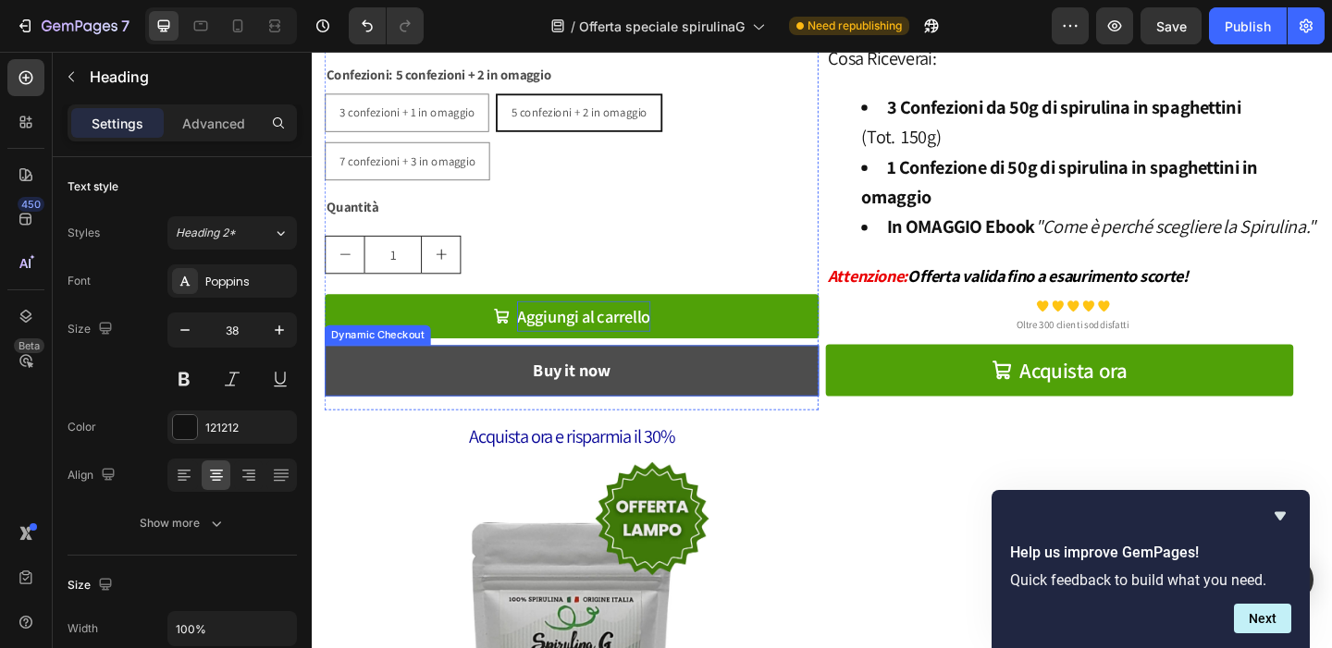
click at [519, 392] on button "Buy it now" at bounding box center [594, 398] width 537 height 55
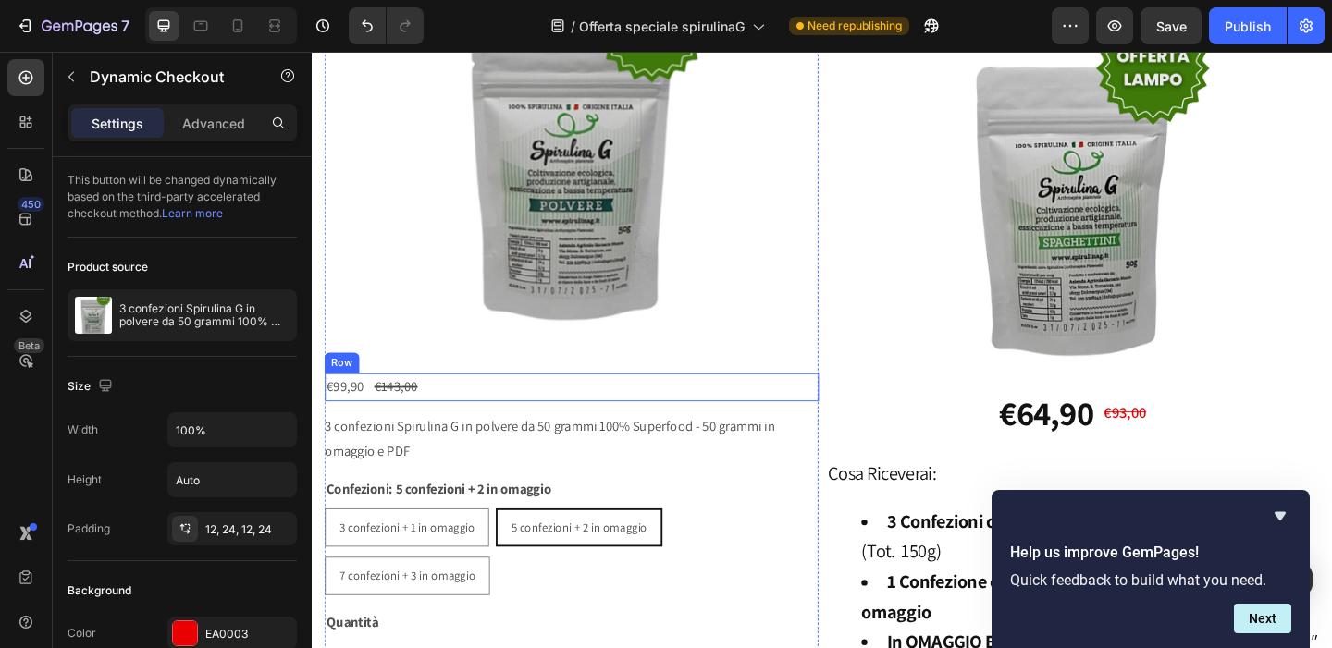
scroll to position [1268, 0]
